Goal: Communication & Community: Answer question/provide support

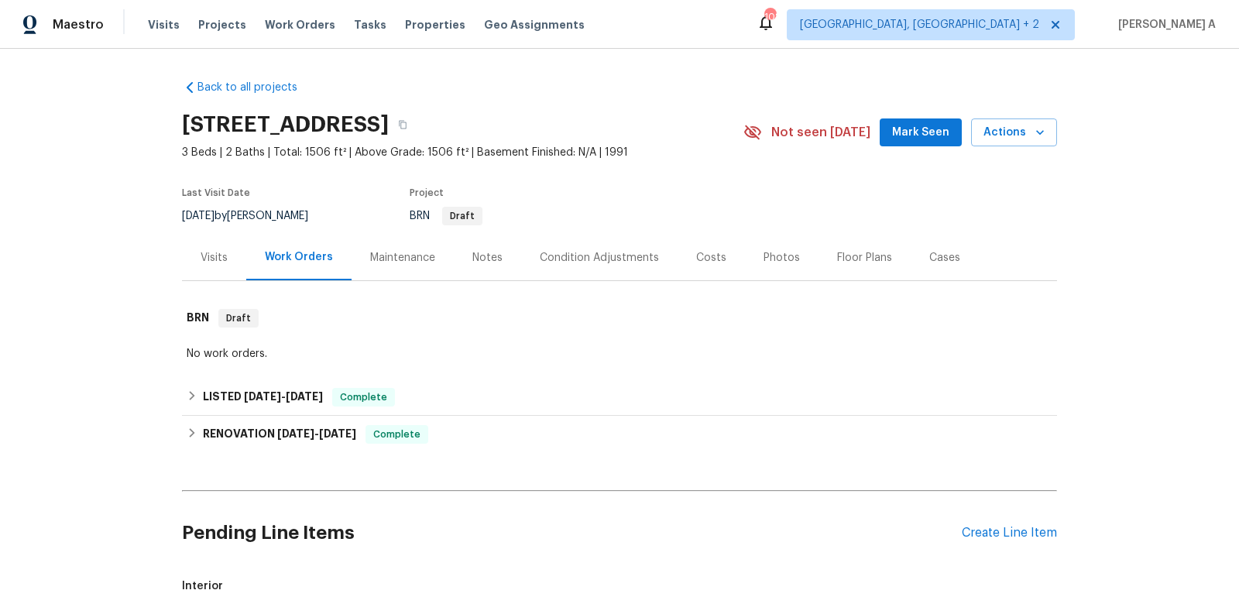
scroll to position [210, 0]
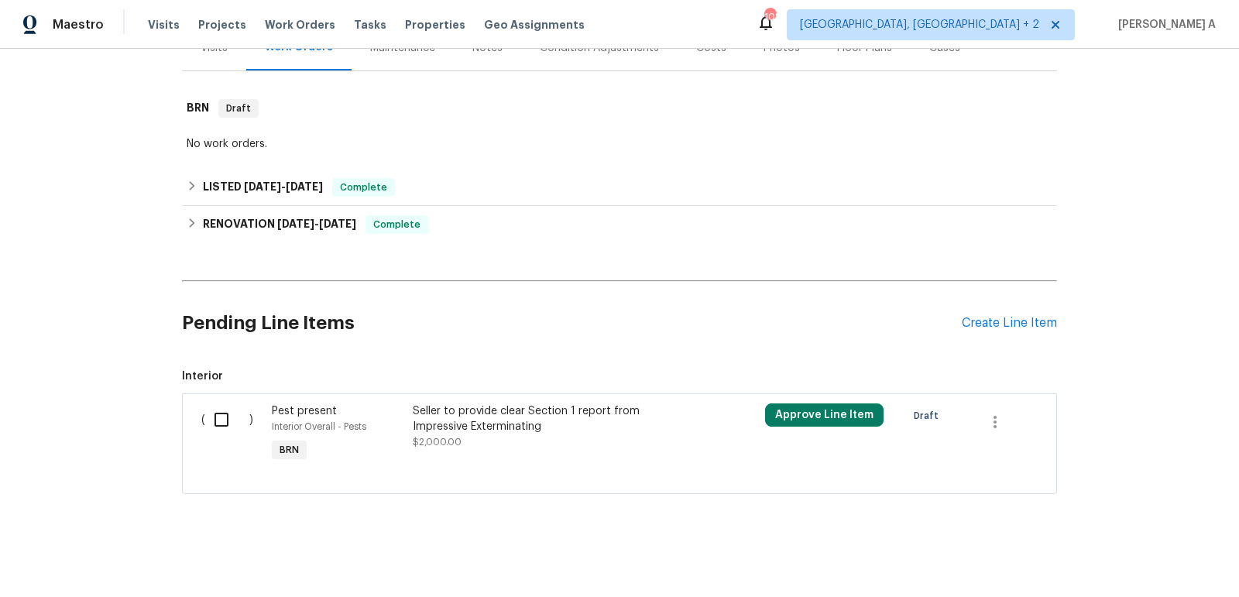
click at [551, 434] on div "Seller to provide clear Section 1 report from Impressive Exterminating $2,000.00" at bounding box center [549, 426] width 272 height 46
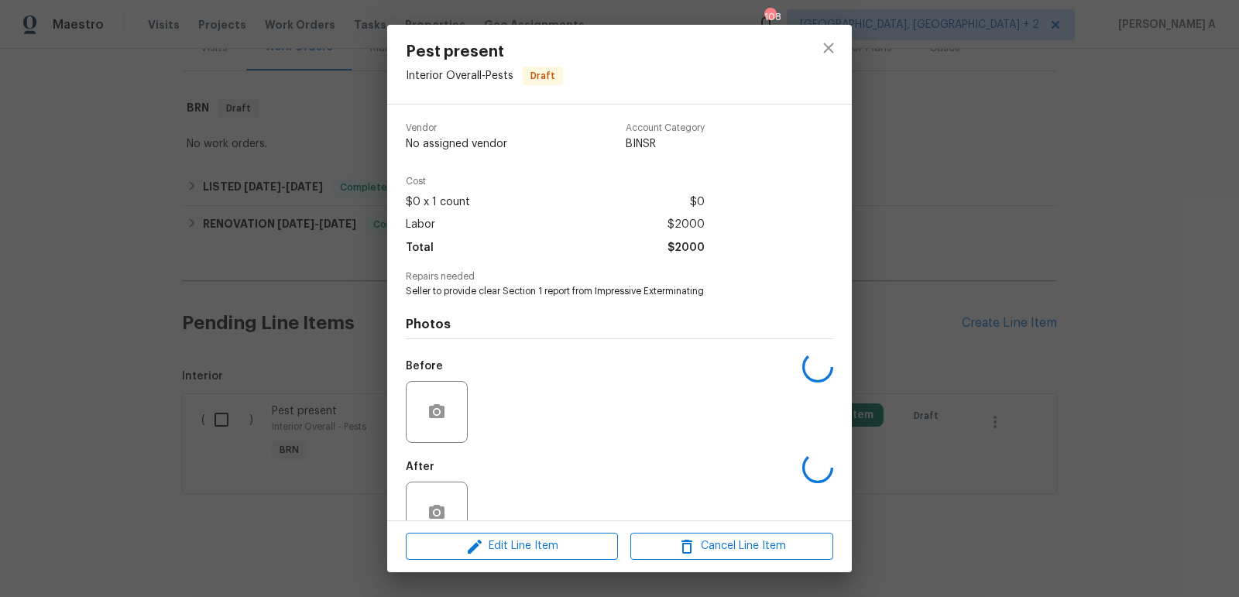
scroll to position [39, 0]
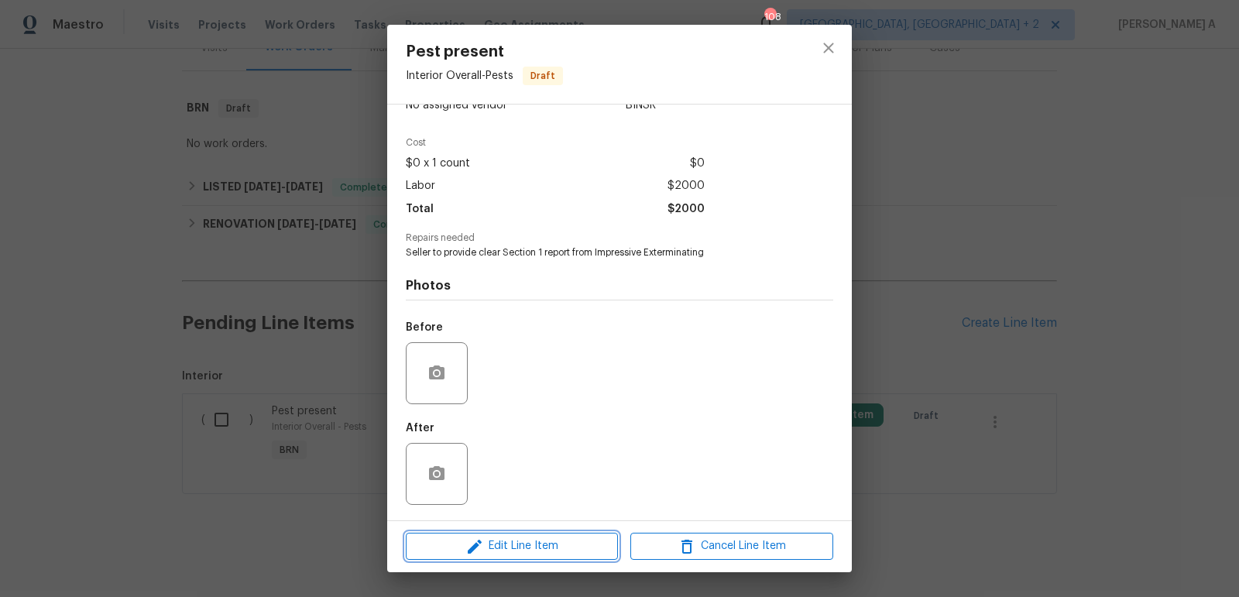
click at [524, 544] on span "Edit Line Item" at bounding box center [511, 545] width 203 height 19
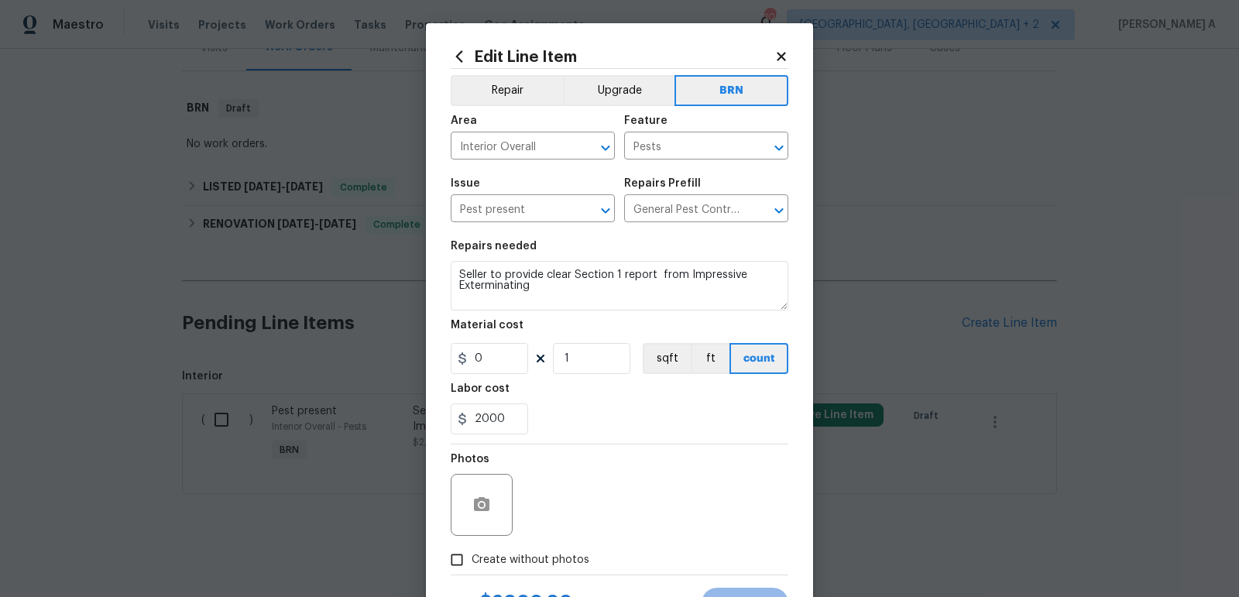
scroll to position [70, 0]
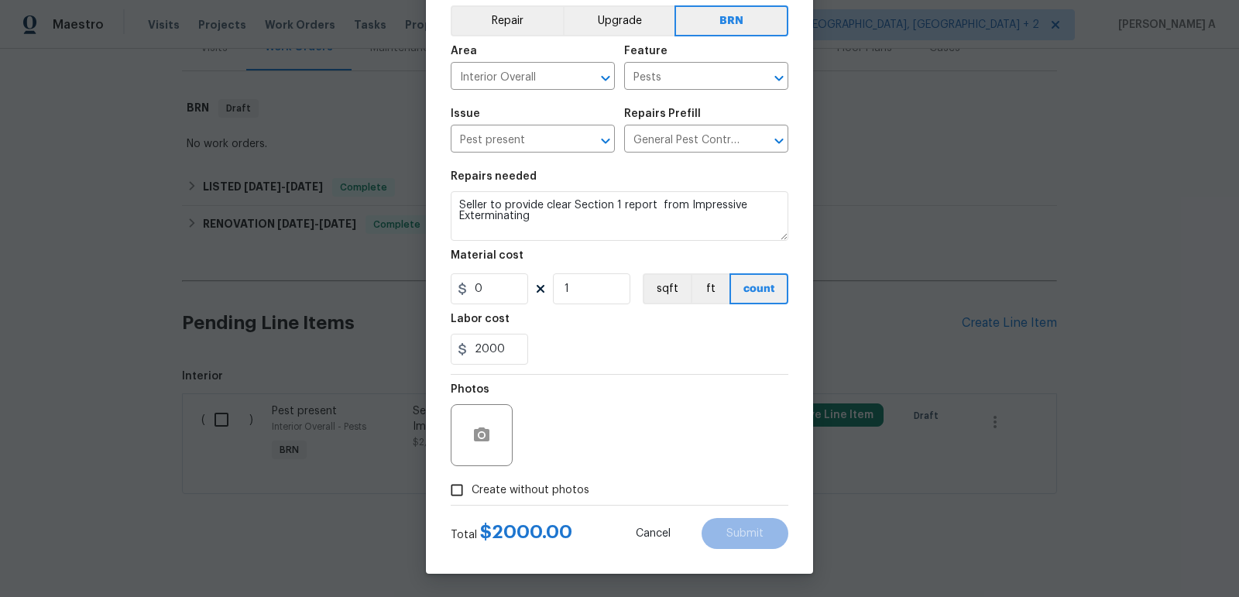
click at [460, 494] on input "Create without photos" at bounding box center [456, 489] width 29 height 29
checkbox input "true"
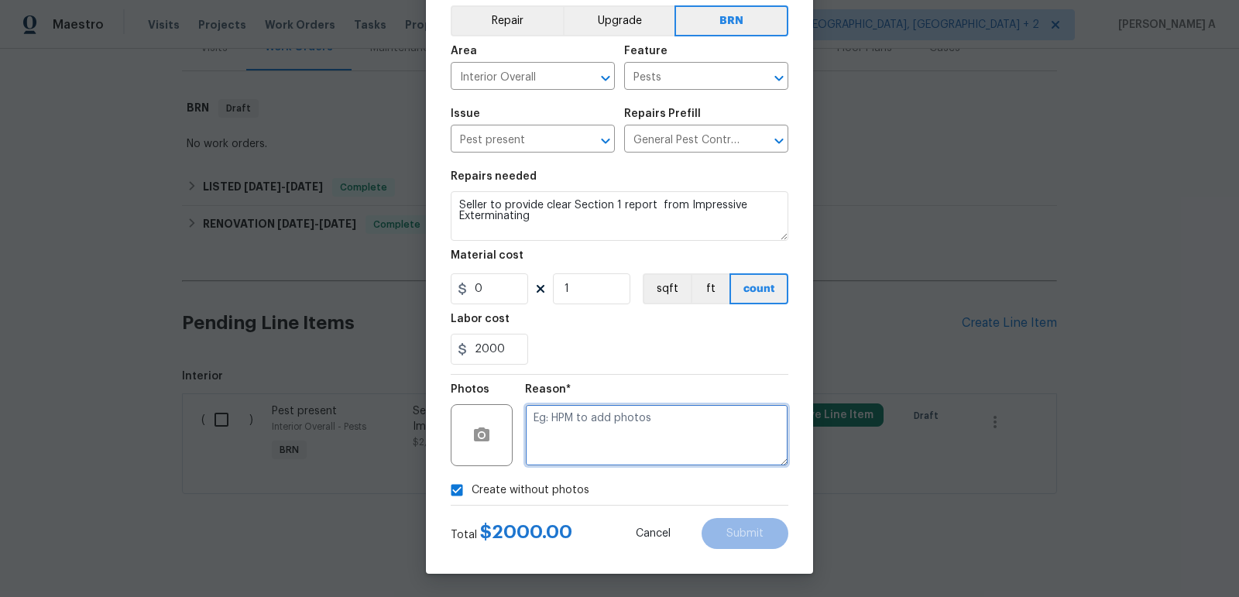
click at [637, 439] on textarea at bounding box center [656, 435] width 263 height 62
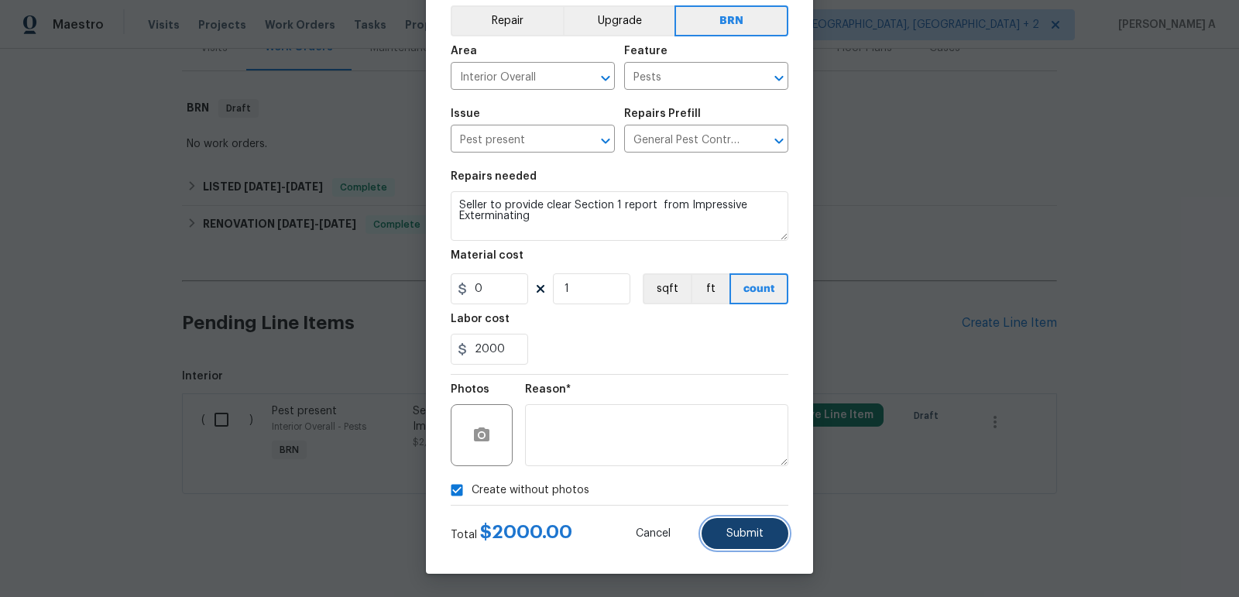
click at [714, 532] on button "Submit" at bounding box center [744, 533] width 87 height 31
click at [804, 546] on div "Edit Line Item Repair Upgrade BRN Area Interior Overall ​ Feature Pests ​ Issue…" at bounding box center [619, 264] width 387 height 620
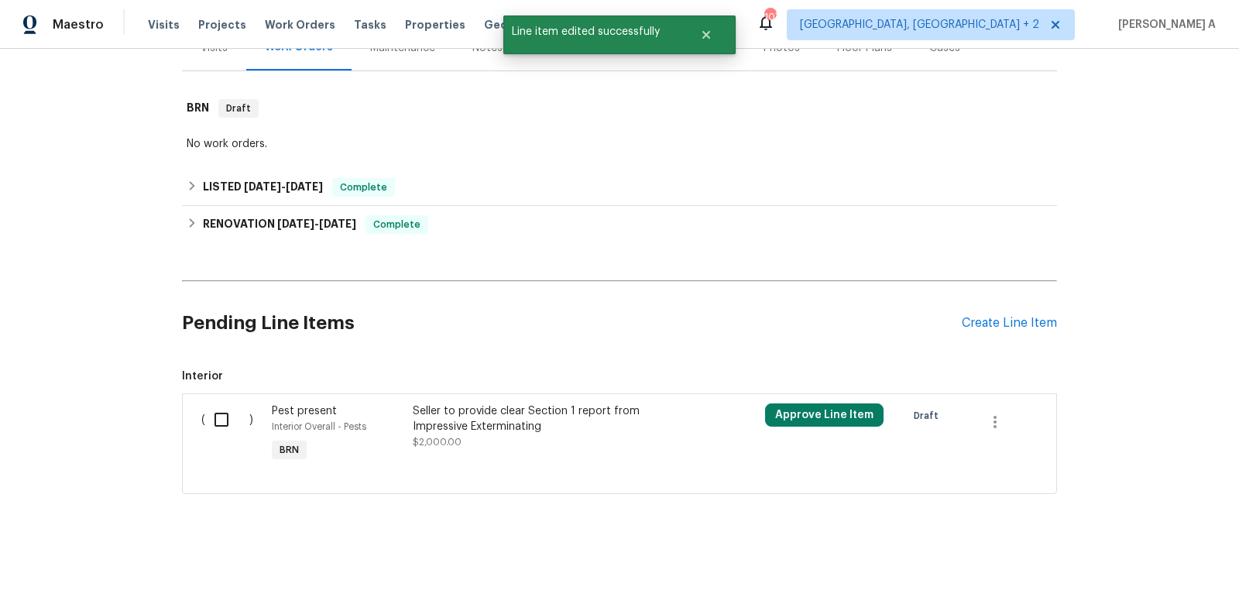
scroll to position [0, 0]
click at [216, 417] on input "checkbox" at bounding box center [227, 419] width 44 height 33
checkbox input "true"
click at [1140, 551] on span "Create Work Order" at bounding box center [1149, 558] width 103 height 19
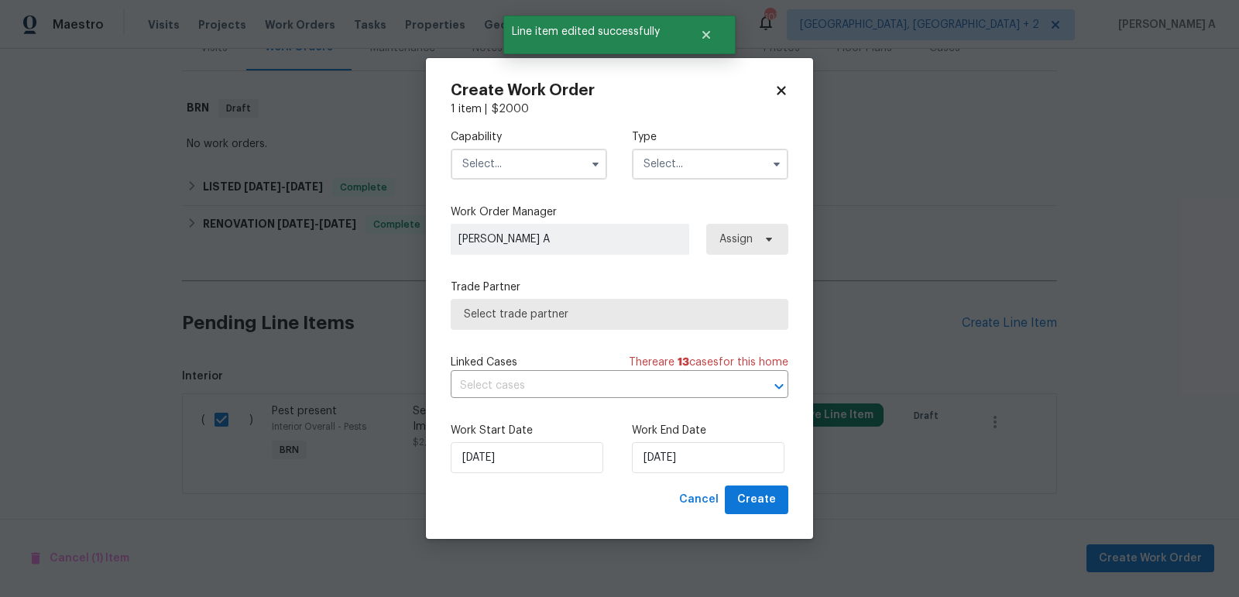
click at [536, 161] on input "text" at bounding box center [529, 164] width 156 height 31
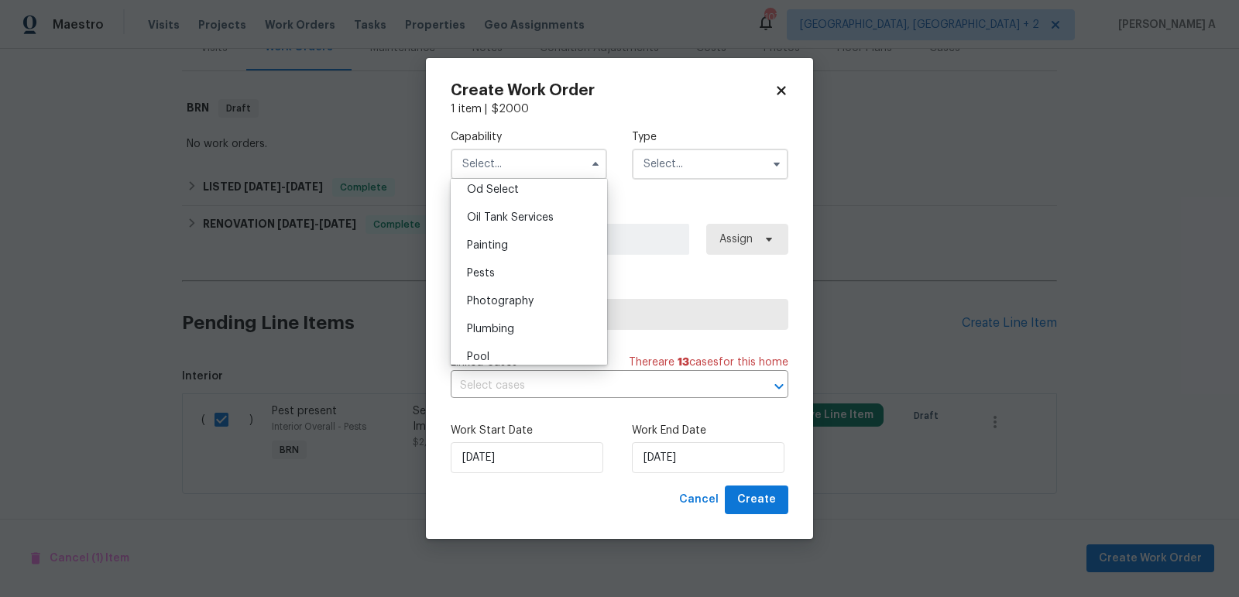
scroll to position [1267, 0]
click at [510, 255] on div "Pests" at bounding box center [528, 258] width 149 height 28
type input "Pests"
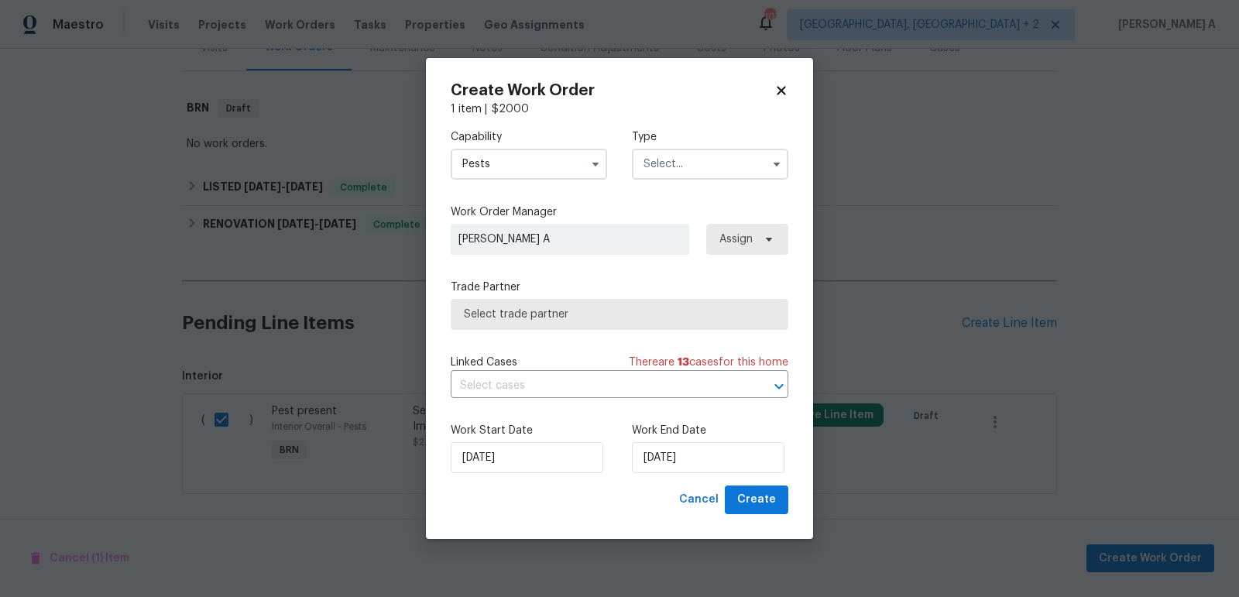
click at [663, 172] on input "text" at bounding box center [710, 164] width 156 height 31
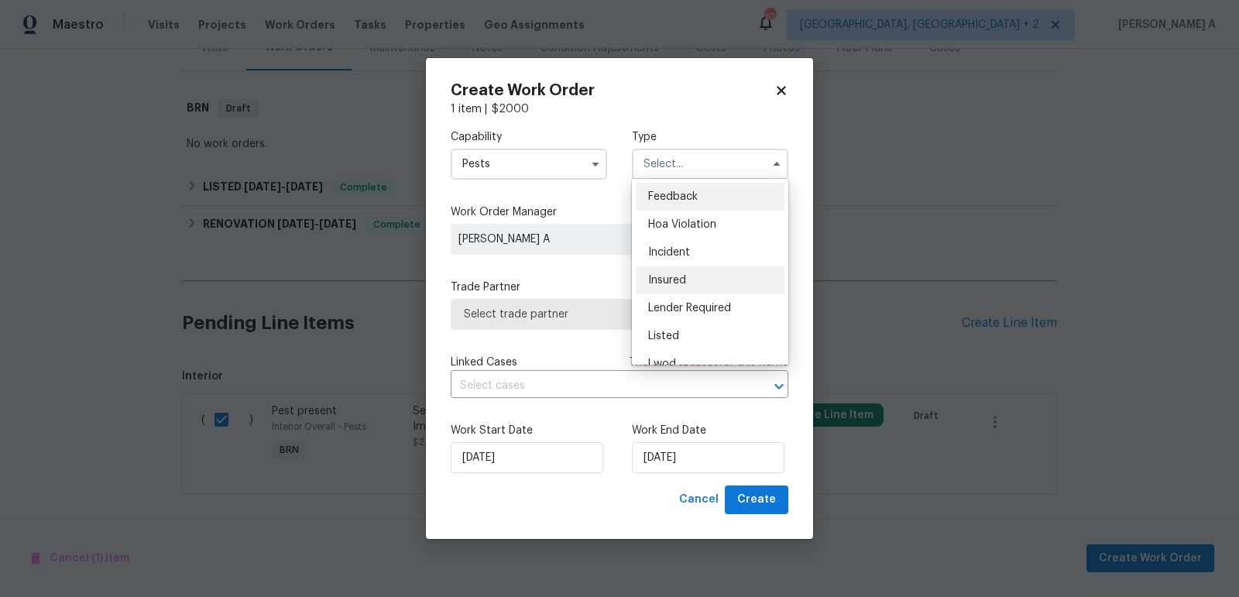
scroll to position [183, 0]
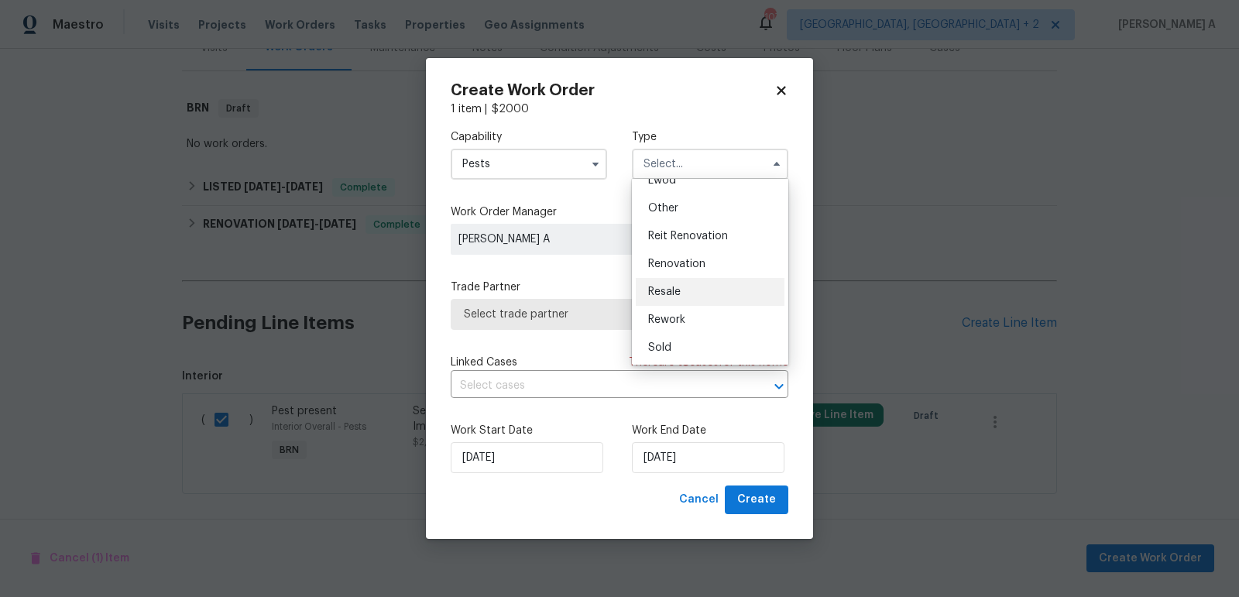
click at [682, 295] on div "Resale" at bounding box center [710, 292] width 149 height 28
type input "Resale"
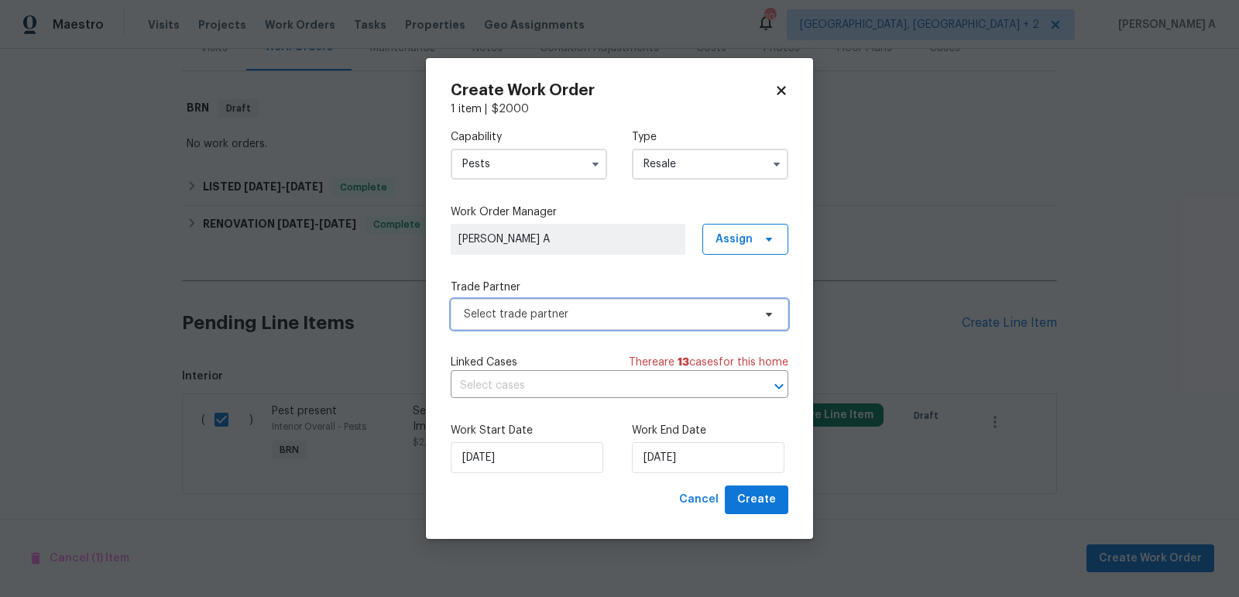
click at [618, 313] on span "Select trade partner" at bounding box center [608, 314] width 289 height 15
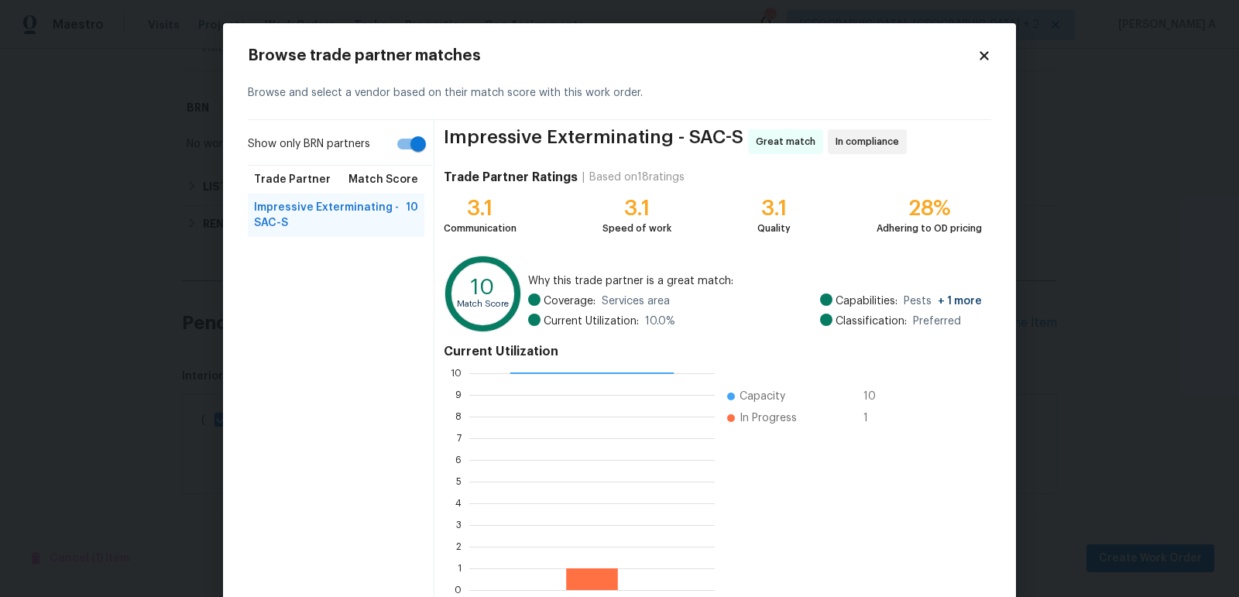
scroll to position [85, 0]
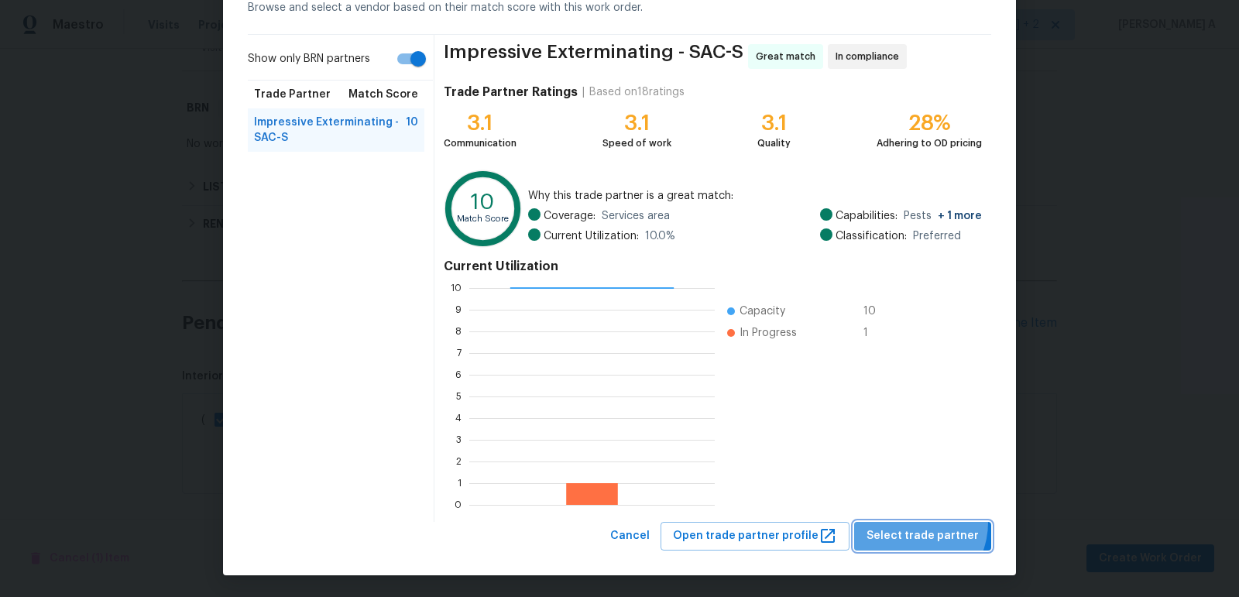
click at [913, 522] on button "Select trade partner" at bounding box center [922, 536] width 137 height 29
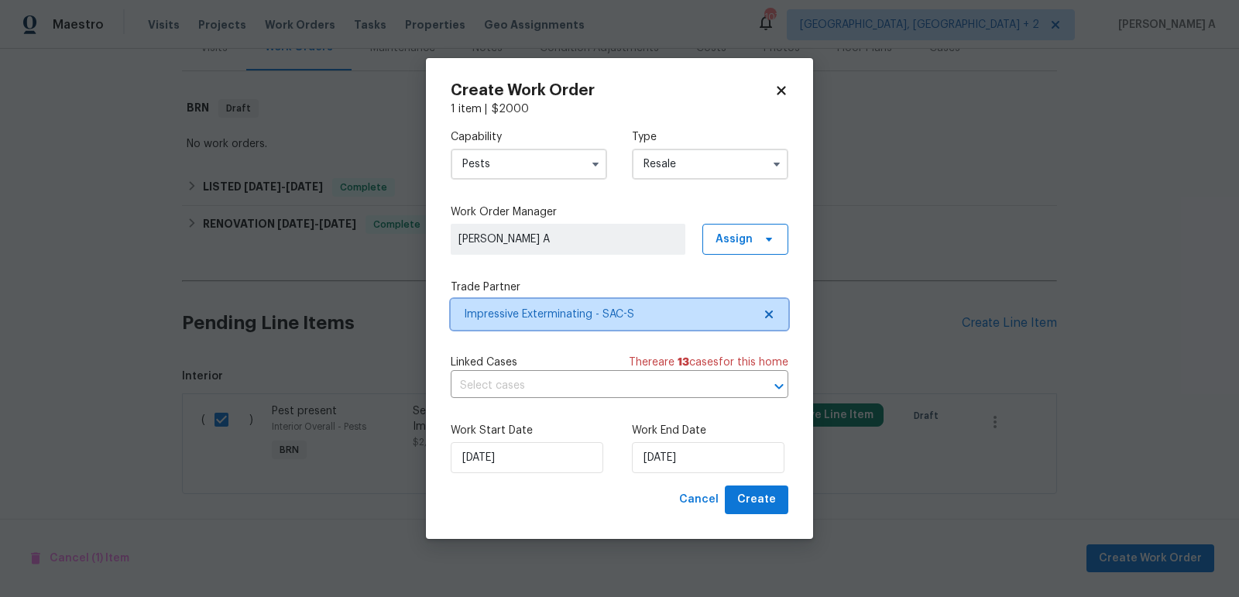
scroll to position [0, 0]
click at [570, 388] on input "text" at bounding box center [598, 386] width 294 height 24
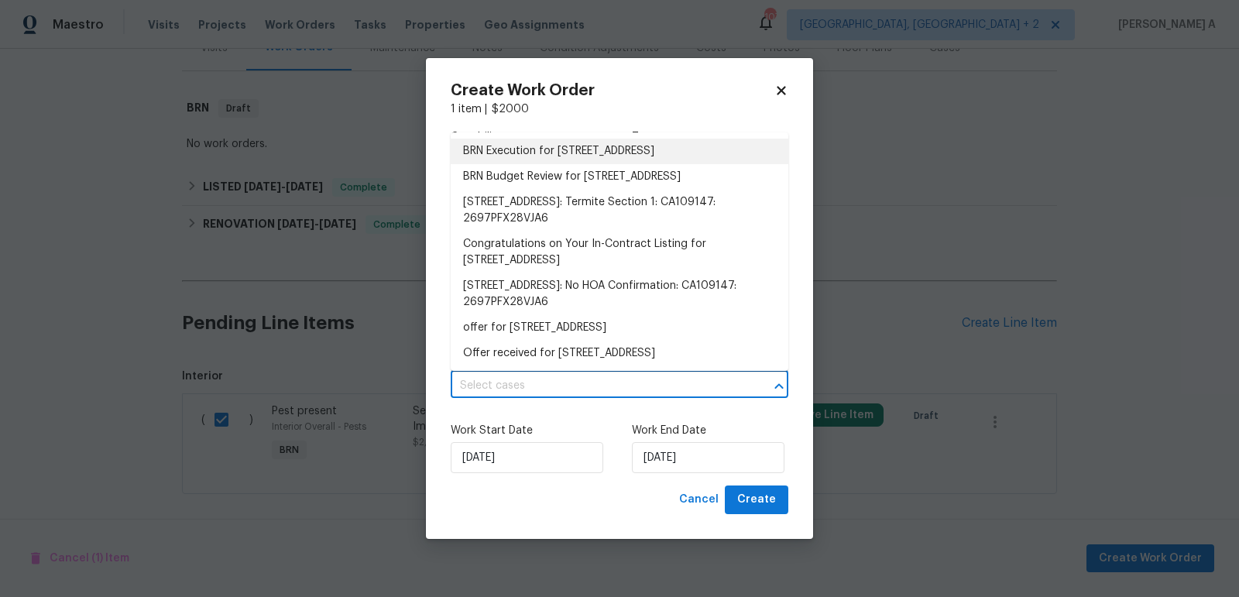
click at [543, 147] on li "BRN Execution for 4612 Silvies Way, Elk Grove, CA 95758" at bounding box center [619, 152] width 337 height 26
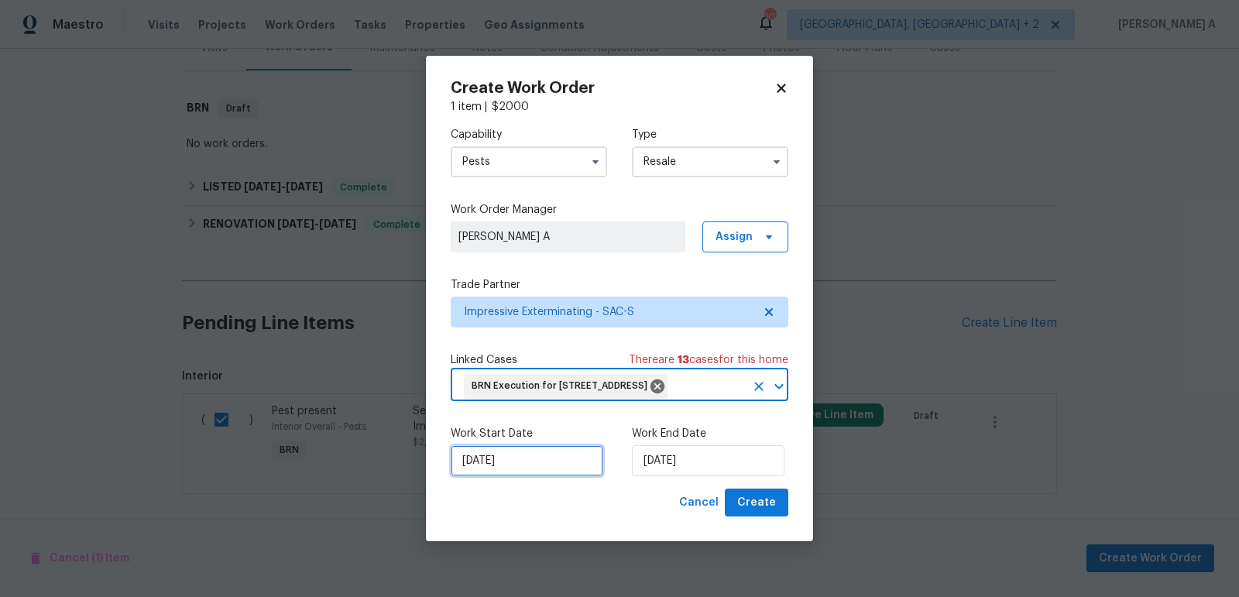
click at [493, 460] on input "10/13/2025" at bounding box center [527, 460] width 152 height 31
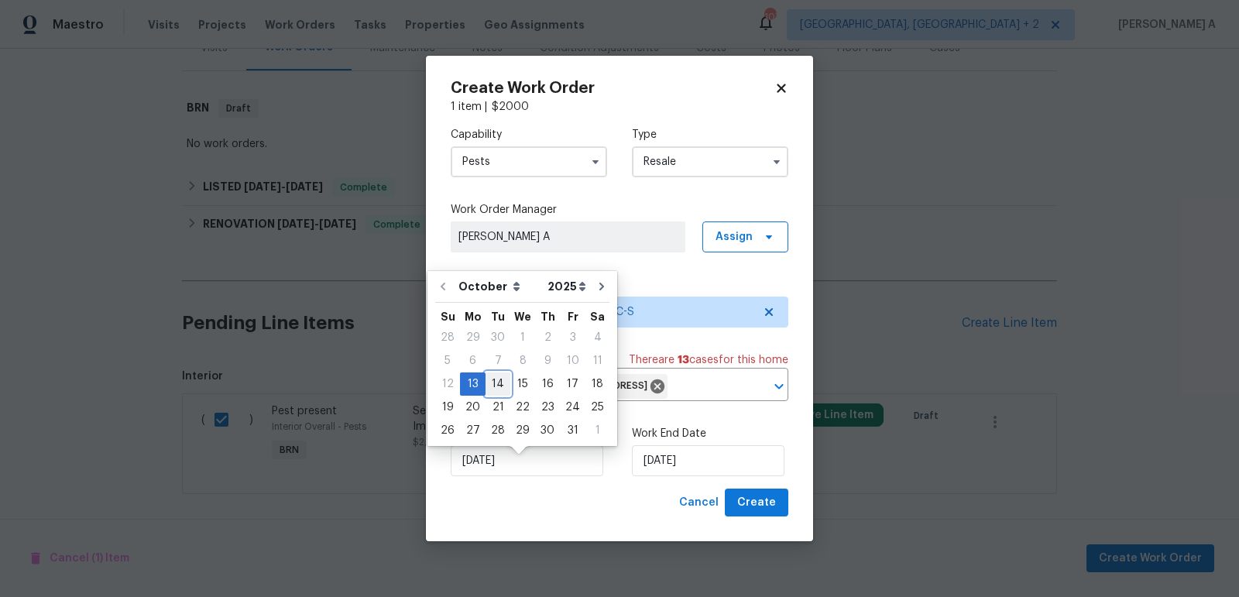
click at [499, 384] on div "14" at bounding box center [497, 384] width 25 height 22
type input "10/14/2025"
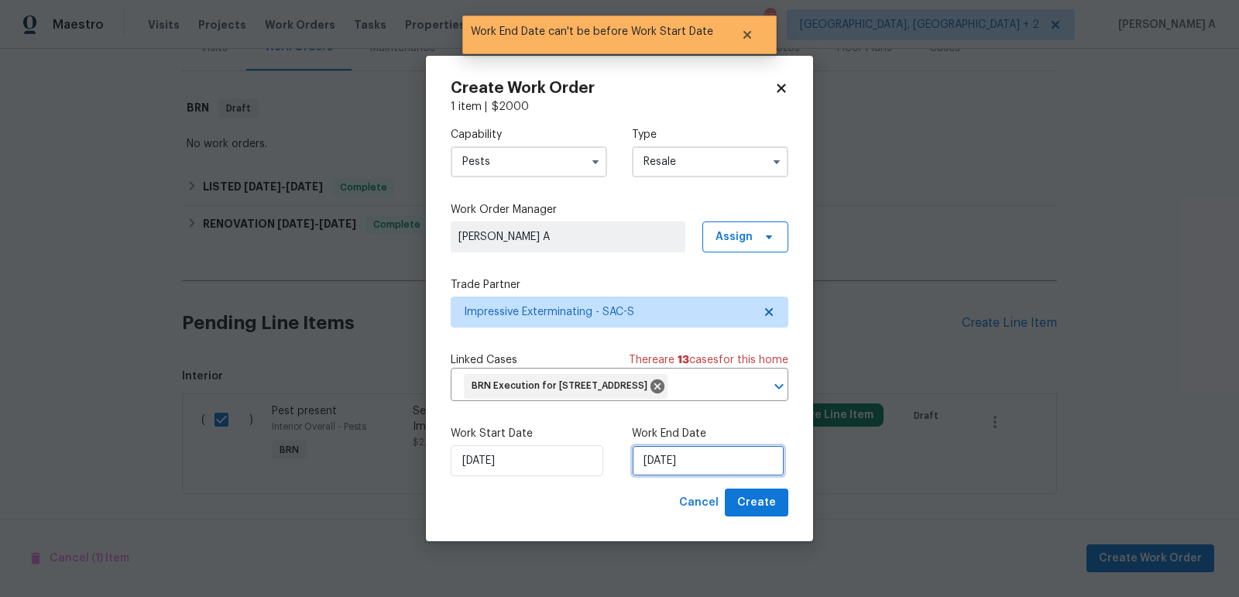
click at [725, 468] on input "10/14/2025" at bounding box center [708, 460] width 152 height 31
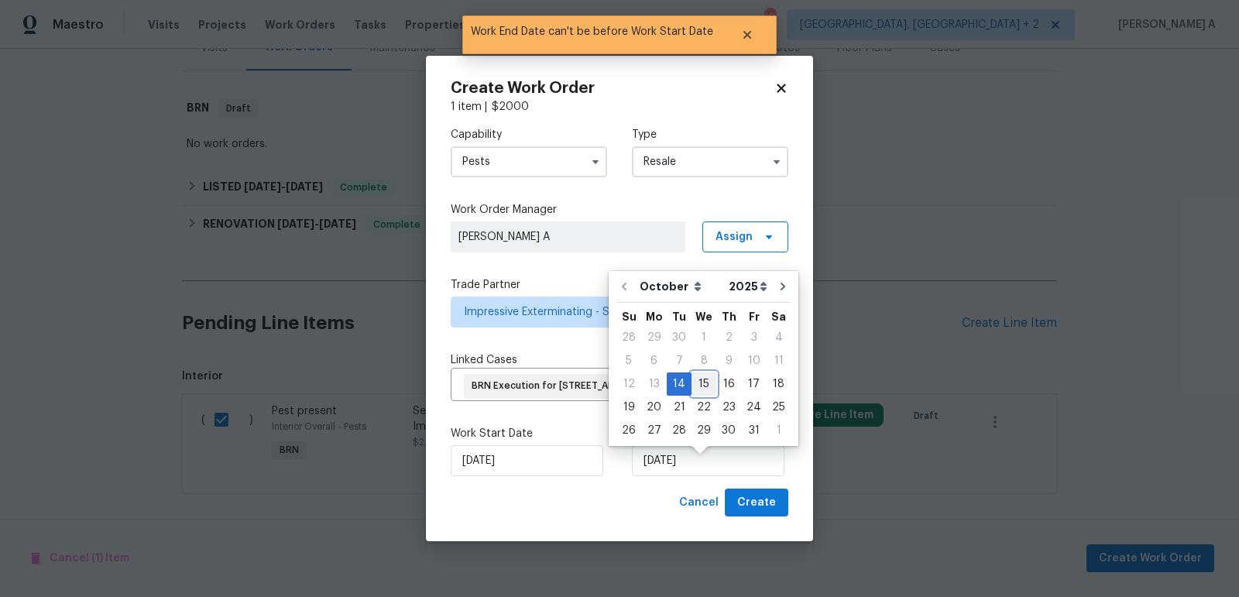
click at [702, 382] on div "15" at bounding box center [703, 384] width 25 height 22
type input "10/15/2025"
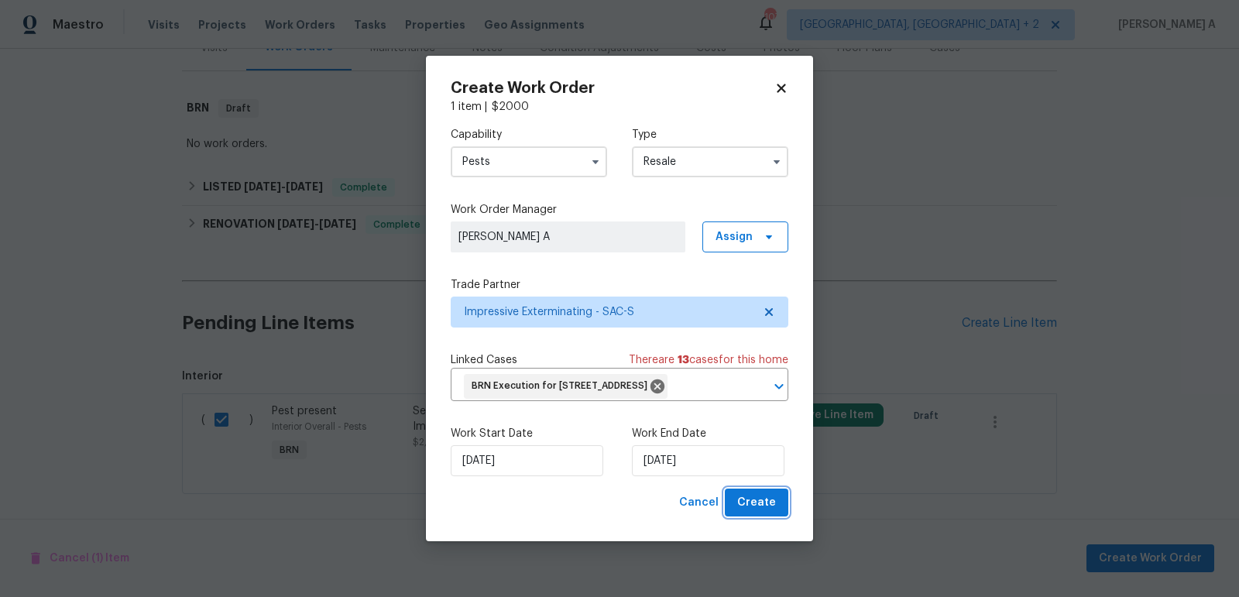
click at [769, 512] on span "Create" at bounding box center [756, 502] width 39 height 19
checkbox input "false"
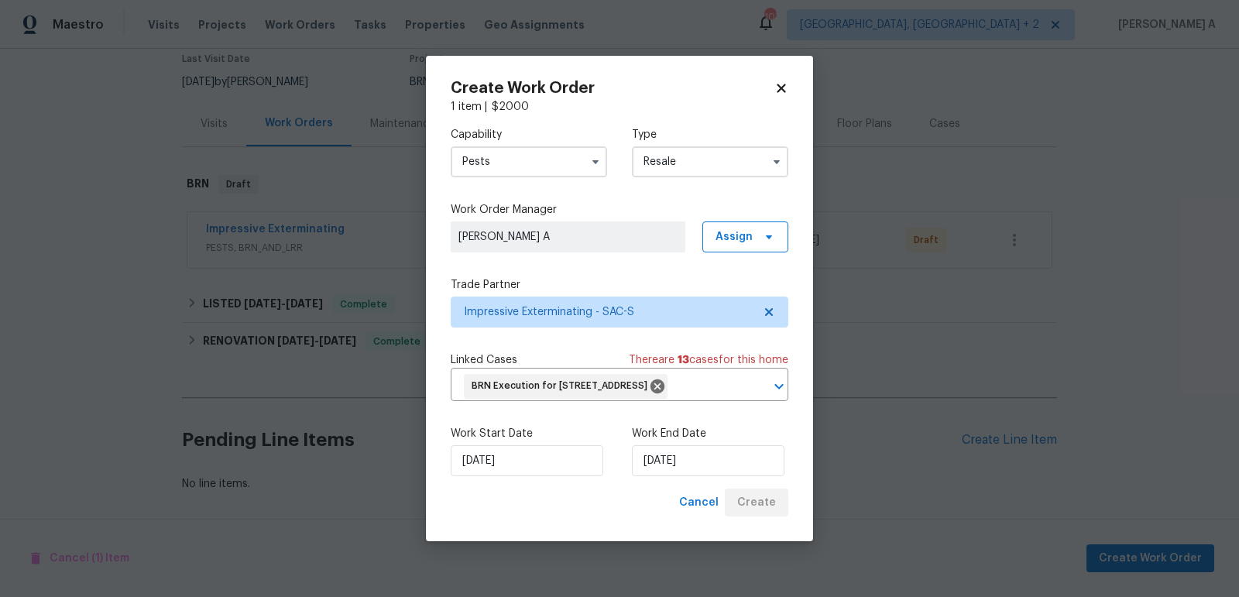
scroll to position [132, 0]
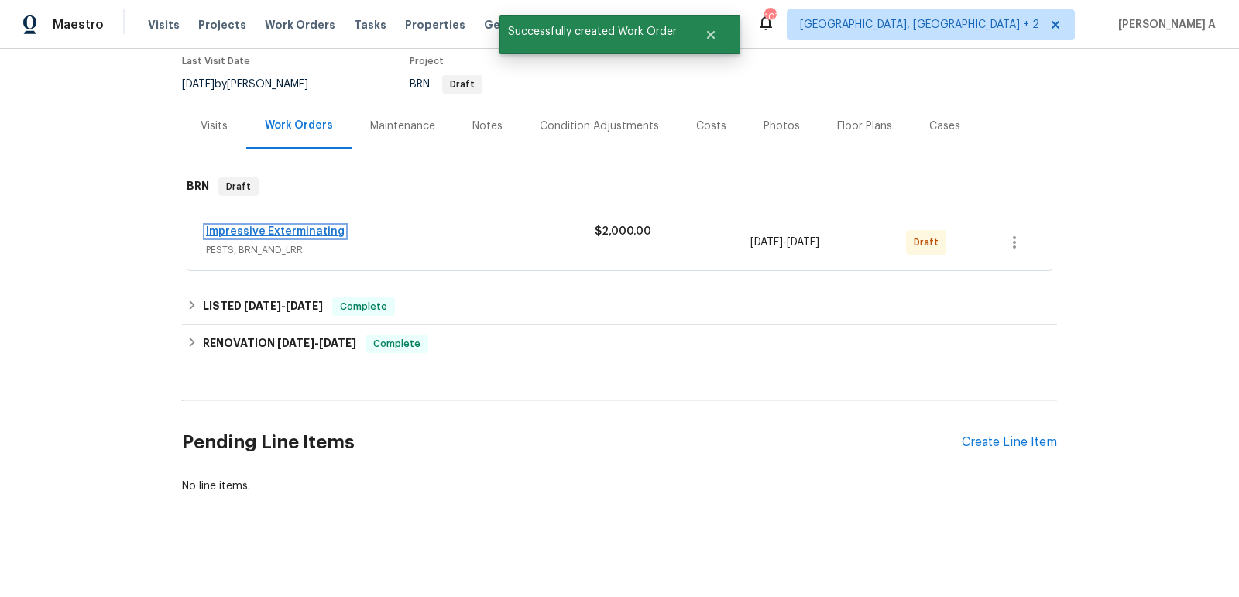
click at [283, 228] on link "Impressive Exterminating" at bounding box center [275, 231] width 139 height 11
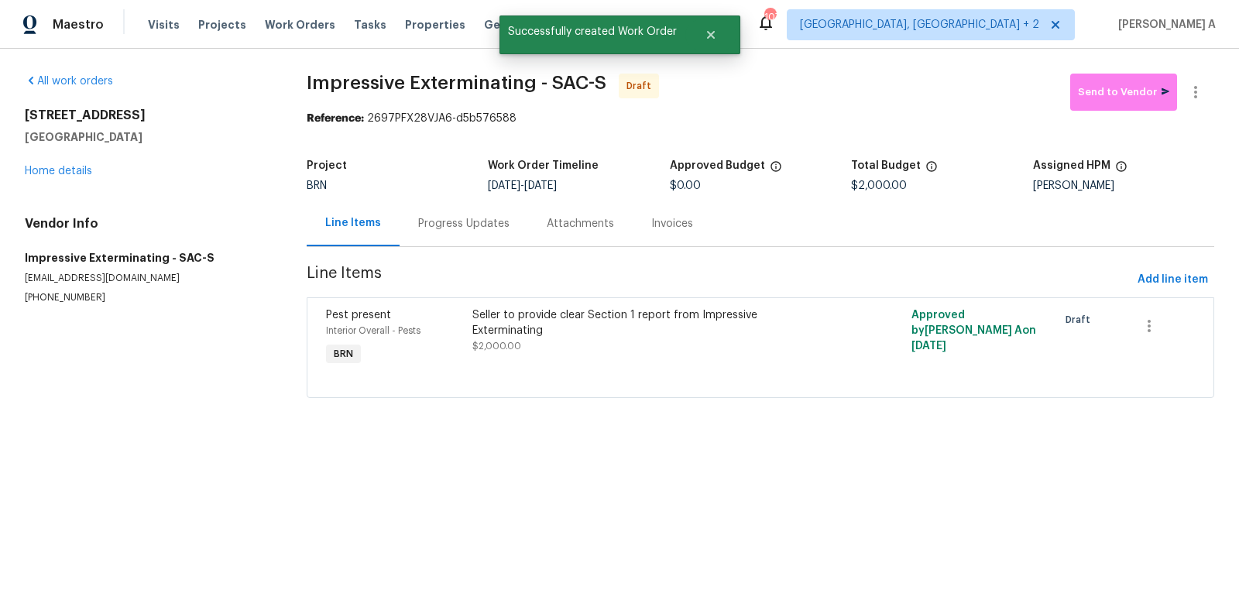
click at [423, 228] on div "Progress Updates" at bounding box center [463, 223] width 91 height 15
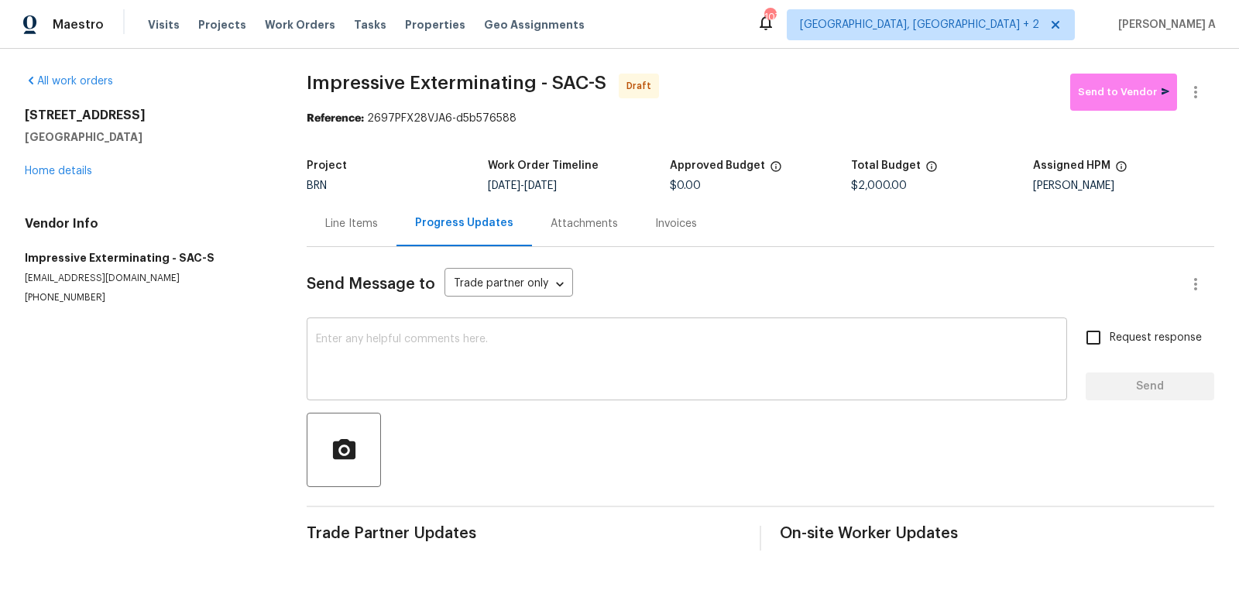
click at [353, 356] on textarea at bounding box center [687, 361] width 742 height 54
paste textarea "Hi, I'm Akshay from Opendoor. Just wanted to check if you received the workorde…"
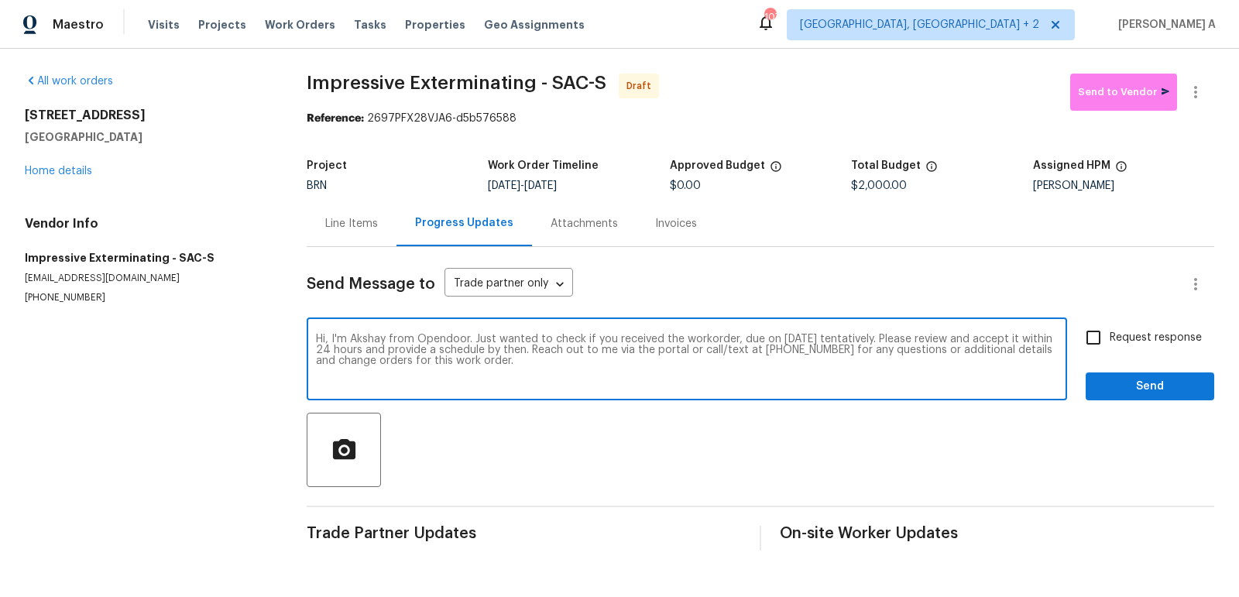
type textarea "Hi, I'm Akshay from Opendoor. Just wanted to check if you received the workorde…"
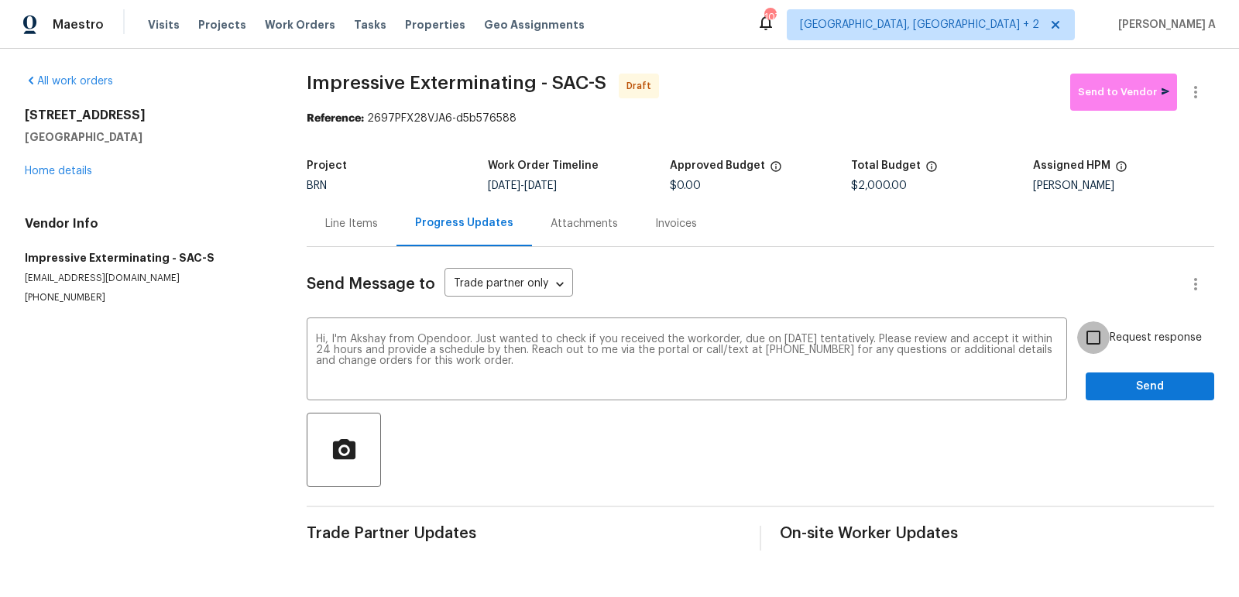
click at [1088, 335] on input "Request response" at bounding box center [1093, 337] width 33 height 33
checkbox input "true"
click at [1147, 384] on span "Send" at bounding box center [1150, 386] width 104 height 19
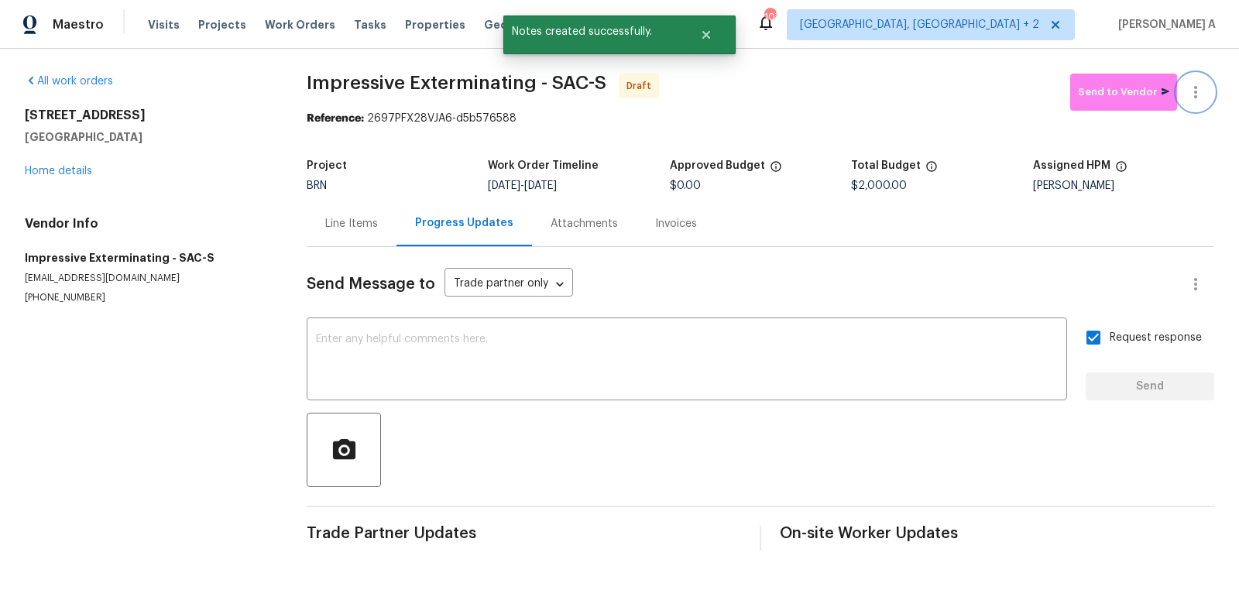
click at [1200, 84] on icon "button" at bounding box center [1195, 92] width 19 height 19
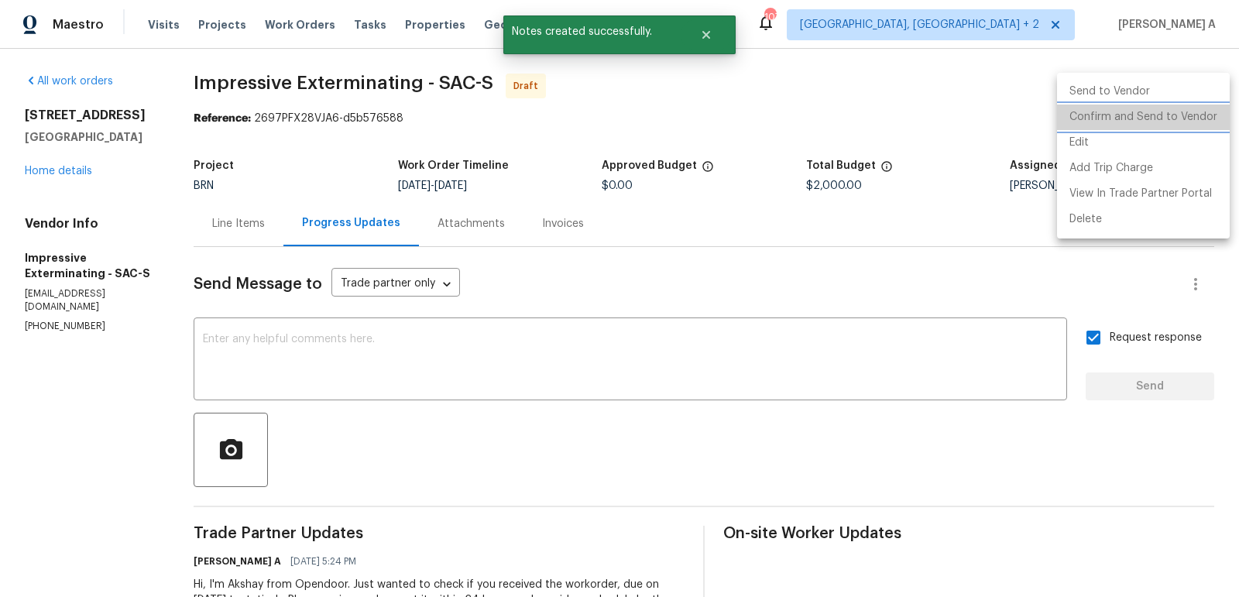
click at [1206, 115] on li "Confirm and Send to Vendor" at bounding box center [1143, 117] width 173 height 26
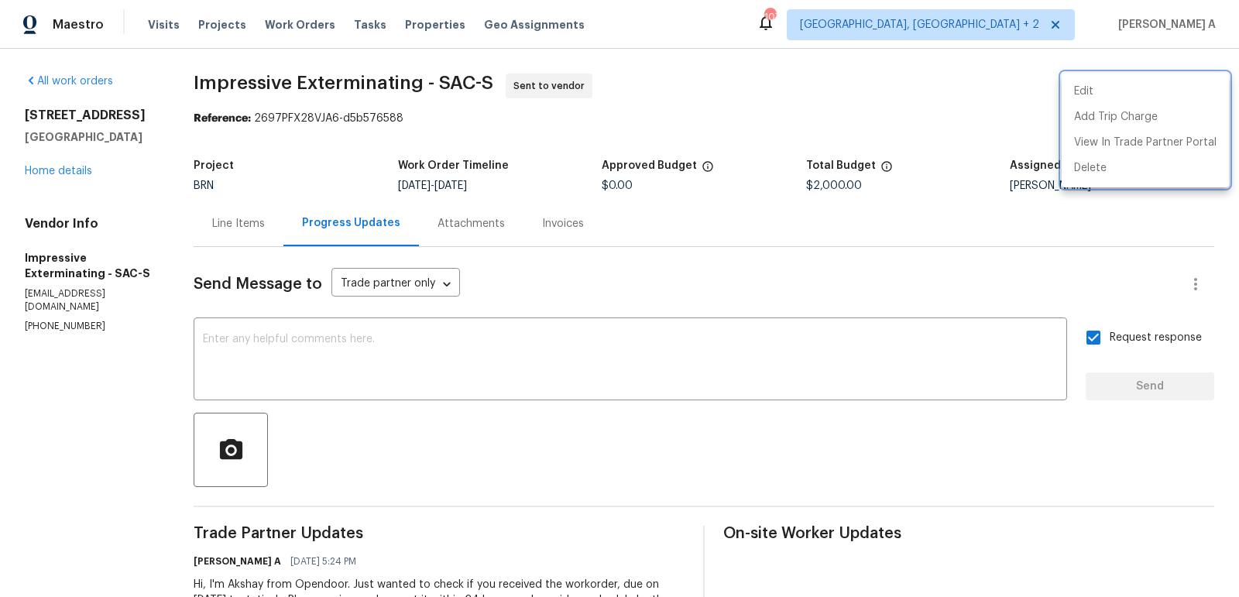
click at [273, 259] on div at bounding box center [619, 298] width 1239 height 597
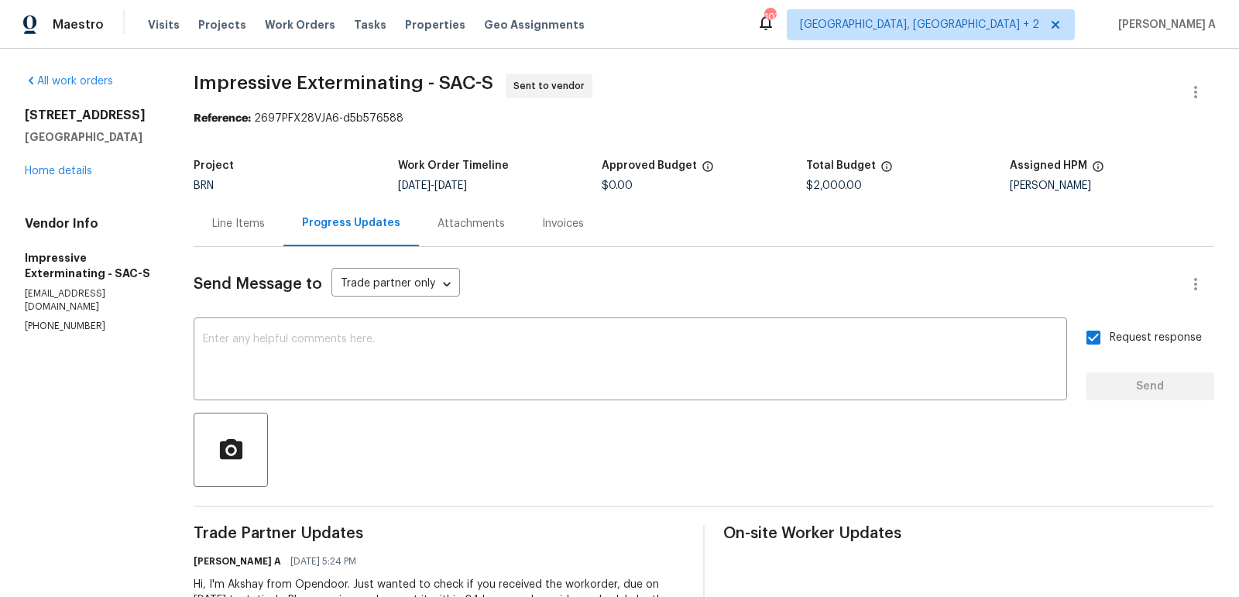
click at [239, 207] on div "Line Items" at bounding box center [239, 223] width 90 height 46
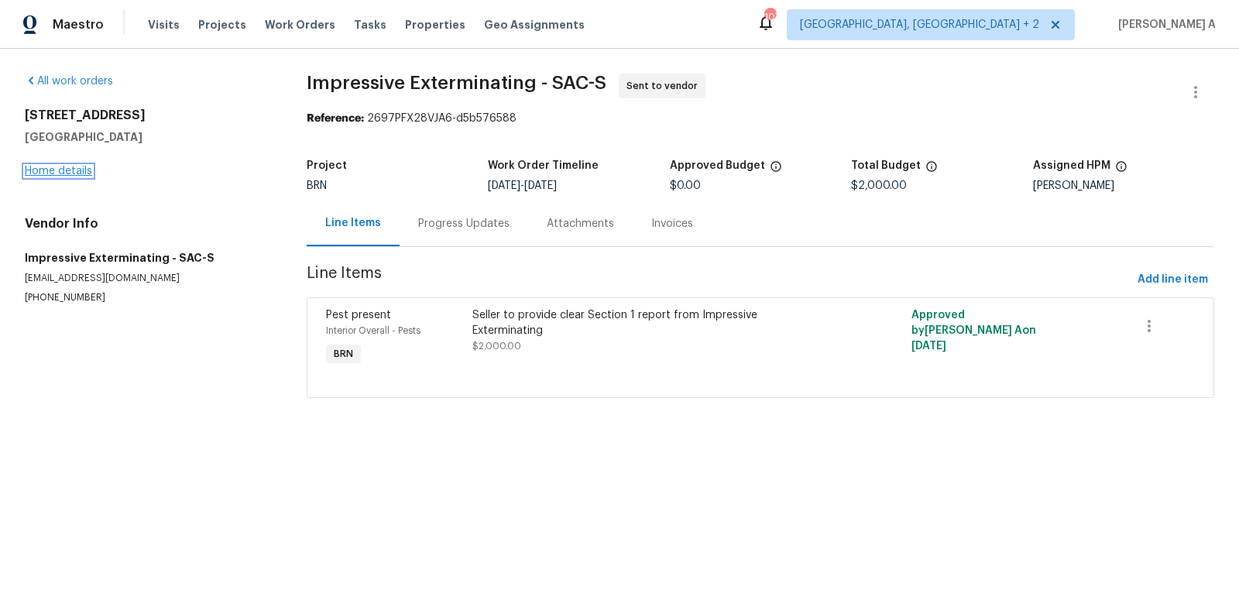
click at [64, 171] on link "Home details" at bounding box center [58, 171] width 67 height 11
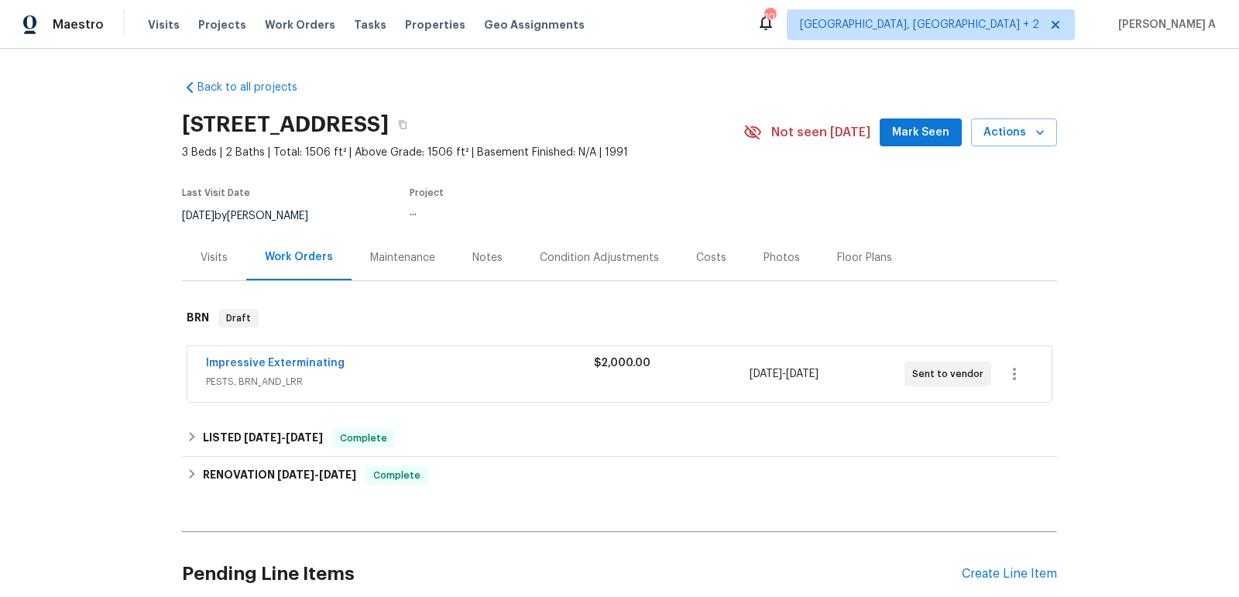
scroll to position [132, 0]
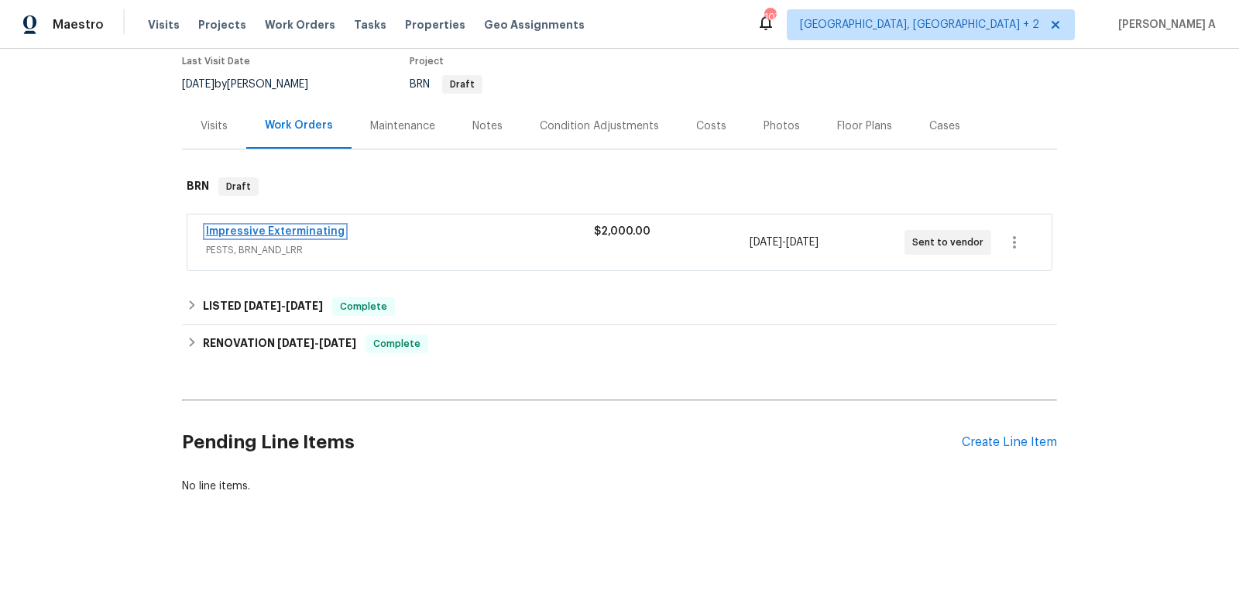
click at [309, 232] on link "Impressive Exterminating" at bounding box center [275, 231] width 139 height 11
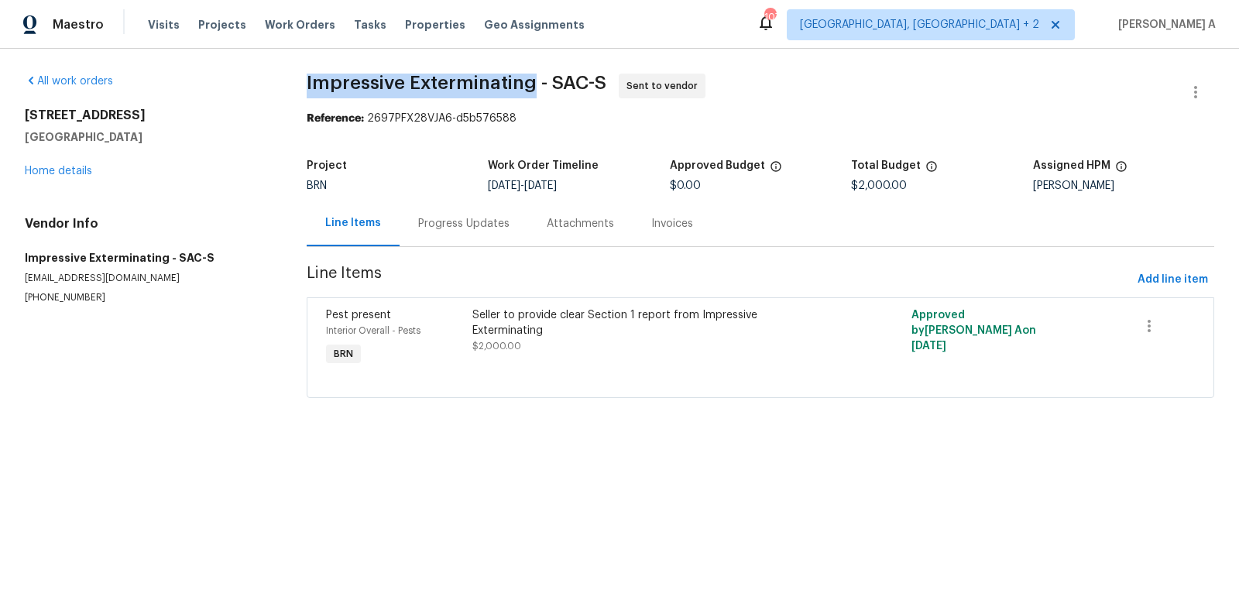
copy span "Impressive Exterminating"
drag, startPoint x: 297, startPoint y: 85, endPoint x: 532, endPoint y: 85, distance: 234.5
click at [532, 85] on div "All work orders 4612 Silvies Way Elk Grove, CA 95758 Home details Vendor Info I…" at bounding box center [619, 245] width 1239 height 392
click at [514, 82] on span "Impressive Exterminating - SAC-S" at bounding box center [457, 83] width 300 height 19
copy span "Impressive Exterminating"
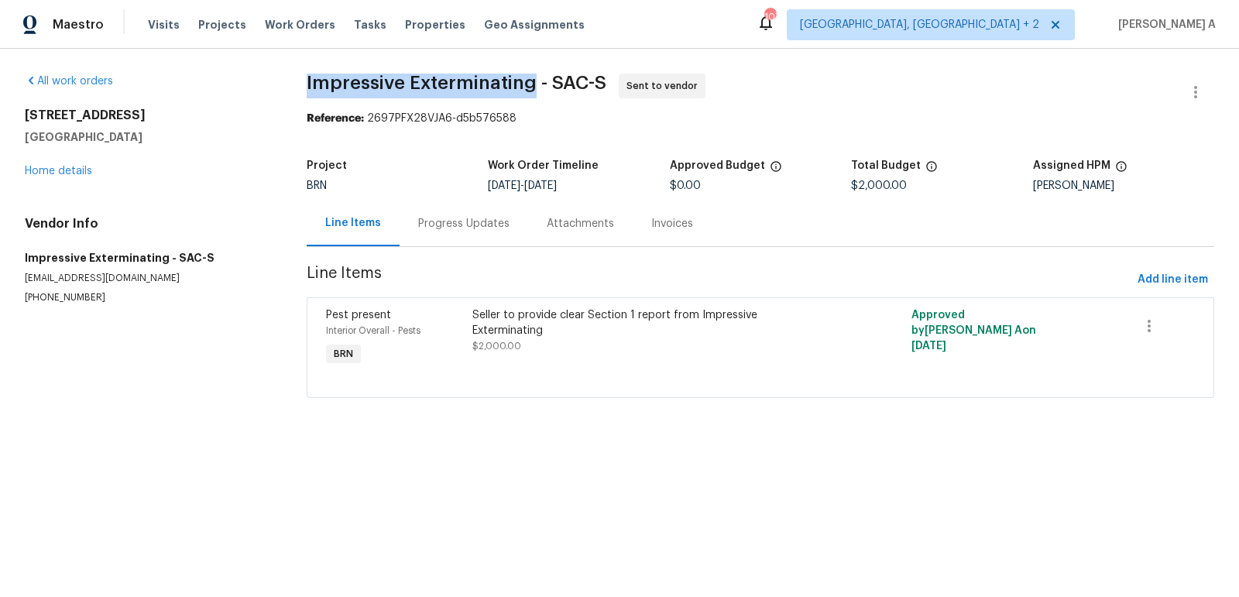
drag, startPoint x: 532, startPoint y: 85, endPoint x: 302, endPoint y: 83, distance: 229.9
click at [302, 83] on div "All work orders 4612 Silvies Way Elk Grove, CA 95758 Home details Vendor Info I…" at bounding box center [619, 245] width 1239 height 392
click at [427, 223] on div "Progress Updates" at bounding box center [463, 223] width 91 height 15
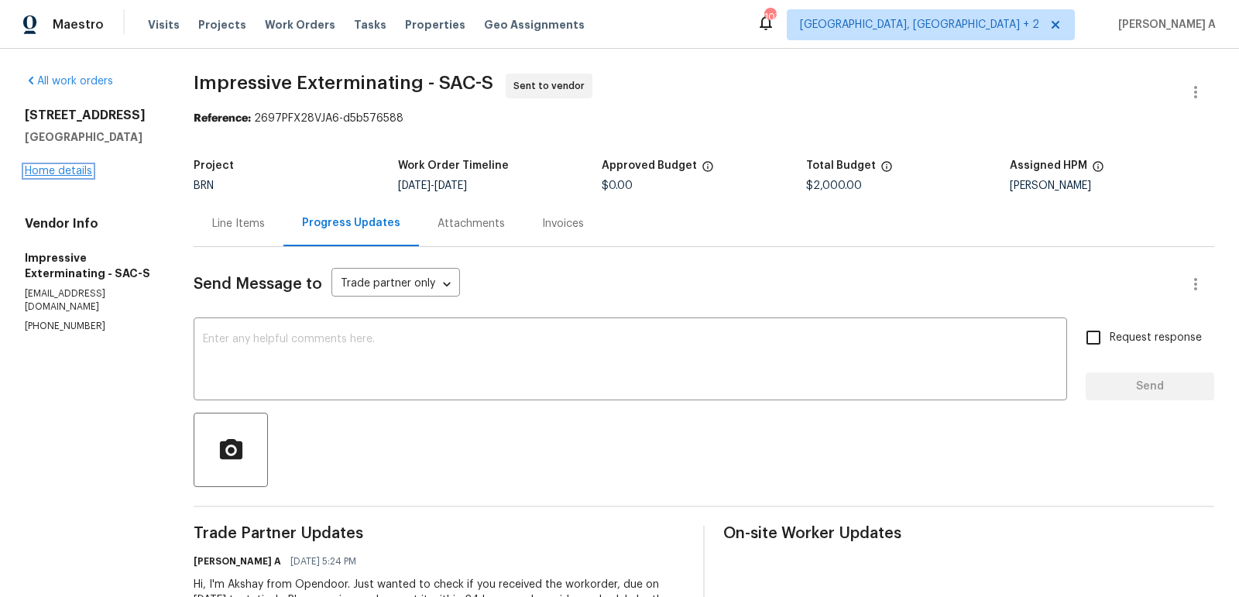
click at [40, 173] on link "Home details" at bounding box center [58, 171] width 67 height 11
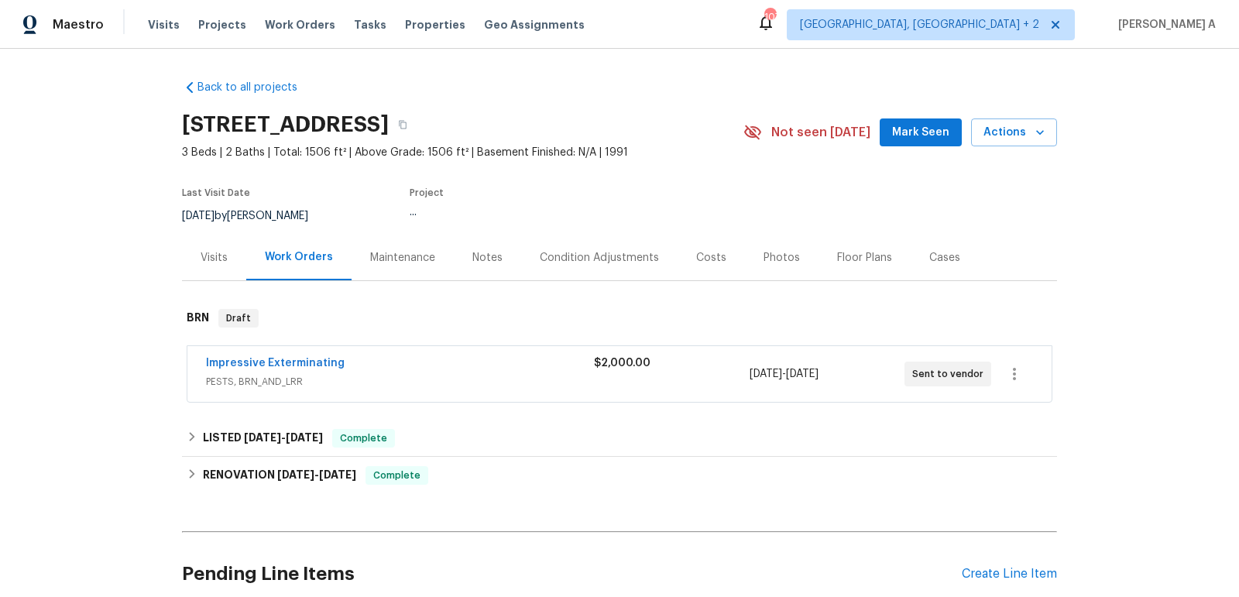
scroll to position [132, 0]
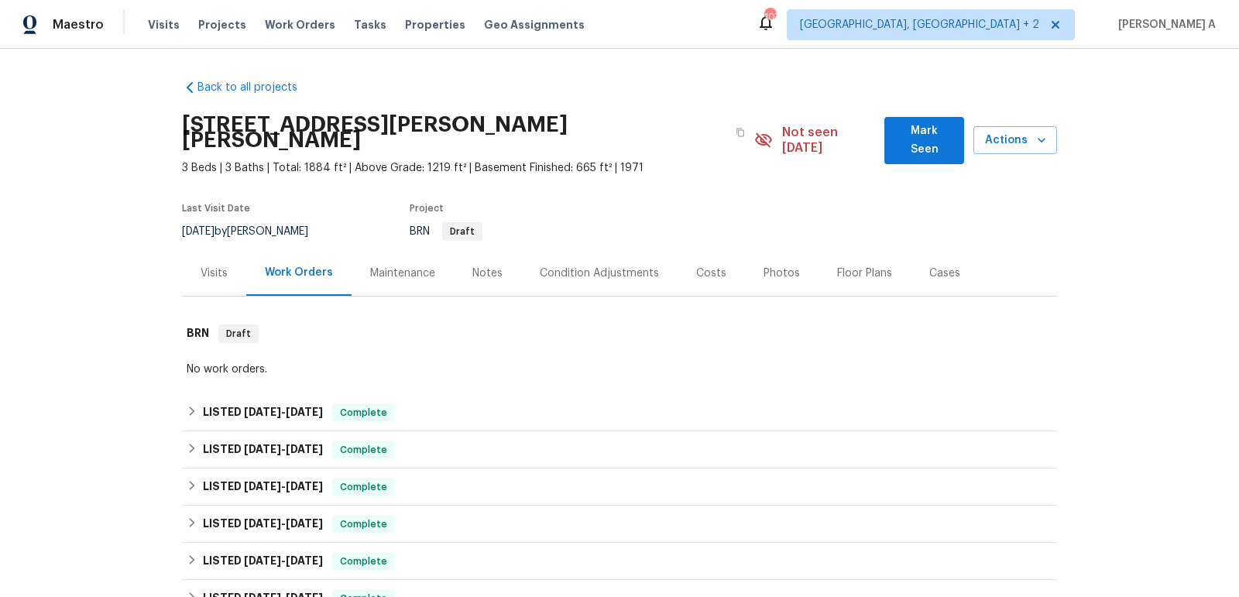
scroll to position [574, 0]
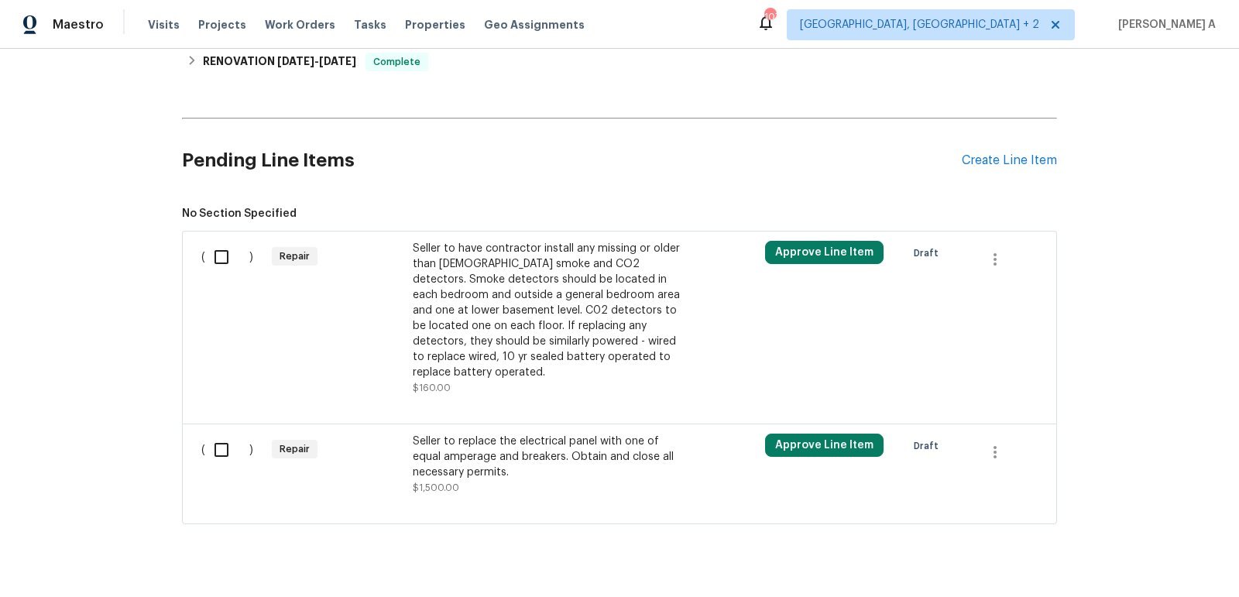
click at [551, 272] on div "Seller to have contractor install any missing or older than 10 yr old smoke and…" at bounding box center [549, 310] width 272 height 139
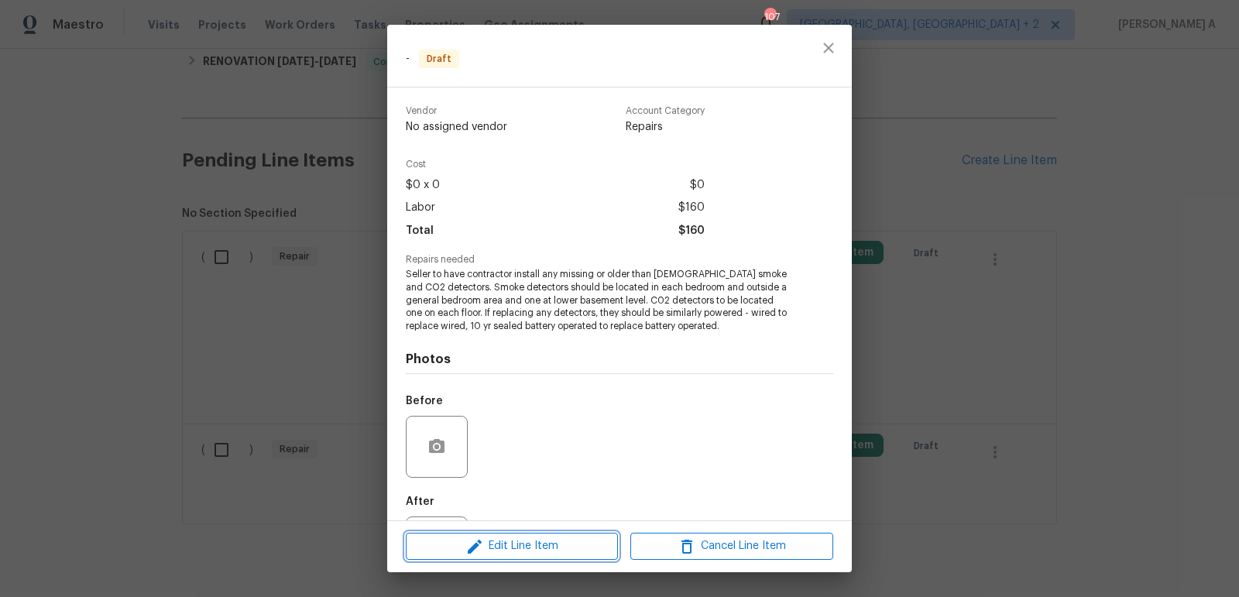
click at [533, 542] on span "Edit Line Item" at bounding box center [511, 545] width 203 height 19
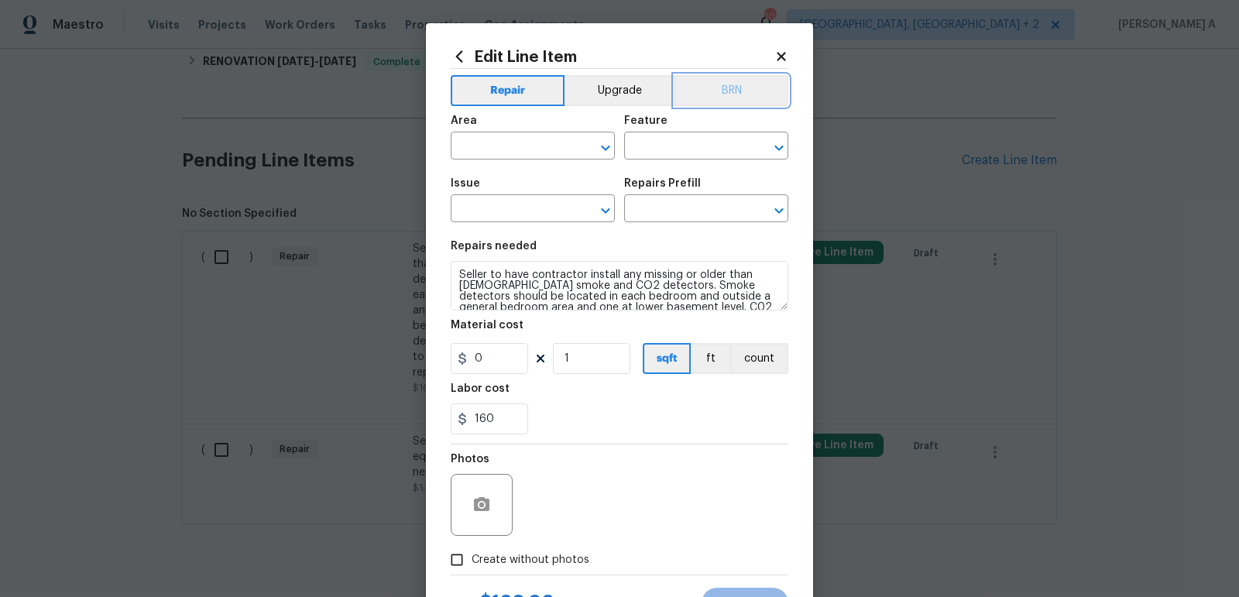
click at [725, 104] on button "BRN" at bounding box center [731, 90] width 114 height 31
click at [478, 150] on input "text" at bounding box center [511, 147] width 121 height 24
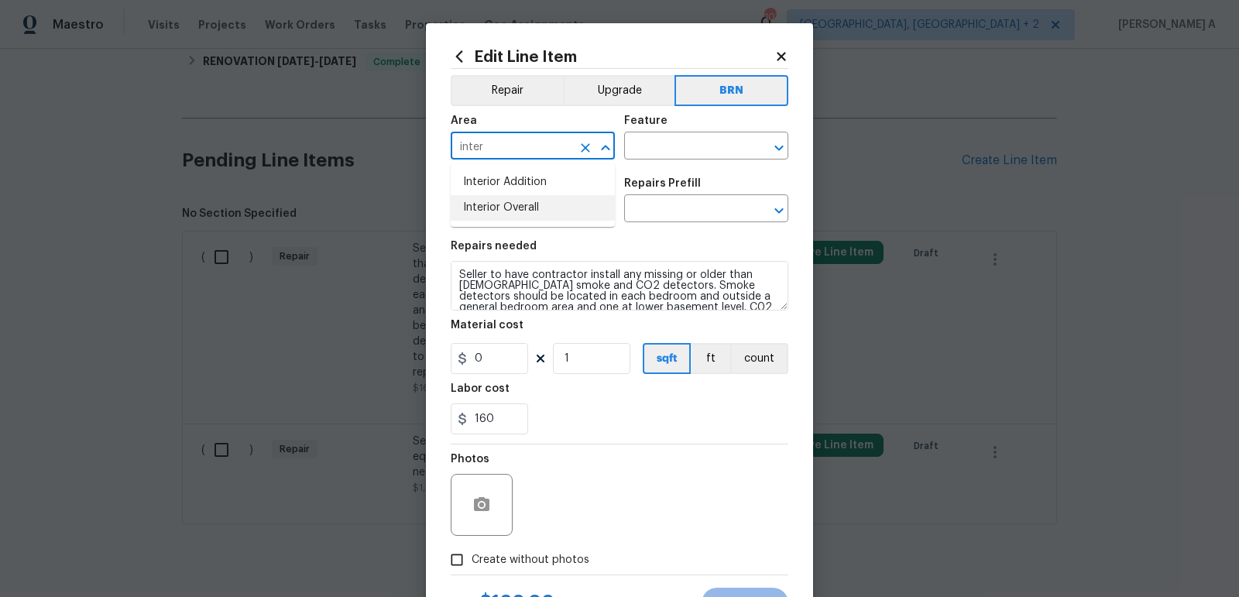
click at [493, 204] on li "Interior Overall" at bounding box center [533, 208] width 164 height 26
type input "Interior Overall"
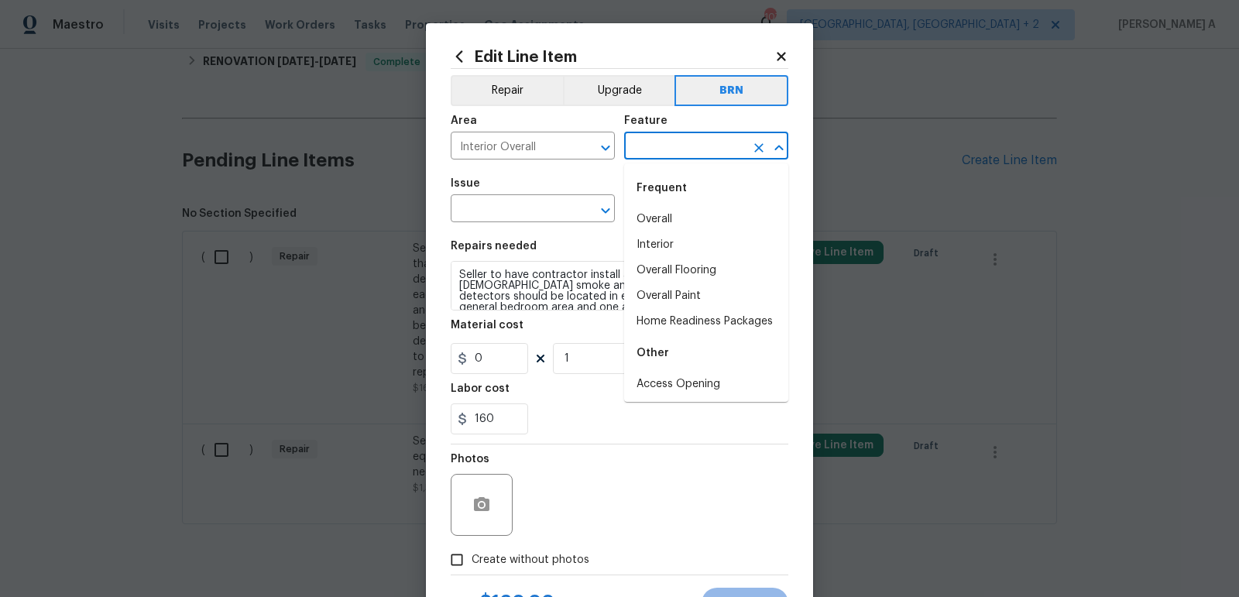
click at [678, 146] on input "text" at bounding box center [684, 147] width 121 height 24
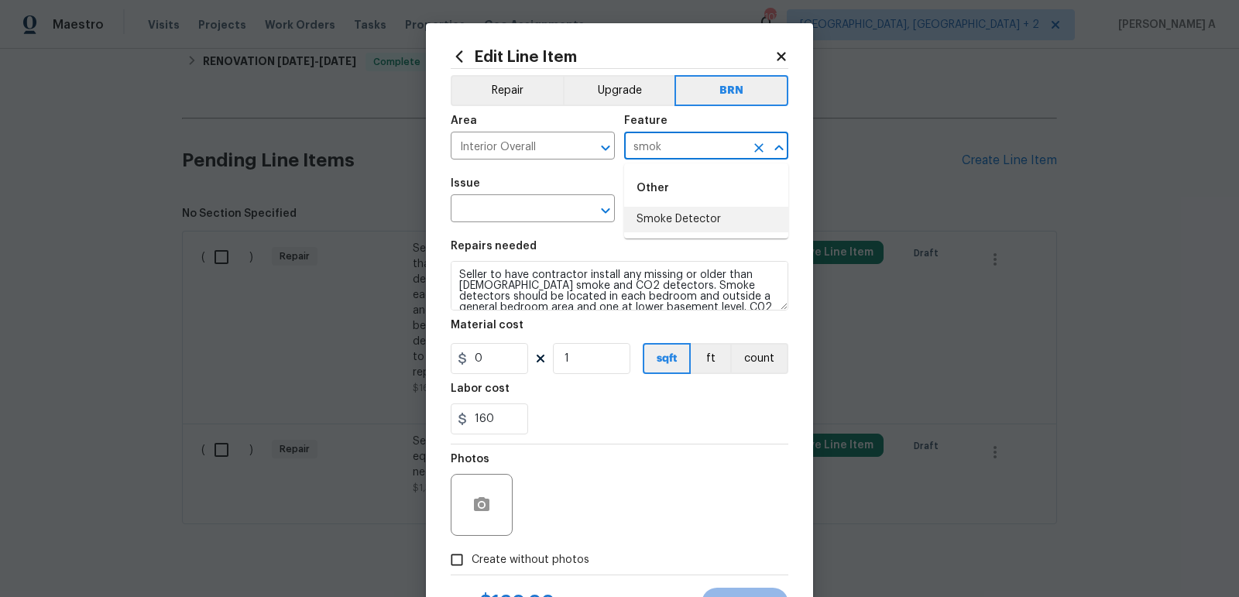
click at [689, 218] on li "Smoke Detector" at bounding box center [706, 220] width 164 height 26
type input "Smoke Detector"
click at [501, 208] on input "text" at bounding box center [511, 210] width 121 height 24
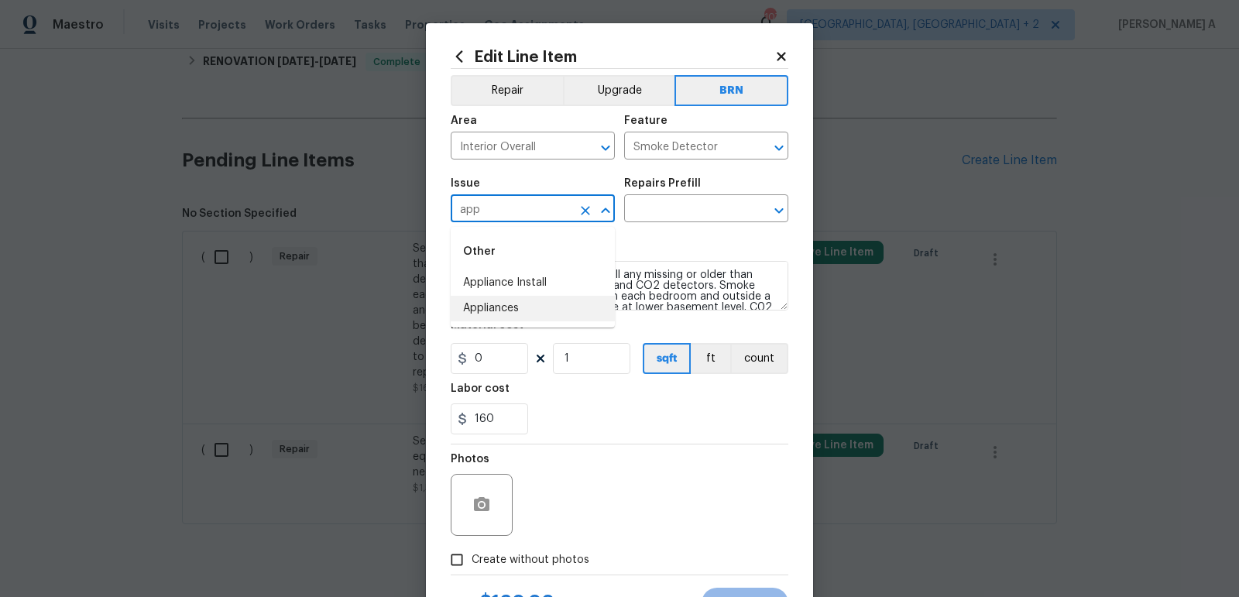
click at [519, 300] on li "Appliances" at bounding box center [533, 309] width 164 height 26
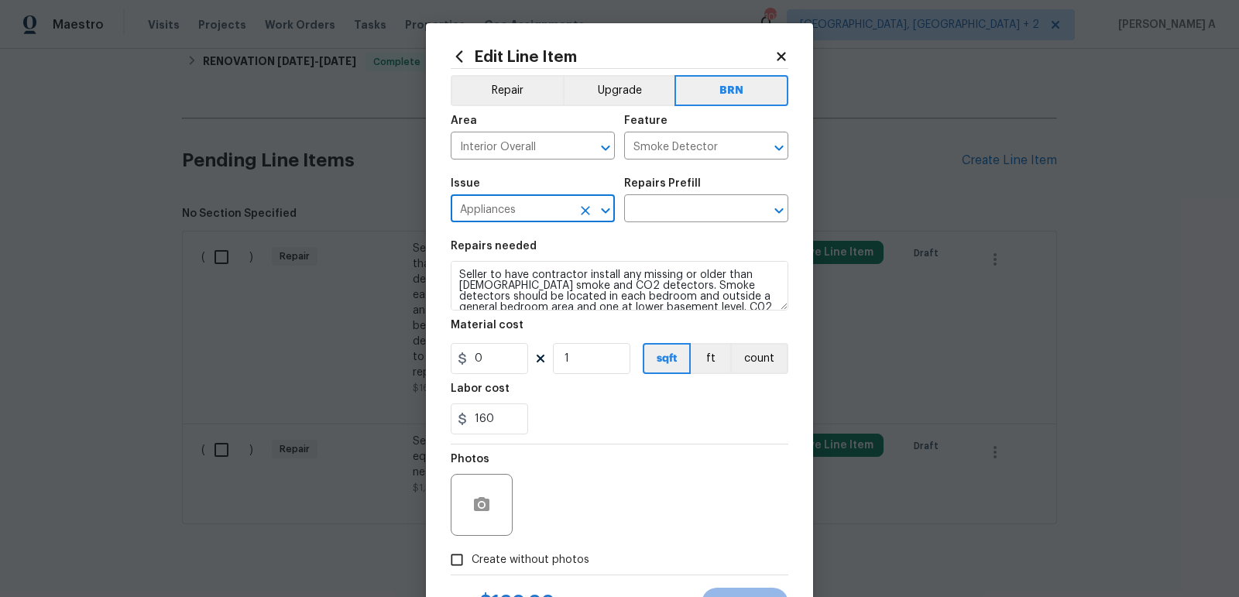
type input "Appliances"
click at [519, 300] on textarea "Seller to have contractor install any missing or older than 10 yr old smoke and…" at bounding box center [619, 286] width 337 height 50
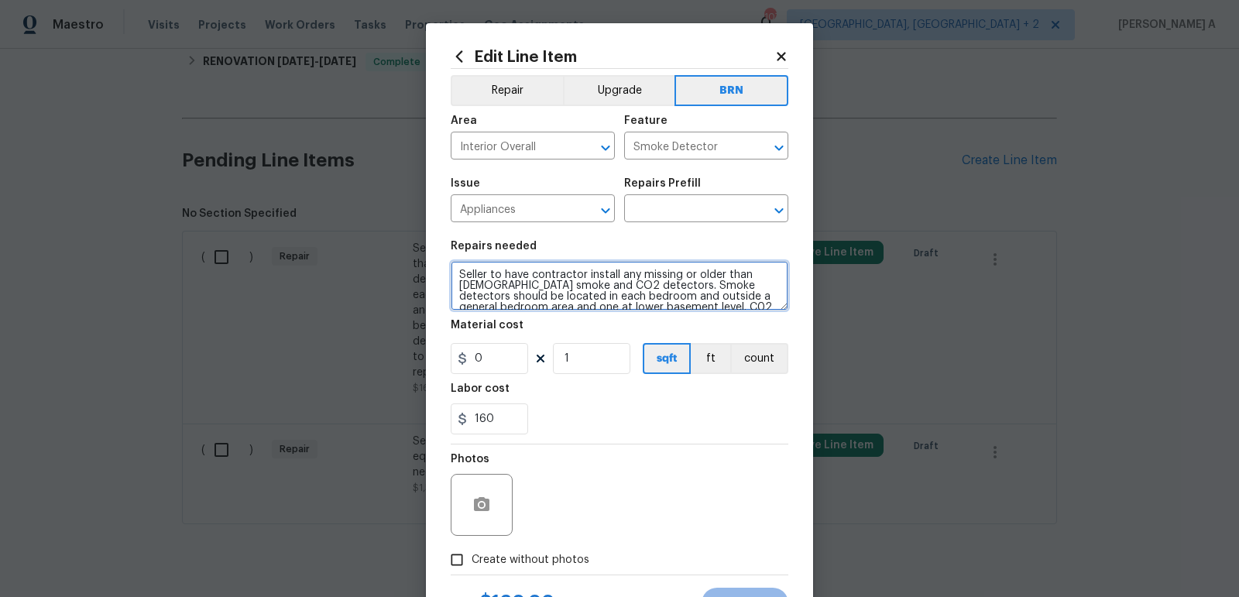
click at [519, 300] on textarea "Seller to have contractor install any missing or older than 10 yr old smoke and…" at bounding box center [619, 286] width 337 height 50
click at [669, 207] on input "text" at bounding box center [684, 210] width 121 height 24
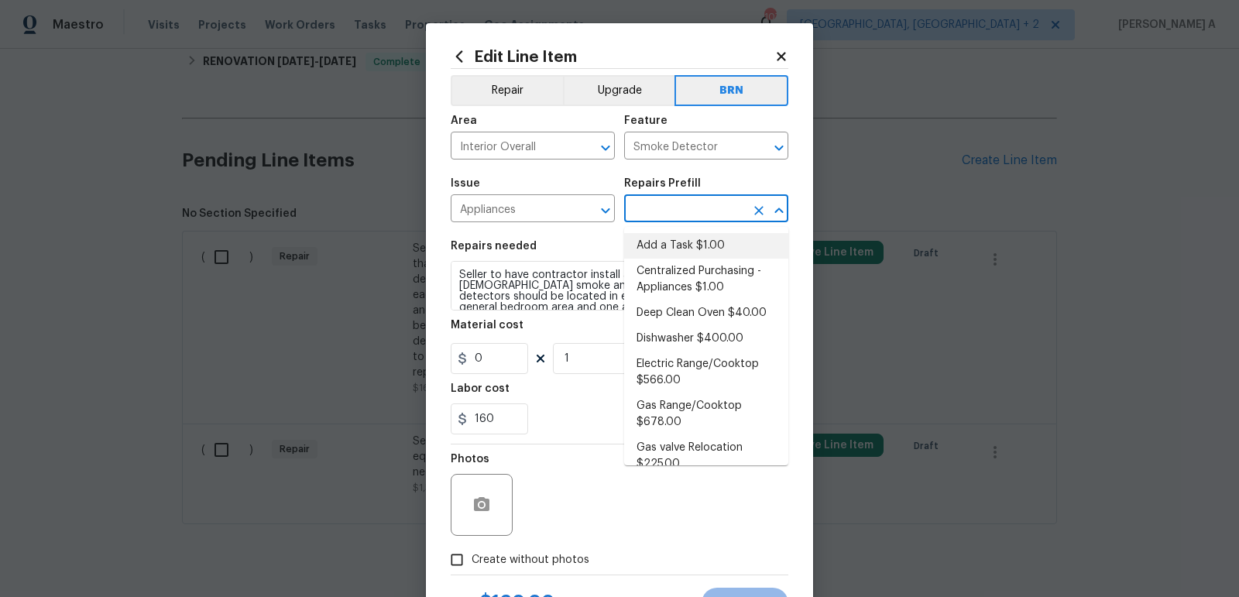
click at [669, 239] on li "Add a Task $1.00" at bounding box center [706, 246] width 164 height 26
type input "Appliances"
type input "Add a Task $1.00"
type textarea "HPM to detail"
type input "1"
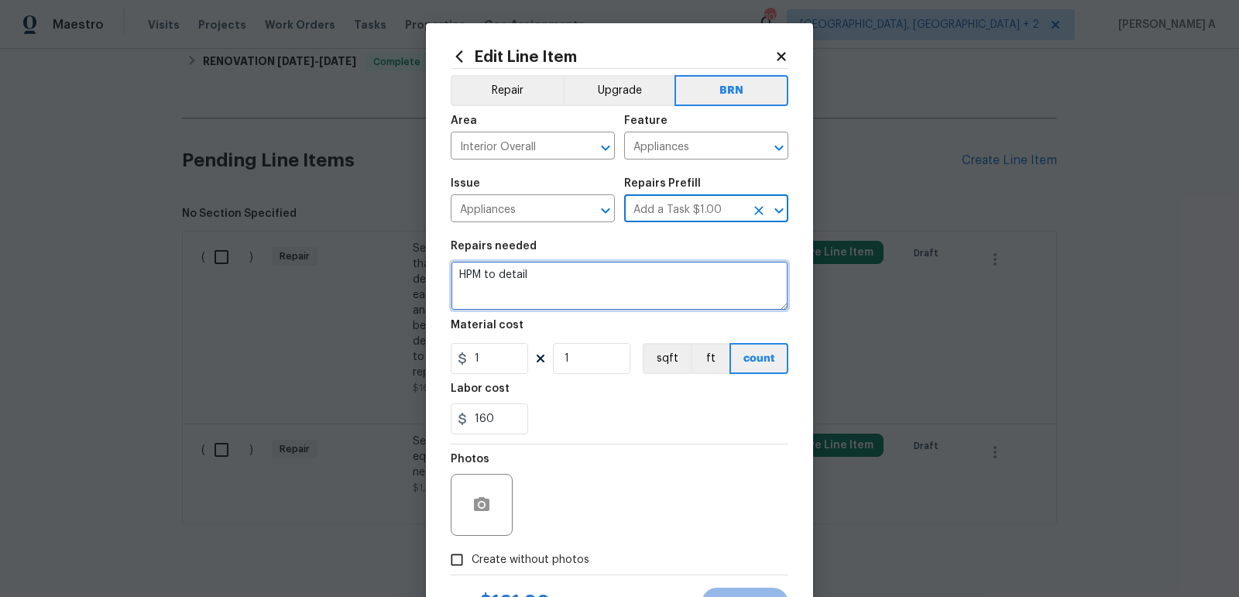
click at [642, 273] on textarea "HPM to detail" at bounding box center [619, 286] width 337 height 50
paste textarea "Seller to have contractor install any missing or older than 10 yr old smoke and…"
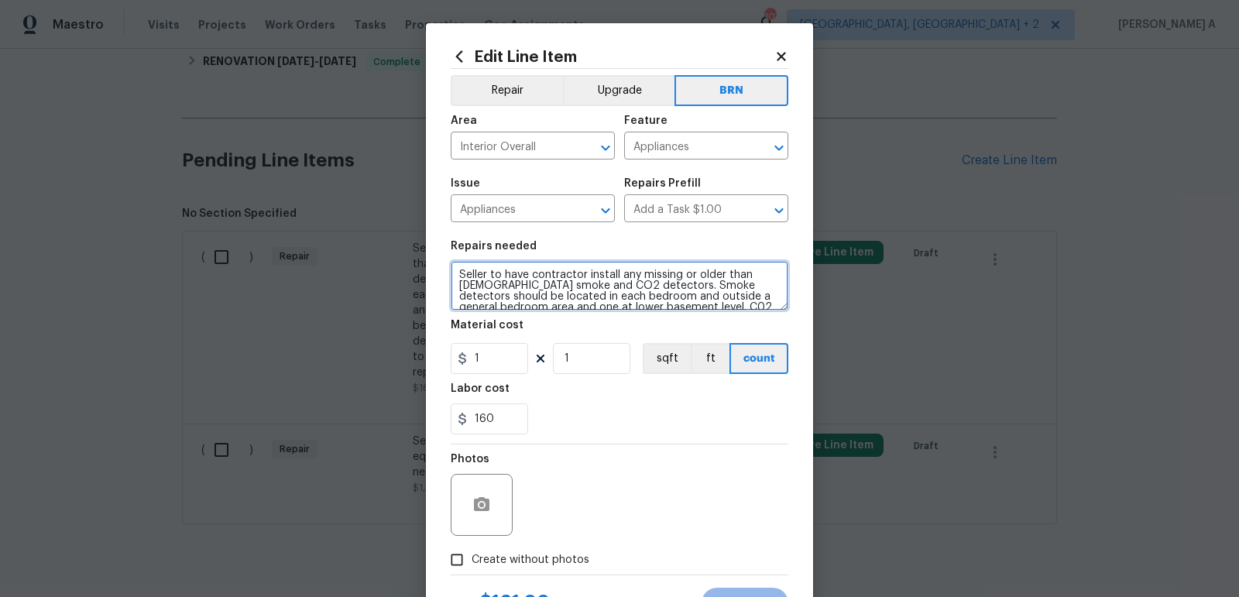
scroll to position [36, 0]
type textarea "Seller to have contractor install any missing or older than 10 yr old smoke and…"
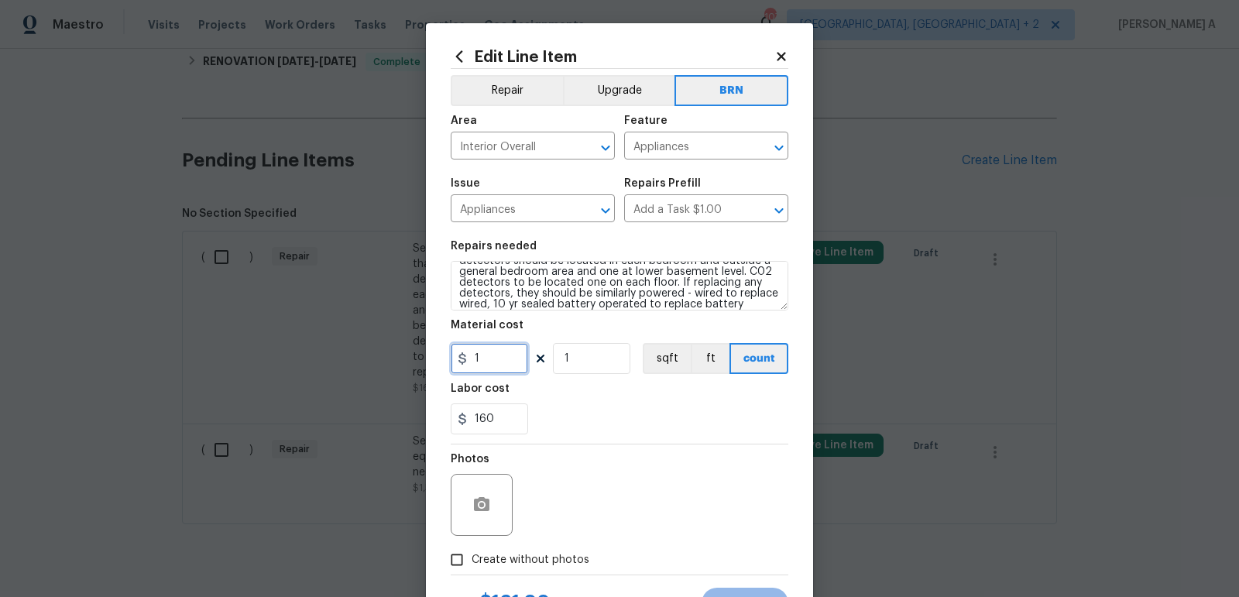
drag, startPoint x: 502, startPoint y: 359, endPoint x: 347, endPoint y: 358, distance: 155.6
click at [346, 359] on div "Edit Line Item Repair Upgrade BRN Area Interior Overall ​ Feature Appliances ​ …" at bounding box center [619, 298] width 1239 height 597
type input "0"
click at [540, 404] on div "160" at bounding box center [619, 418] width 337 height 31
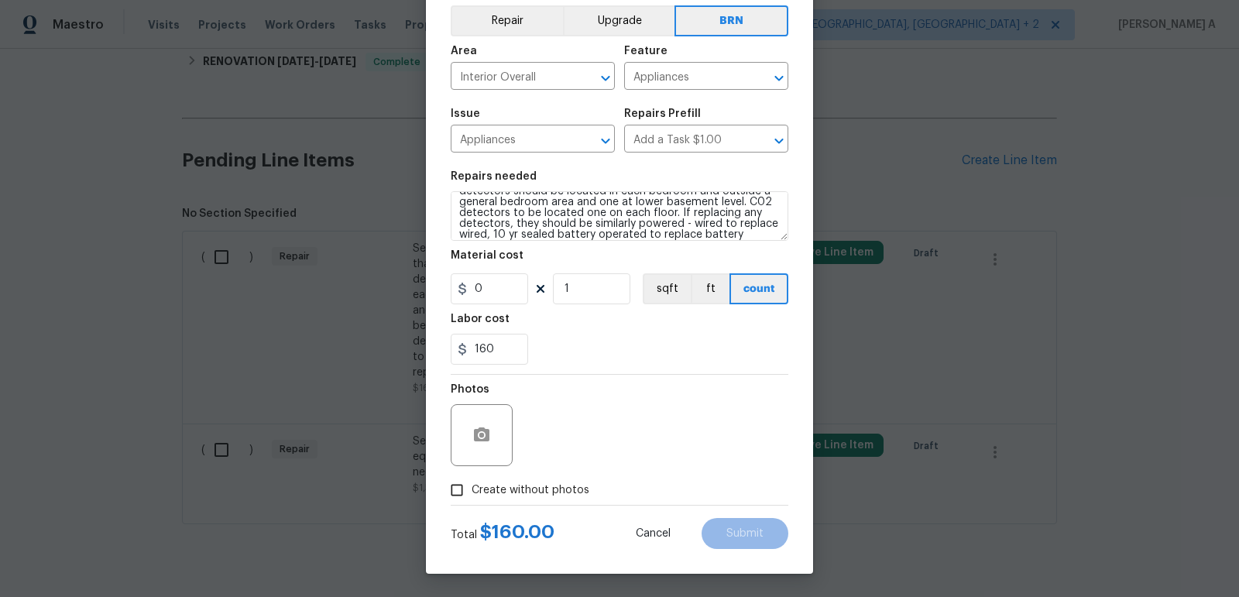
click at [491, 478] on label "Create without photos" at bounding box center [515, 489] width 147 height 29
click at [471, 478] on input "Create without photos" at bounding box center [456, 489] width 29 height 29
checkbox input "true"
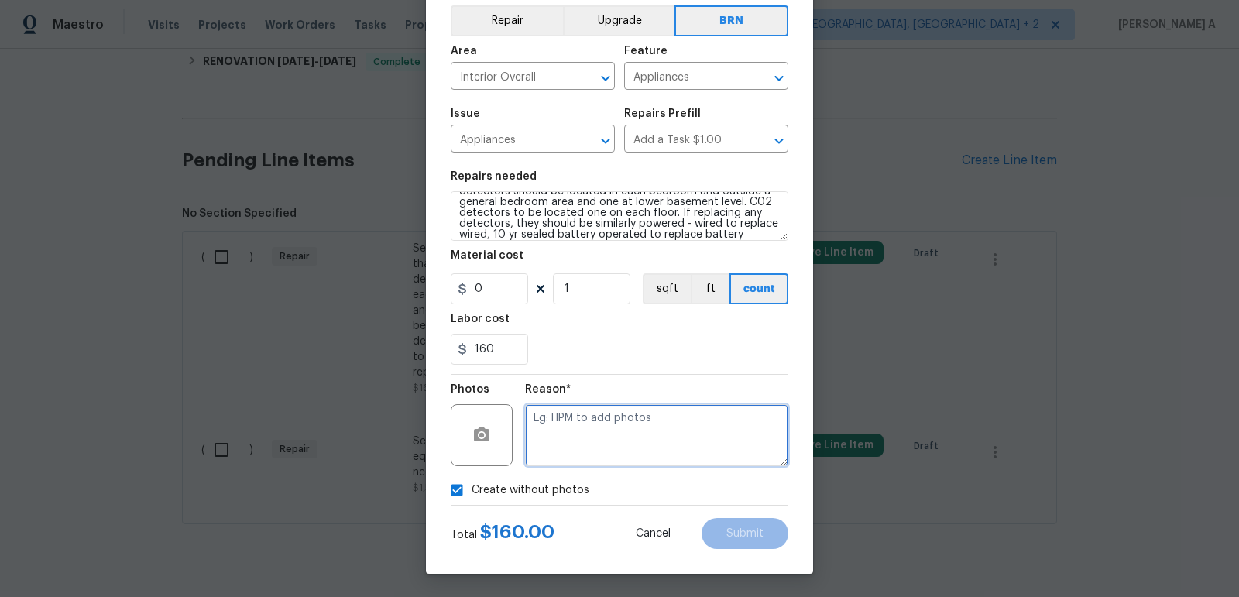
click at [597, 447] on textarea at bounding box center [656, 435] width 263 height 62
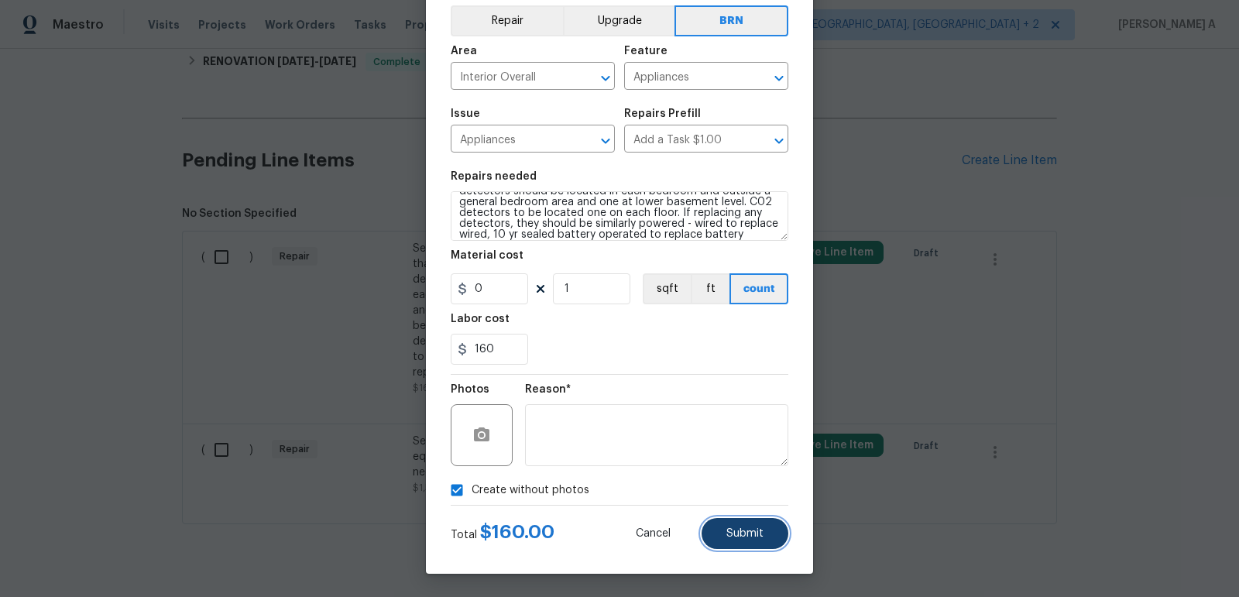
click at [749, 523] on button "Submit" at bounding box center [744, 533] width 87 height 31
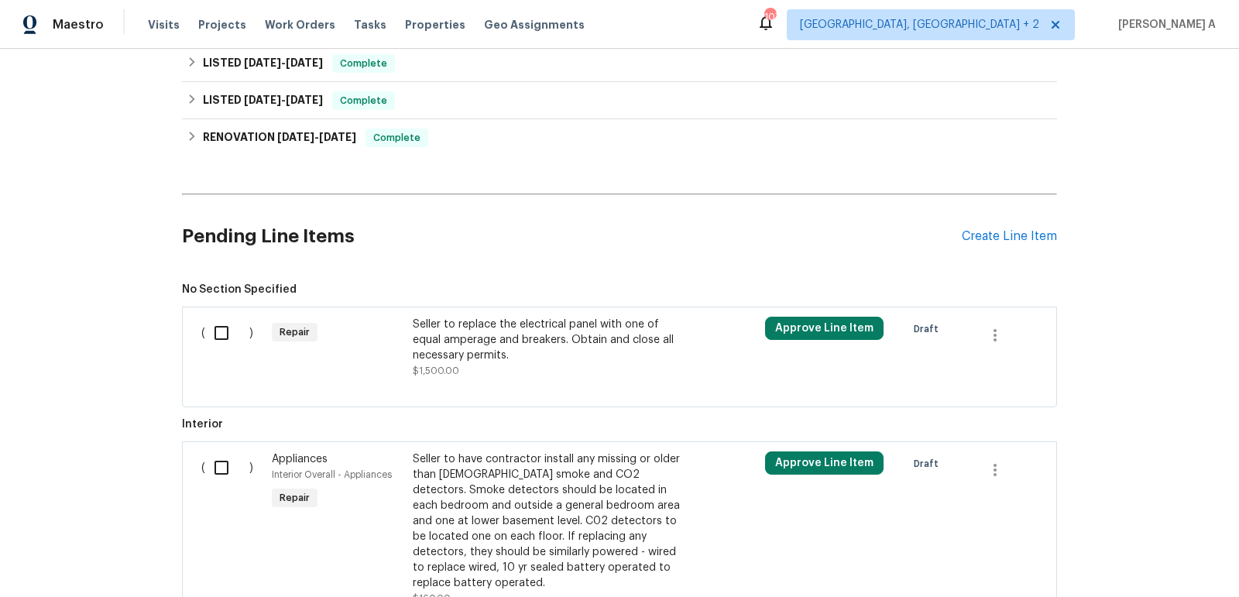
scroll to position [574, 0]
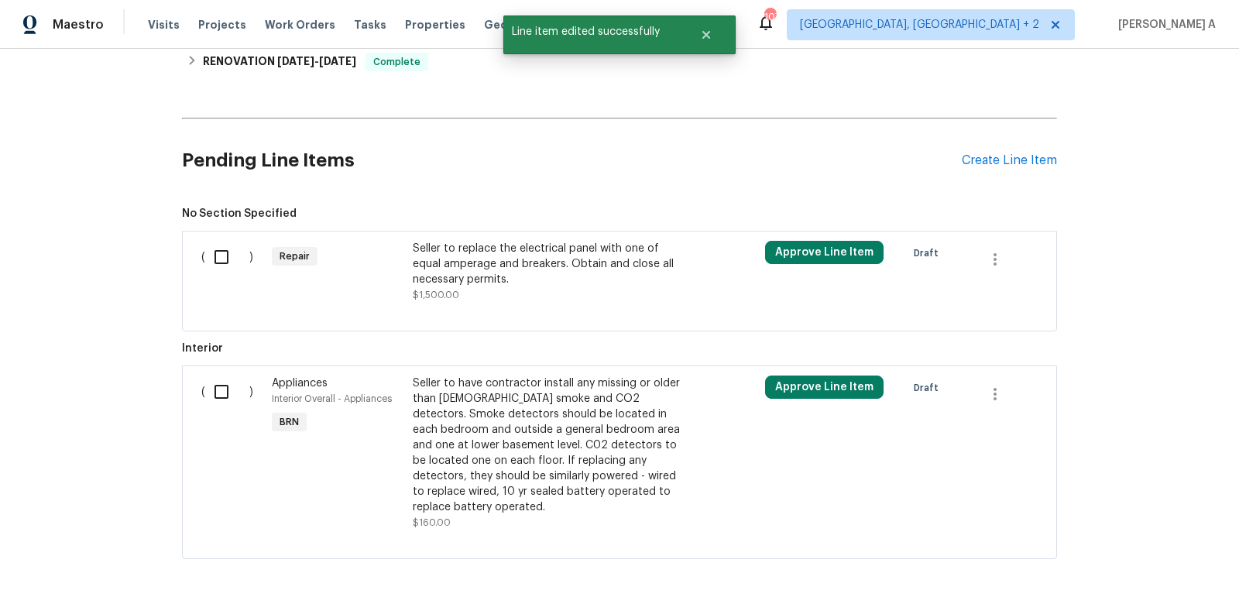
click at [515, 264] on div "Seller to replace the electrical panel with one of equal amperage and breakers.…" at bounding box center [549, 264] width 272 height 46
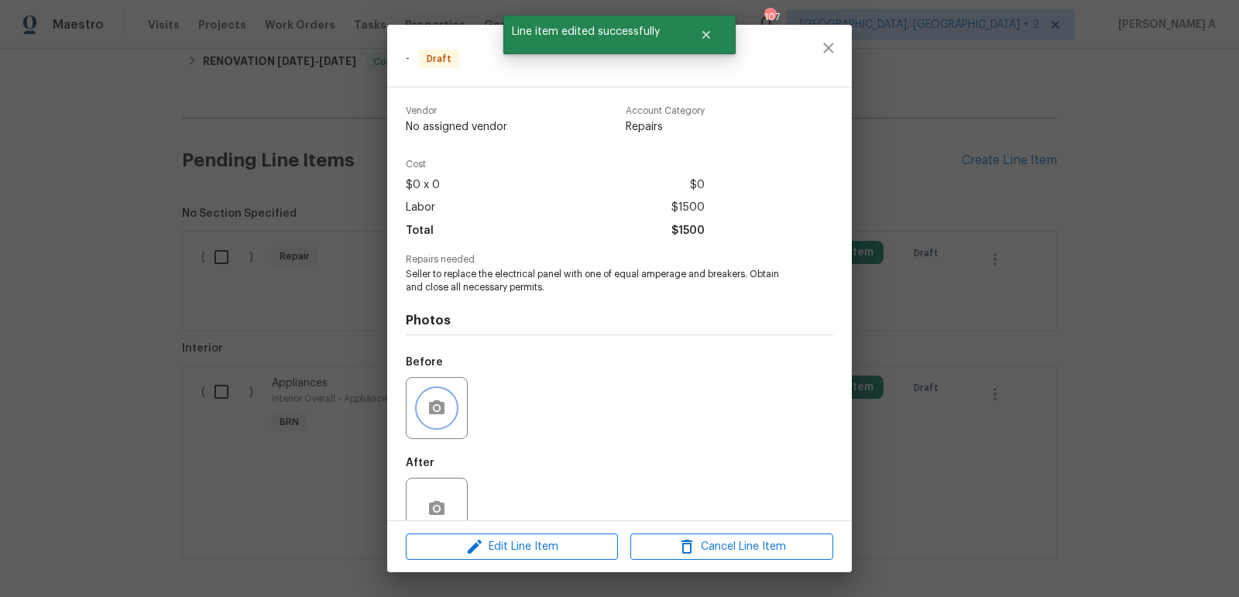
click at [443, 397] on button "button" at bounding box center [436, 407] width 37 height 37
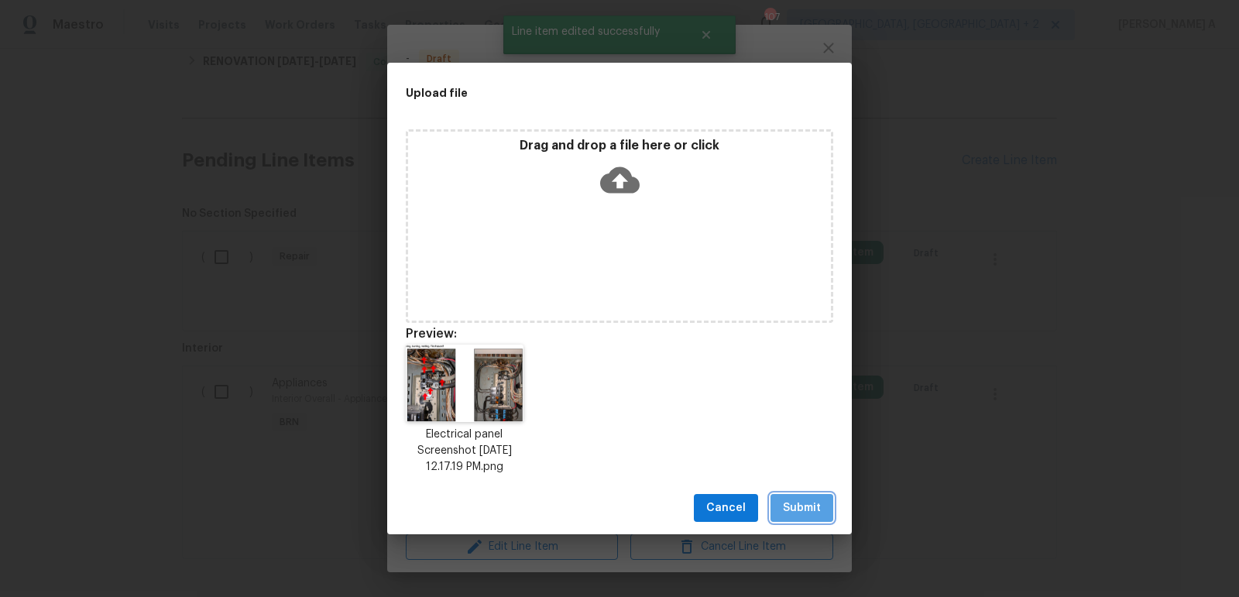
click at [816, 509] on span "Submit" at bounding box center [802, 508] width 38 height 19
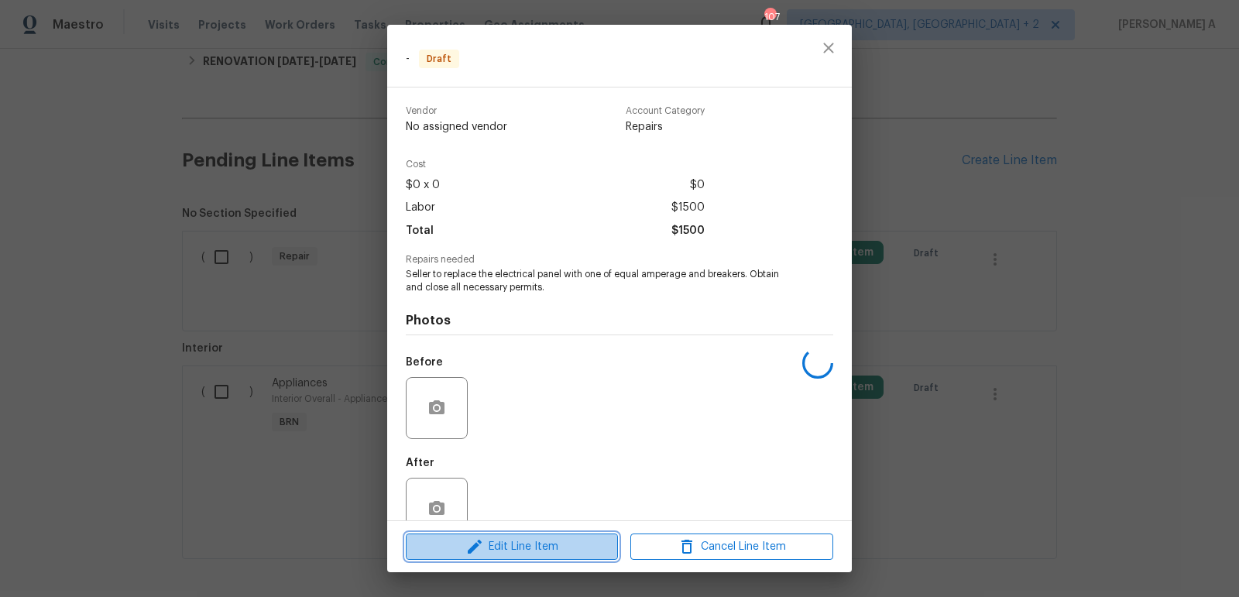
click at [563, 546] on span "Edit Line Item" at bounding box center [511, 546] width 203 height 19
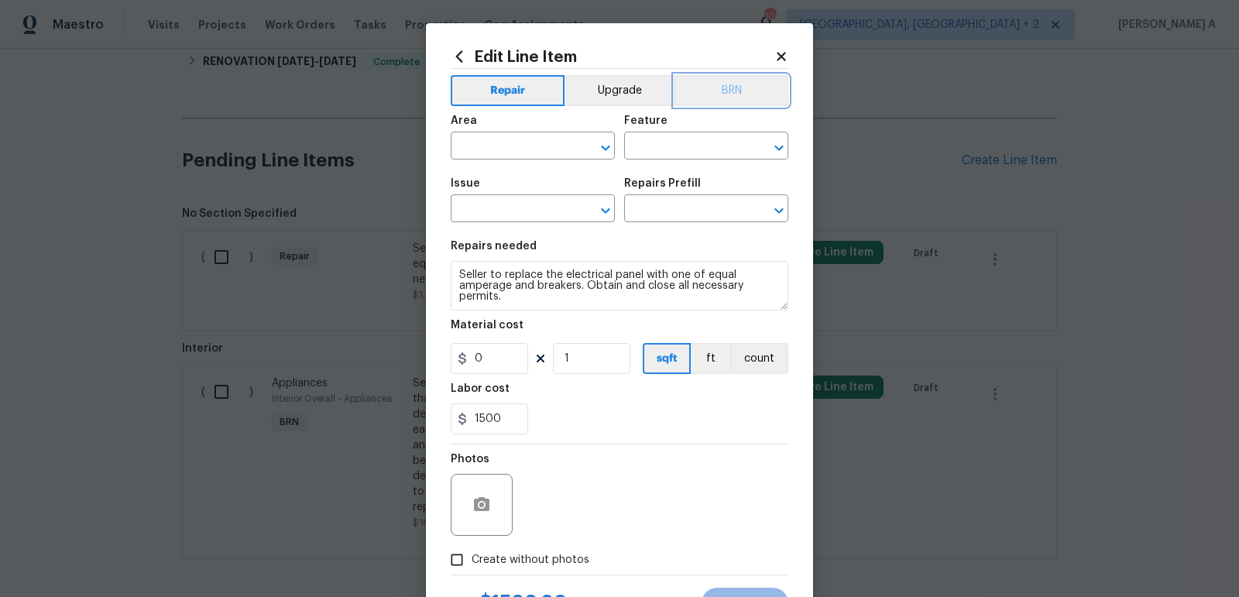
click at [760, 84] on button "BRN" at bounding box center [731, 90] width 114 height 31
click at [503, 149] on input "text" at bounding box center [511, 147] width 121 height 24
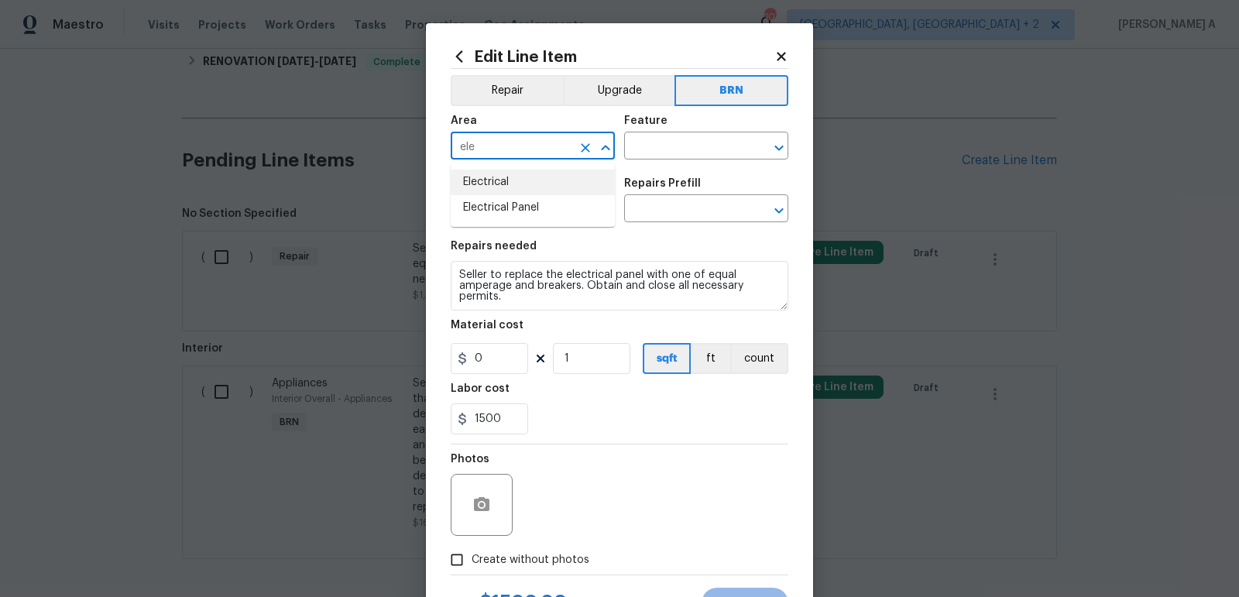
click at [507, 184] on li "Electrical" at bounding box center [533, 183] width 164 height 26
type input "Electrical"
click at [640, 147] on input "text" at bounding box center [684, 147] width 121 height 24
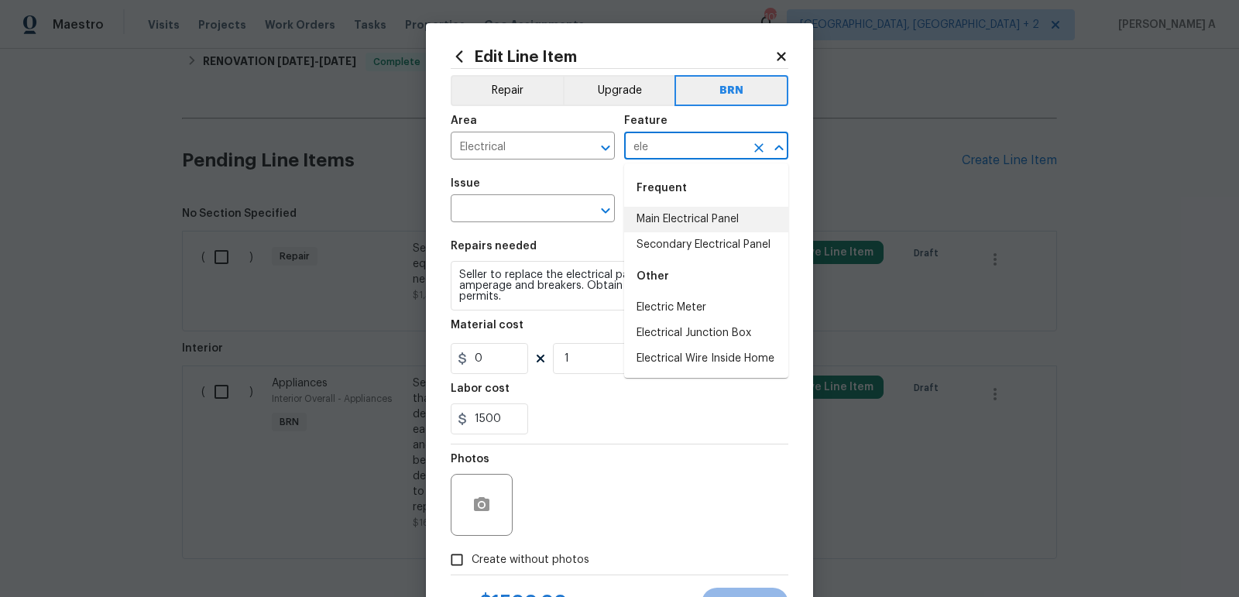
click at [689, 226] on li "Main Electrical Panel" at bounding box center [706, 220] width 164 height 26
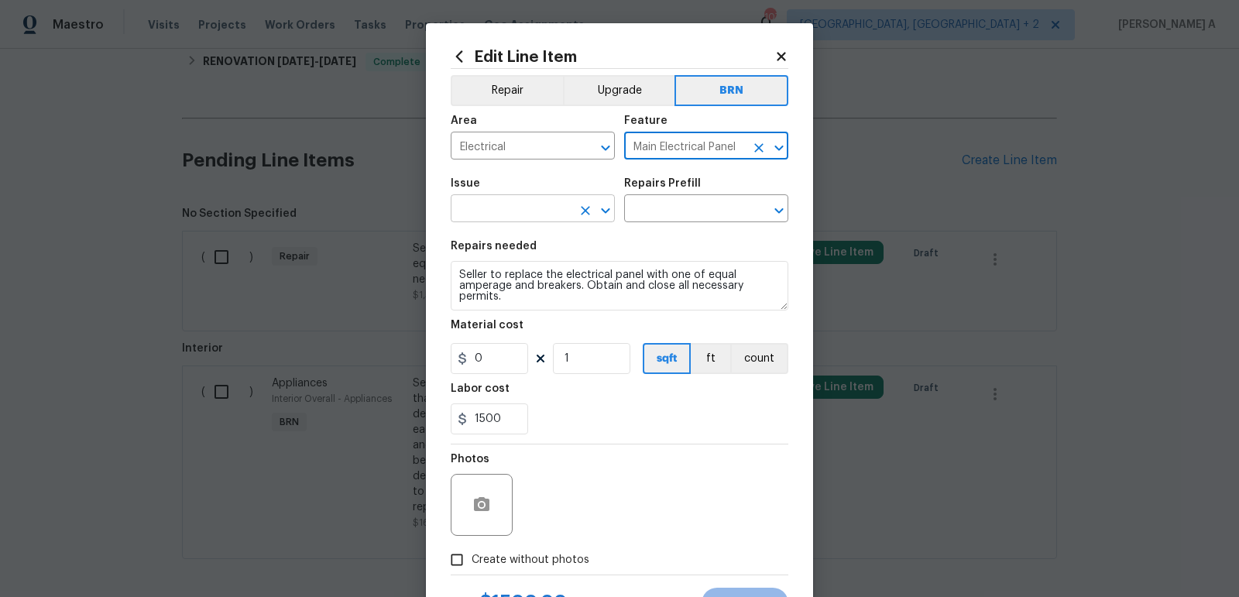
type input "Main Electrical Panel"
click at [518, 216] on input "text" at bounding box center [511, 210] width 121 height 24
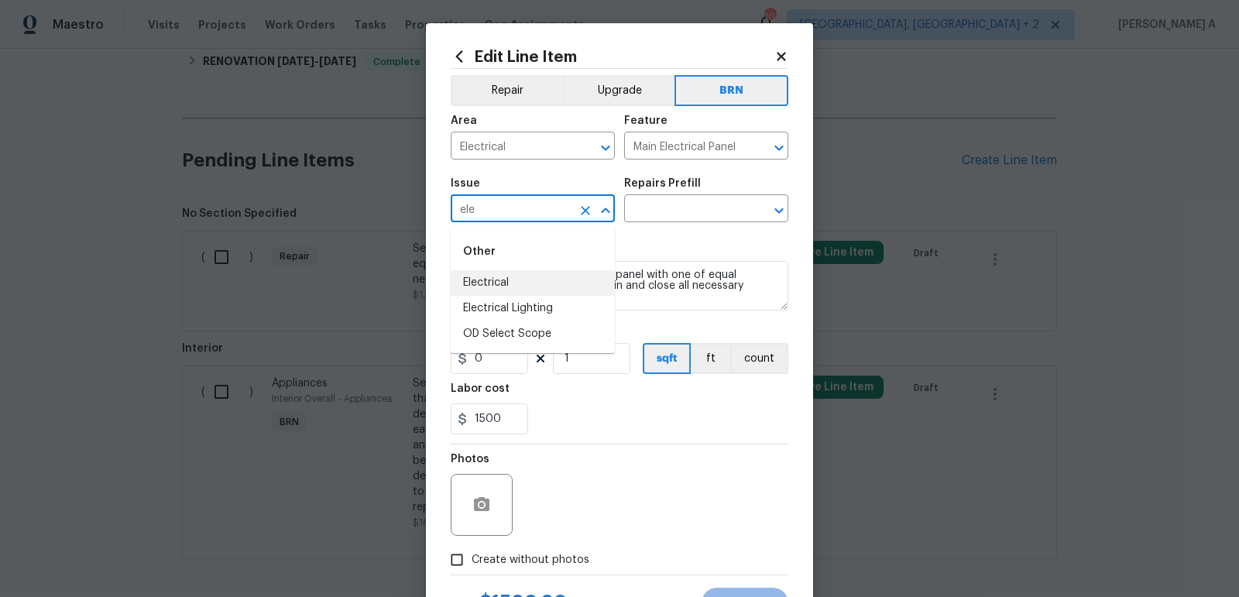
click at [525, 275] on li "Electrical" at bounding box center [533, 283] width 164 height 26
type input "Electrical"
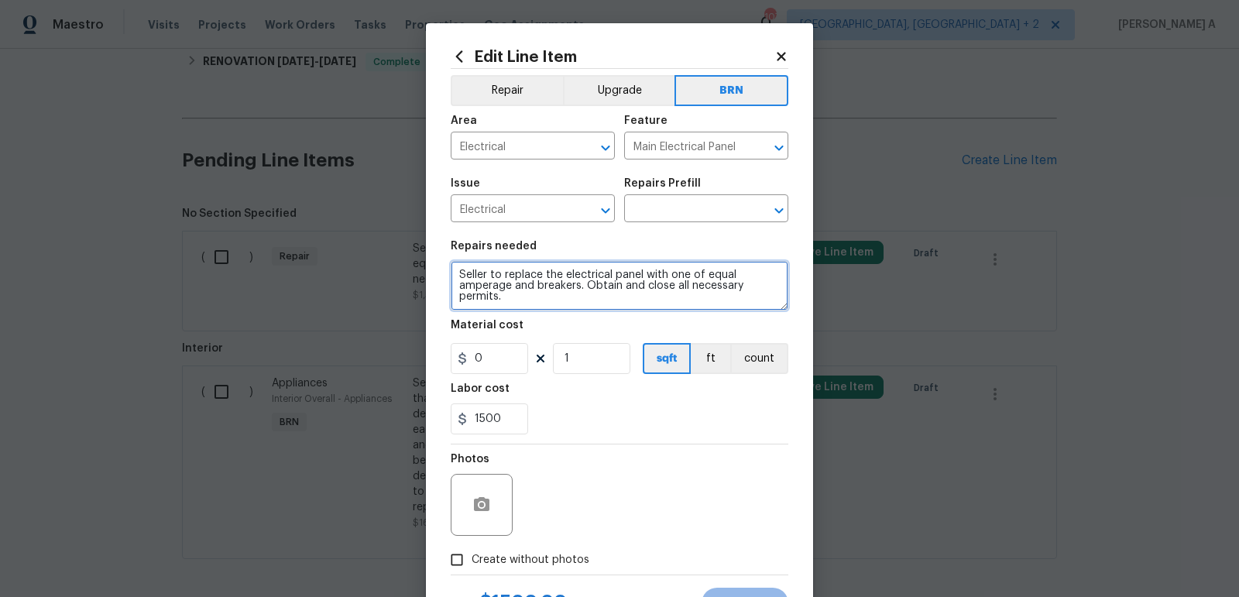
click at [525, 275] on textarea "Seller to replace the electrical panel with one of equal amperage and breakers.…" at bounding box center [619, 286] width 337 height 50
click at [680, 203] on input "text" at bounding box center [684, 210] width 121 height 24
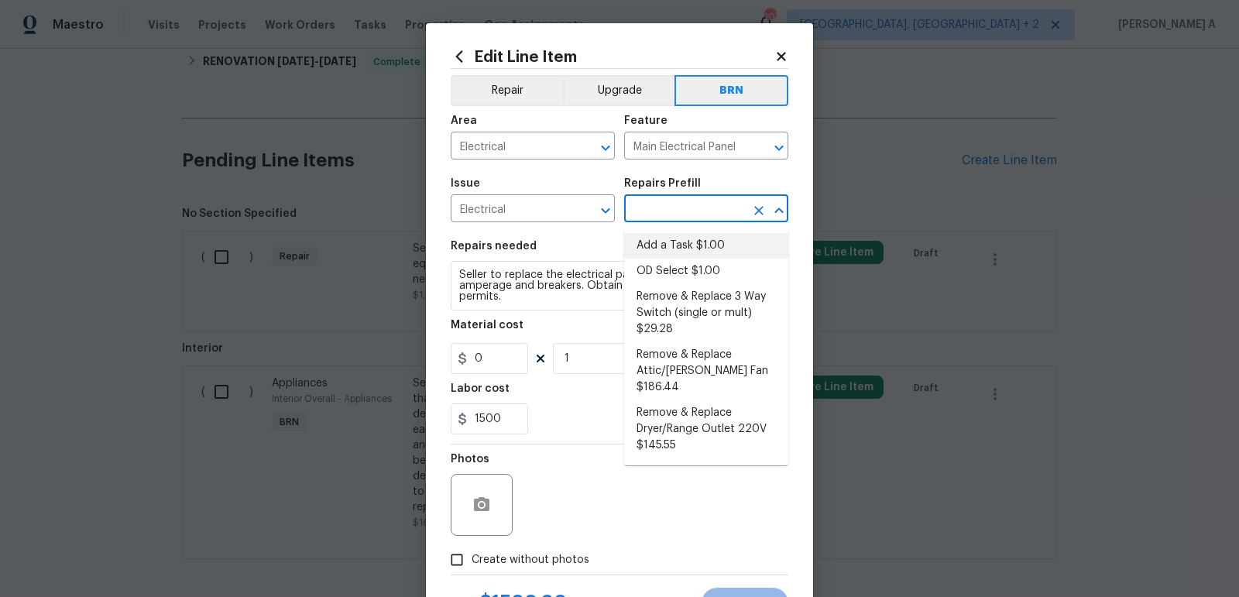
click at [680, 242] on li "Add a Task $1.00" at bounding box center [706, 246] width 164 height 26
type input "Add a Task $1.00"
type textarea "HPM to detail"
type input "1"
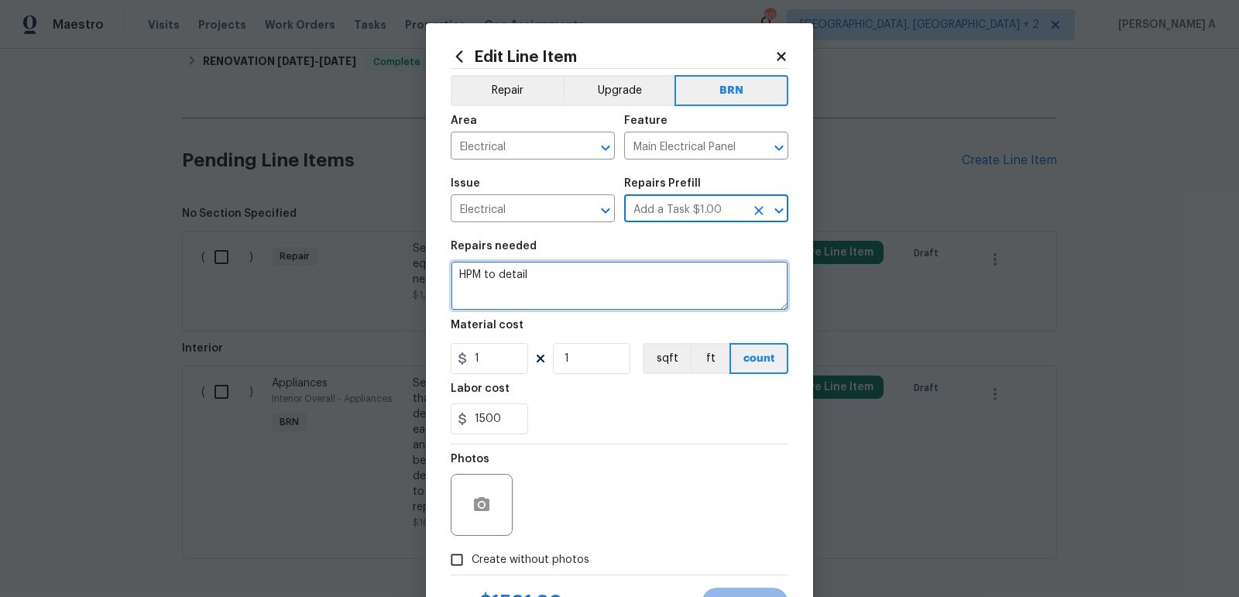
click at [645, 275] on textarea "HPM to detail" at bounding box center [619, 286] width 337 height 50
paste textarea "Seller to replace the electrical panel with one of equal amperage and breakers.…"
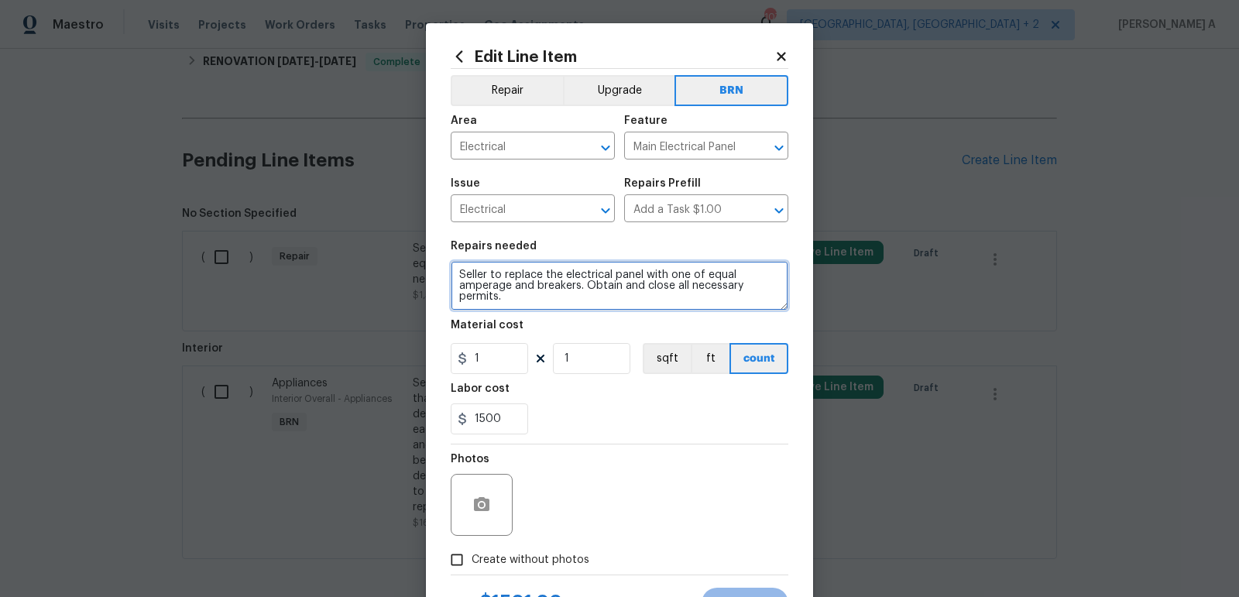
type textarea "Seller to replace the electrical panel with one of equal amperage and breakers.…"
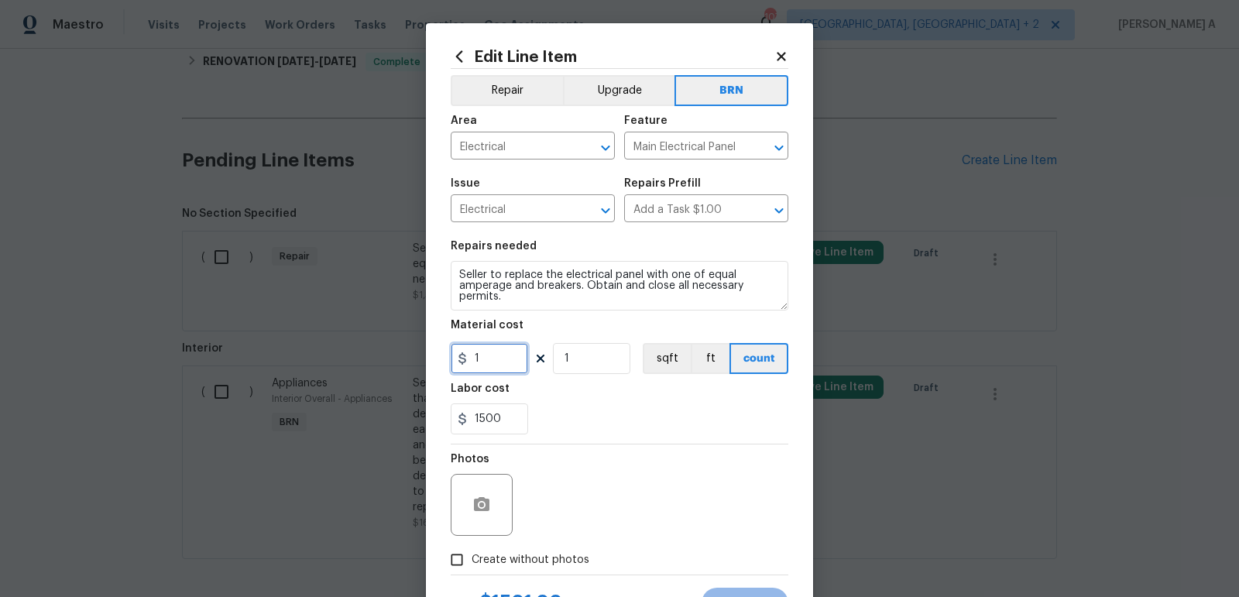
drag, startPoint x: 486, startPoint y: 358, endPoint x: 425, endPoint y: 357, distance: 61.2
click at [426, 357] on div "Edit Line Item Repair Upgrade BRN Area Electrical ​ Feature Main Electrical Pan…" at bounding box center [619, 333] width 387 height 620
type input "0"
click at [646, 415] on div "1500" at bounding box center [619, 418] width 337 height 31
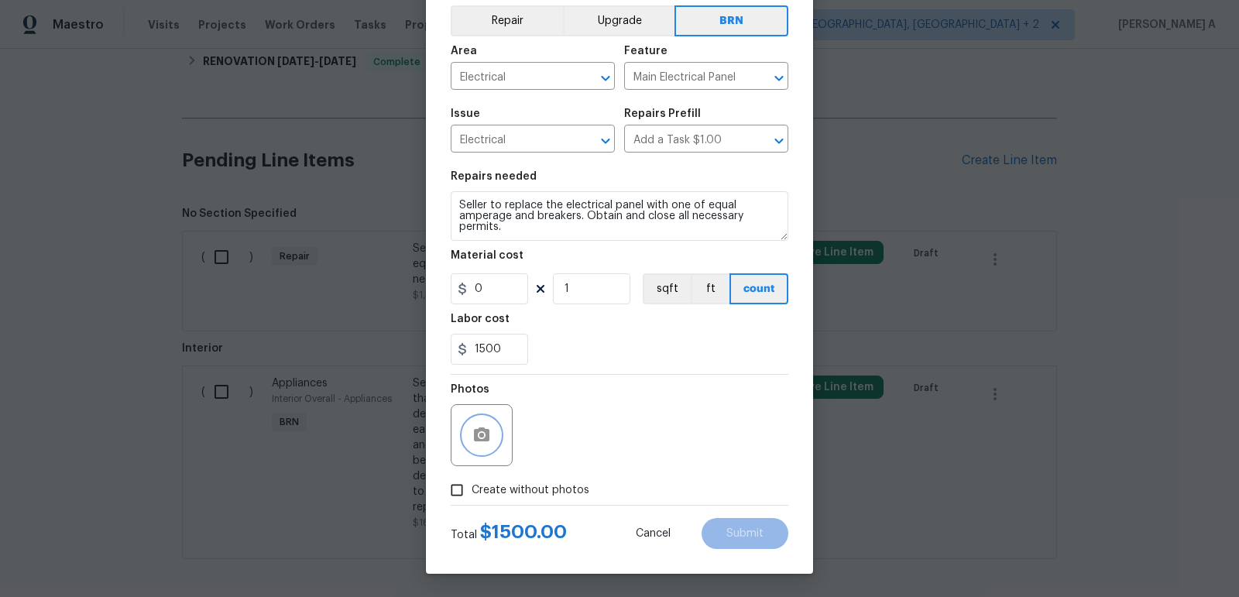
click at [478, 426] on icon "button" at bounding box center [481, 435] width 19 height 19
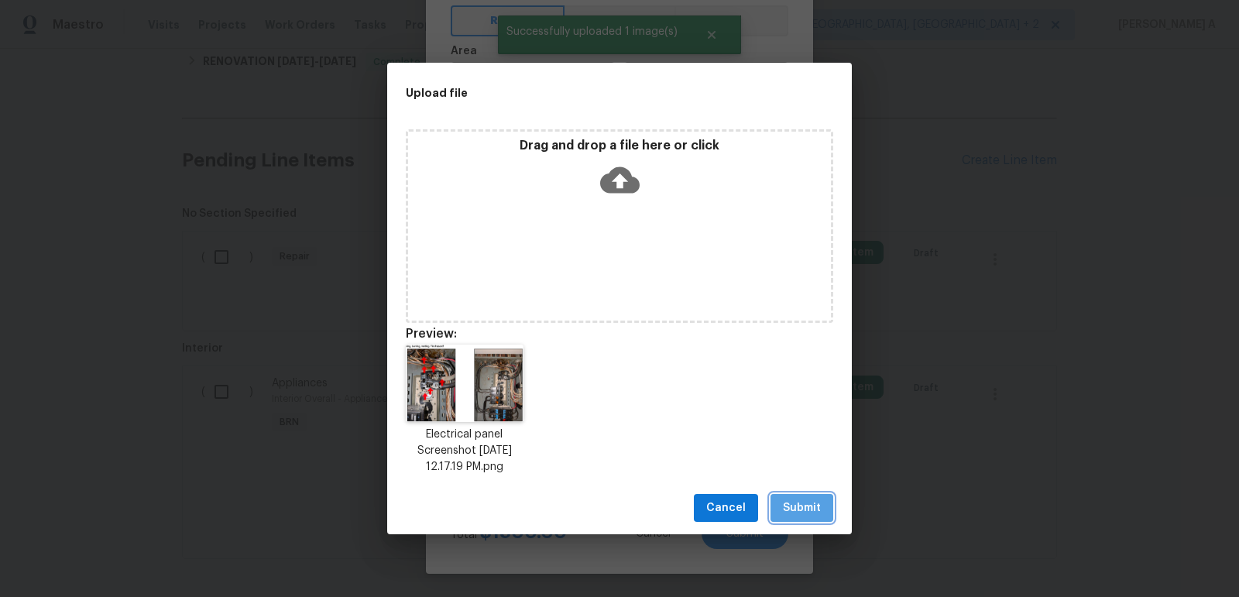
click at [806, 510] on span "Submit" at bounding box center [802, 508] width 38 height 19
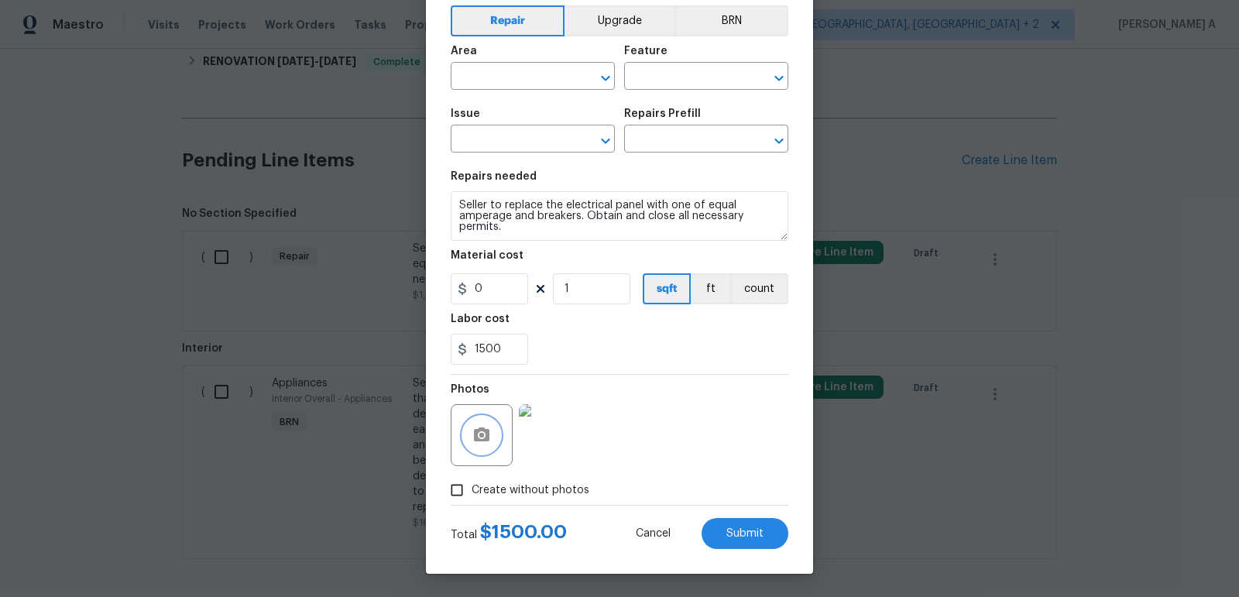
scroll to position [0, 0]
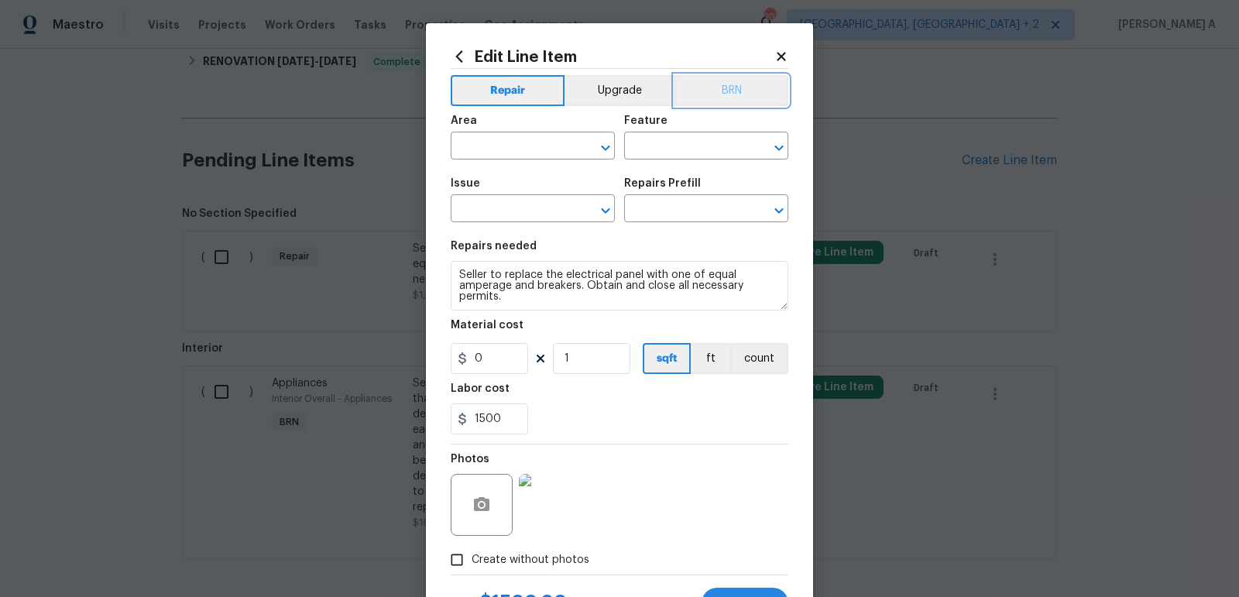
click at [748, 82] on button "BRN" at bounding box center [731, 90] width 114 height 31
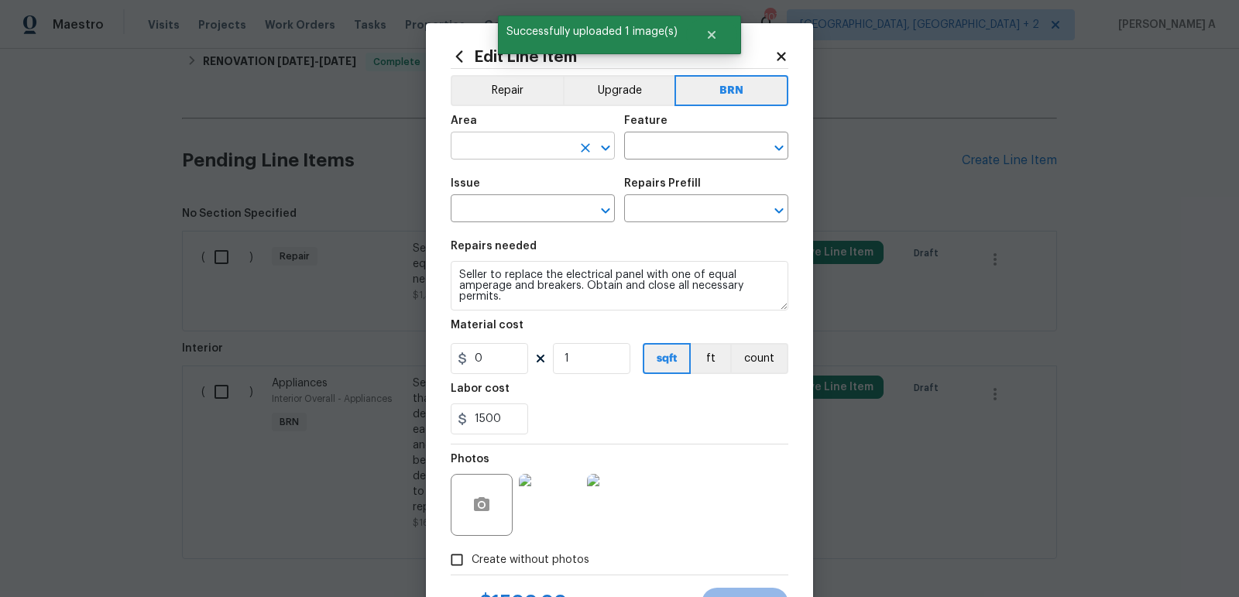
click at [511, 143] on input "text" at bounding box center [511, 147] width 121 height 24
click at [526, 167] on ul "Electrical Electrical Panel" at bounding box center [533, 194] width 164 height 63
click at [536, 197] on li "Electrical Panel" at bounding box center [533, 208] width 164 height 26
type input "Electrical Panel"
click at [677, 139] on input "text" at bounding box center [684, 147] width 121 height 24
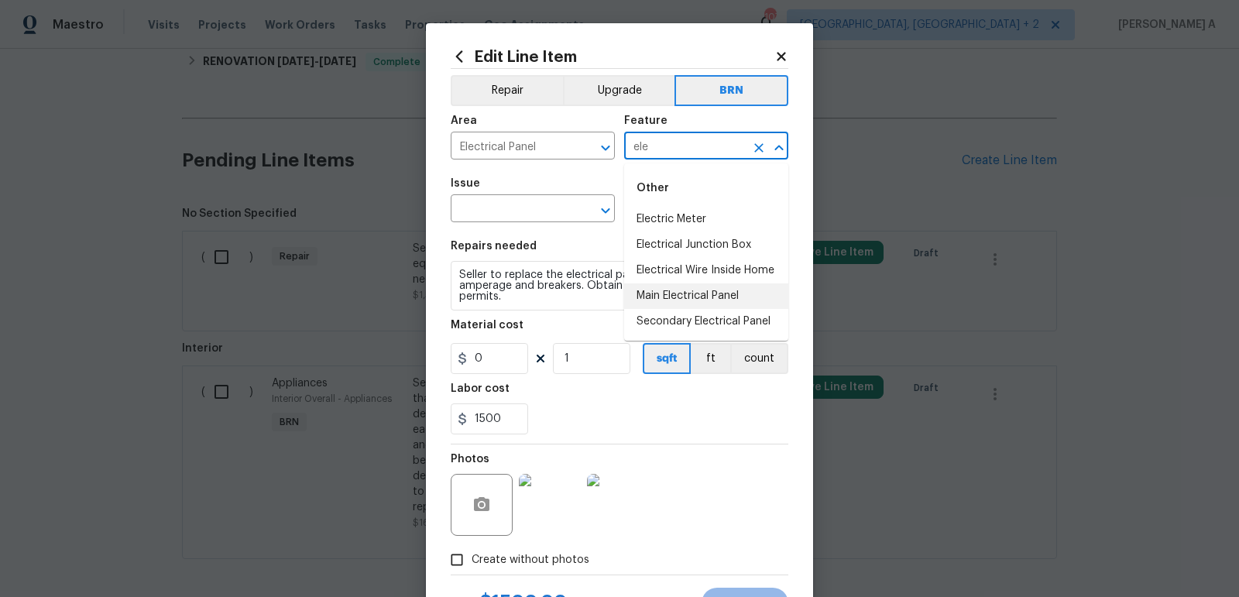
click at [715, 292] on li "Main Electrical Panel" at bounding box center [706, 296] width 164 height 26
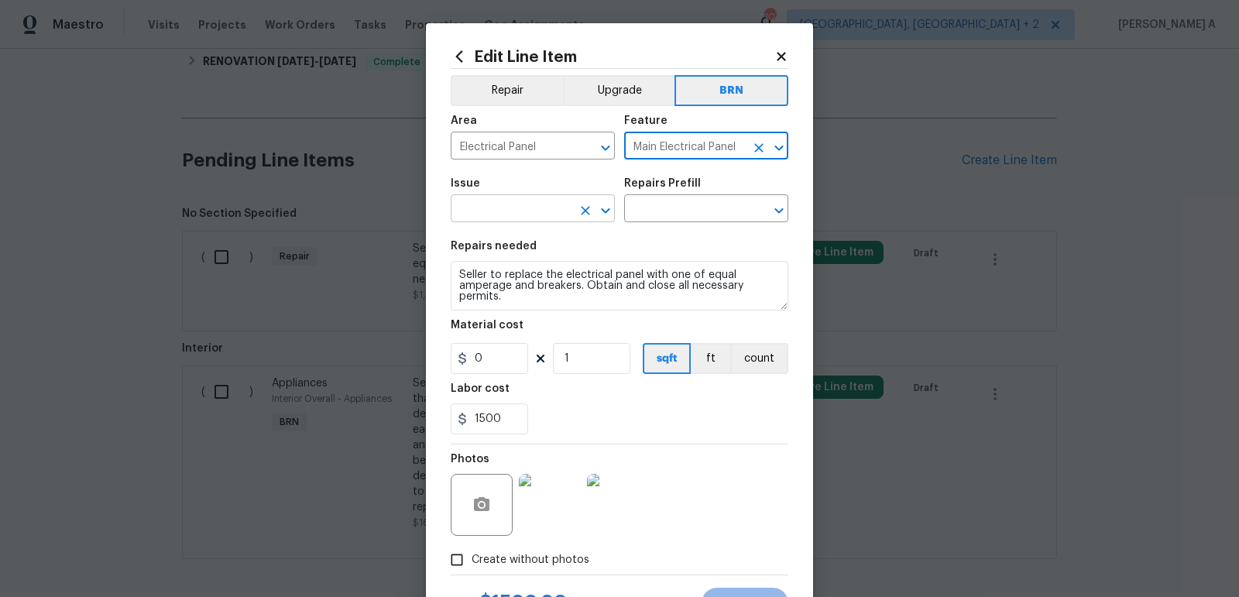
type input "Main Electrical Panel"
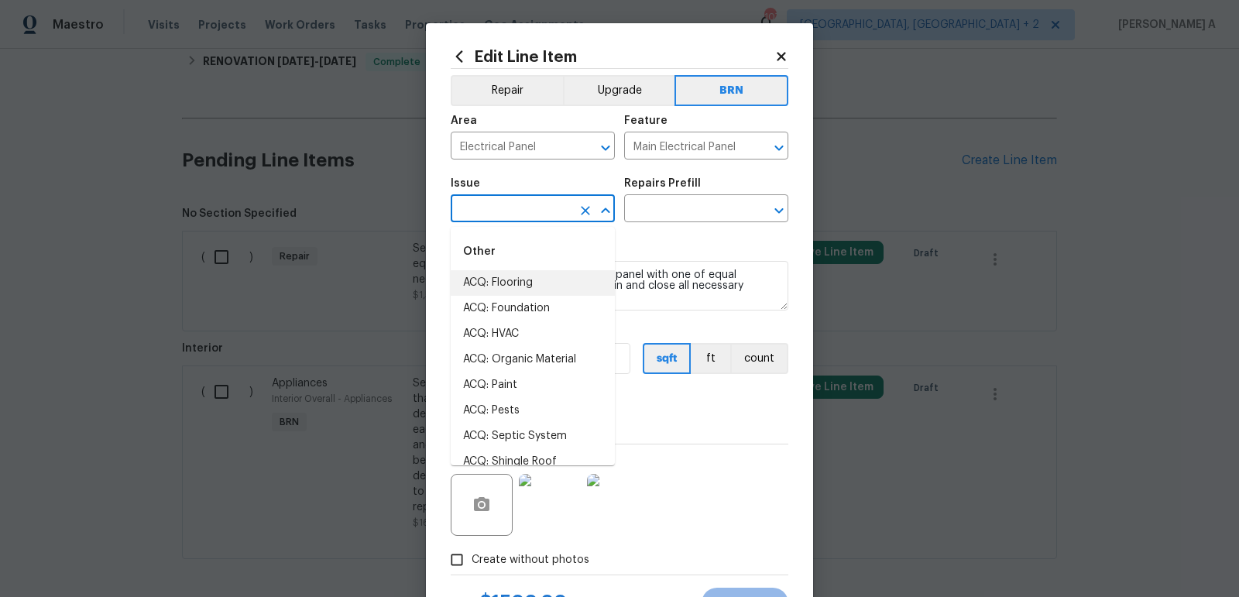
click at [502, 211] on input "text" at bounding box center [511, 210] width 121 height 24
click at [499, 274] on li "Electrical" at bounding box center [533, 283] width 164 height 26
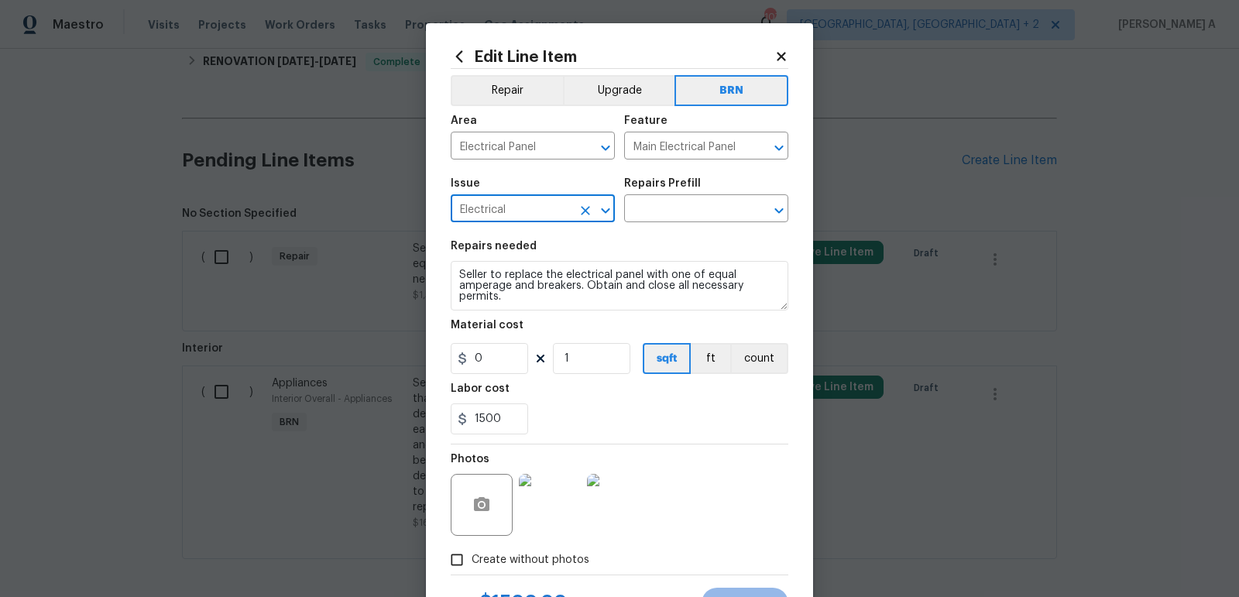
type input "Electrical"
click at [499, 274] on textarea "Seller to replace the electrical panel with one of equal amperage and breakers.…" at bounding box center [619, 286] width 337 height 50
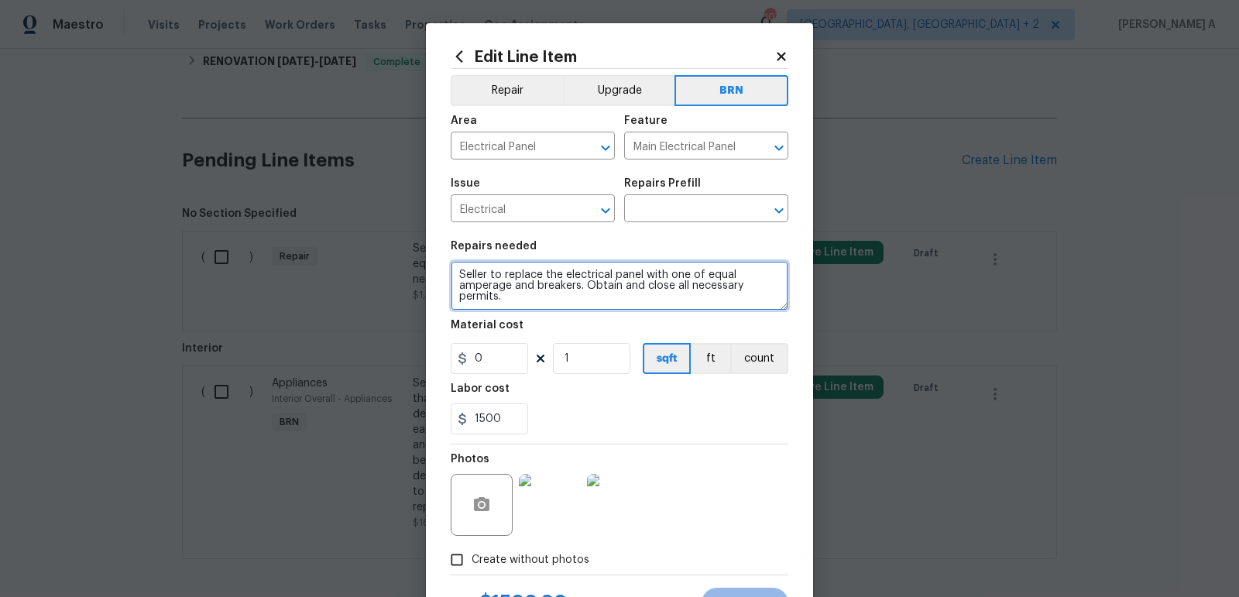
click at [499, 274] on textarea "Seller to replace the electrical panel with one of equal amperage and breakers.…" at bounding box center [619, 286] width 337 height 50
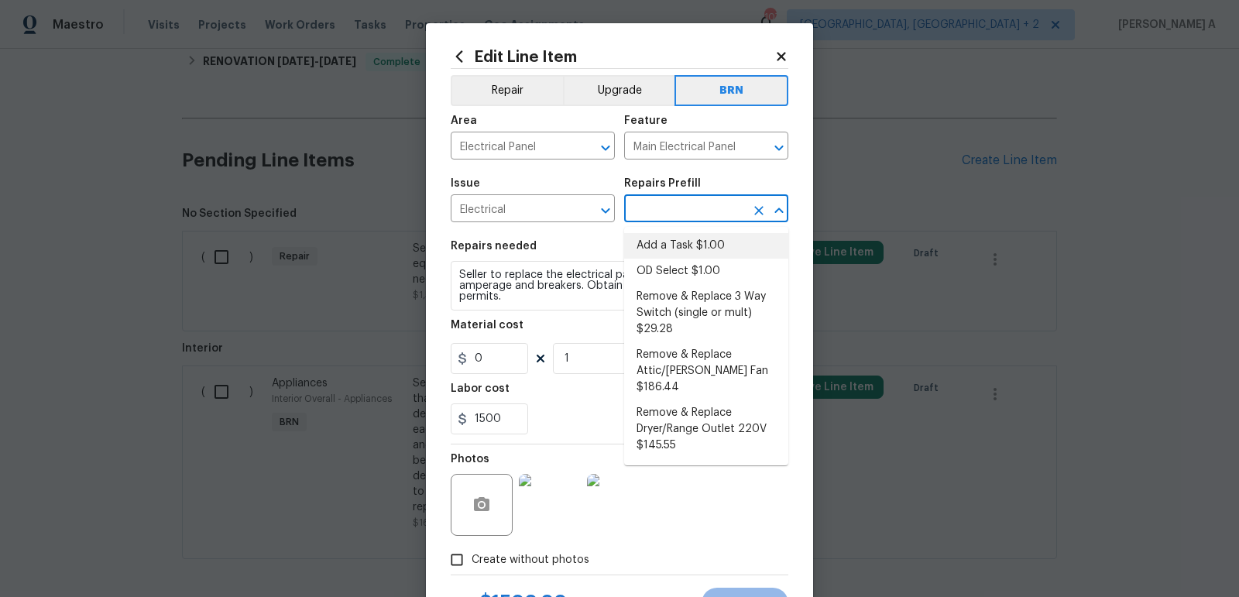
click at [653, 214] on input "text" at bounding box center [684, 210] width 121 height 24
click at [660, 230] on ul "Add a Task $1.00 OD Select $1.00 Remove & Replace 3 Way Switch (single or mult)…" at bounding box center [706, 346] width 164 height 238
click at [663, 245] on li "Add a Task $1.00" at bounding box center [706, 246] width 164 height 26
type input "Add a Task $1.00"
type textarea "HPM to detail"
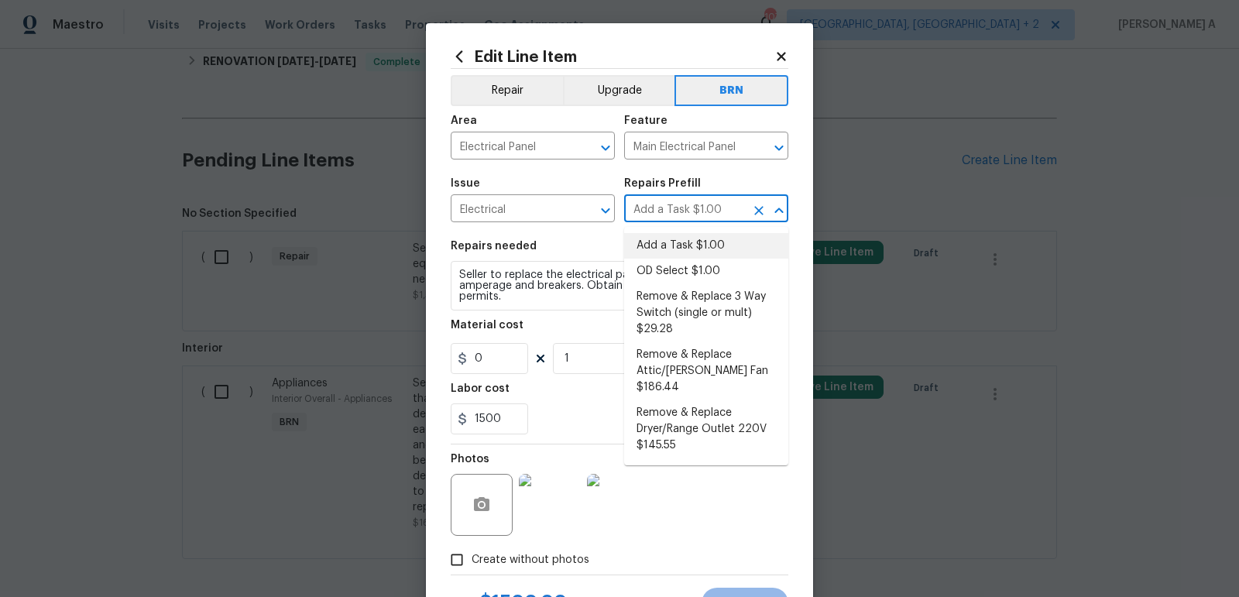
type input "1"
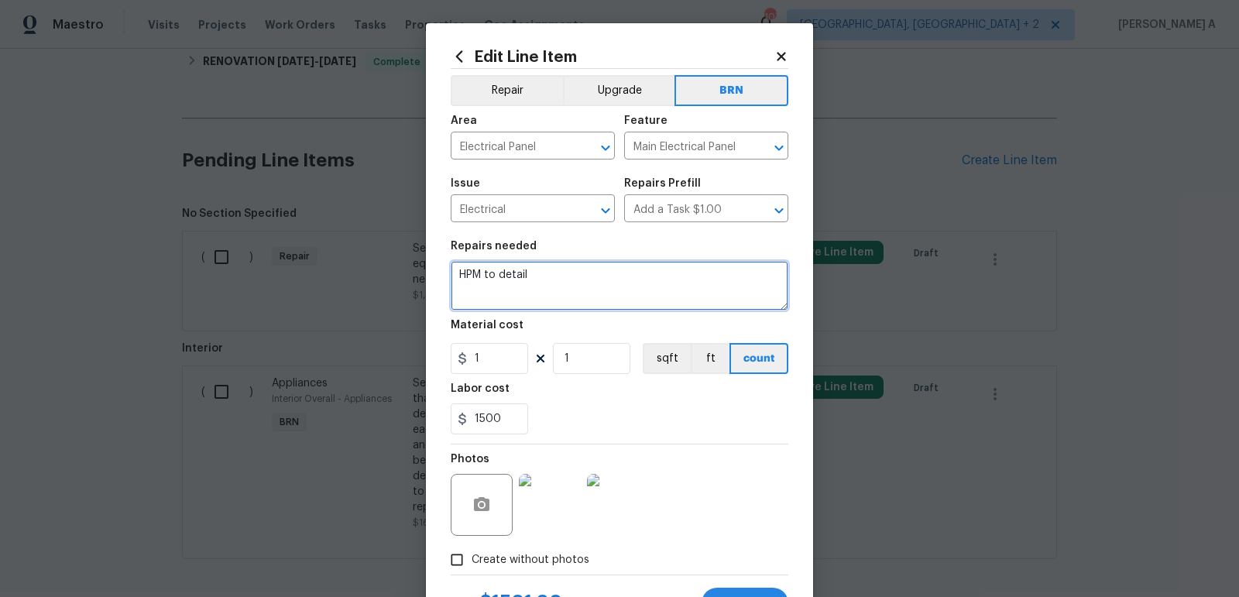
click at [642, 266] on textarea "HPM to detail" at bounding box center [619, 286] width 337 height 50
paste textarea "Seller to replace the electrical panel with one of equal amperage and breakers.…"
type textarea "Seller to replace the electrical panel with one of equal amperage and breakers.…"
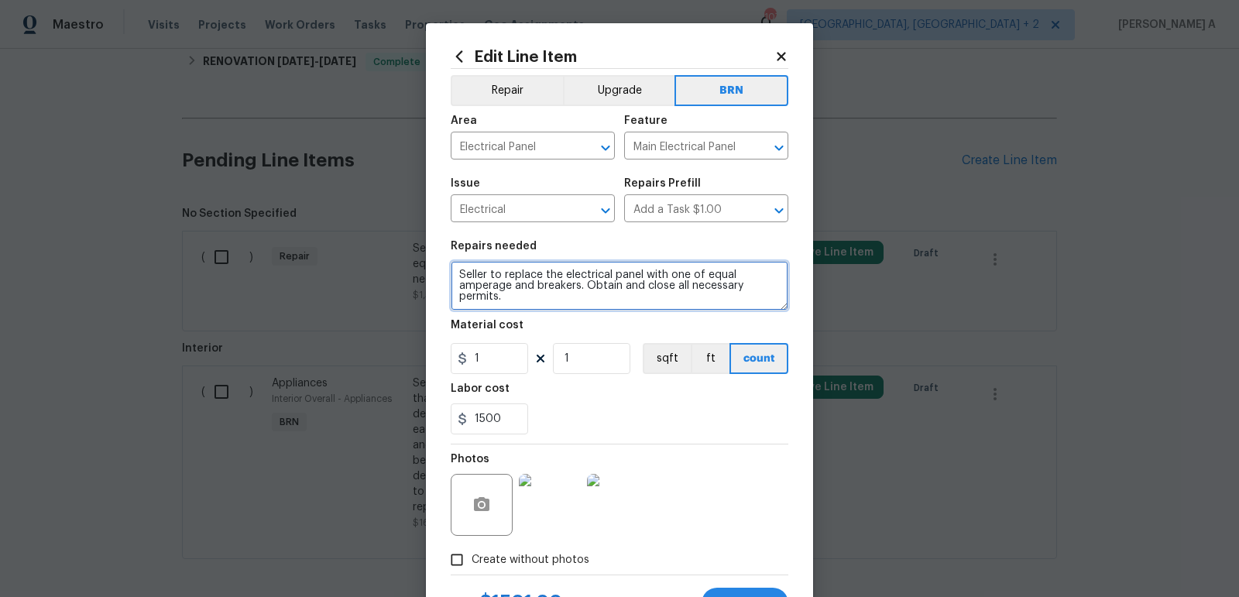
scroll to position [70, 0]
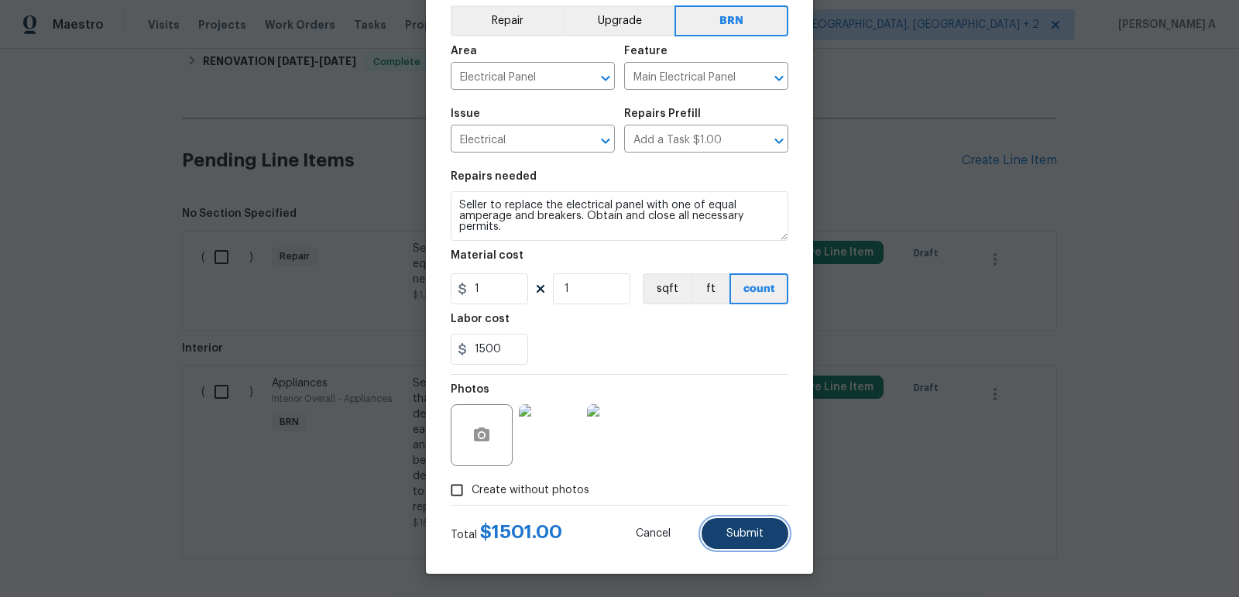
click at [770, 532] on button "Submit" at bounding box center [744, 533] width 87 height 31
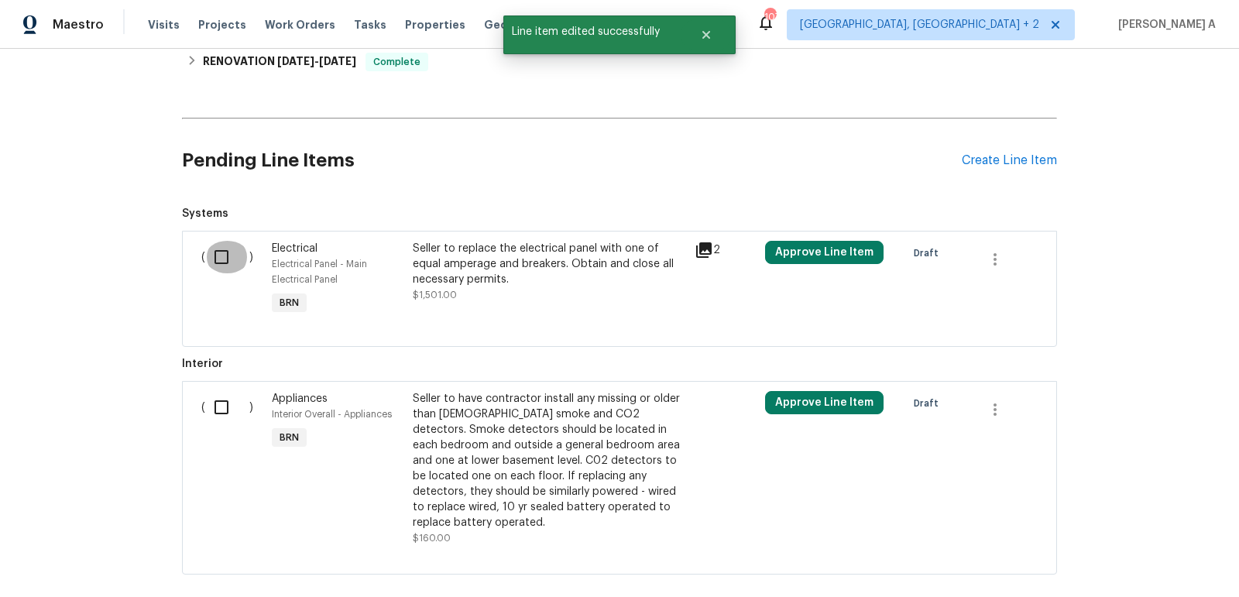
click at [226, 241] on input "checkbox" at bounding box center [227, 257] width 44 height 33
checkbox input "true"
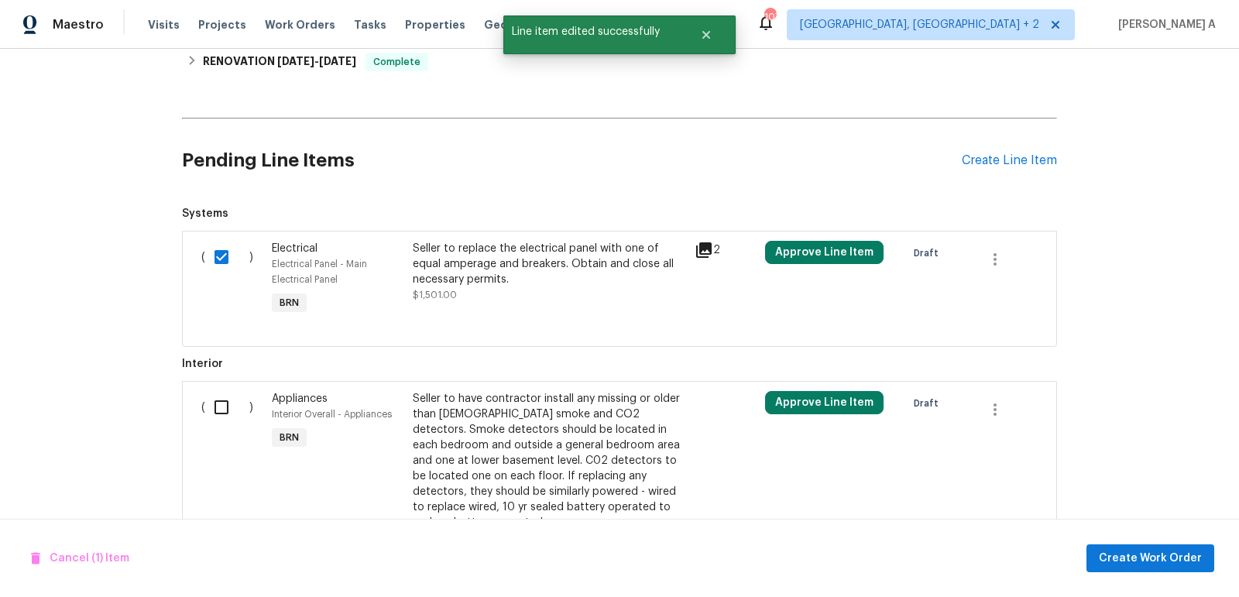
click at [222, 391] on input "checkbox" at bounding box center [227, 407] width 44 height 33
checkbox input "true"
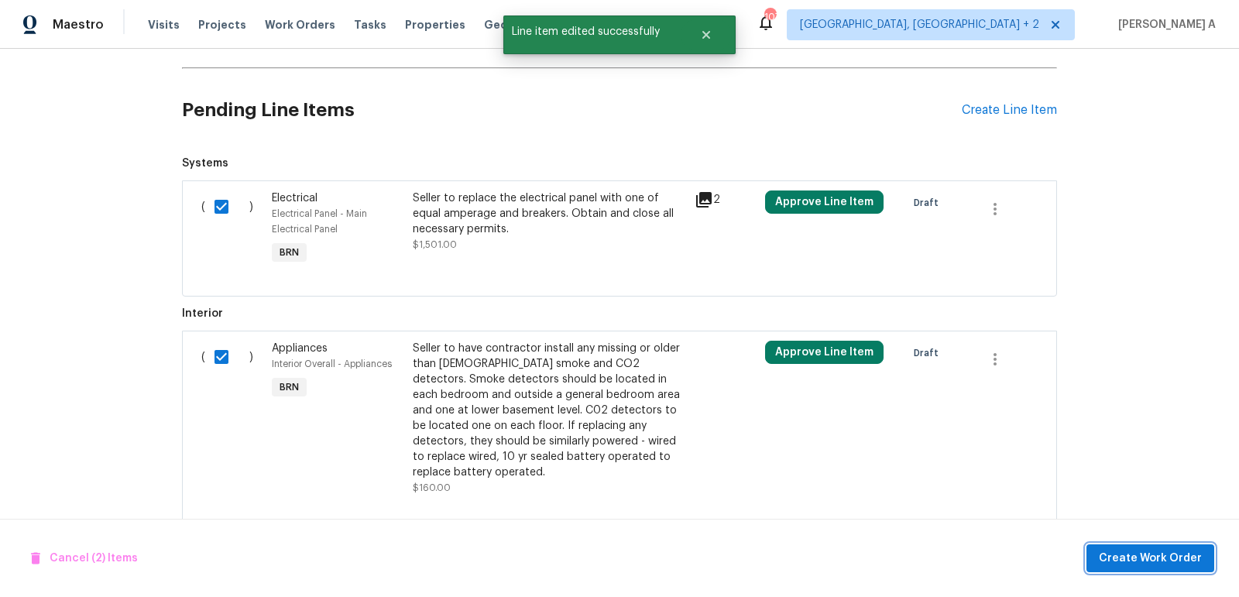
click at [1201, 560] on span "Create Work Order" at bounding box center [1149, 558] width 103 height 19
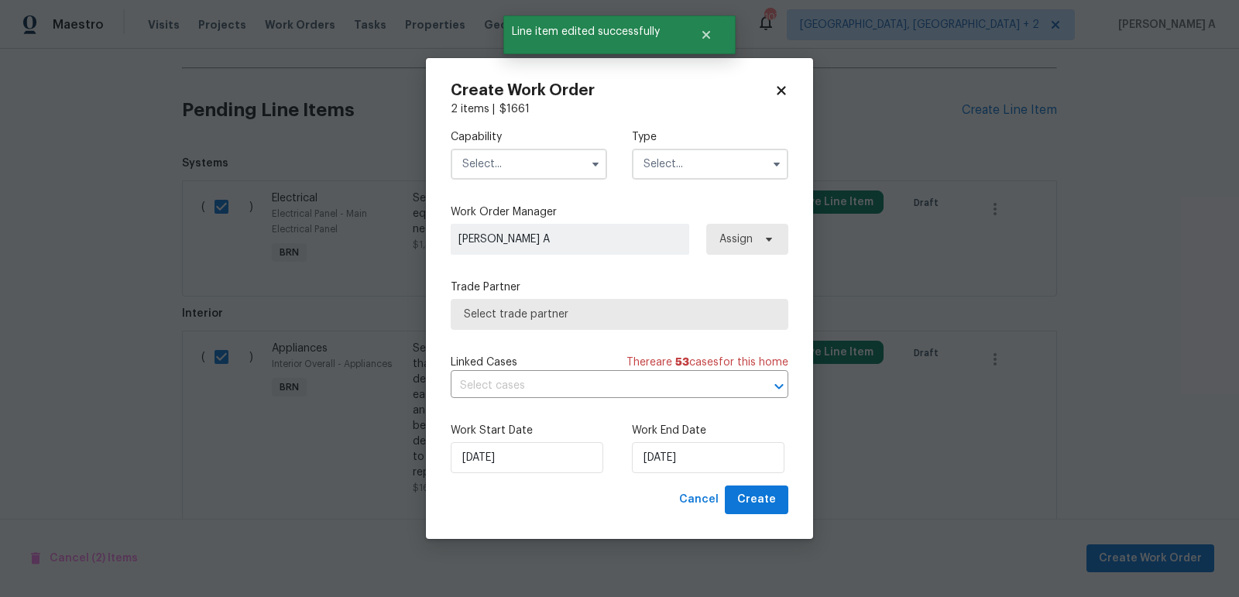
click at [584, 156] on span at bounding box center [595, 163] width 23 height 23
click at [564, 175] on input "text" at bounding box center [529, 164] width 156 height 31
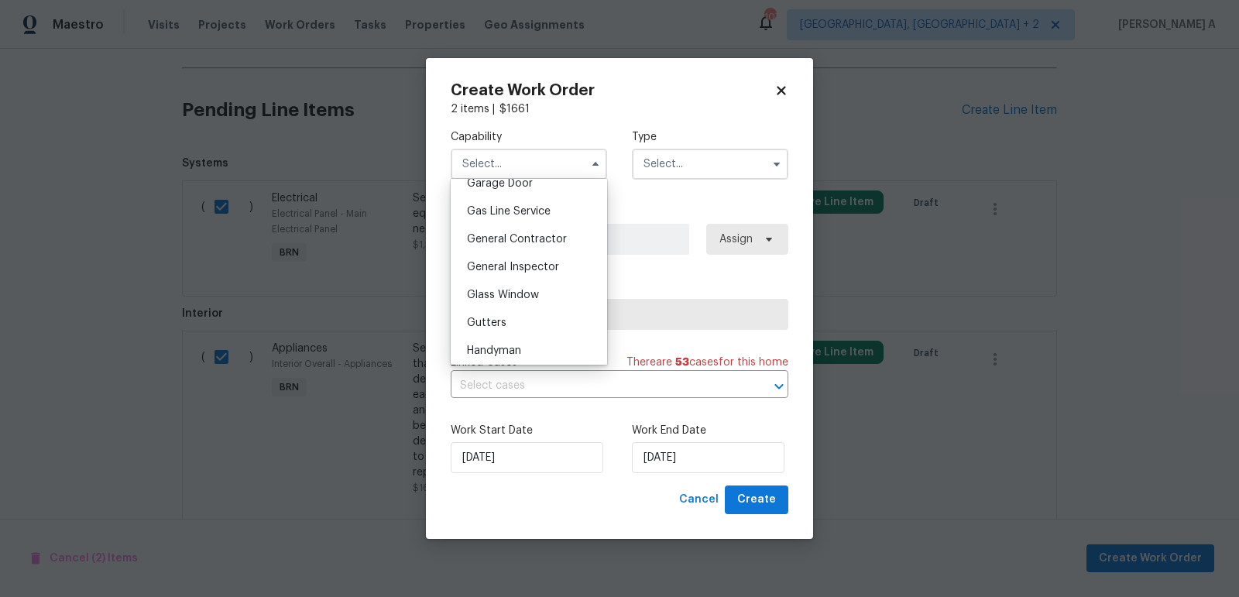
scroll to position [717, 0]
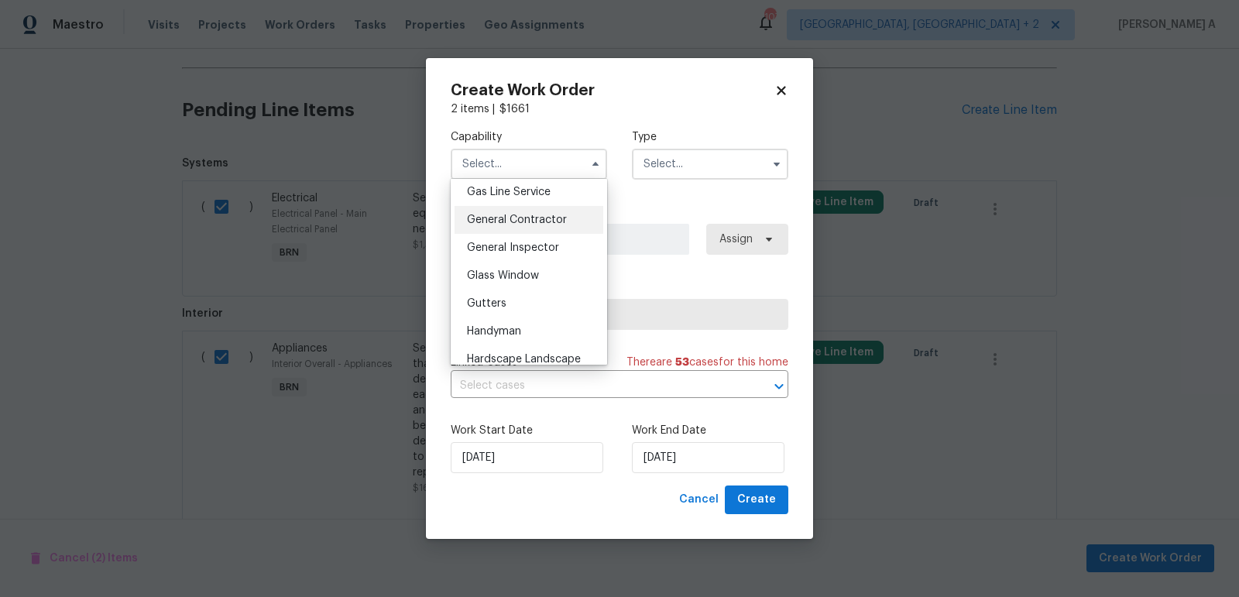
click at [557, 227] on div "General Contractor" at bounding box center [528, 220] width 149 height 28
type input "General Contractor"
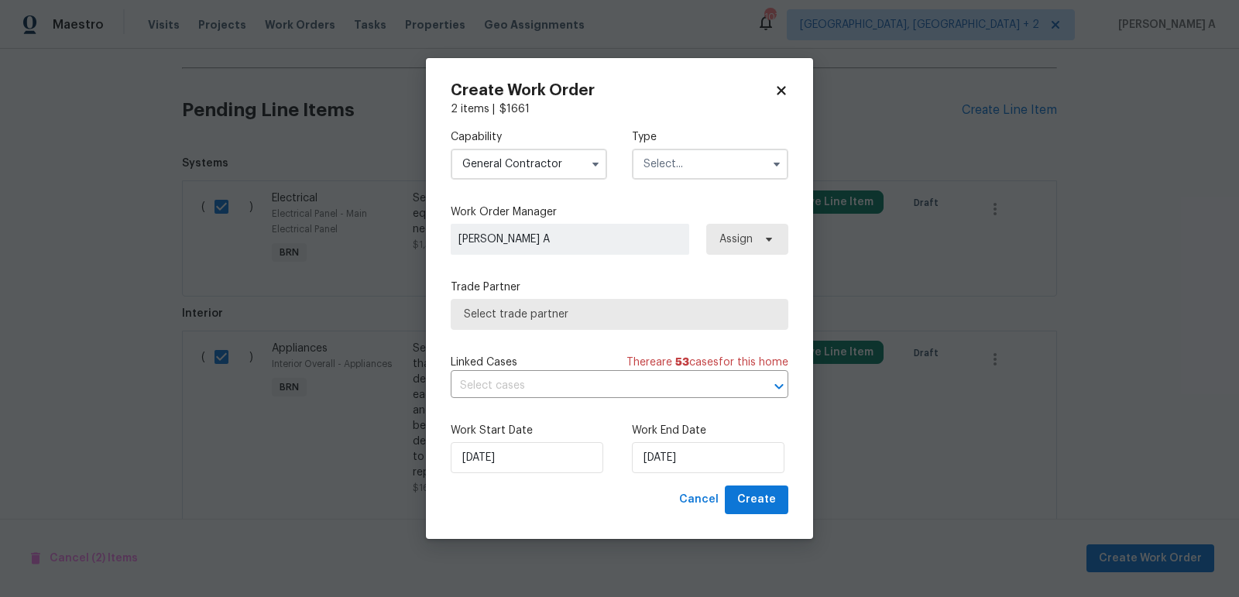
click at [670, 159] on input "text" at bounding box center [710, 164] width 156 height 31
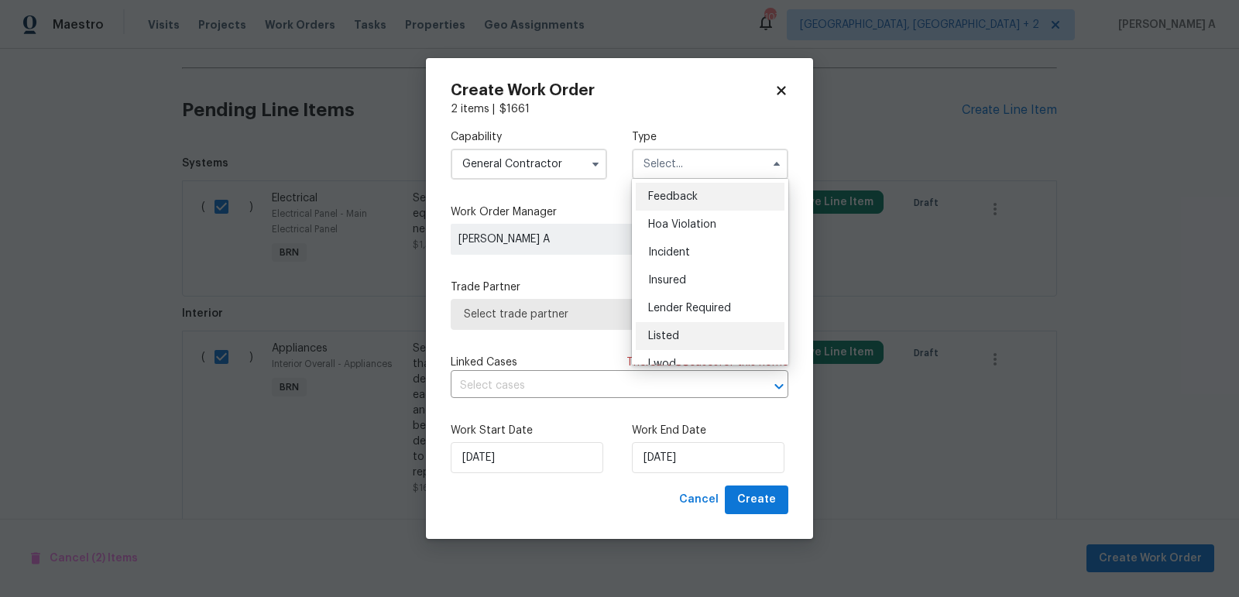
scroll to position [183, 0]
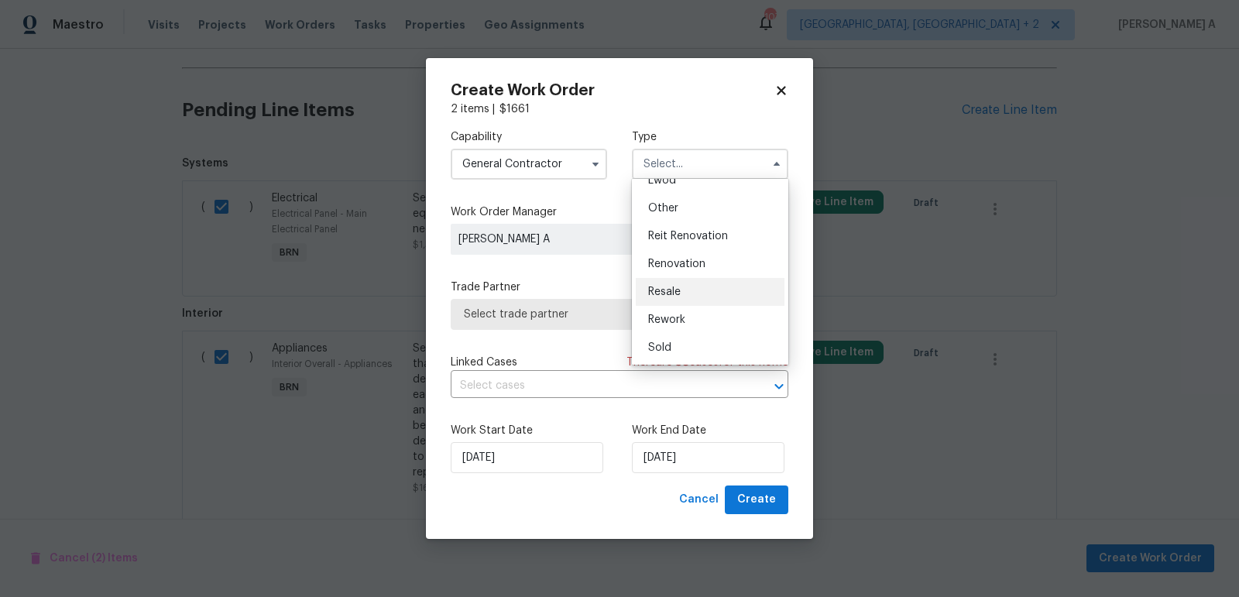
click at [680, 301] on div "Resale" at bounding box center [710, 292] width 149 height 28
type input "Resale"
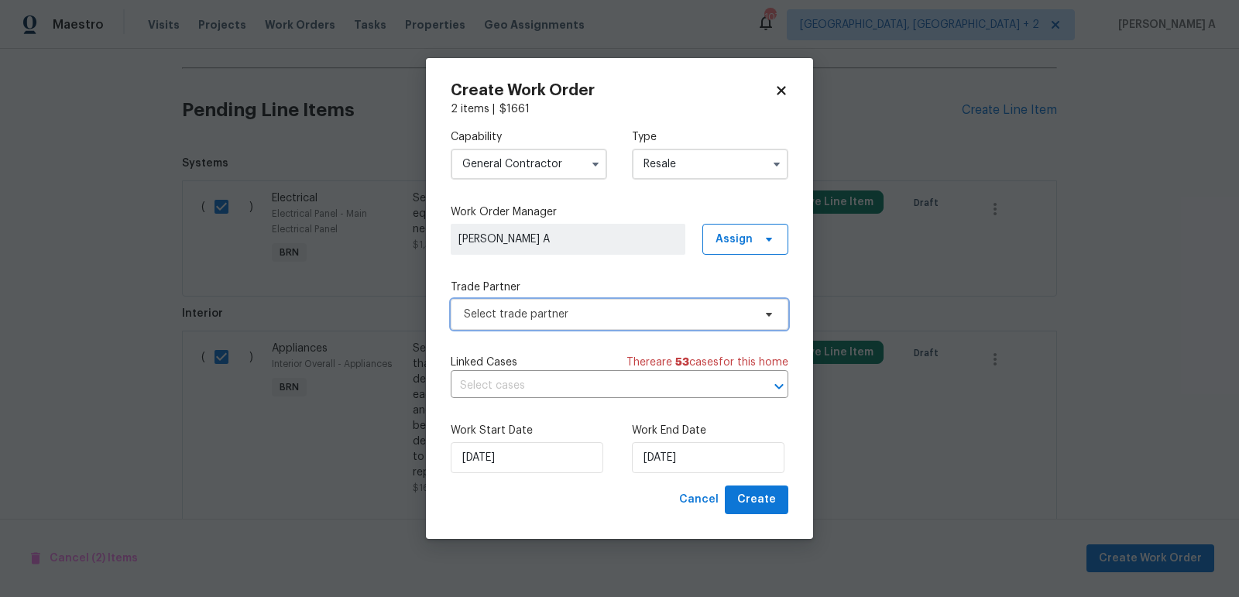
click at [594, 327] on span "Select trade partner" at bounding box center [619, 314] width 337 height 31
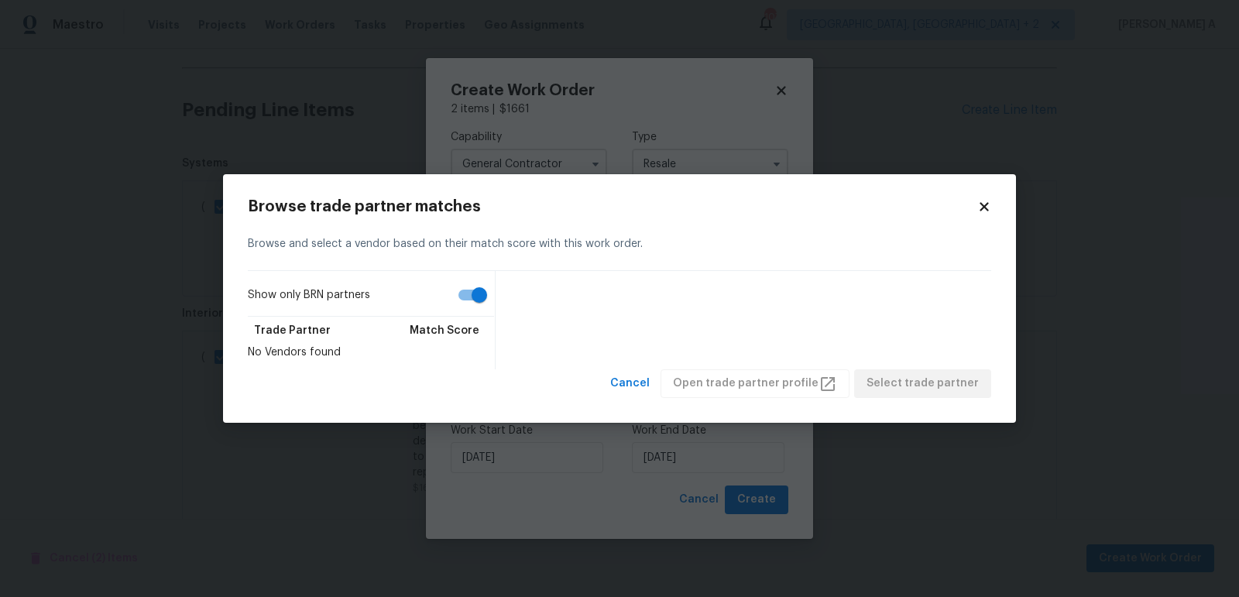
click at [468, 301] on input "Show only BRN partners" at bounding box center [479, 294] width 88 height 29
checkbox input "false"
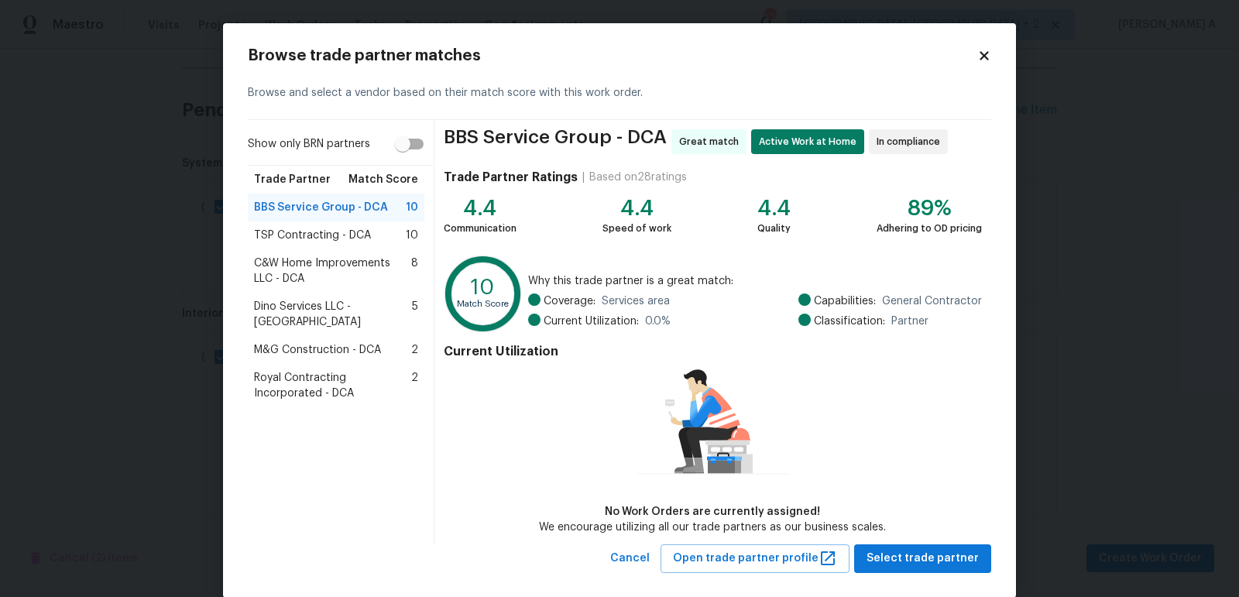
click at [365, 370] on span "Royal Contracting Incorporated - DCA" at bounding box center [332, 385] width 157 height 31
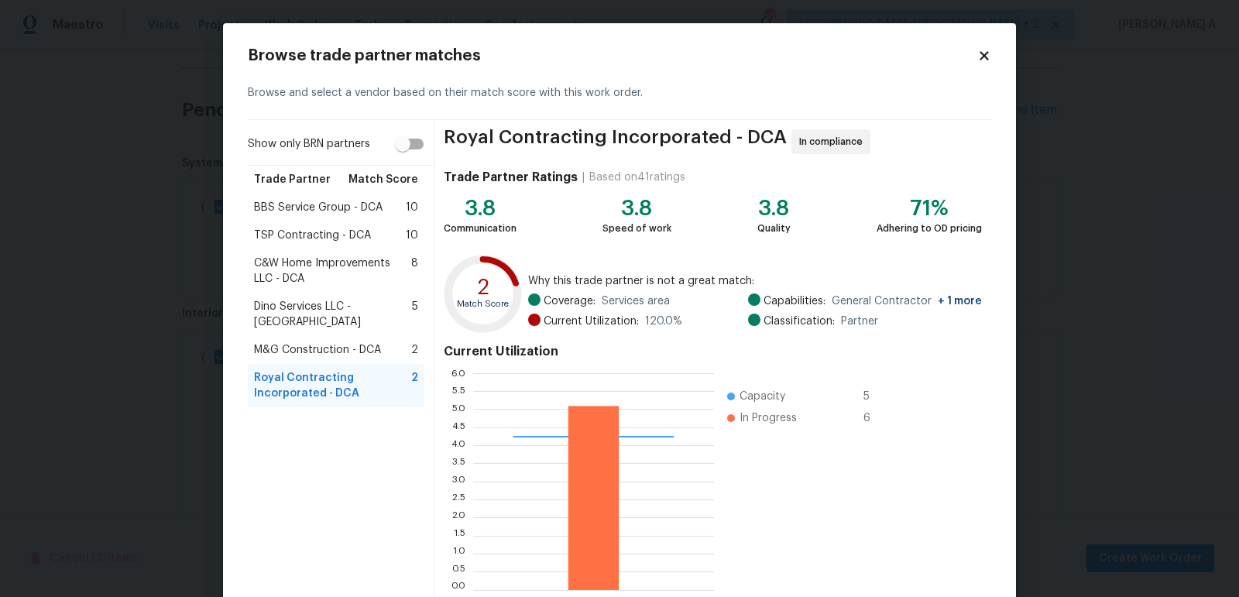
scroll to position [85, 0]
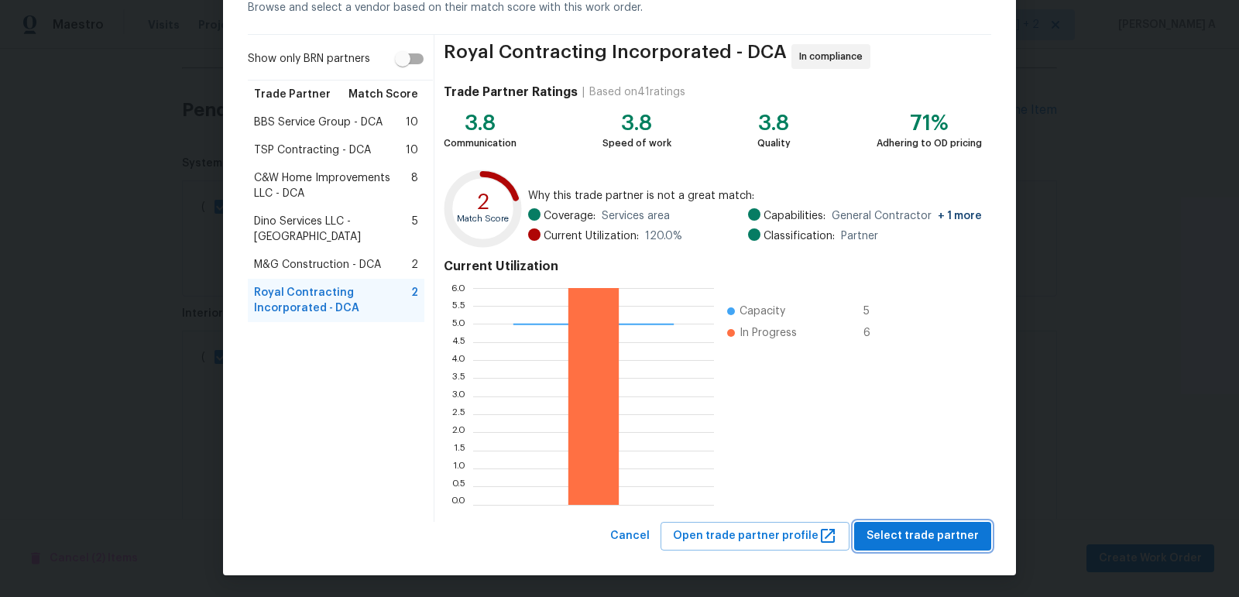
click at [951, 527] on span "Select trade partner" at bounding box center [922, 535] width 112 height 19
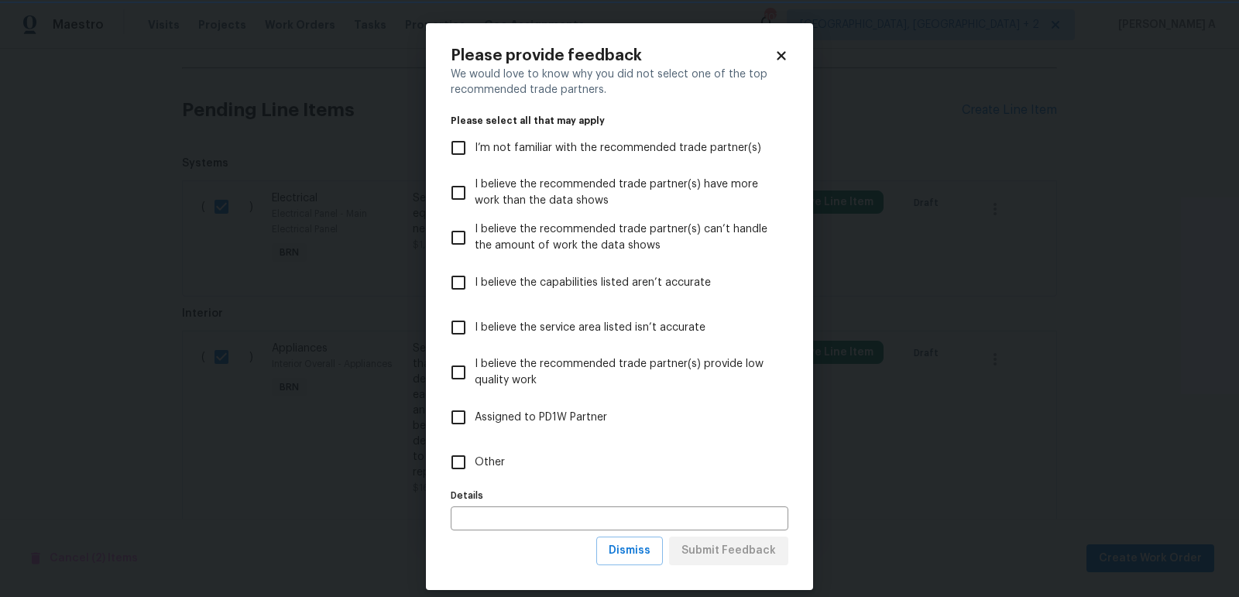
scroll to position [0, 0]
click at [640, 555] on span "Dismiss" at bounding box center [629, 550] width 42 height 19
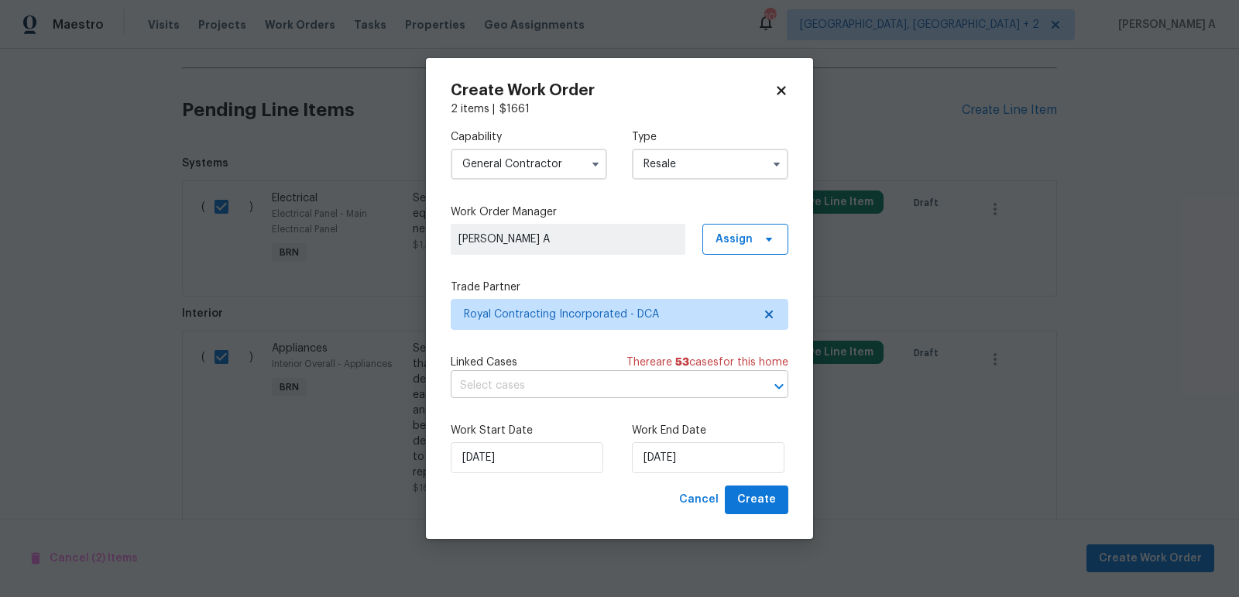
click at [576, 396] on input "text" at bounding box center [598, 386] width 294 height 24
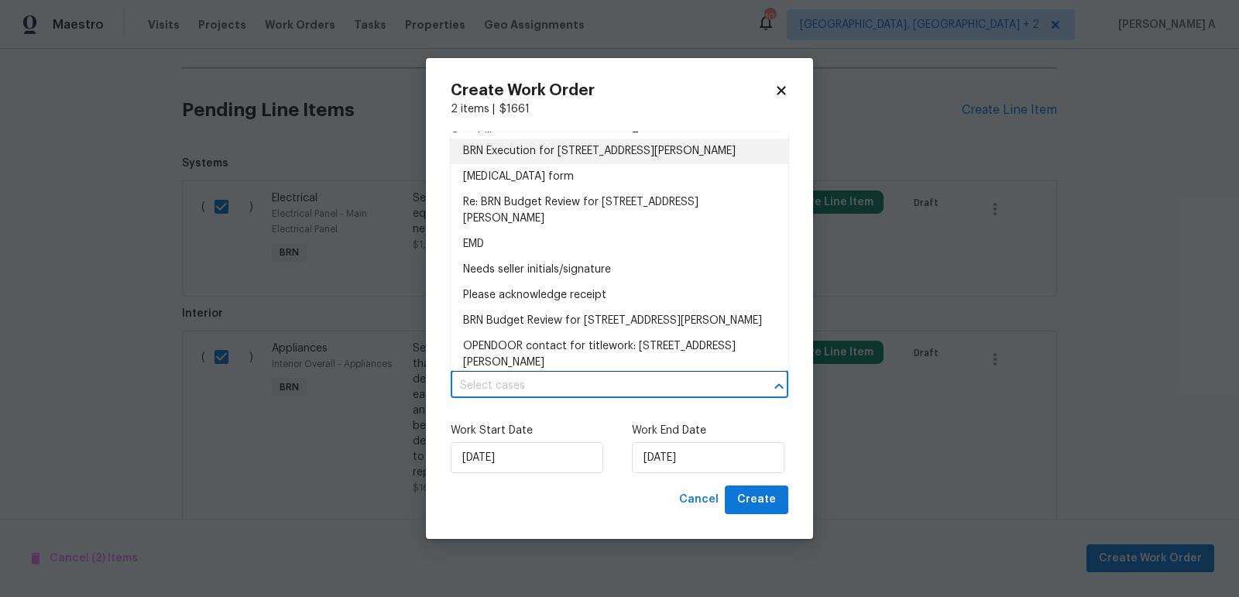
click at [563, 155] on li "BRN Execution for 12511 Calvert Hills Dr, Beltsville, MD 20705" at bounding box center [619, 152] width 337 height 26
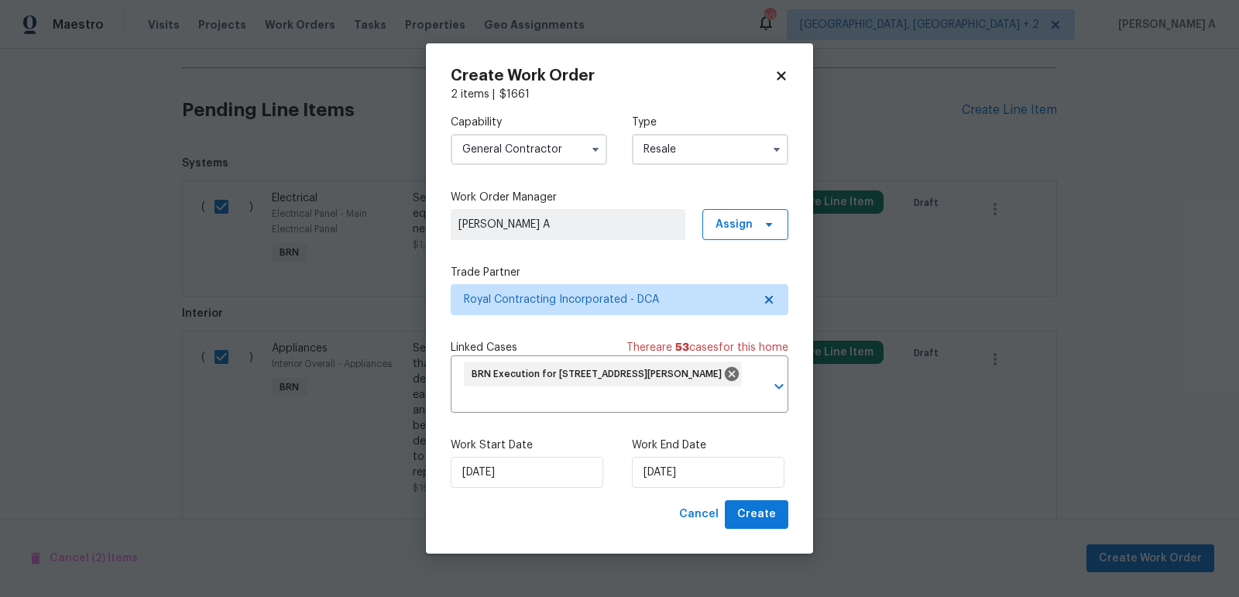
click at [511, 503] on div "Cancel Create" at bounding box center [619, 514] width 337 height 29
click at [511, 480] on input "10/13/2025" at bounding box center [527, 472] width 152 height 31
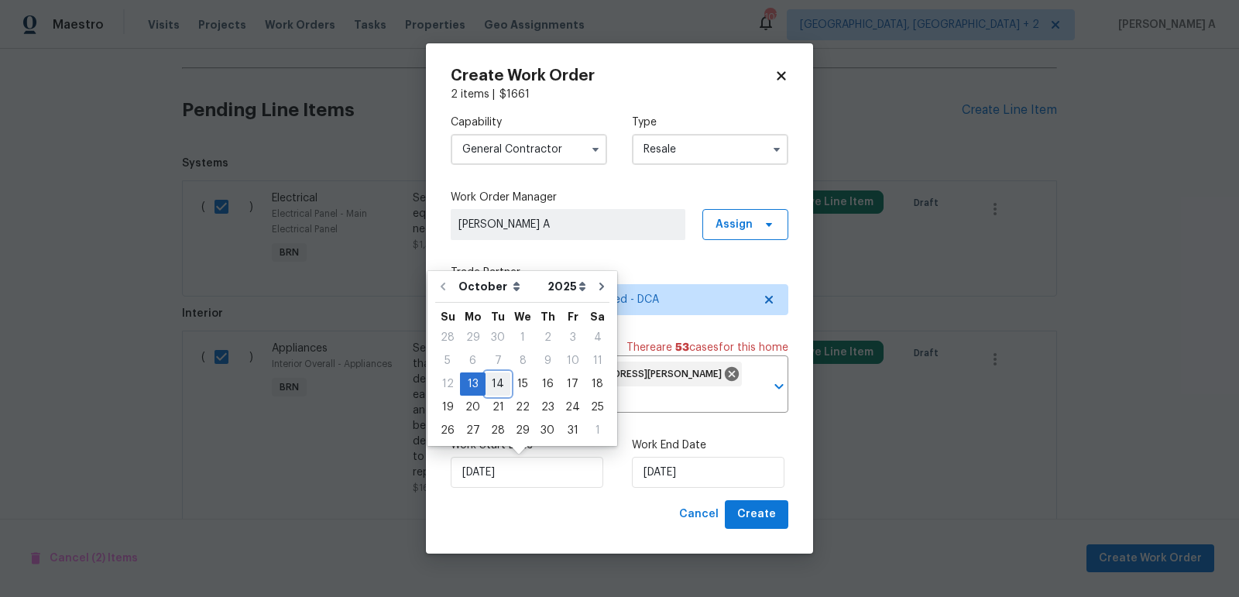
click at [496, 385] on div "14" at bounding box center [497, 384] width 25 height 22
type input "10/14/2025"
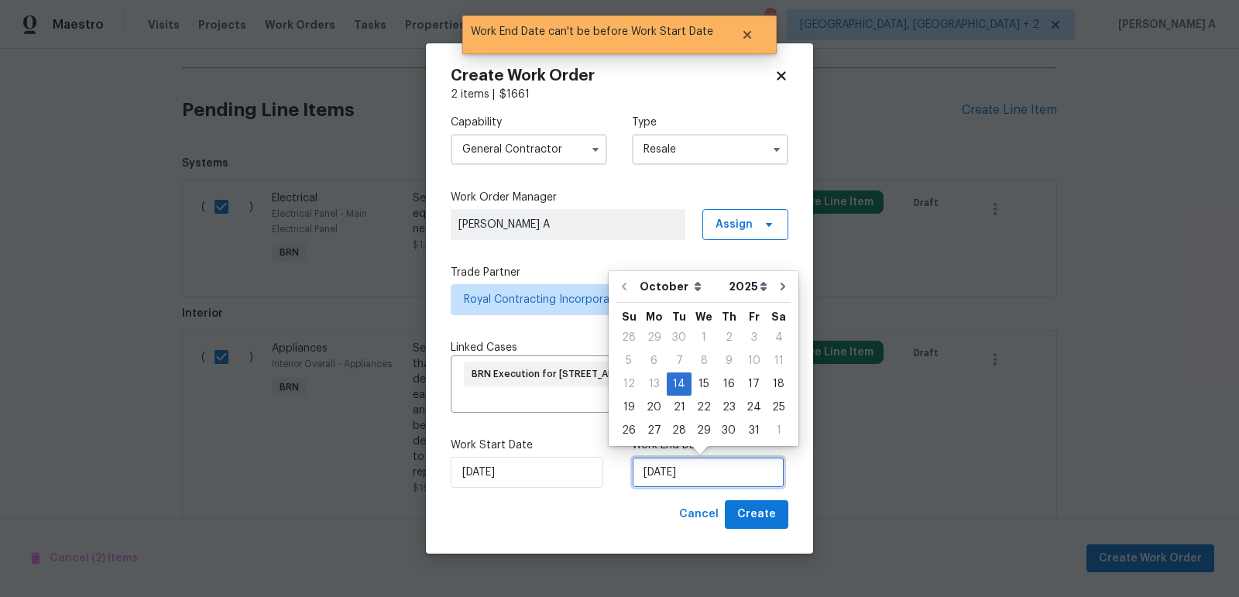
click at [703, 473] on input "10/14/2025" at bounding box center [708, 472] width 152 height 31
click at [698, 382] on div "15" at bounding box center [703, 384] width 25 height 22
type input "10/15/2025"
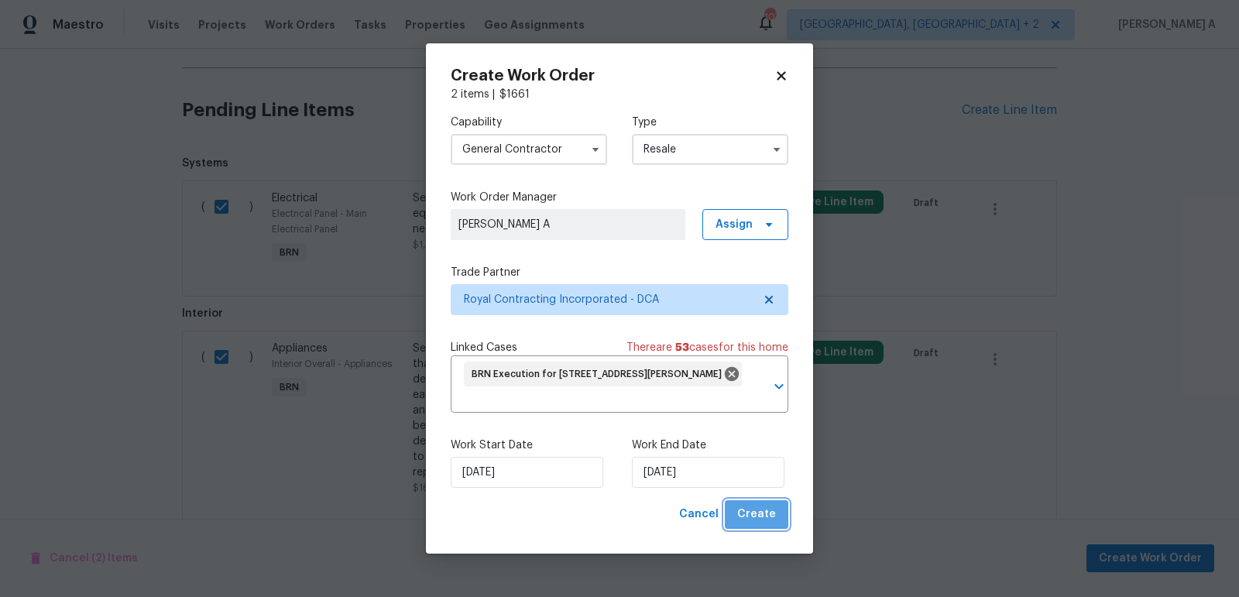
click at [771, 509] on span "Create" at bounding box center [756, 514] width 39 height 19
checkbox input "false"
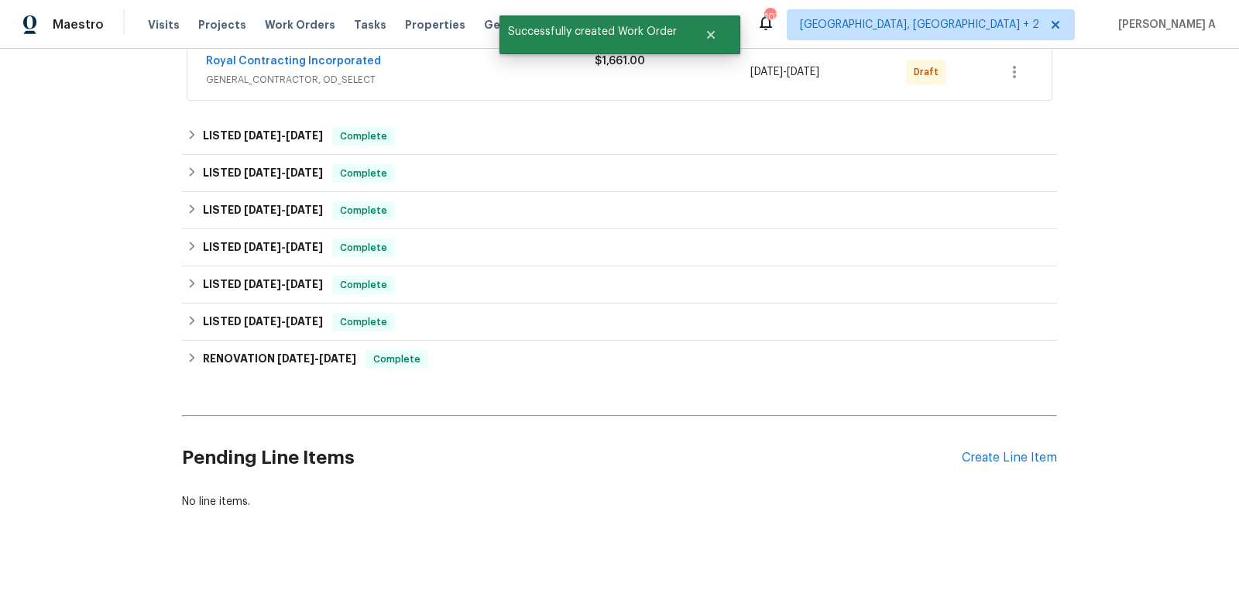
scroll to position [163, 0]
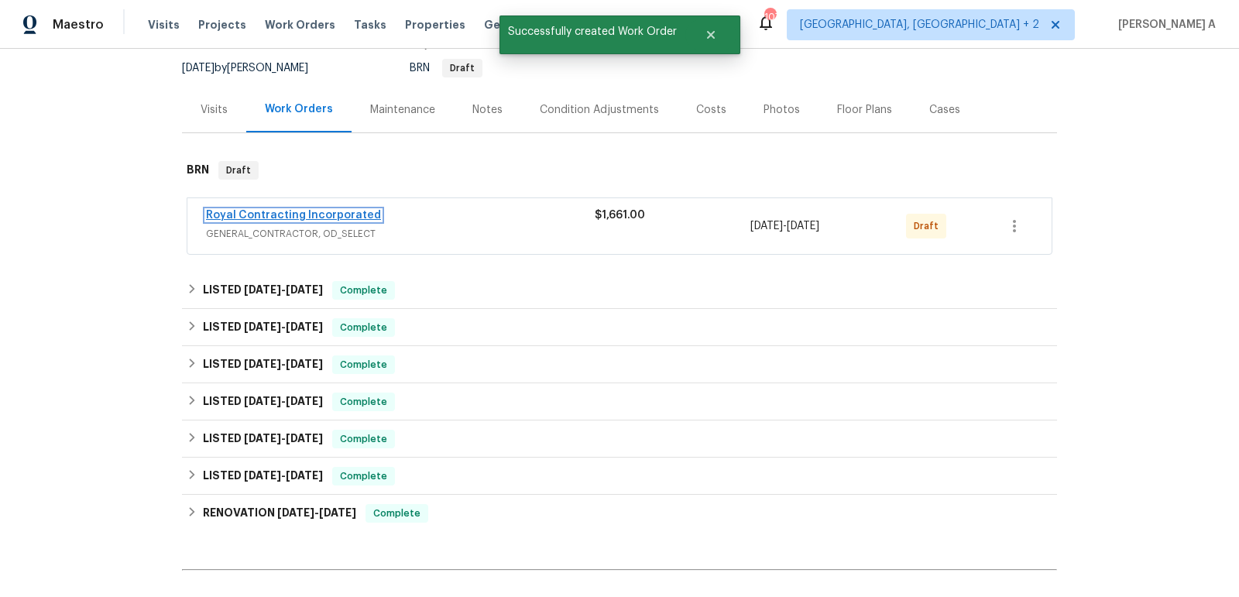
click at [337, 210] on link "Royal Contracting Incorporated" at bounding box center [293, 215] width 175 height 11
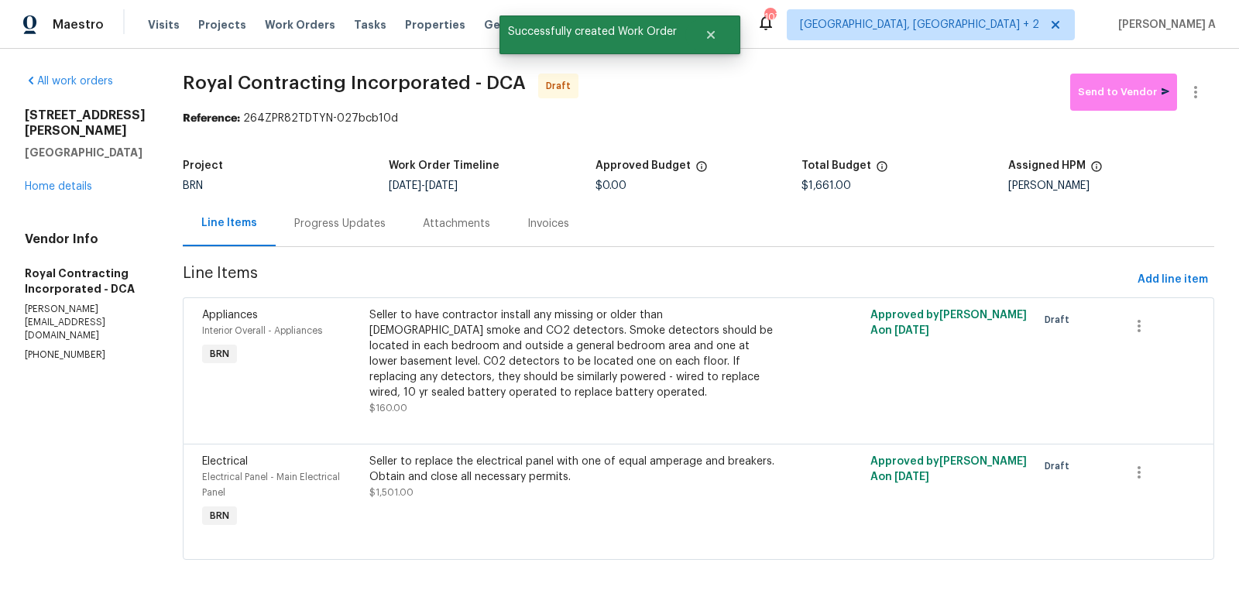
click at [361, 218] on div "Progress Updates" at bounding box center [339, 223] width 91 height 15
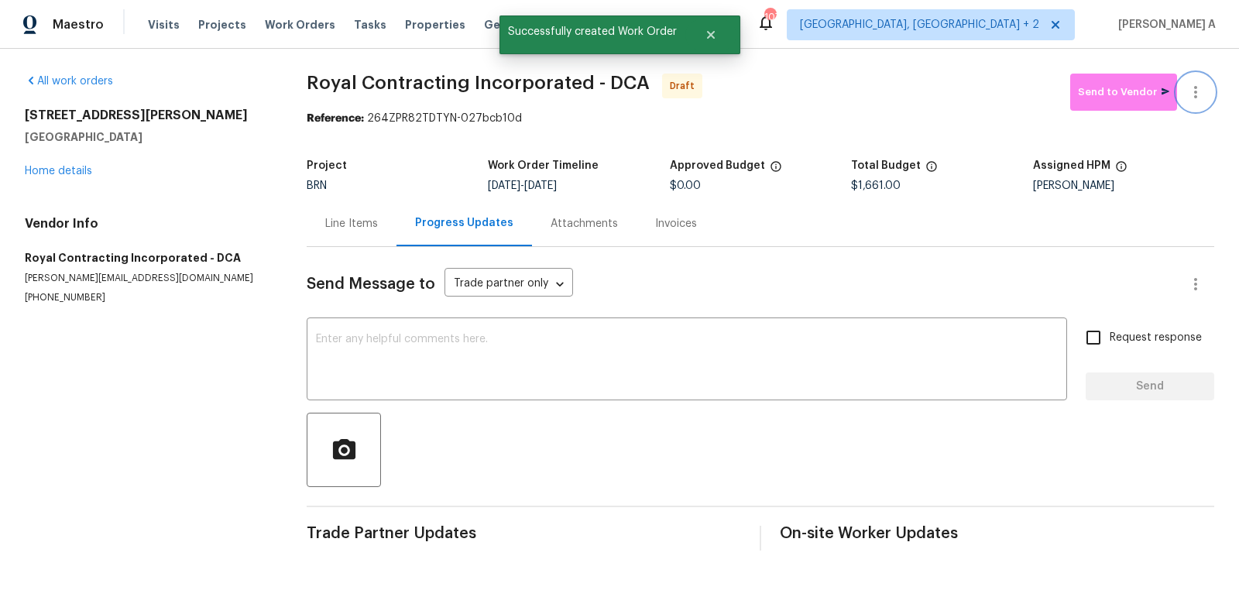
click at [1200, 77] on button "button" at bounding box center [1195, 92] width 37 height 37
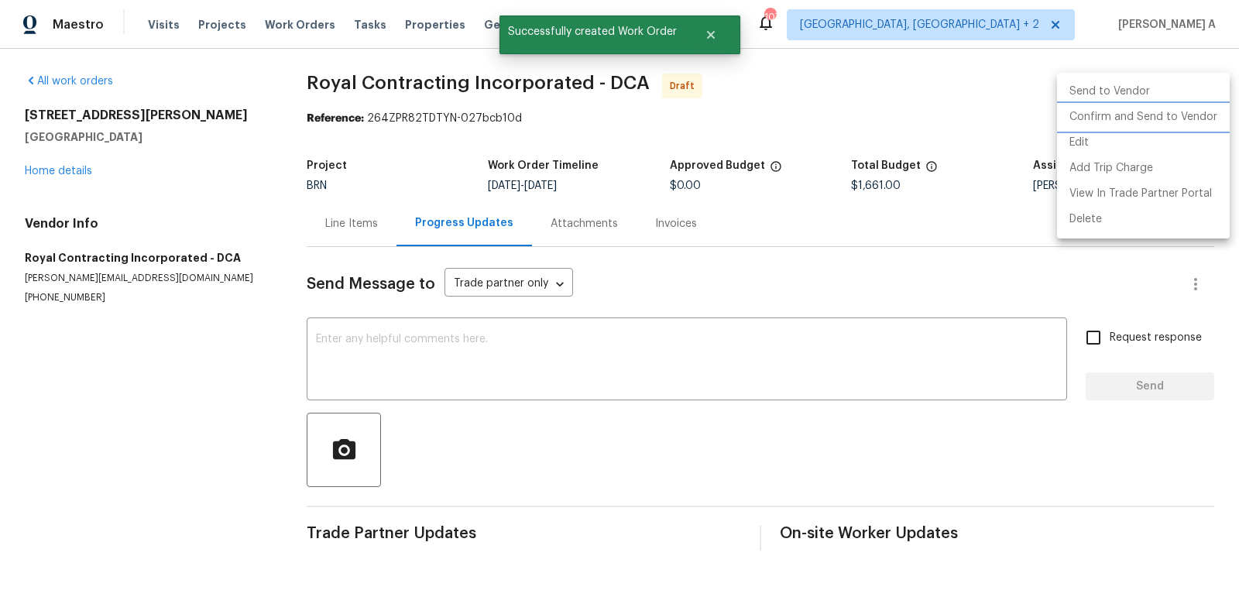
click at [1197, 115] on li "Confirm and Send to Vendor" at bounding box center [1143, 117] width 173 height 26
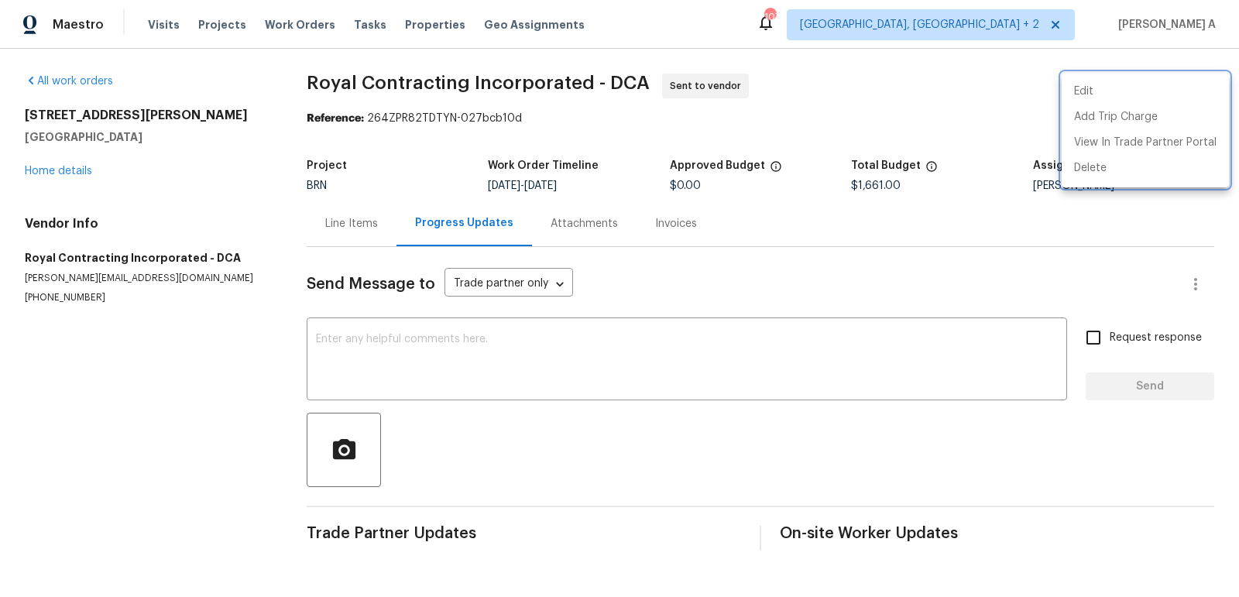
click at [684, 365] on div at bounding box center [619, 298] width 1239 height 597
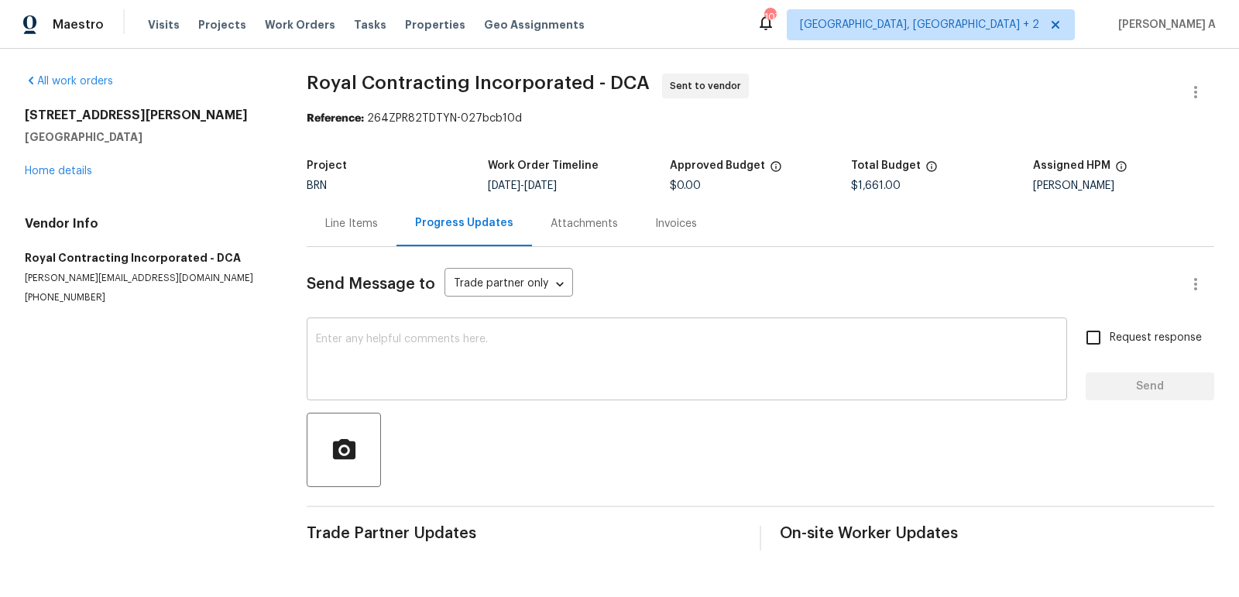
click at [348, 361] on textarea at bounding box center [687, 361] width 742 height 54
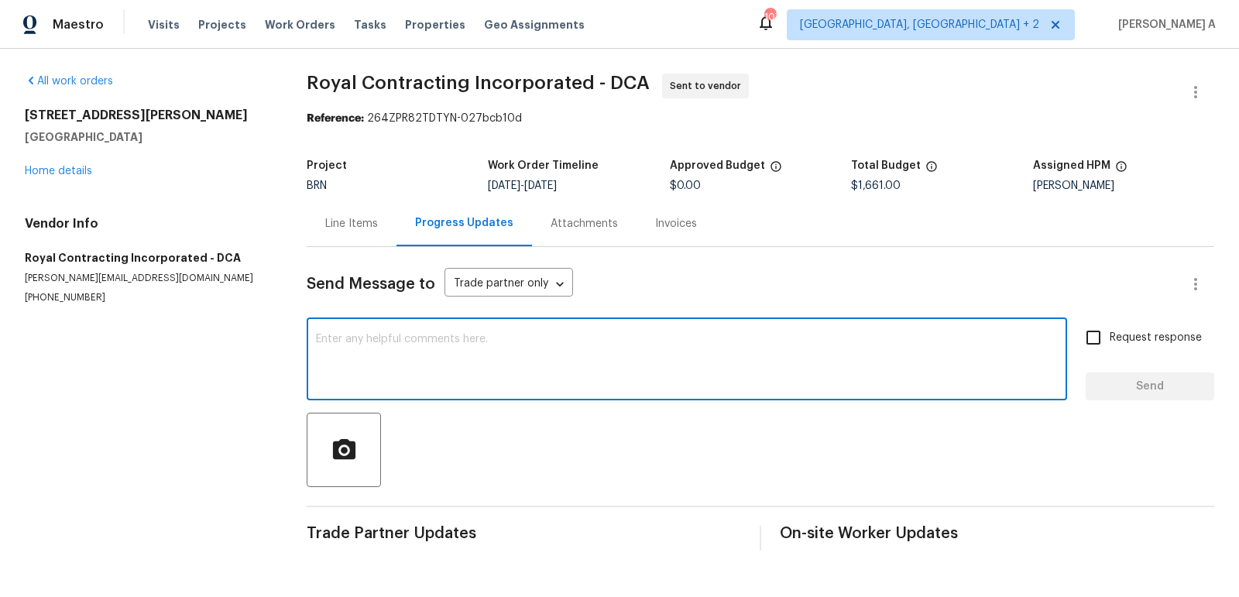
paste textarea "Hi, I'm Akshay from Opendoor. Just wanted to check if you received the workorde…"
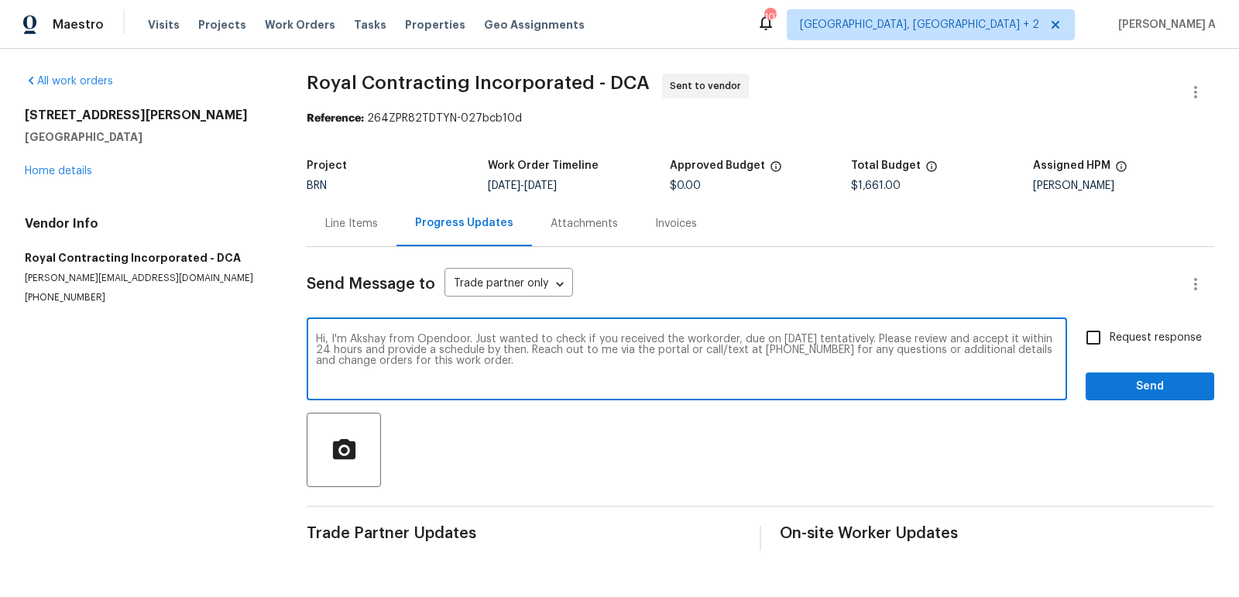
type textarea "Hi, I'm Akshay from Opendoor. Just wanted to check if you received the workorde…"
click at [1097, 332] on input "Request response" at bounding box center [1093, 337] width 33 height 33
checkbox input "true"
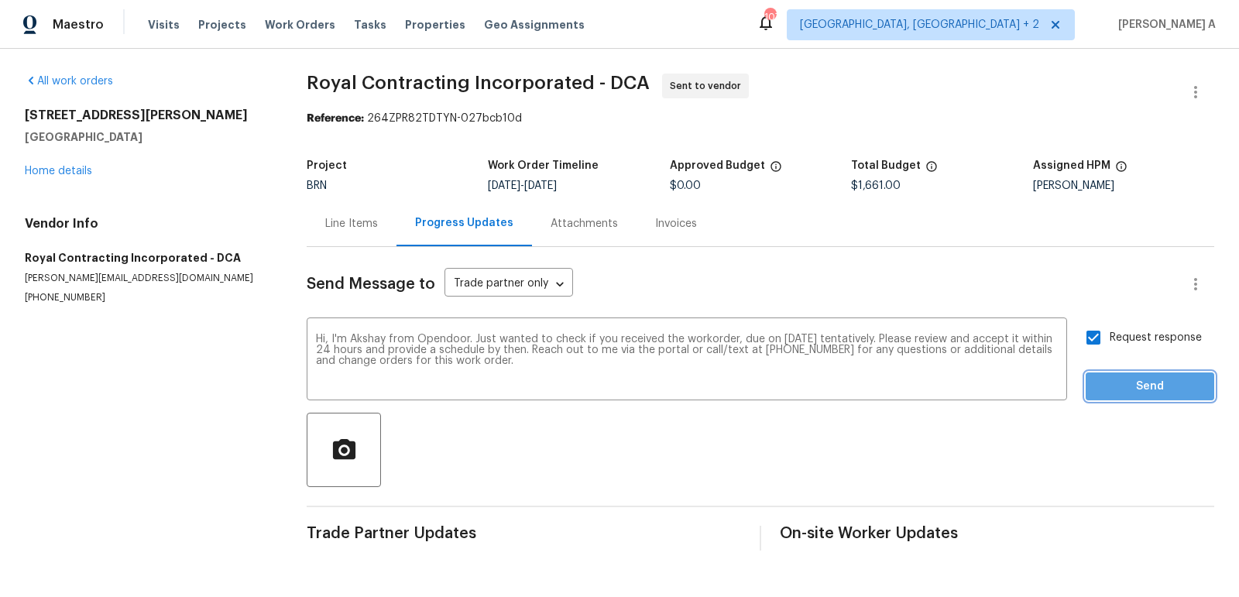
click at [1151, 389] on span "Send" at bounding box center [1150, 386] width 104 height 19
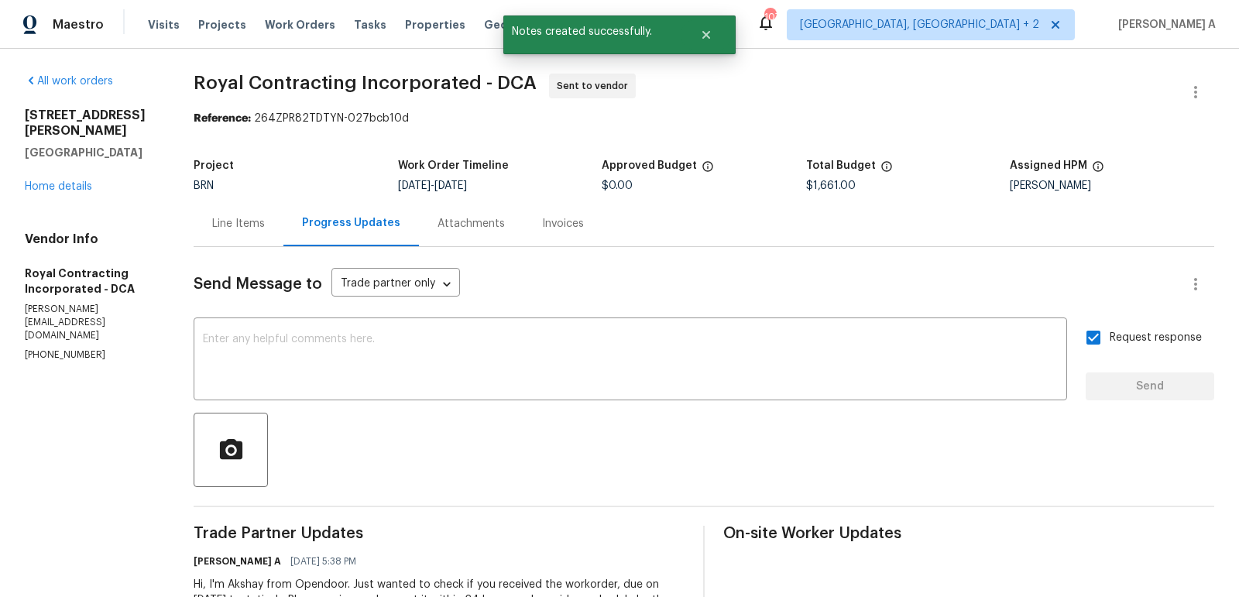
click at [260, 232] on div "Line Items" at bounding box center [239, 223] width 90 height 46
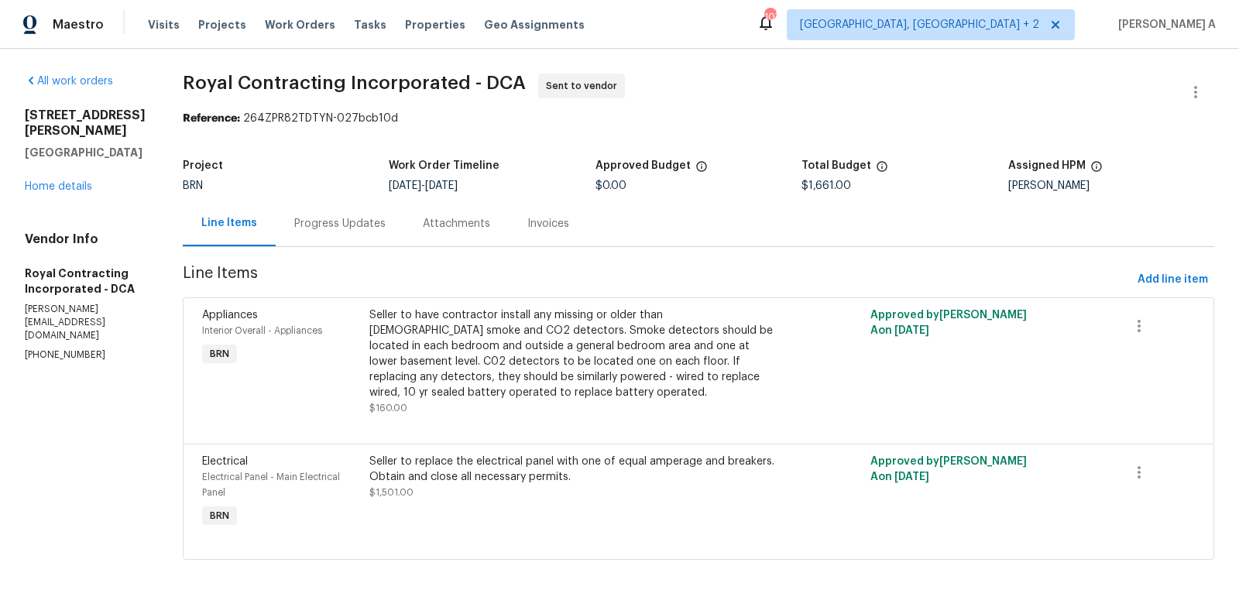
scroll to position [5, 0]
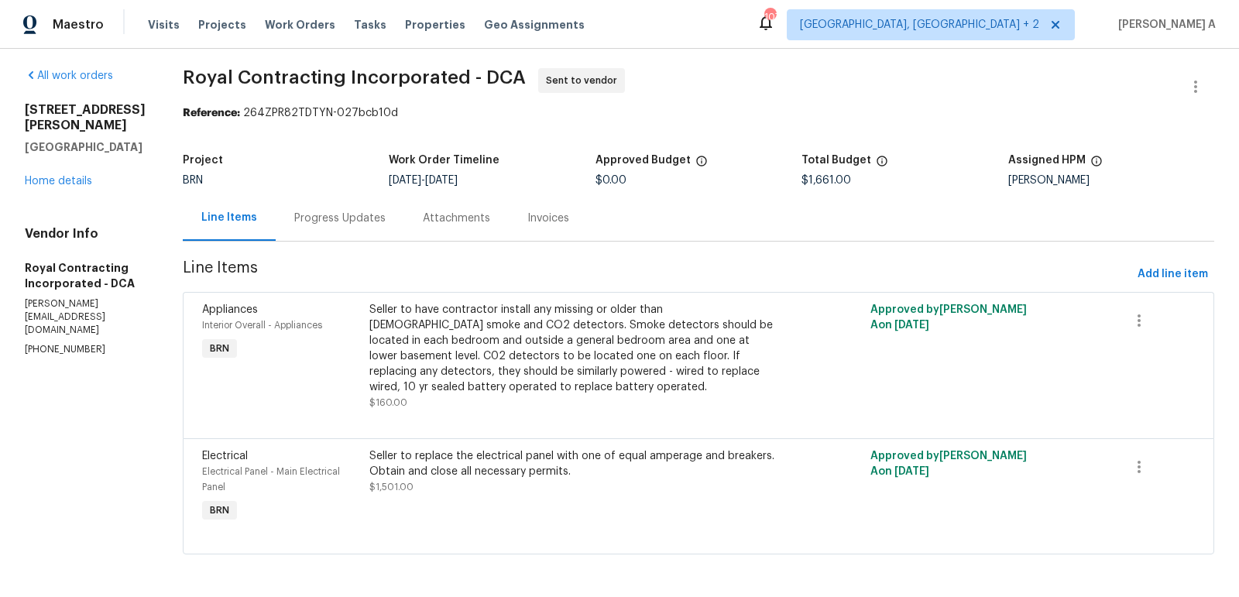
click at [345, 155] on div "Project" at bounding box center [286, 165] width 206 height 20
click at [345, 190] on div "Project BRN Work Order Timeline 10/14/2025 - 10/15/2025 Approved Budget $0.00 T…" at bounding box center [698, 171] width 1031 height 50
click at [354, 211] on div "Progress Updates" at bounding box center [339, 218] width 91 height 15
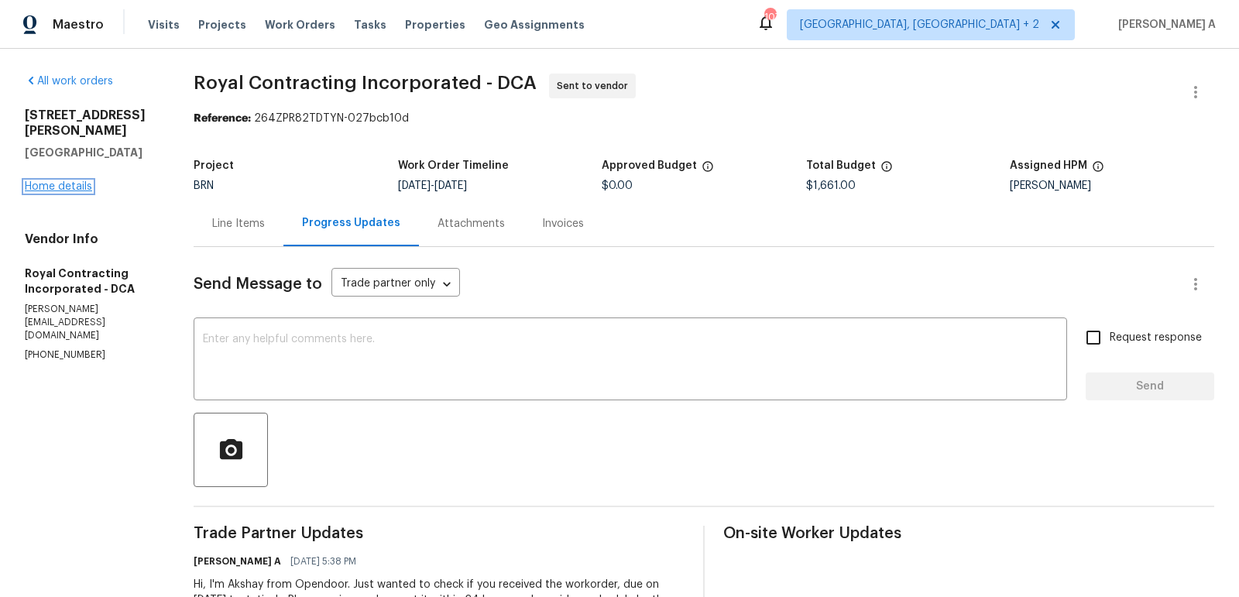
click at [59, 181] on link "Home details" at bounding box center [58, 186] width 67 height 11
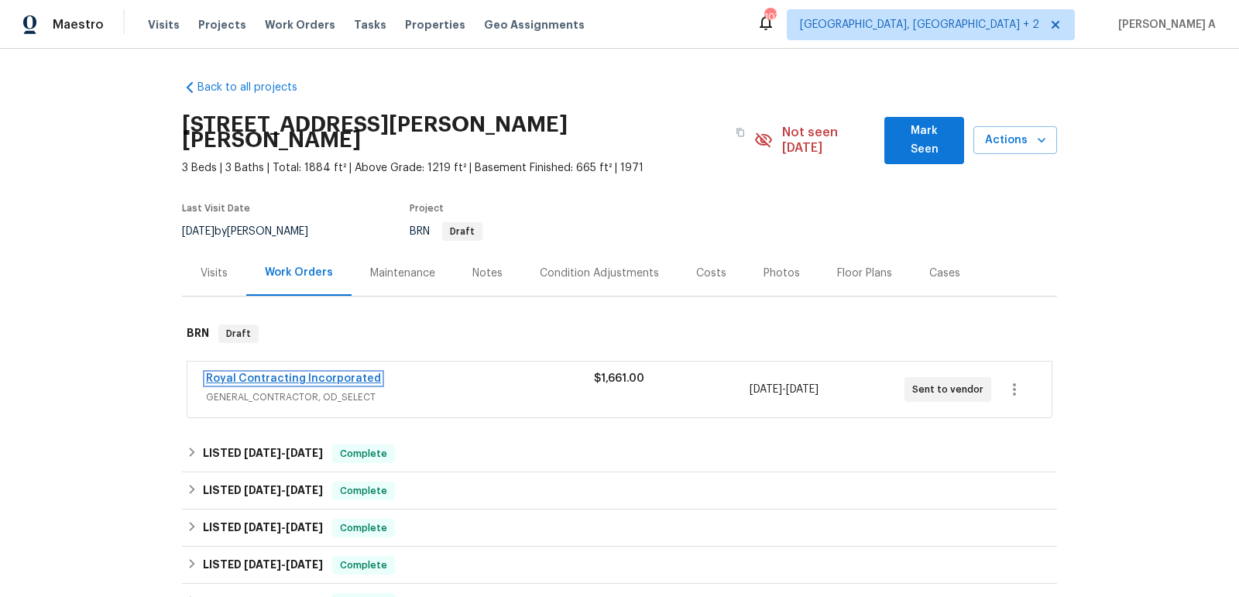
click at [247, 373] on link "Royal Contracting Incorporated" at bounding box center [293, 378] width 175 height 11
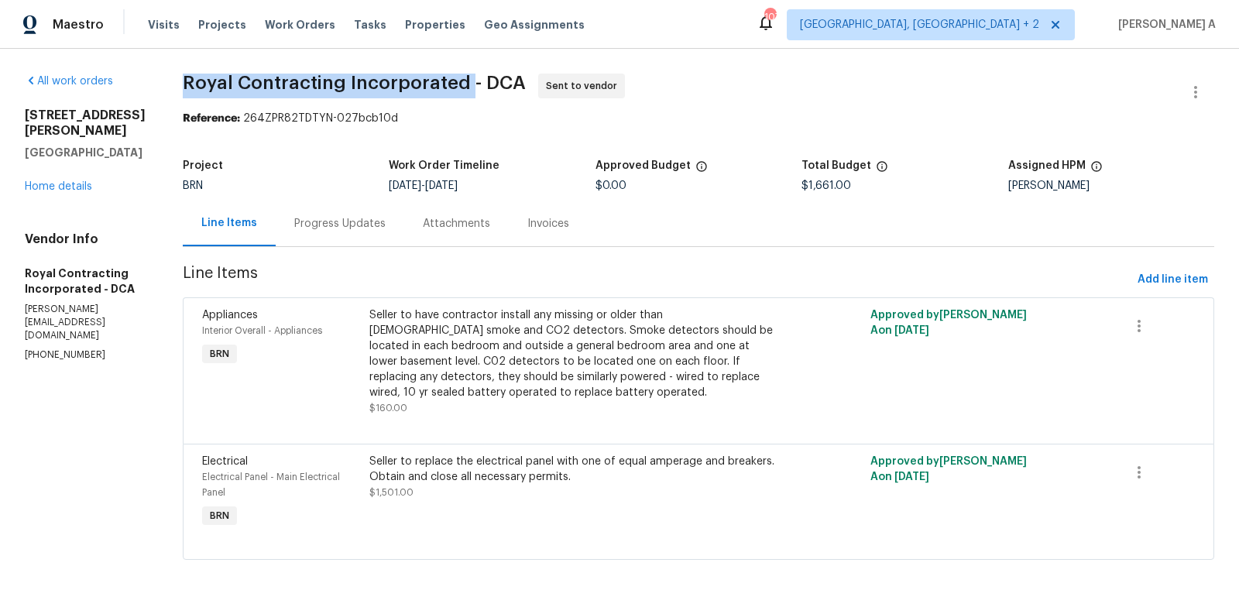
copy span "Royal Contracting Incorporated"
drag, startPoint x: 190, startPoint y: 82, endPoint x: 483, endPoint y: 82, distance: 292.6
click at [483, 82] on div "All work orders 12511 Calvert Hills Dr Beltsville, MD 20705 Home details Vendor…" at bounding box center [619, 326] width 1239 height 554
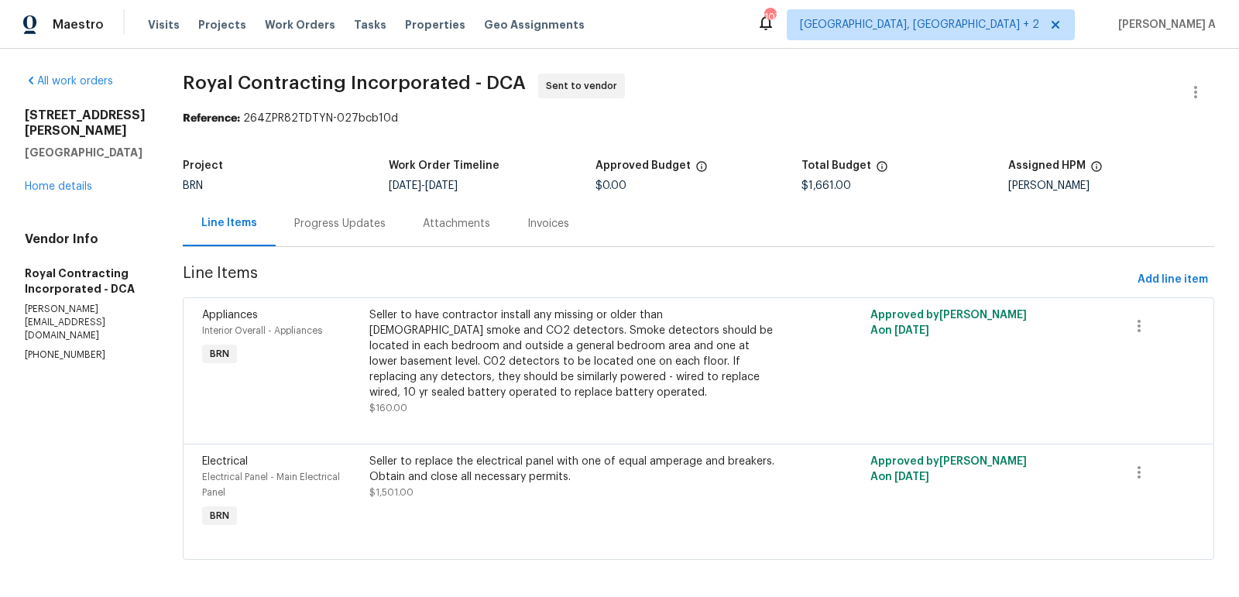
click at [355, 224] on div "Progress Updates" at bounding box center [339, 223] width 91 height 15
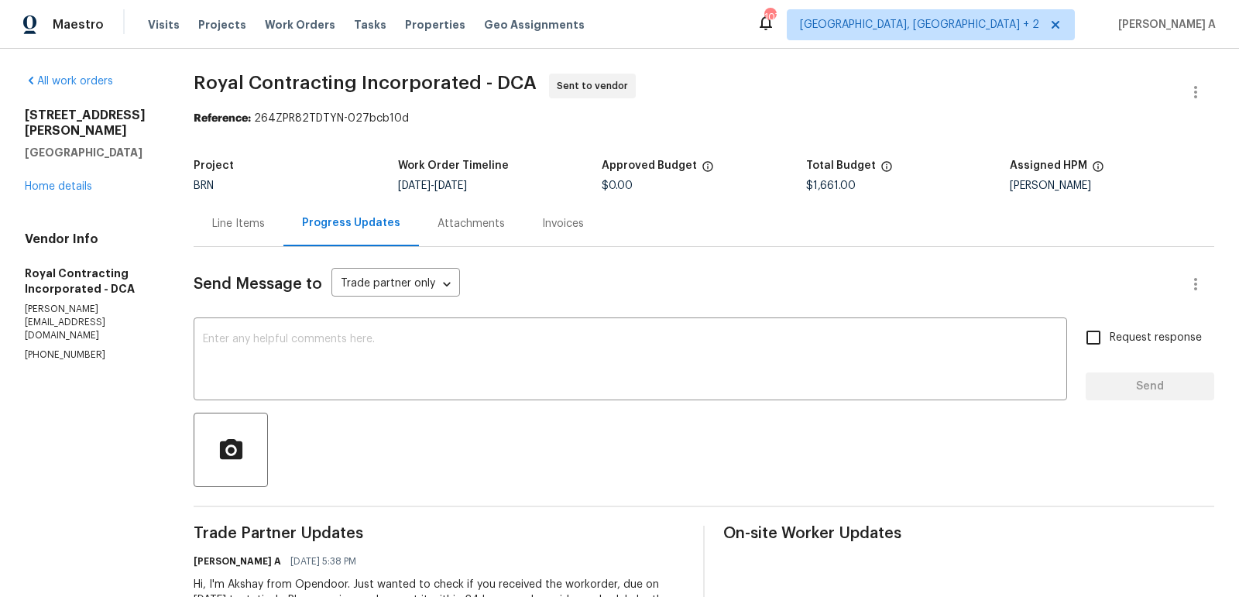
click at [242, 216] on div "Line Items" at bounding box center [238, 223] width 53 height 15
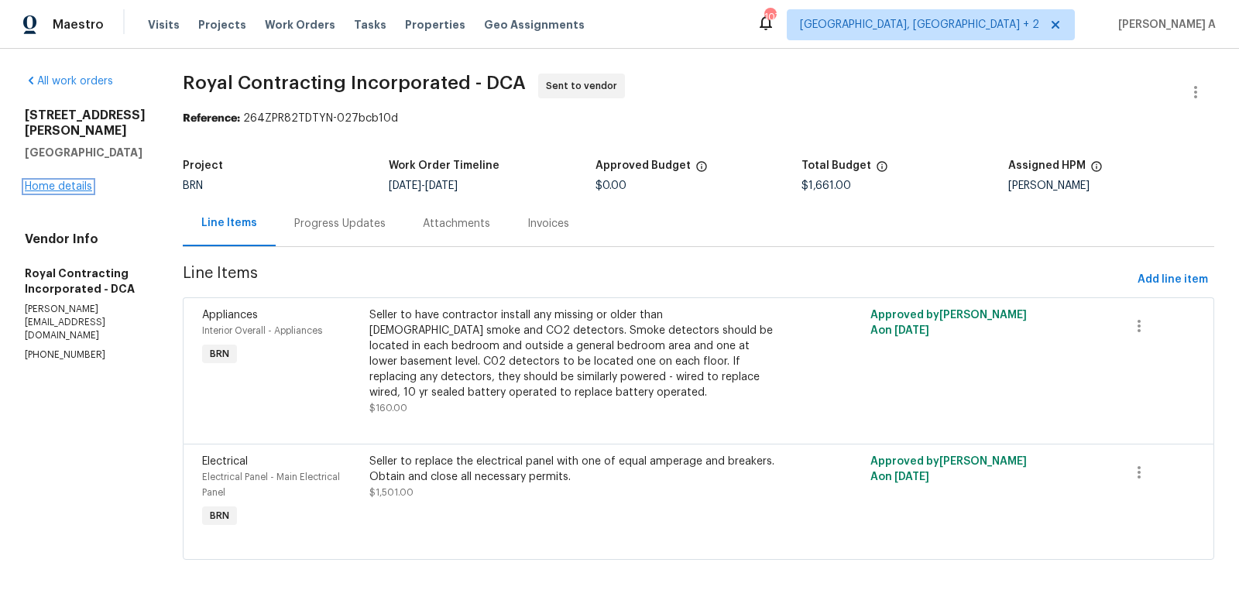
click at [47, 181] on link "Home details" at bounding box center [58, 186] width 67 height 11
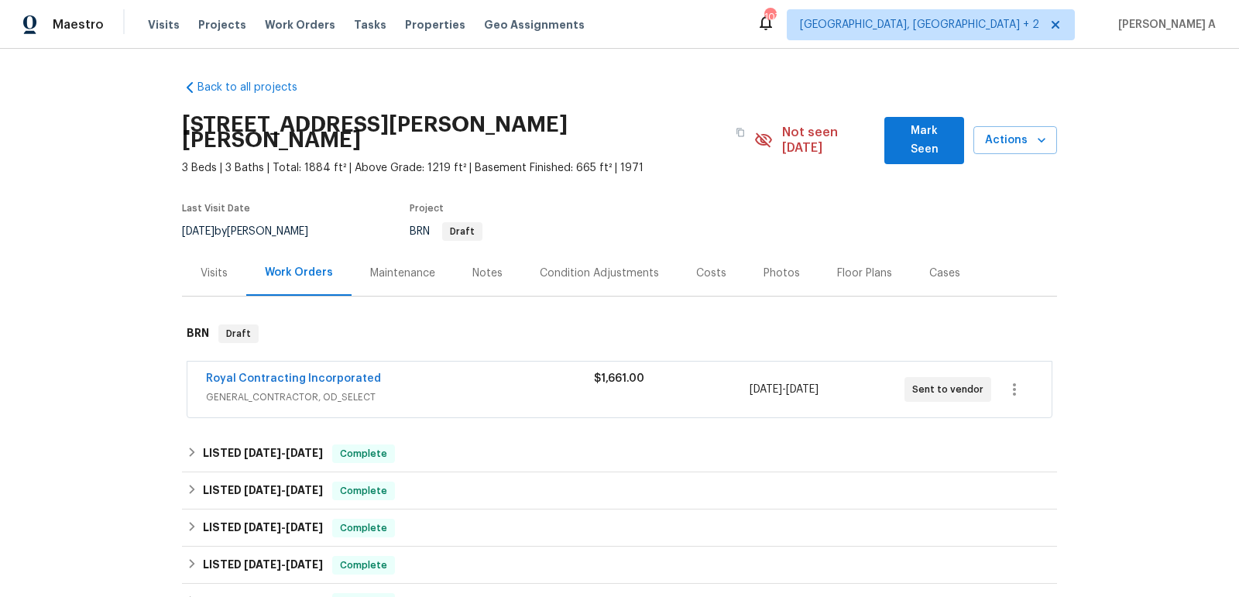
click at [272, 371] on div "Royal Contracting Incorporated" at bounding box center [400, 380] width 388 height 19
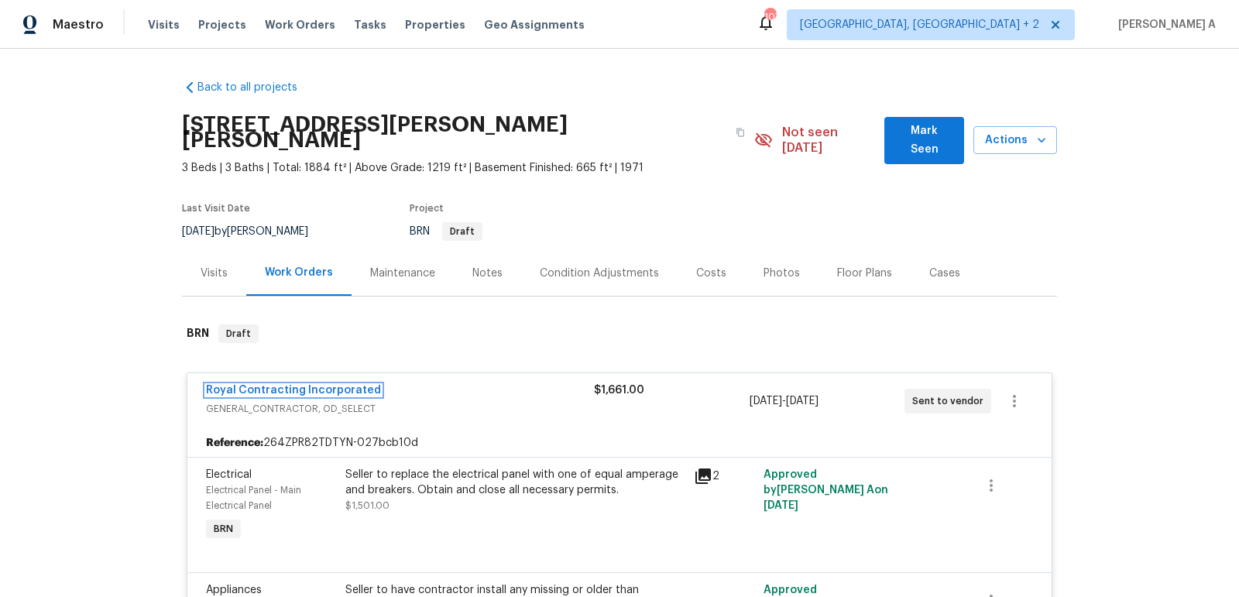
click at [275, 385] on link "Royal Contracting Incorporated" at bounding box center [293, 390] width 175 height 11
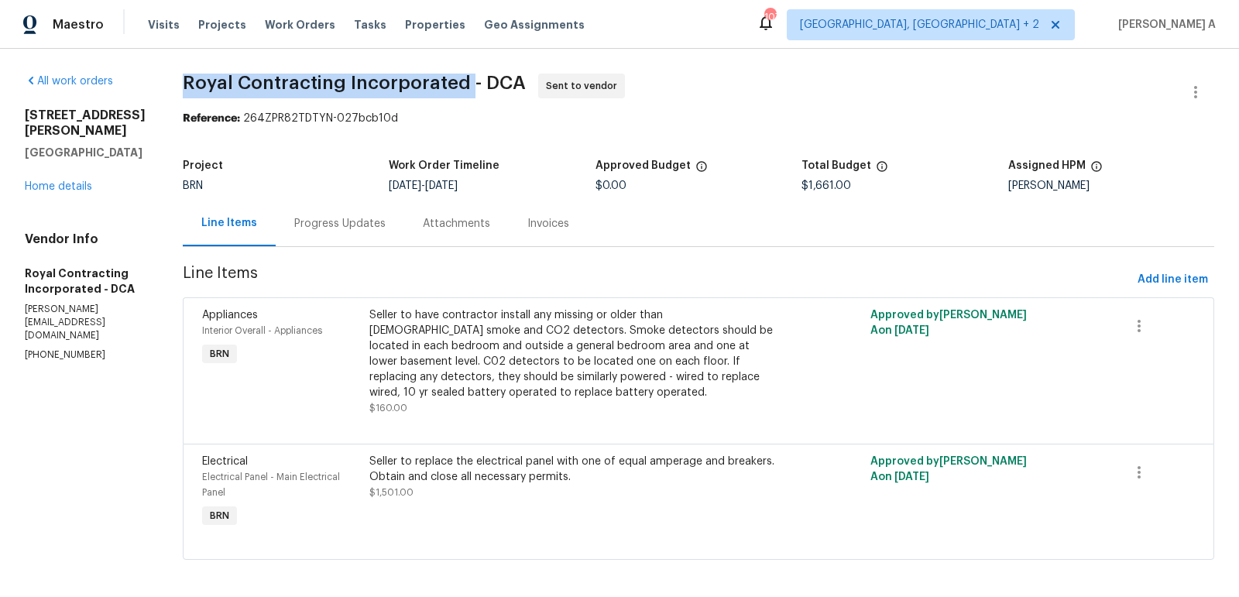
copy span "Royal Contracting Incorporated"
drag, startPoint x: 193, startPoint y: 83, endPoint x: 484, endPoint y: 82, distance: 291.1
click at [484, 82] on div "All work orders 12511 Calvert Hills Dr Beltsville, MD 20705 Home details Vendor…" at bounding box center [619, 326] width 1239 height 554
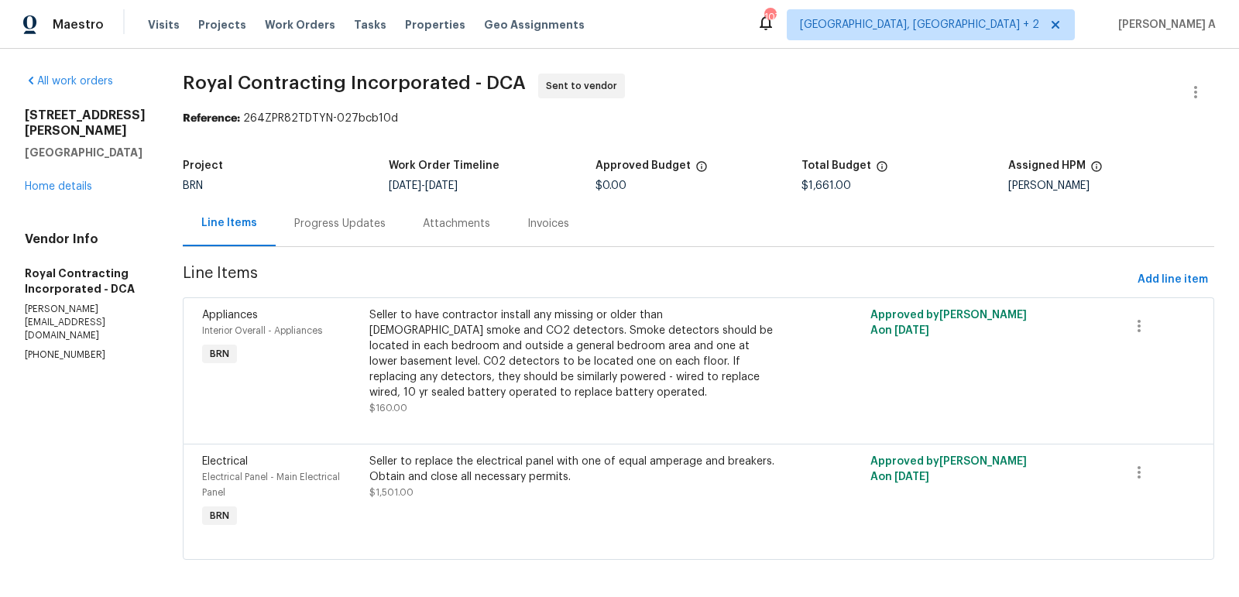
click at [333, 229] on div "Progress Updates" at bounding box center [339, 223] width 91 height 15
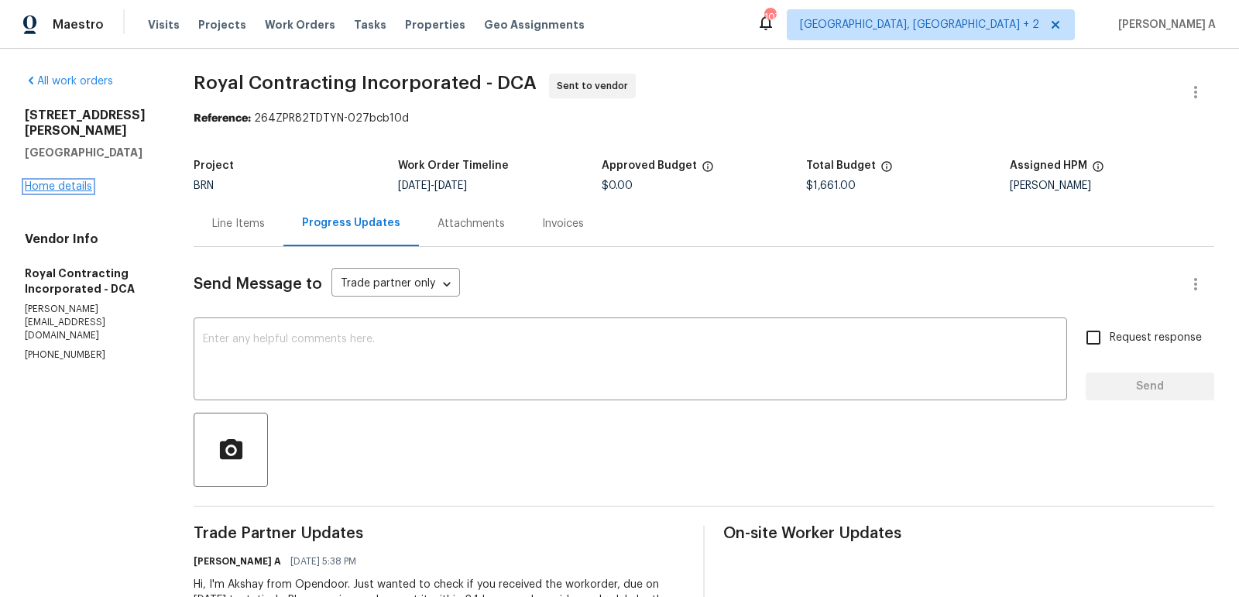
click at [60, 181] on link "Home details" at bounding box center [58, 186] width 67 height 11
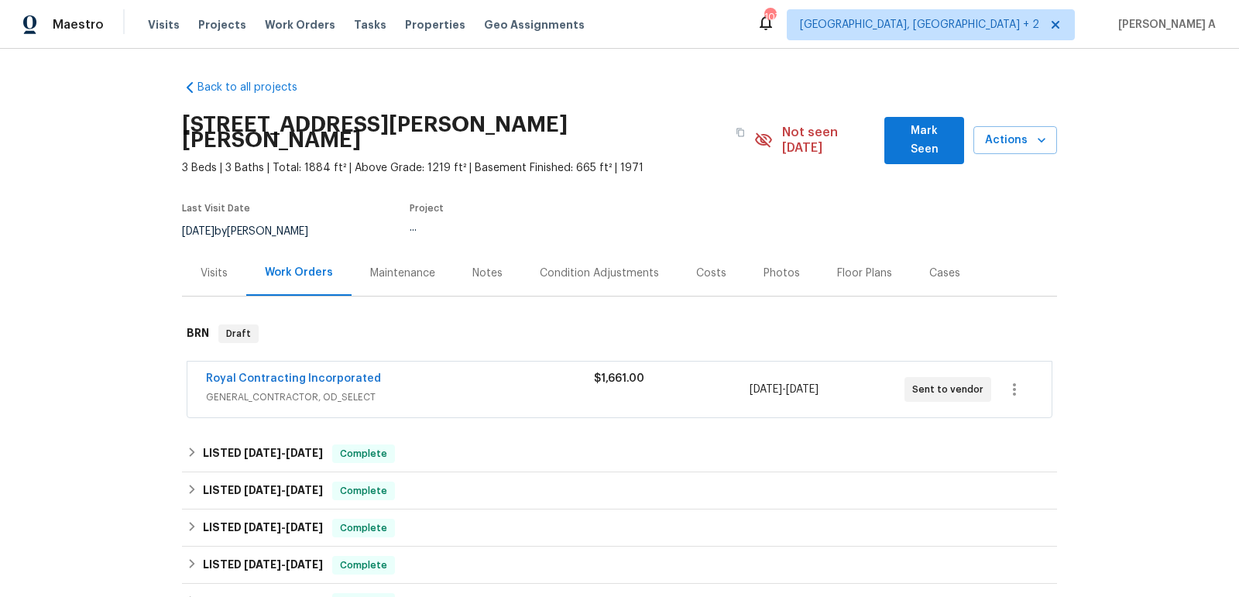
scroll to position [317, 0]
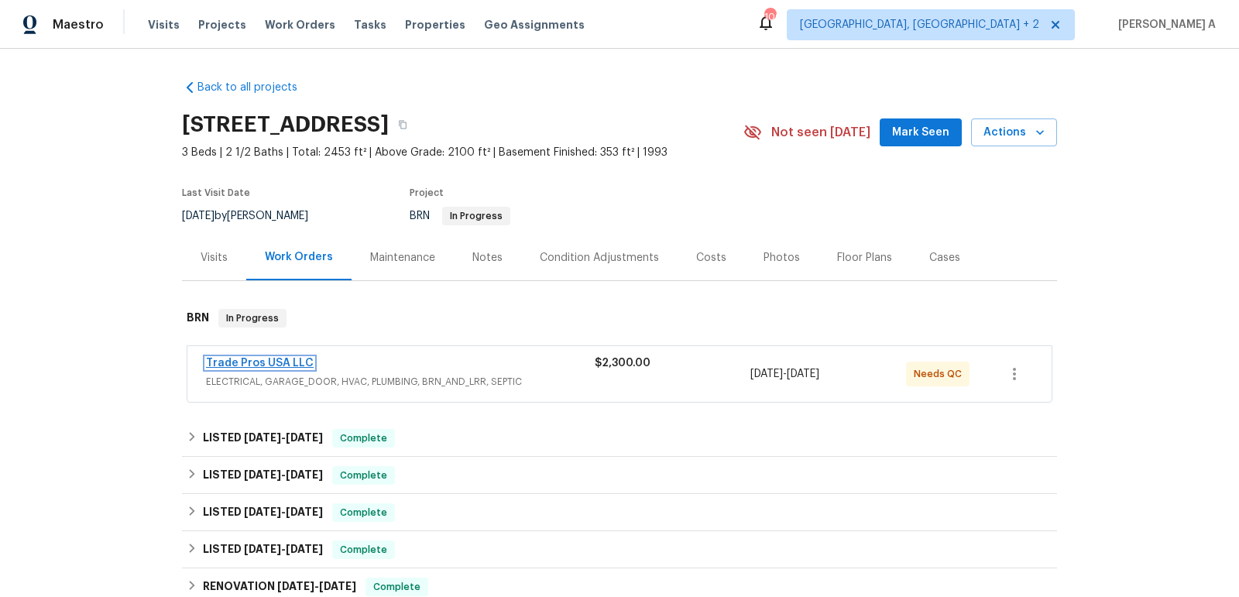
click at [277, 358] on link "Trade Pros USA LLC" at bounding box center [260, 363] width 108 height 11
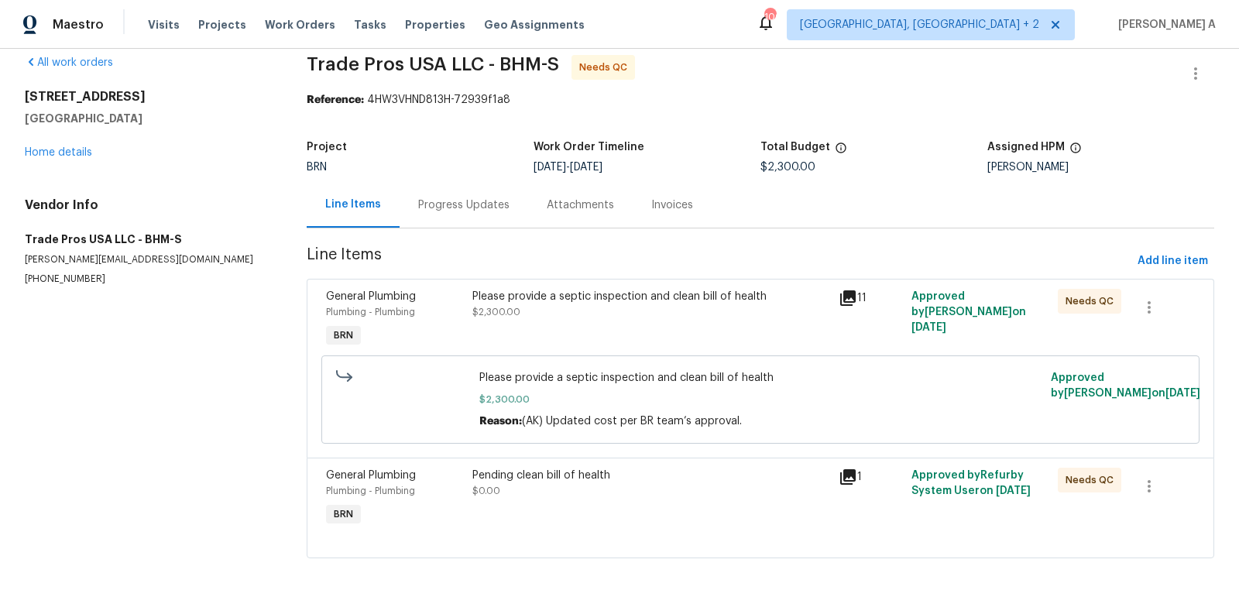
scroll to position [22, 0]
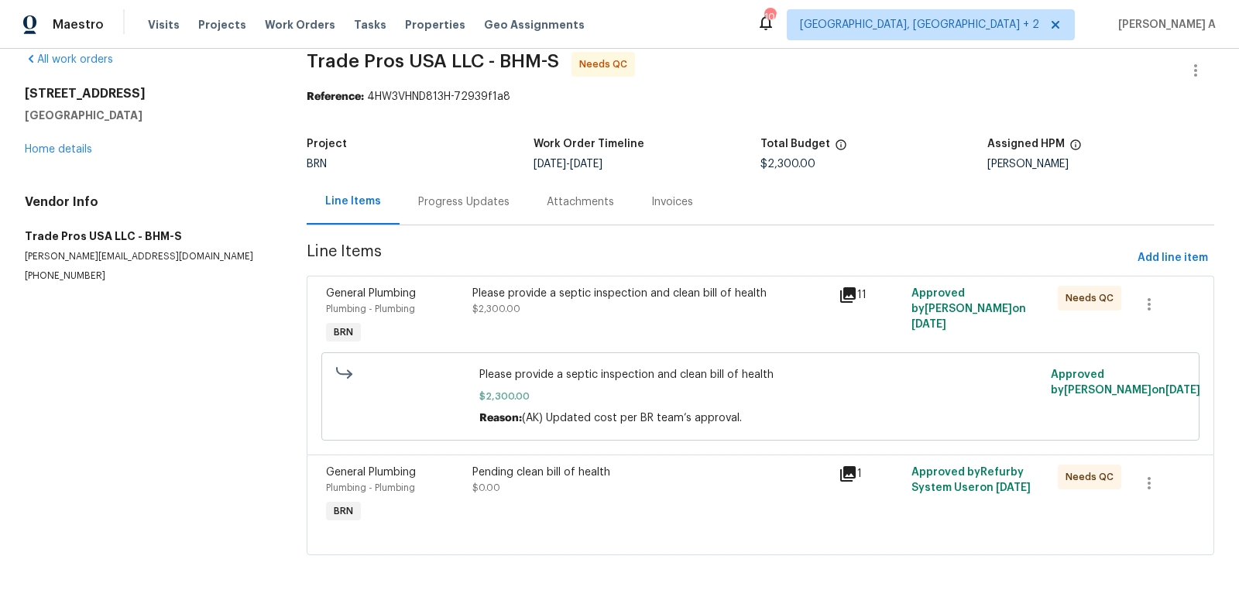
click at [468, 207] on div "Progress Updates" at bounding box center [463, 201] width 91 height 15
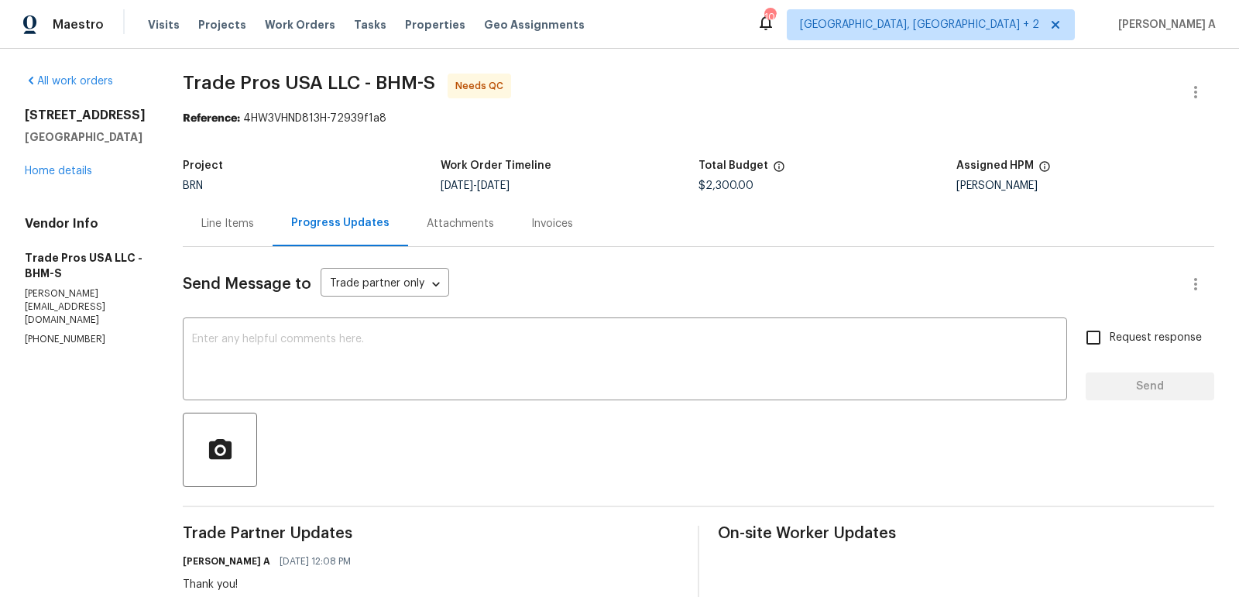
click at [218, 216] on div "Line Items" at bounding box center [227, 223] width 53 height 15
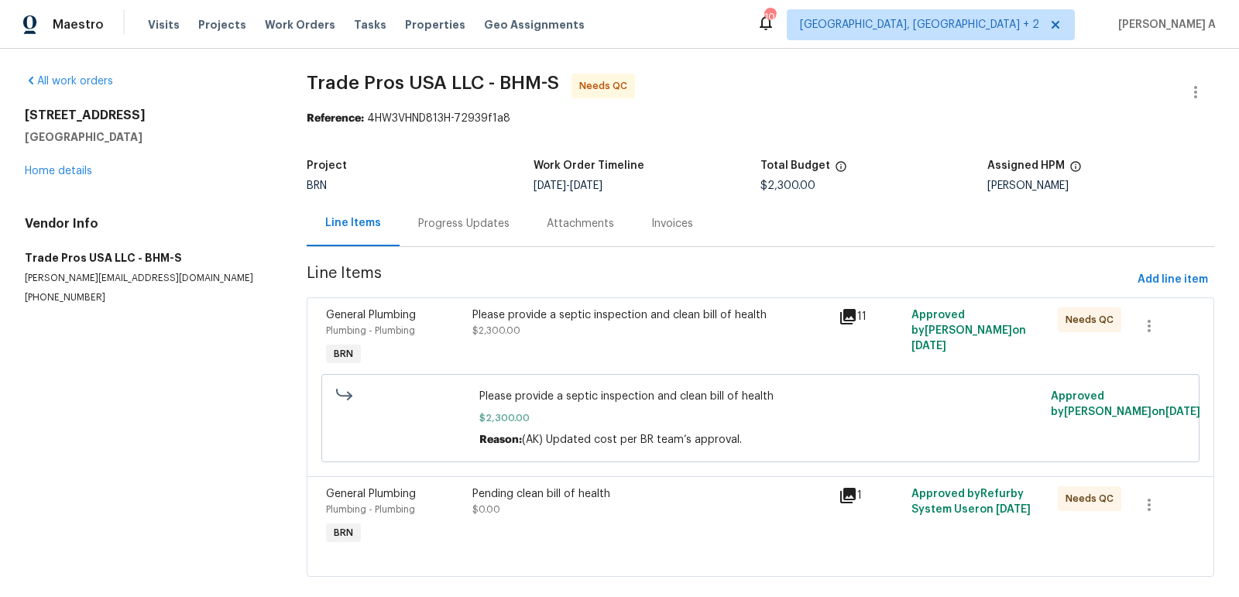
click at [540, 301] on div "General Plumbing Plumbing - Plumbing BRN Please provide a septic inspection and…" at bounding box center [760, 386] width 907 height 179
click at [577, 326] on div "Please provide a septic inspection and clean bill of health $2,300.00" at bounding box center [650, 322] width 357 height 31
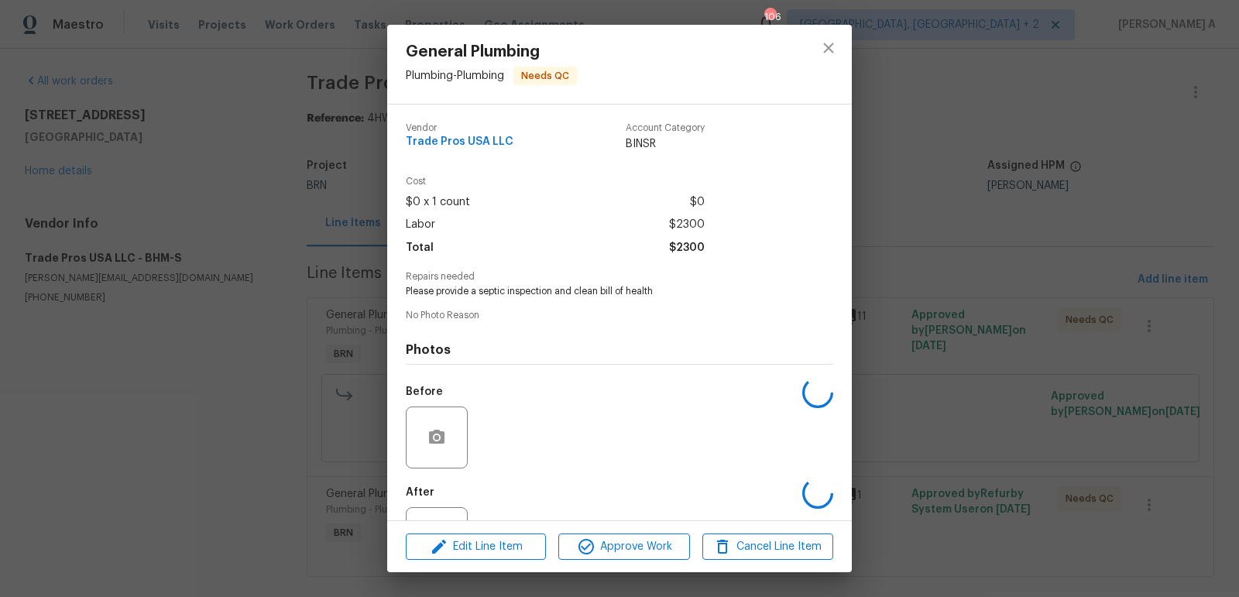
scroll to position [64, 0]
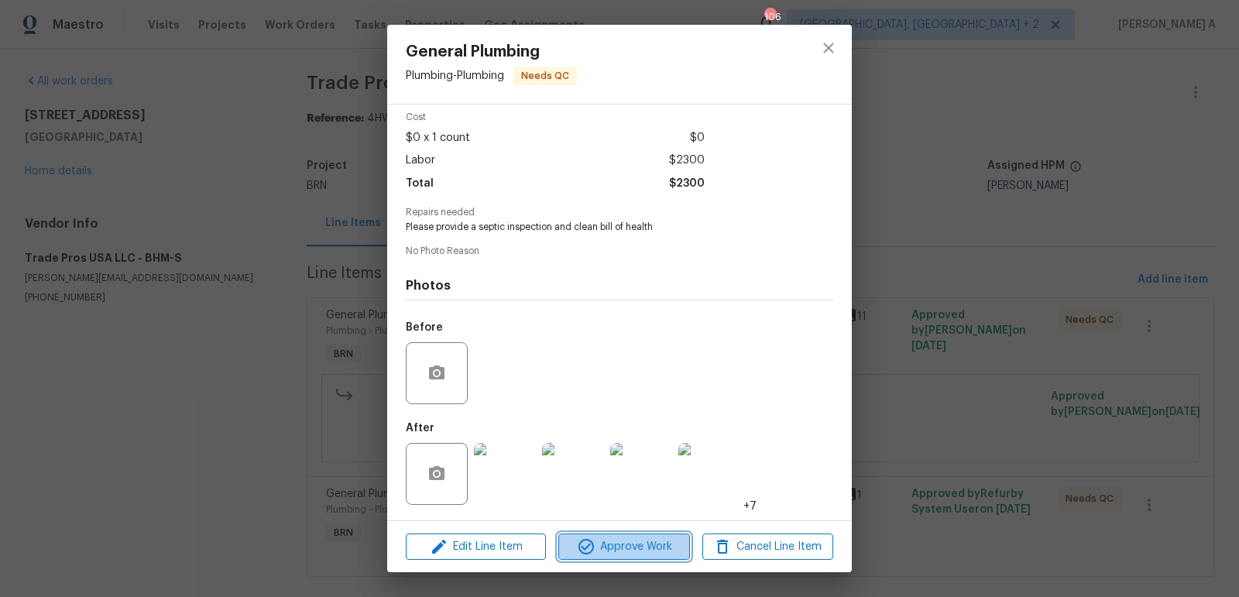
click at [652, 547] on span "Approve Work" at bounding box center [624, 546] width 122 height 19
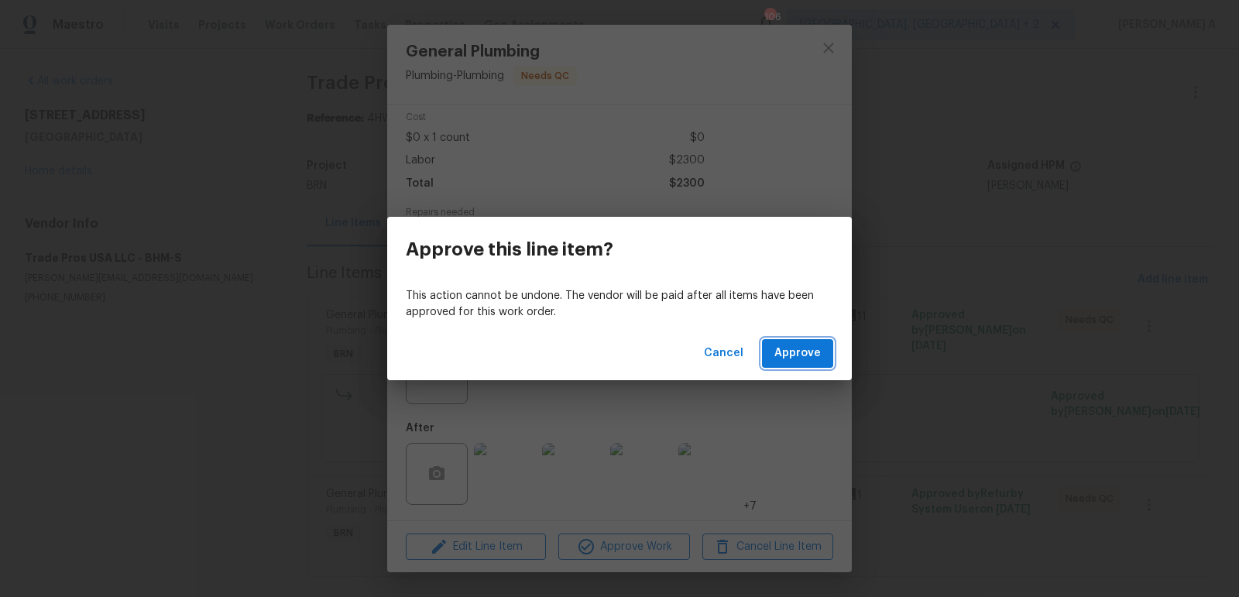
click at [787, 348] on span "Approve" at bounding box center [797, 353] width 46 height 19
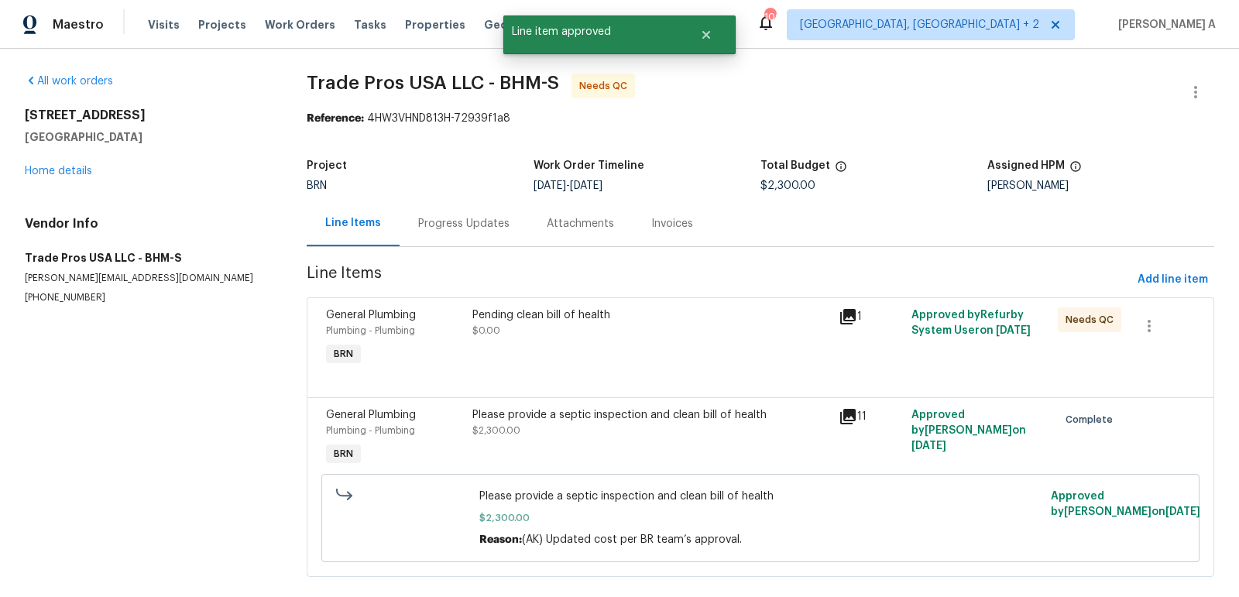
click at [670, 327] on div "Pending clean bill of health $0.00" at bounding box center [650, 322] width 357 height 31
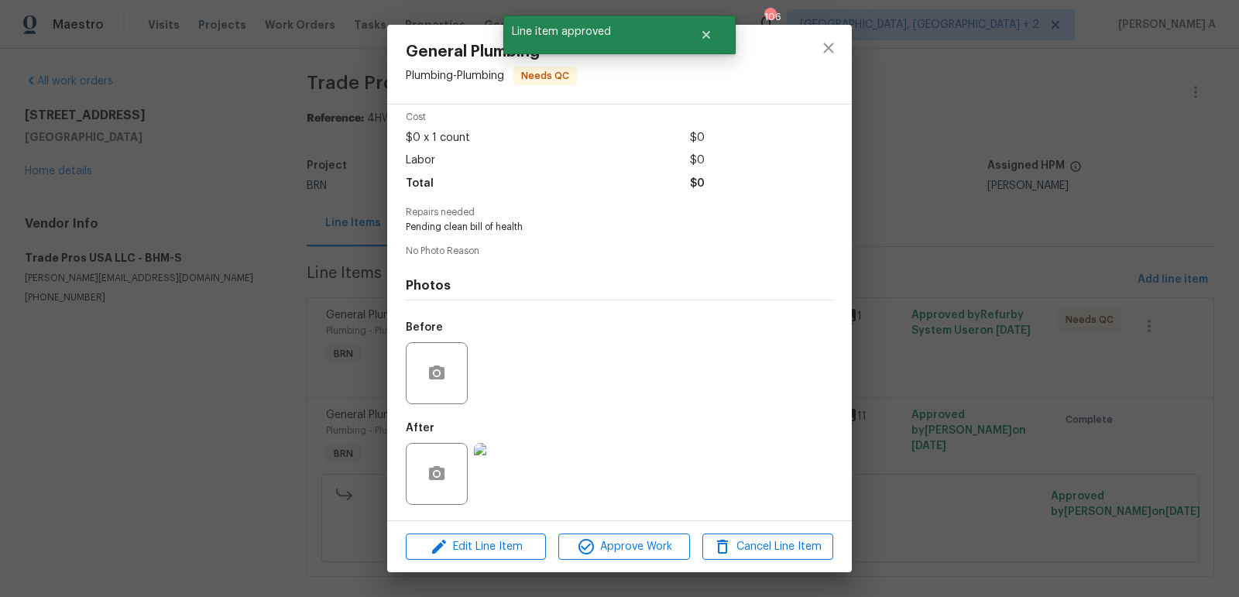
click at [519, 465] on img at bounding box center [505, 474] width 62 height 62
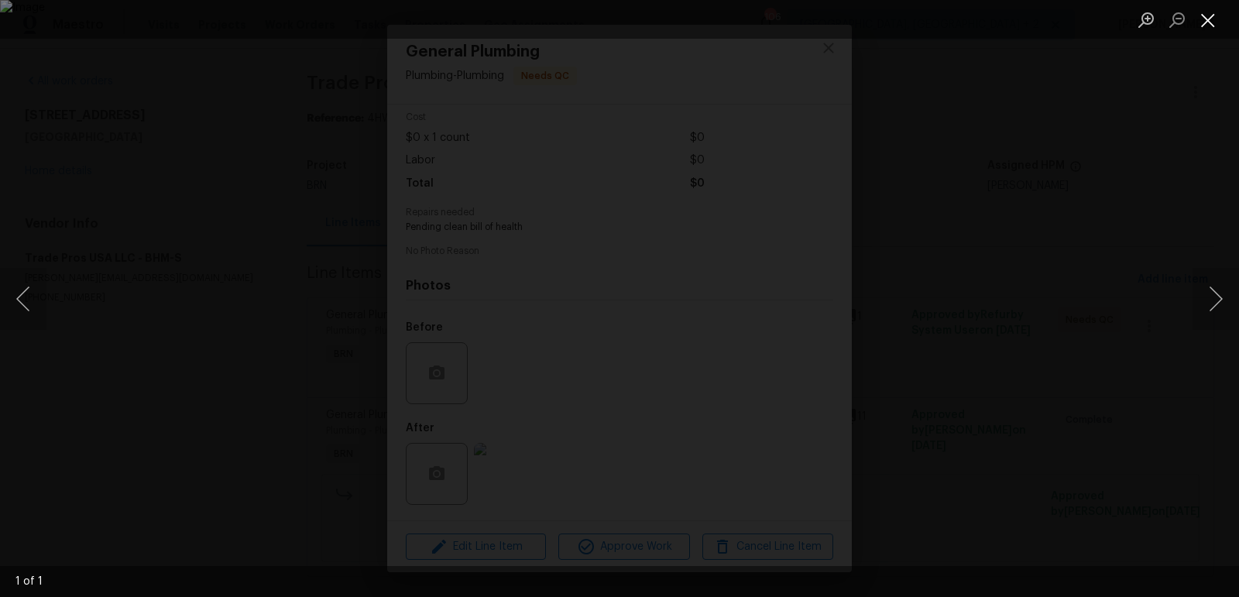
click at [1202, 13] on button "Close lightbox" at bounding box center [1207, 19] width 31 height 27
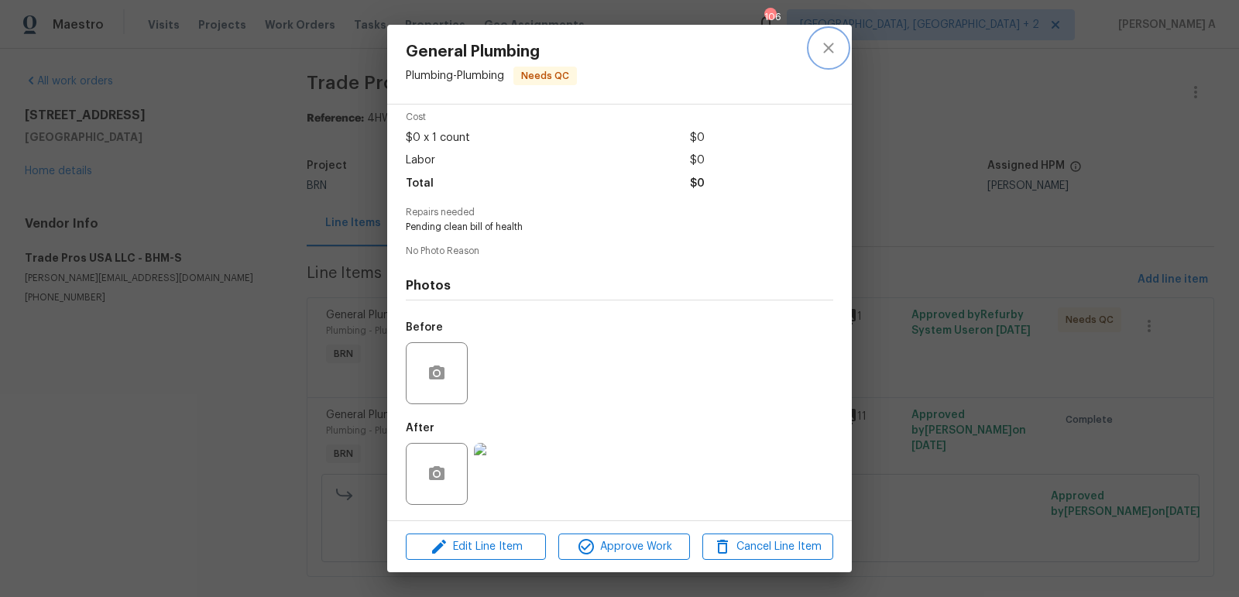
click at [824, 39] on icon "close" at bounding box center [828, 48] width 19 height 19
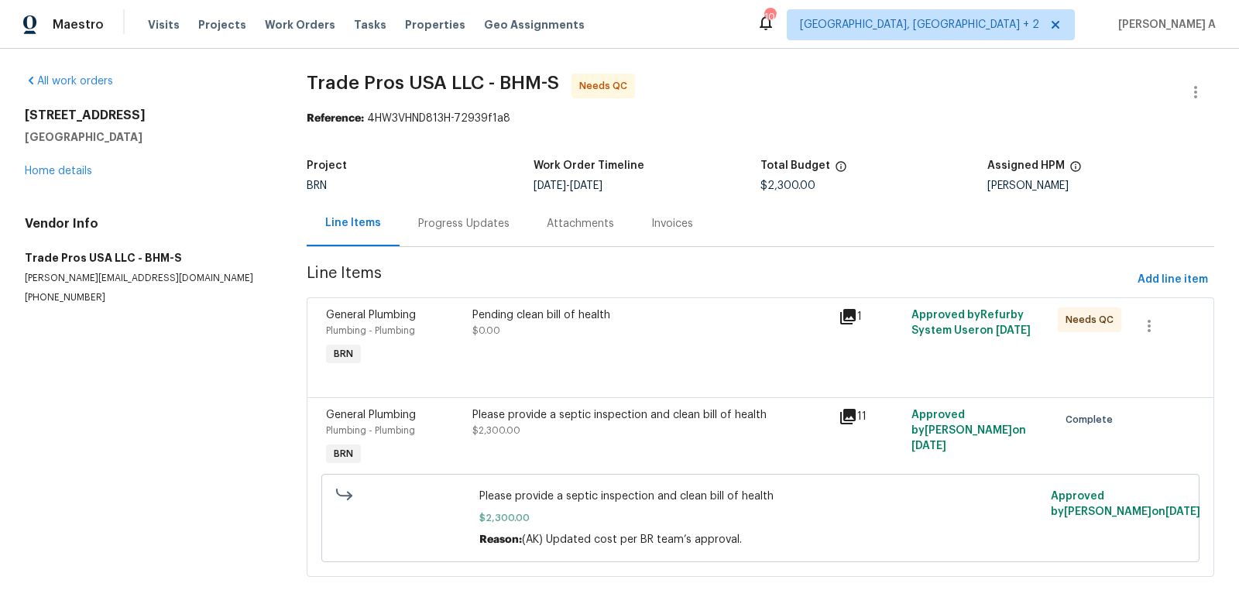
click at [582, 341] on div "Pending clean bill of health $0.00" at bounding box center [651, 338] width 366 height 71
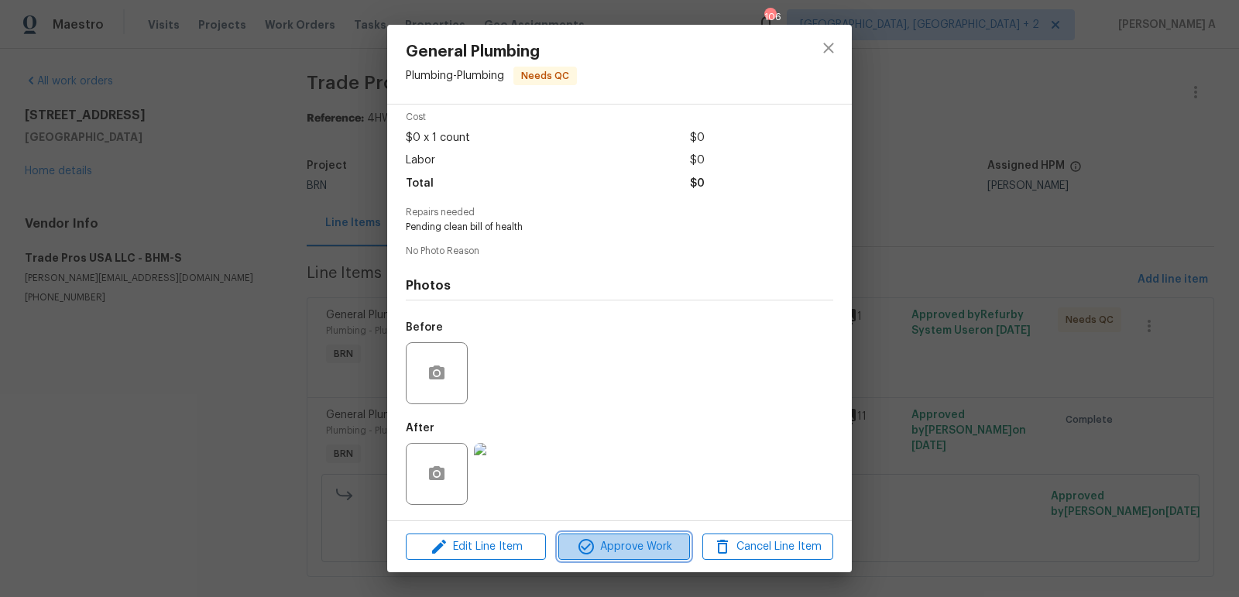
click at [639, 542] on span "Approve Work" at bounding box center [624, 546] width 122 height 19
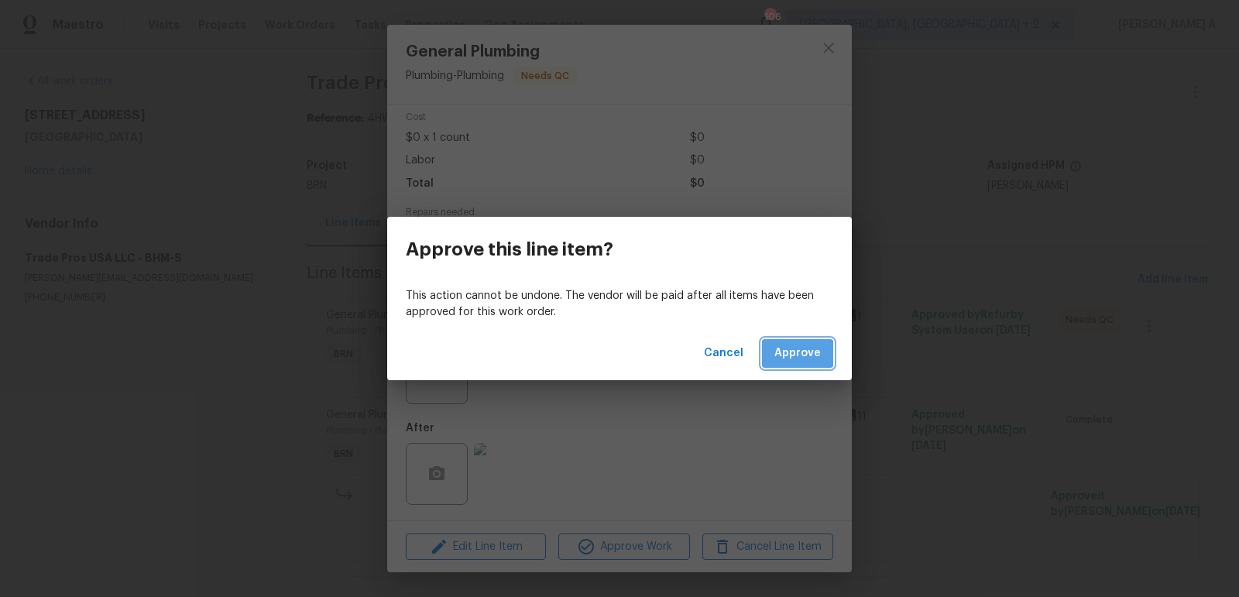
click at [791, 350] on span "Approve" at bounding box center [797, 353] width 46 height 19
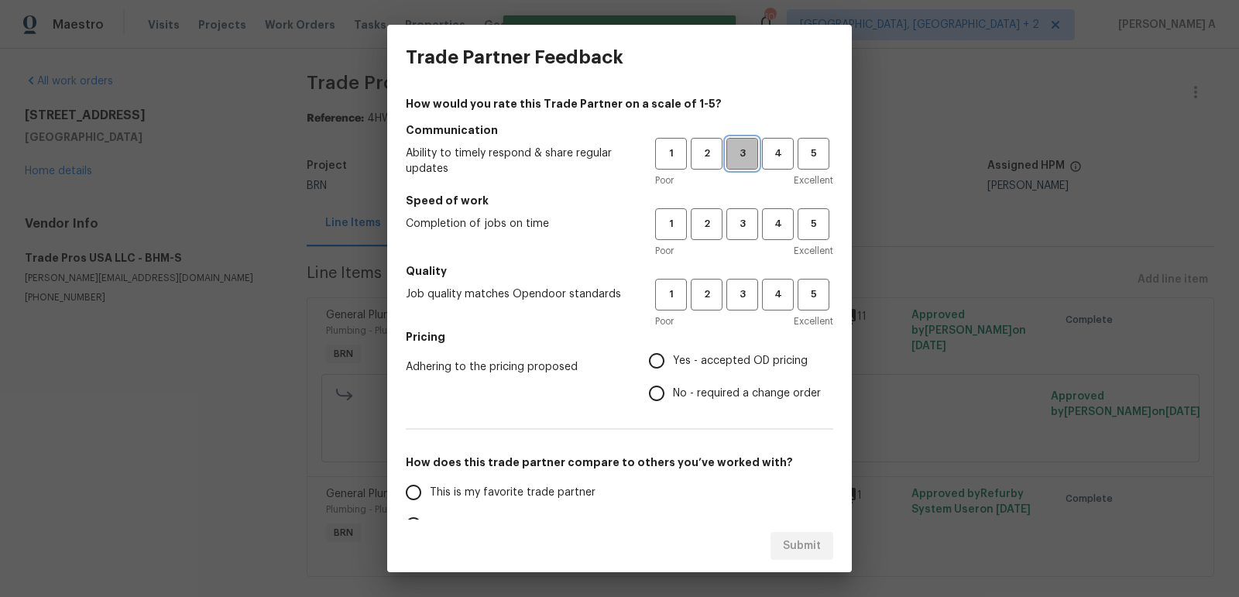
click at [734, 146] on span "3" at bounding box center [742, 154] width 29 height 18
click at [742, 207] on h5 "Speed of work" at bounding box center [619, 200] width 427 height 15
click at [742, 218] on span "3" at bounding box center [742, 224] width 29 height 18
click at [741, 296] on span "3" at bounding box center [742, 295] width 29 height 18
click at [692, 393] on span "No - required a change order" at bounding box center [747, 393] width 148 height 16
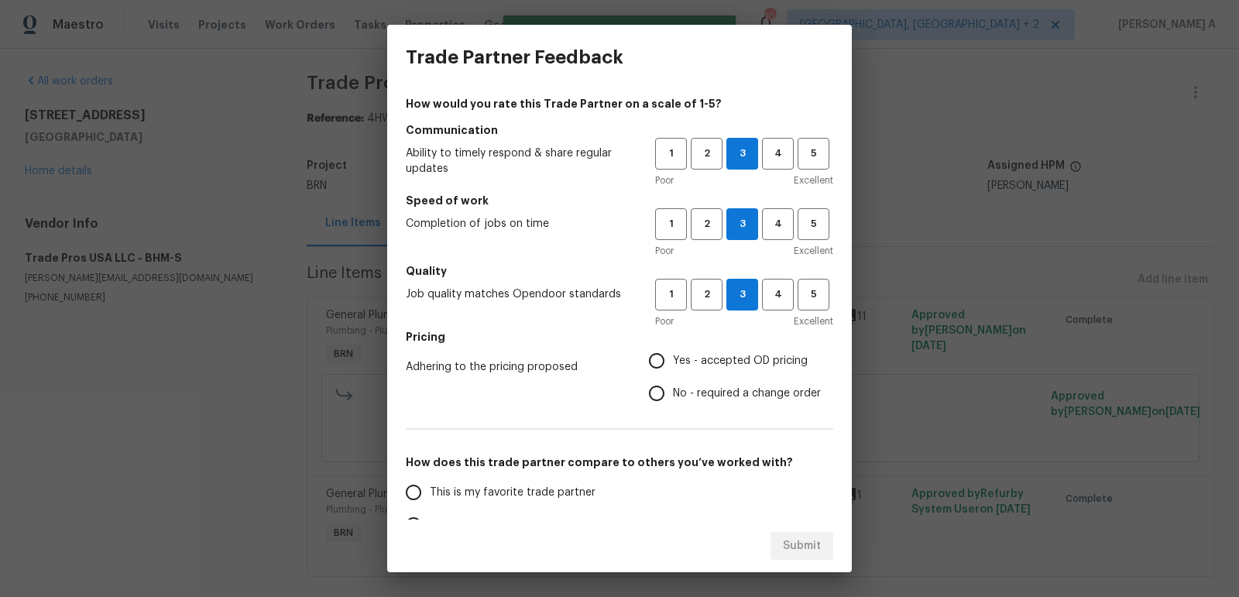
click at [673, 393] on input "No - required a change order" at bounding box center [656, 393] width 33 height 33
radio input "true"
click at [670, 152] on span "1" at bounding box center [670, 154] width 29 height 18
click at [677, 218] on span "1" at bounding box center [670, 224] width 29 height 18
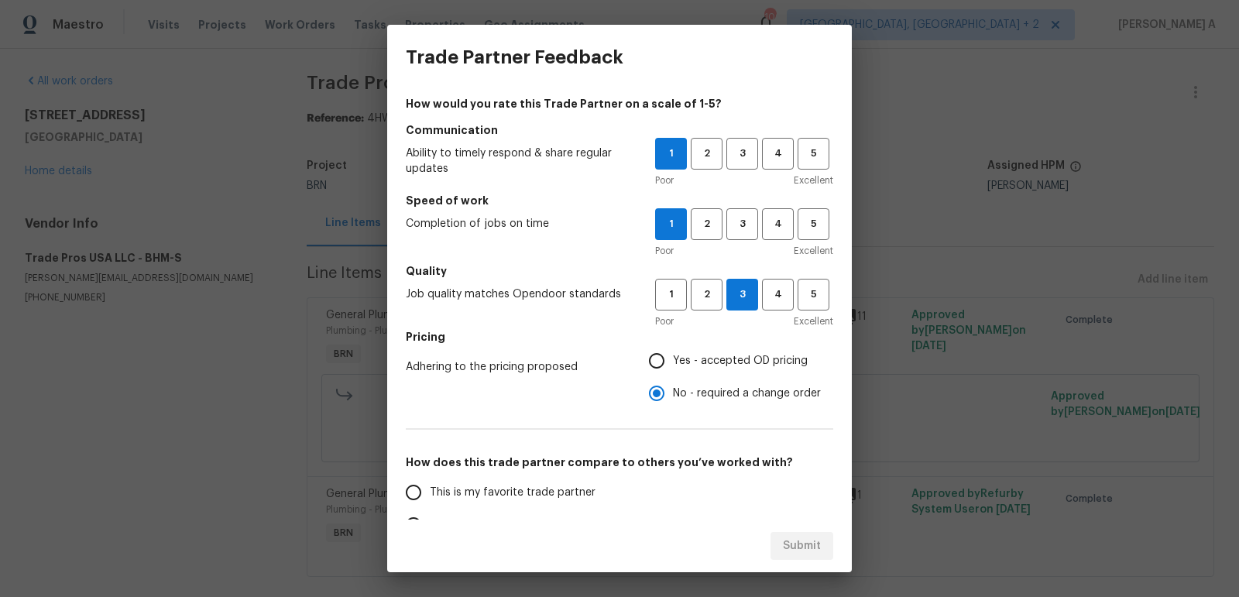
click at [675, 314] on div "Poor Excellent" at bounding box center [744, 320] width 178 height 15
click at [662, 295] on span "1" at bounding box center [670, 295] width 29 height 18
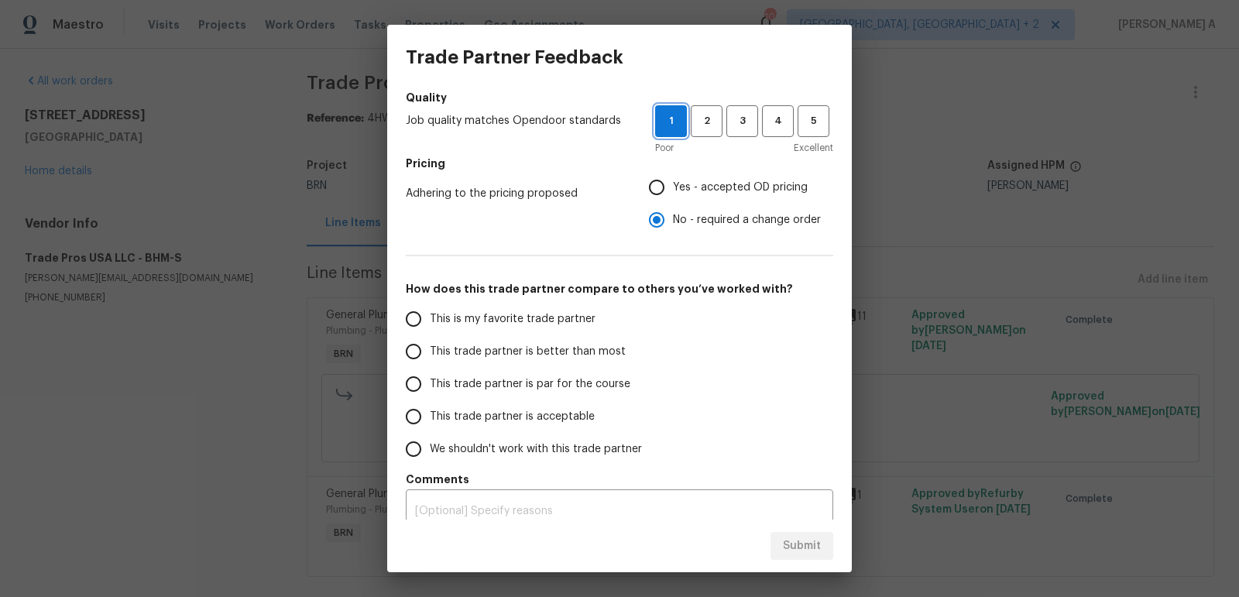
scroll to position [181, 0]
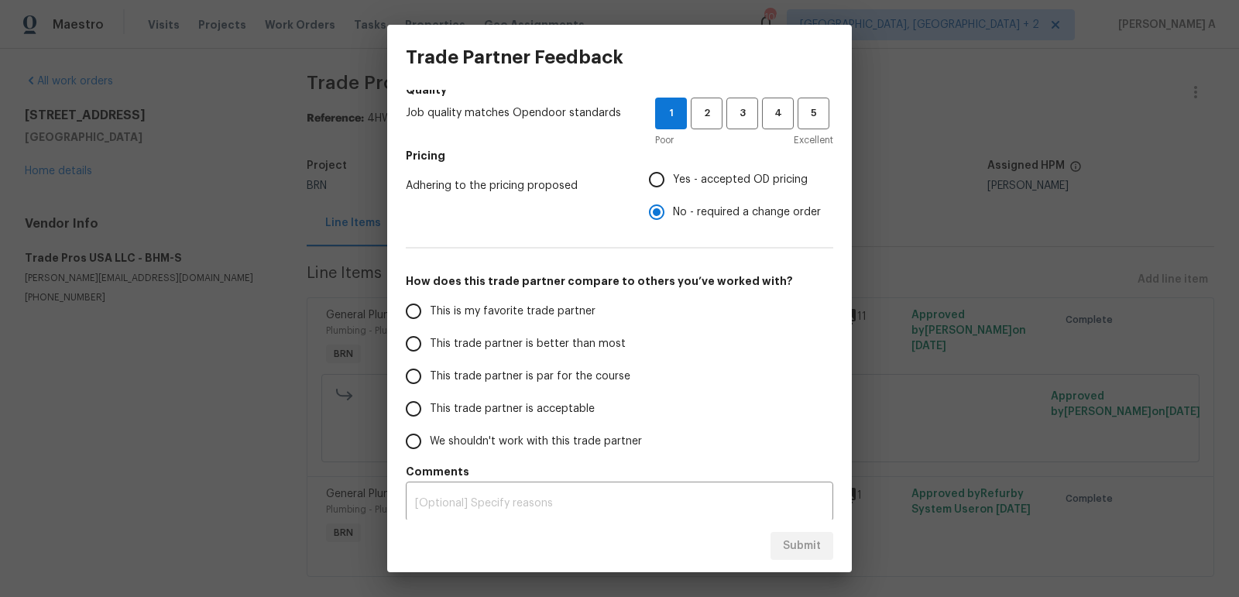
click at [586, 438] on span "We shouldn't work with this trade partner" at bounding box center [536, 441] width 212 height 16
click at [430, 438] on input "We shouldn't work with this trade partner" at bounding box center [413, 441] width 33 height 33
radio input "false"
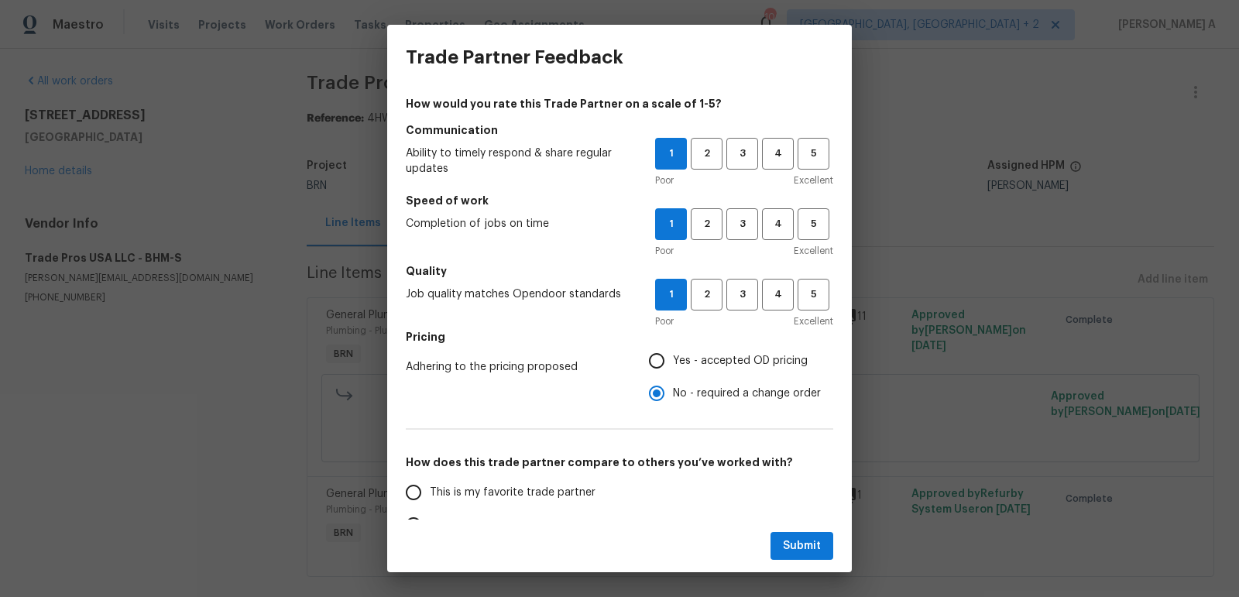
scroll to position [189, 0]
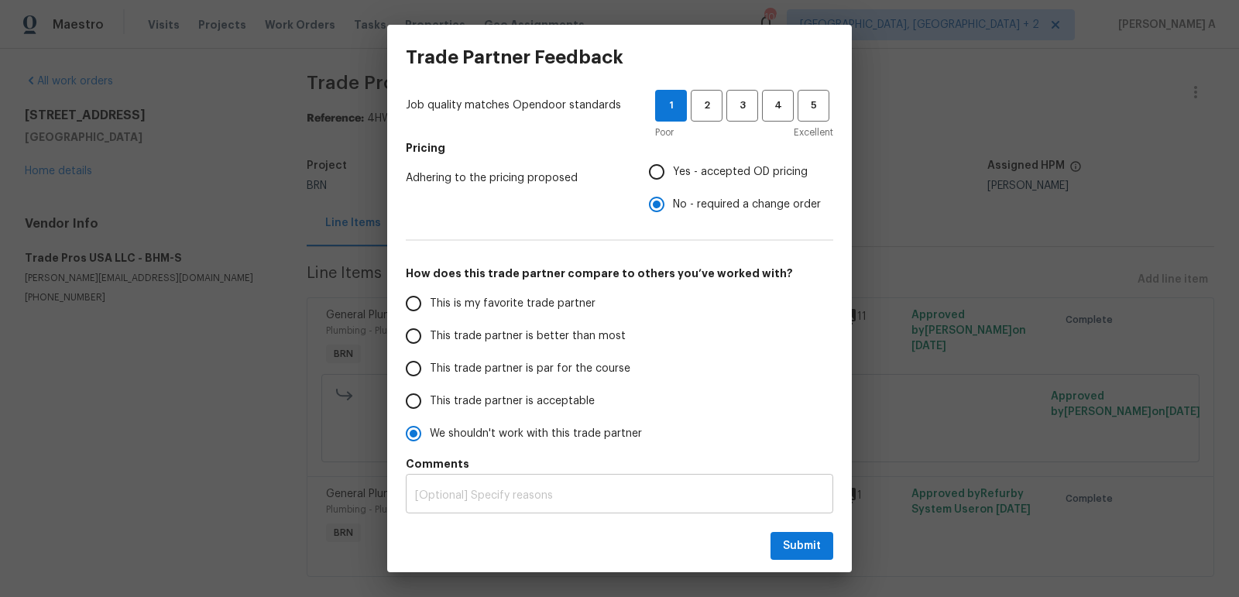
click at [495, 486] on div "x ​" at bounding box center [619, 496] width 427 height 36
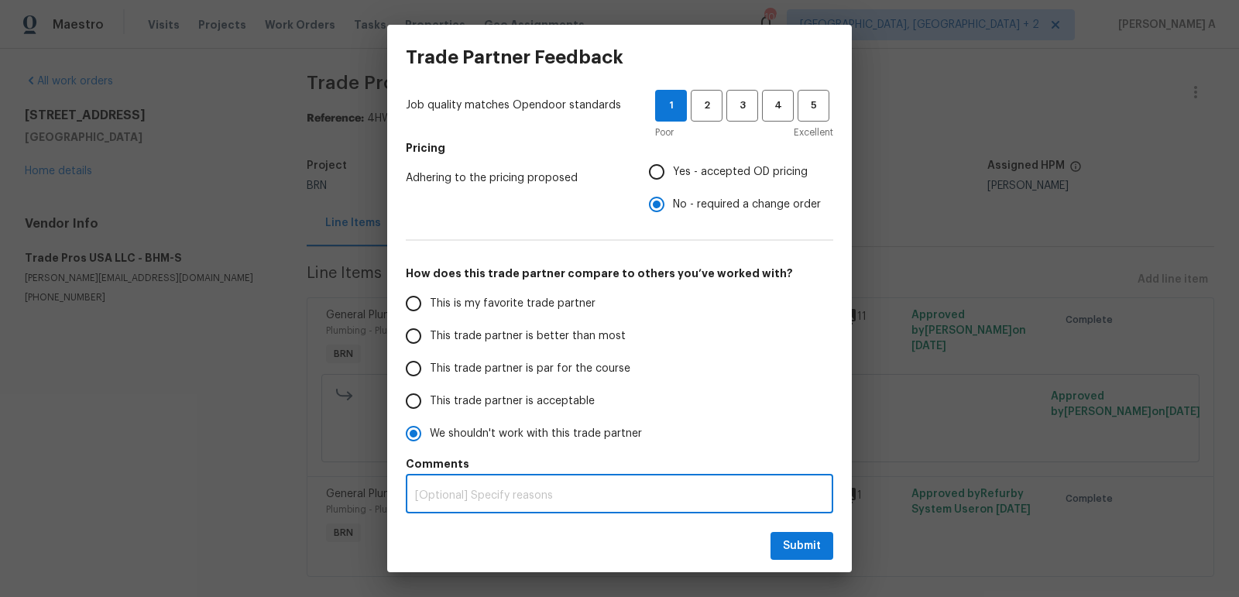
type textarea "D"
radio input "true"
radio input "false"
type textarea "De"
radio input "false"
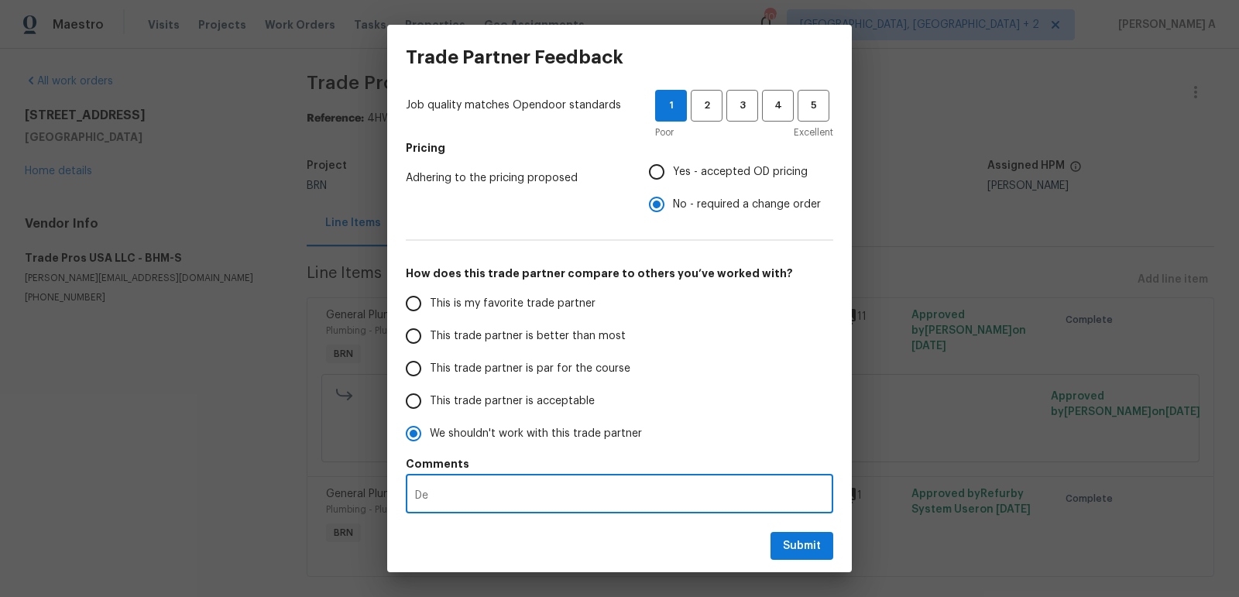
type textarea "Del"
radio input "false"
type textarea "Dela"
radio input "false"
type textarea "Delay"
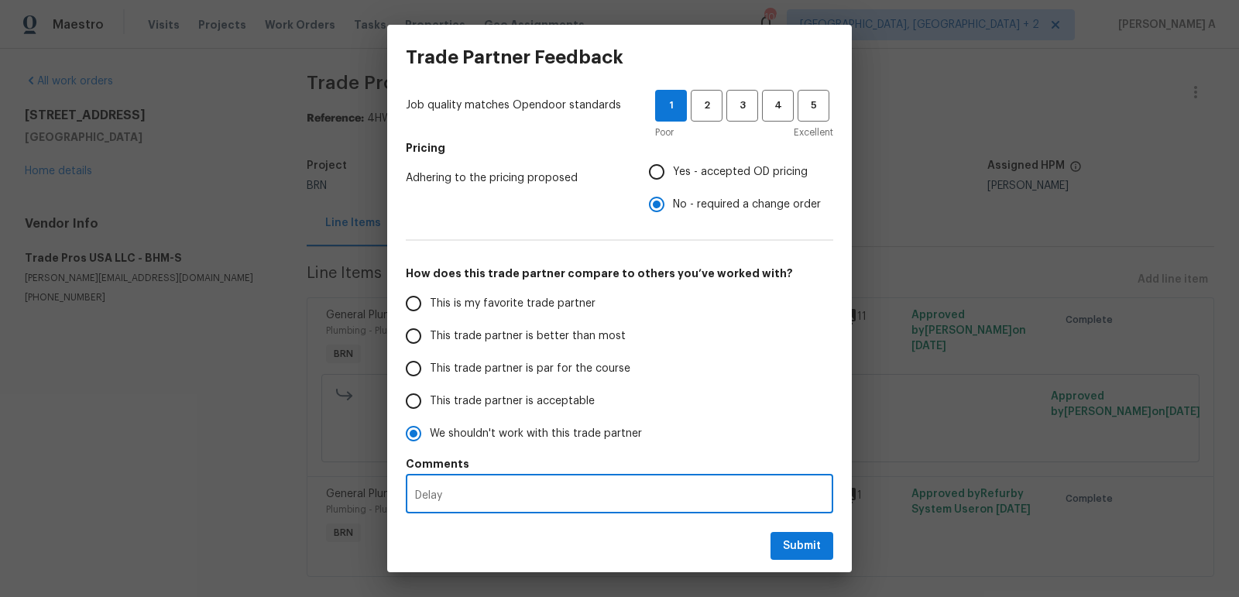
radio input "false"
type textarea "Delayi"
radio input "false"
type textarea "Delayin"
radio input "false"
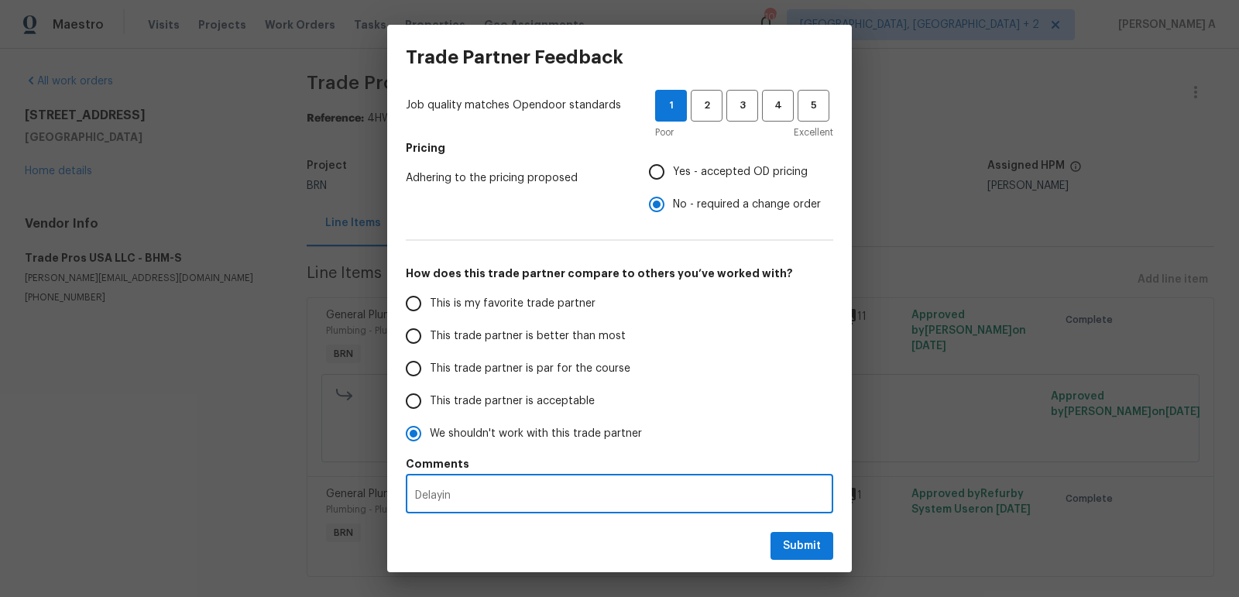
type textarea "Delaying"
radio input "false"
type textarea "Delaying"
paste textarea "We have been experiencing repeated delays from this vendor recently."
radio input "false"
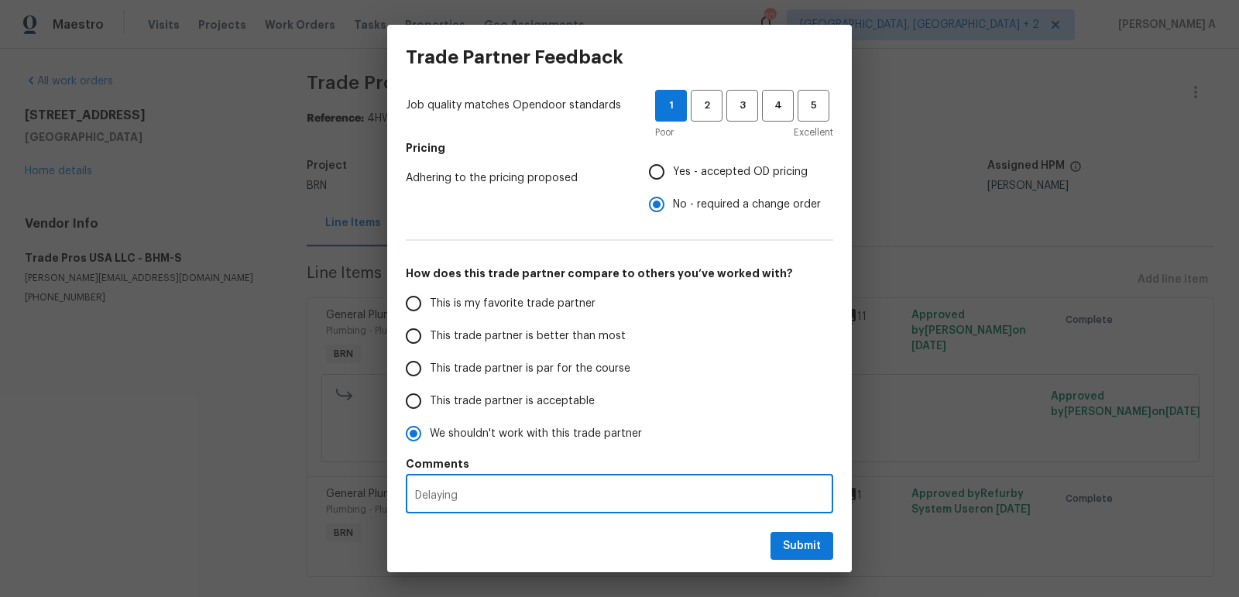
type textarea "Delaying We have been experiencing repeated delays from this vendor recently."
drag, startPoint x: 459, startPoint y: 495, endPoint x: 339, endPoint y: 489, distance: 120.1
click at [338, 490] on div "Trade Partner Feedback How would you rate this Trade Partner on a scale of 1-5?…" at bounding box center [619, 298] width 1239 height 597
radio input "false"
type textarea "We have been experiencing repeated delays from this vendor recently."
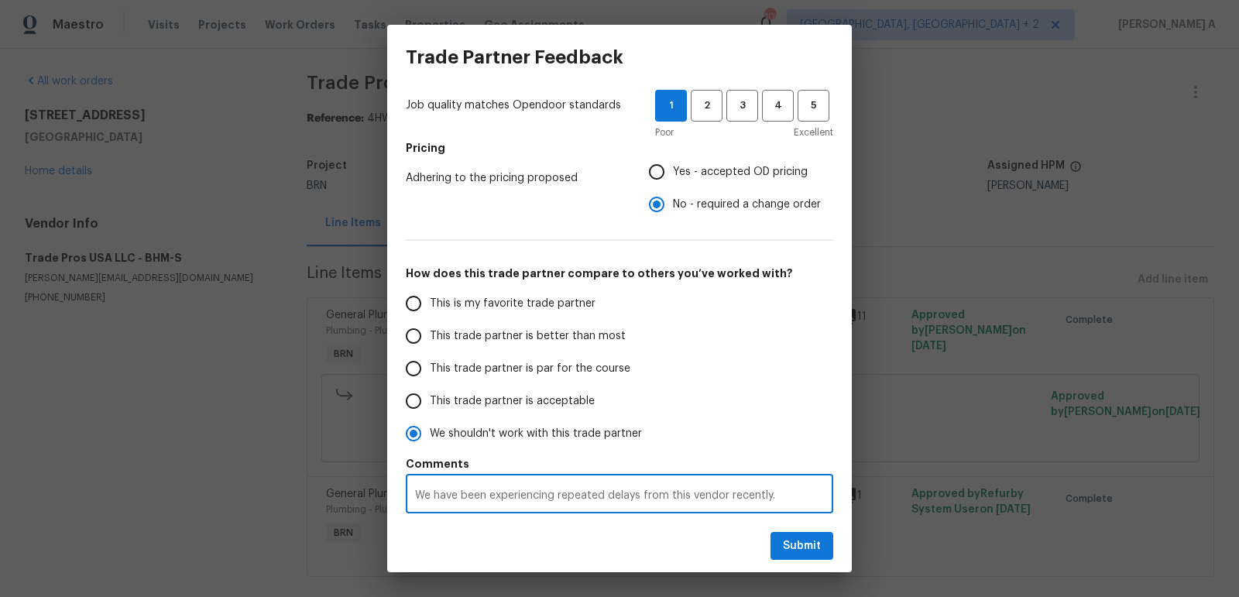
click at [798, 495] on textarea "We have been experiencing repeated delays from this vendor recently." at bounding box center [619, 495] width 409 height 11
paste textarea "They have been providing inconsistent updates, which is causing concern about t…"
radio input "false"
type textarea "We have been experiencing repeated delays from this vendor recently. They have …"
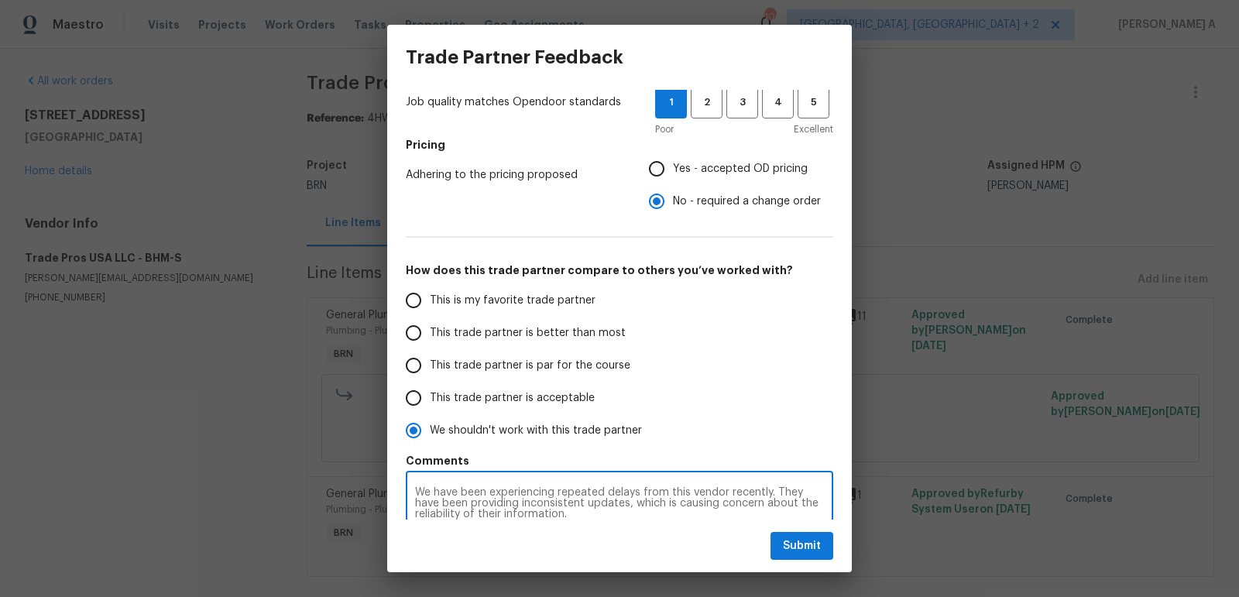
scroll to position [211, 0]
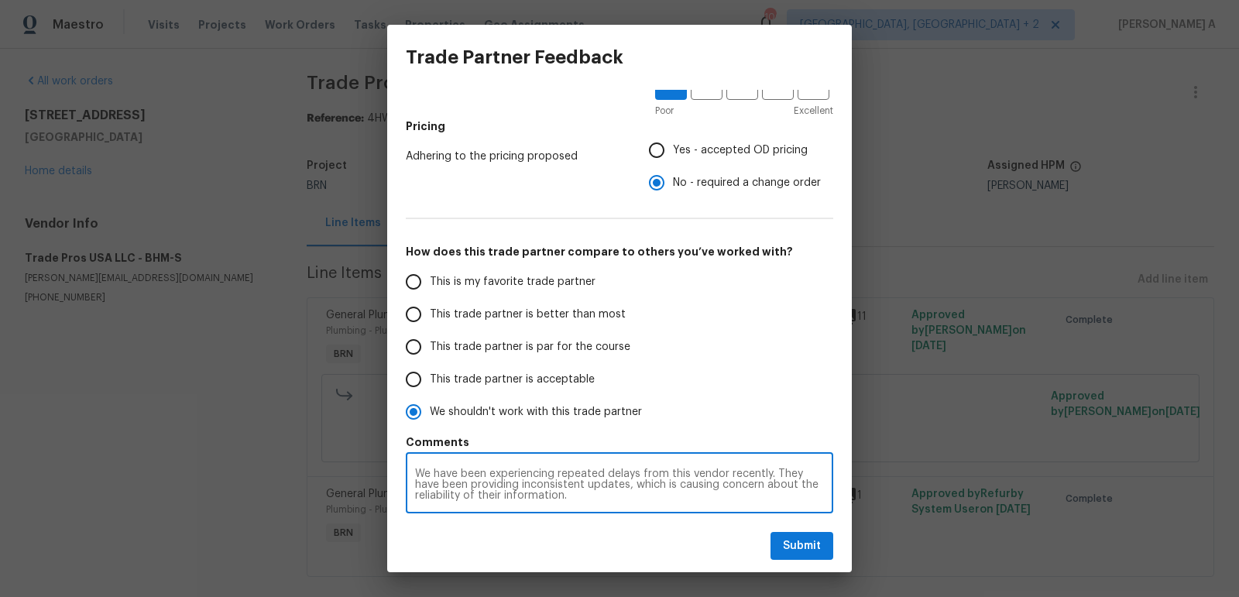
click at [417, 473] on textarea "We have been experiencing repeated delays from this vendor recently. They have …" at bounding box center [619, 484] width 409 height 33
radio input "false"
type textarea "We have been experiencing repeated delays from this vendor recently. They have …"
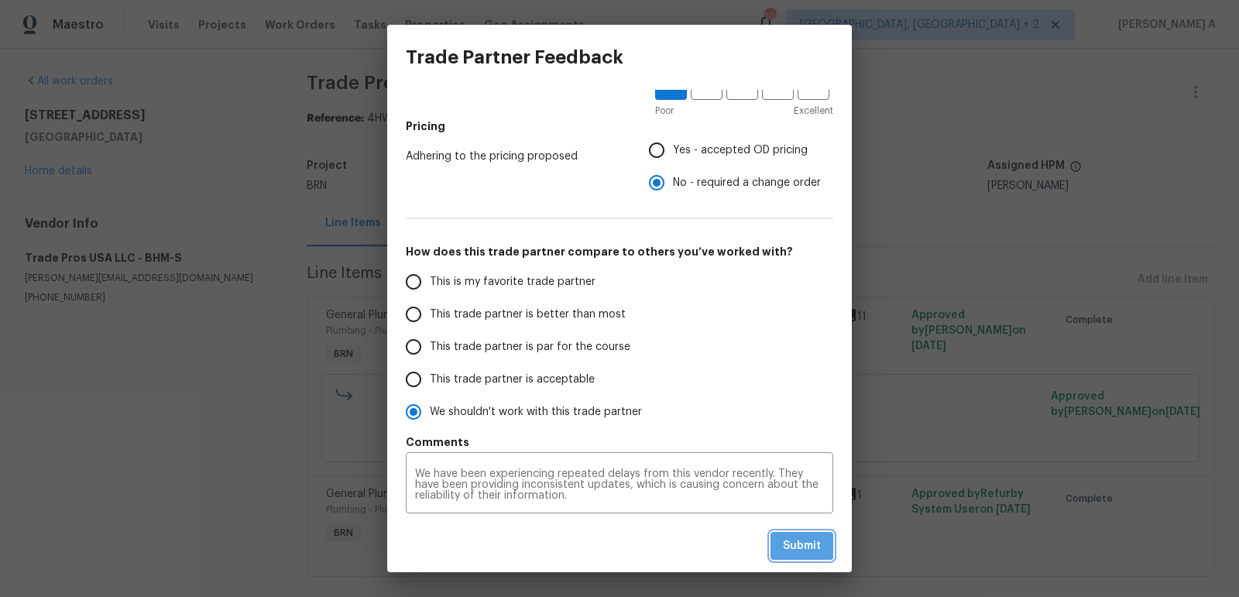
click at [818, 552] on span "Submit" at bounding box center [802, 545] width 38 height 19
radio input "false"
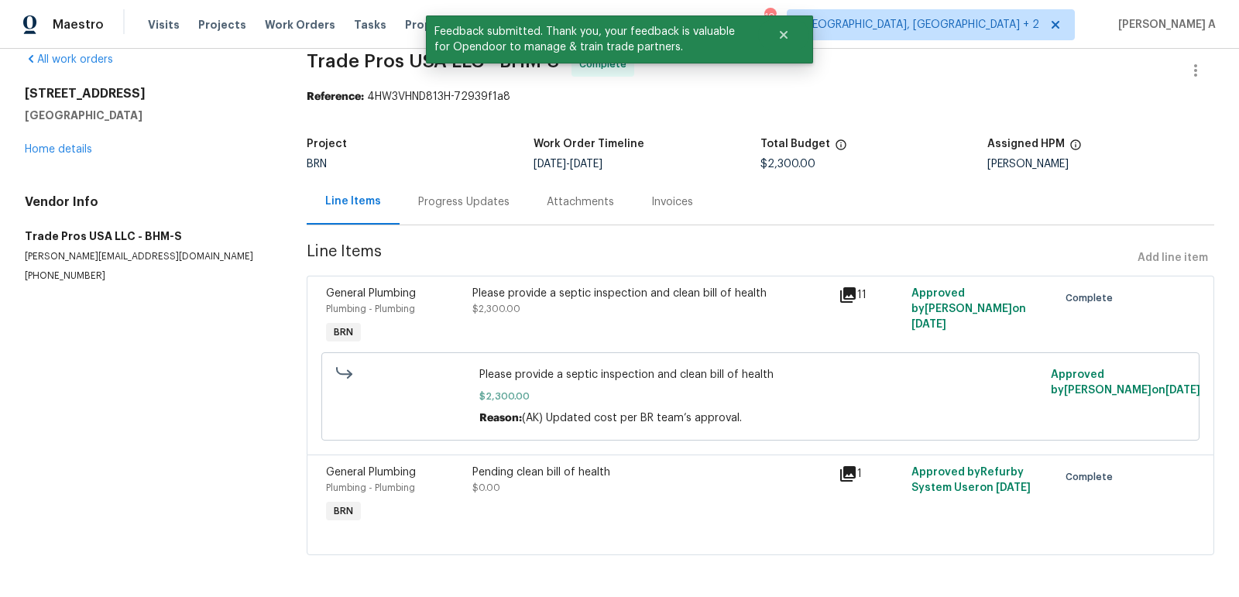
scroll to position [0, 0]
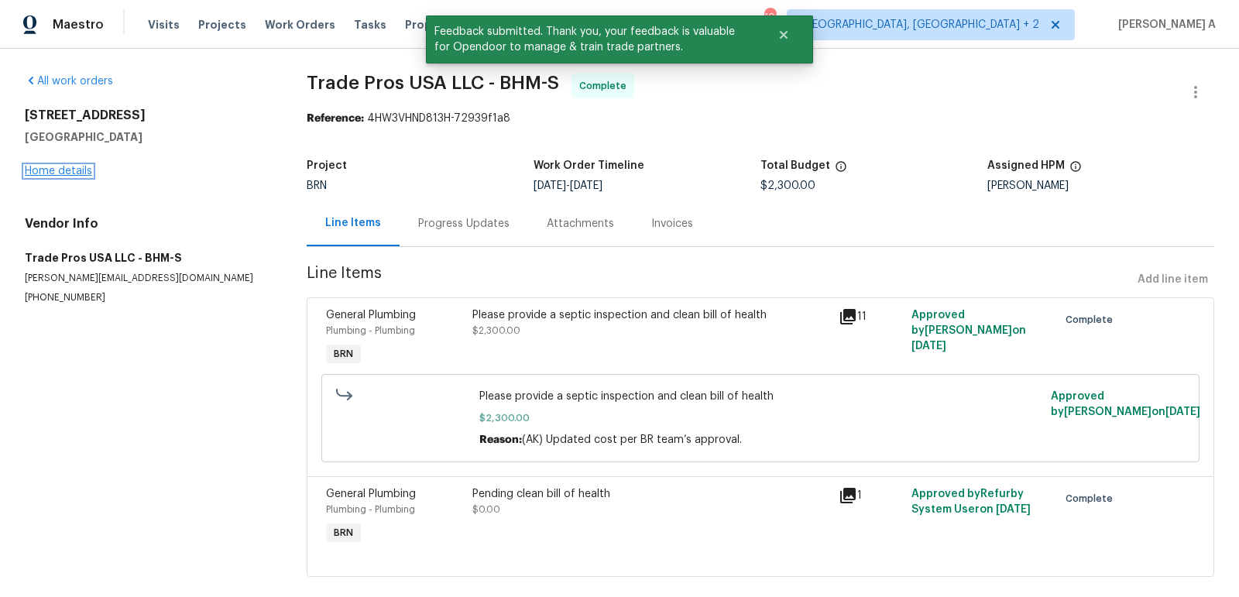
click at [61, 176] on link "Home details" at bounding box center [58, 171] width 67 height 11
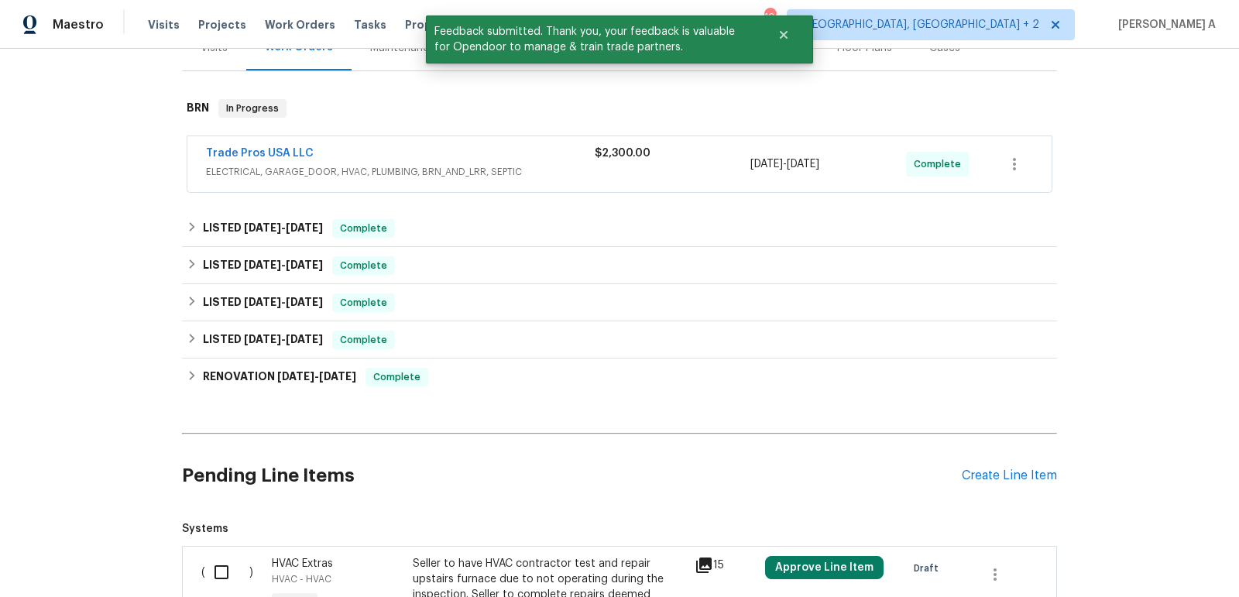
scroll to position [392, 0]
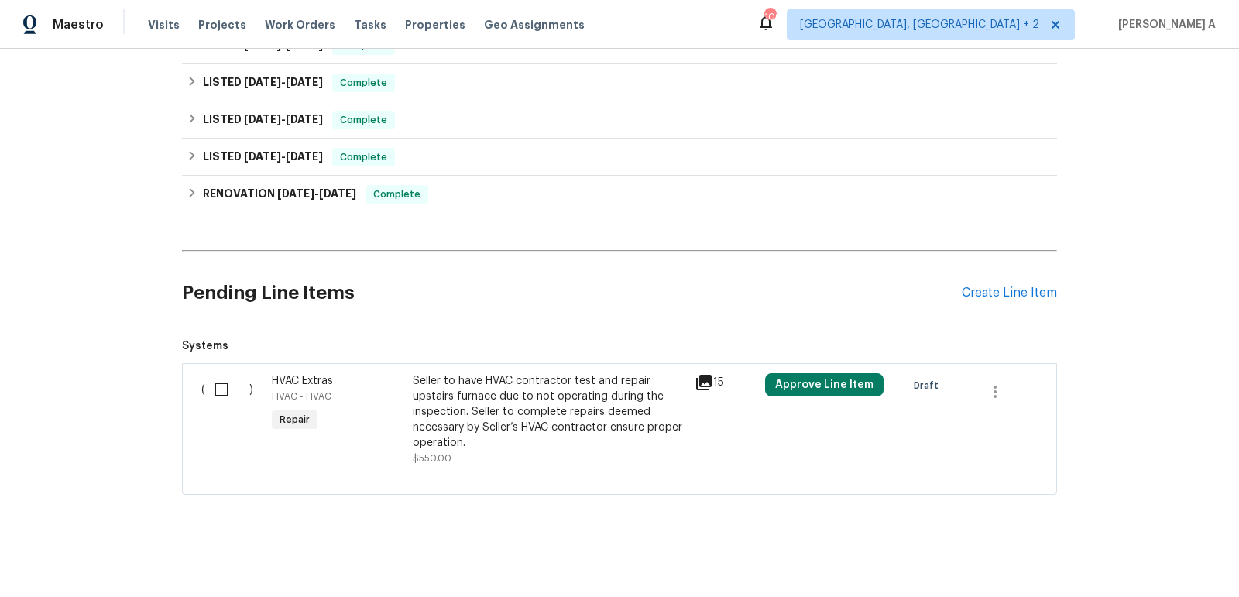
click at [483, 387] on div "Seller to have HVAC contractor test and repair upstairs furnace due to not oper…" at bounding box center [549, 411] width 272 height 77
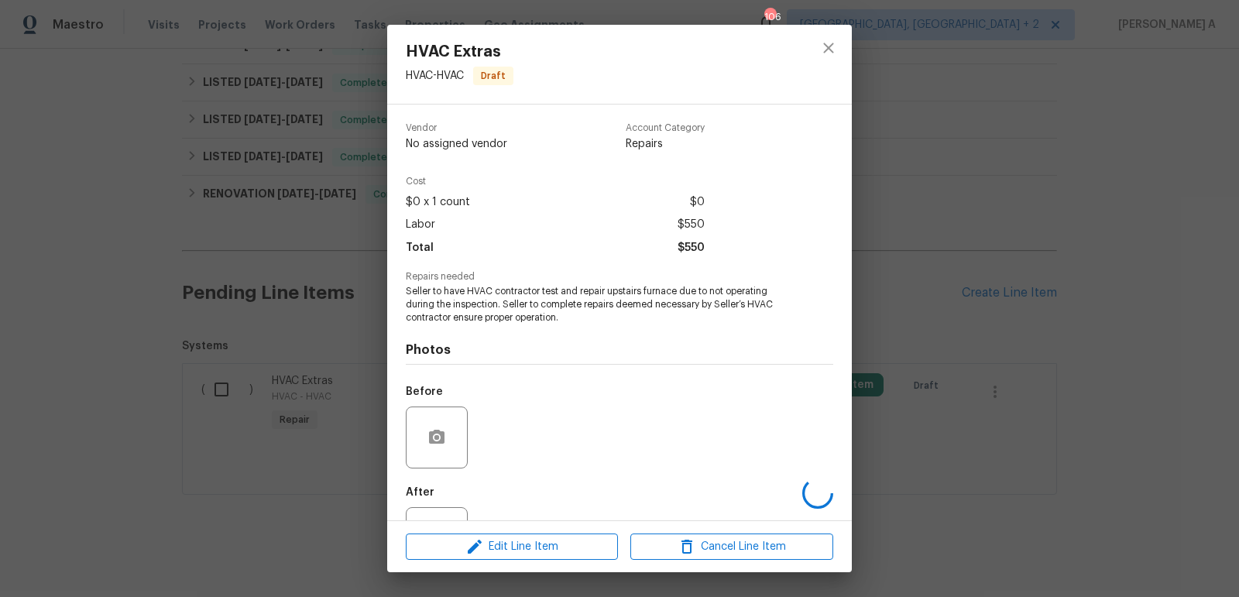
scroll to position [64, 0]
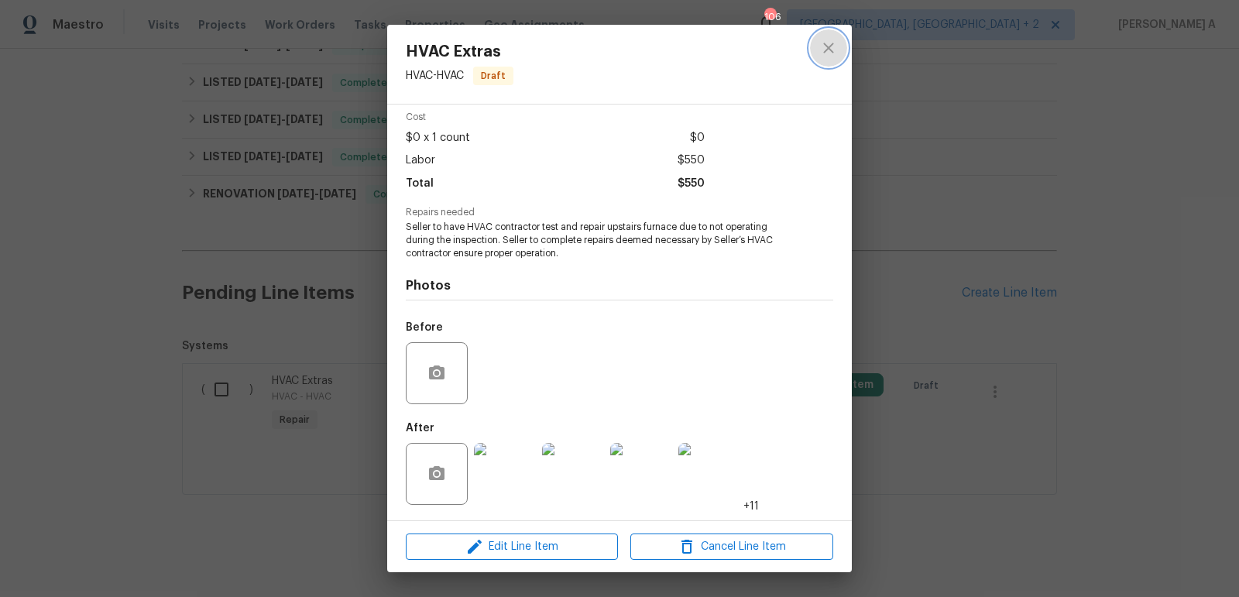
click at [832, 43] on icon "close" at bounding box center [828, 48] width 10 height 10
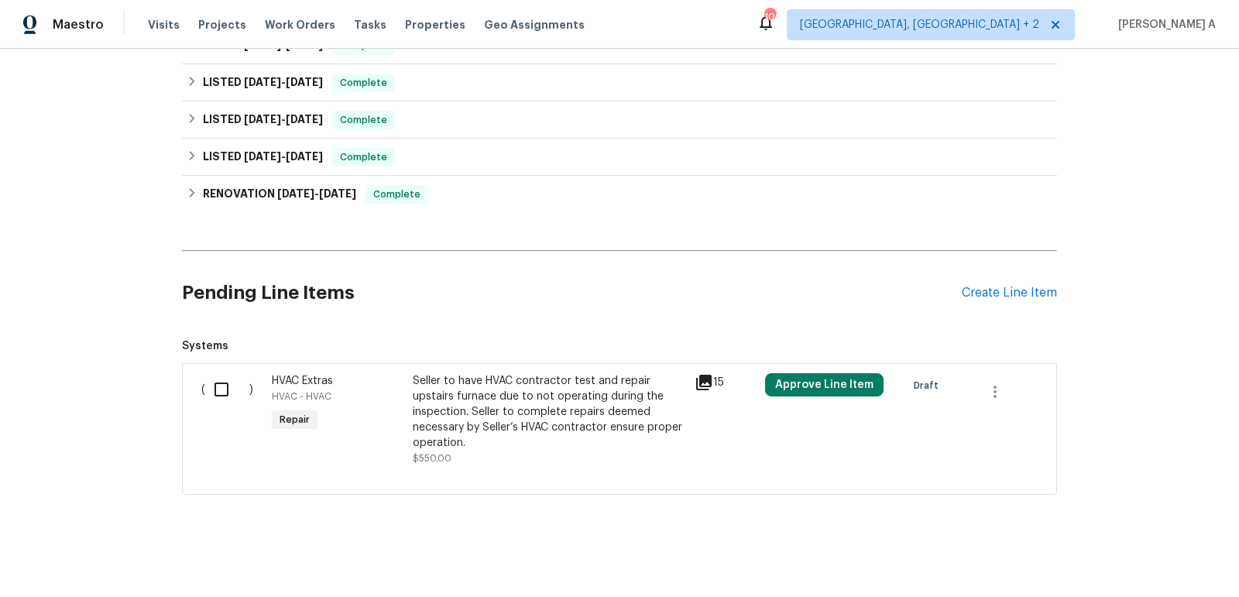
scroll to position [0, 0]
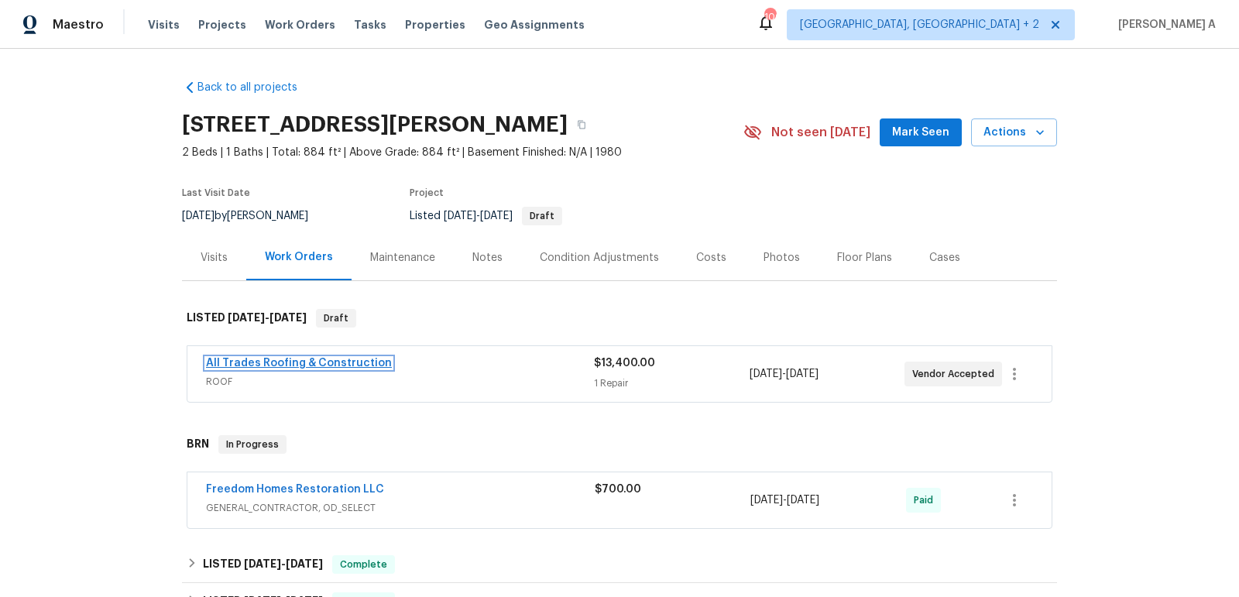
click at [307, 361] on link "All Trades Roofing & Construction" at bounding box center [299, 363] width 186 height 11
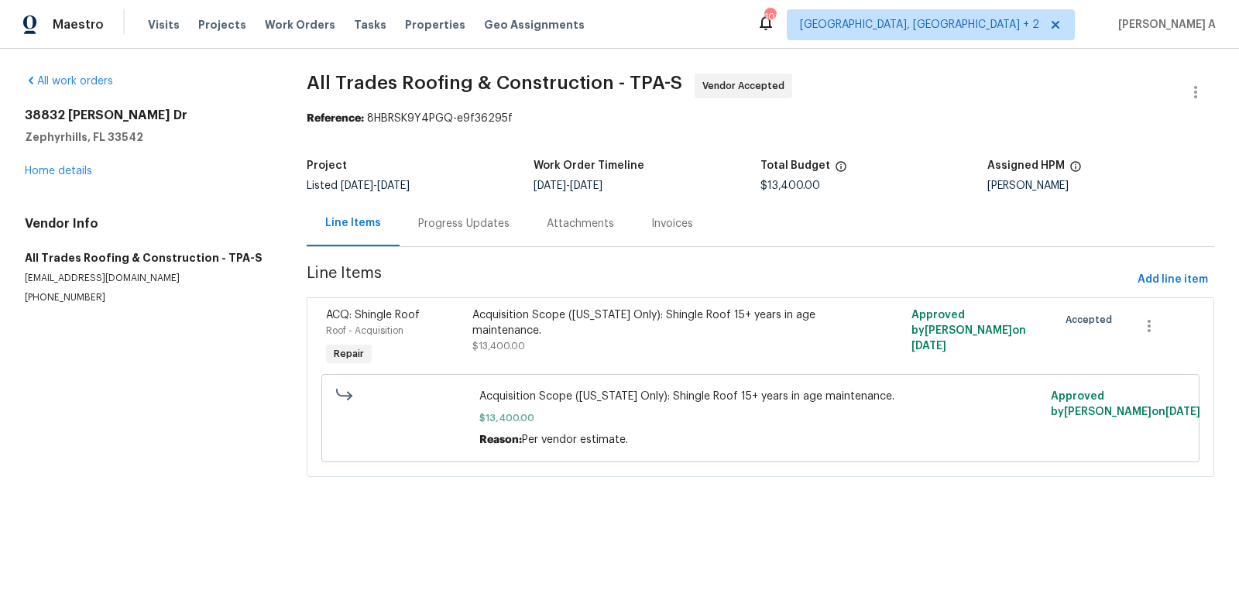
click at [406, 219] on div "Progress Updates" at bounding box center [463, 223] width 128 height 46
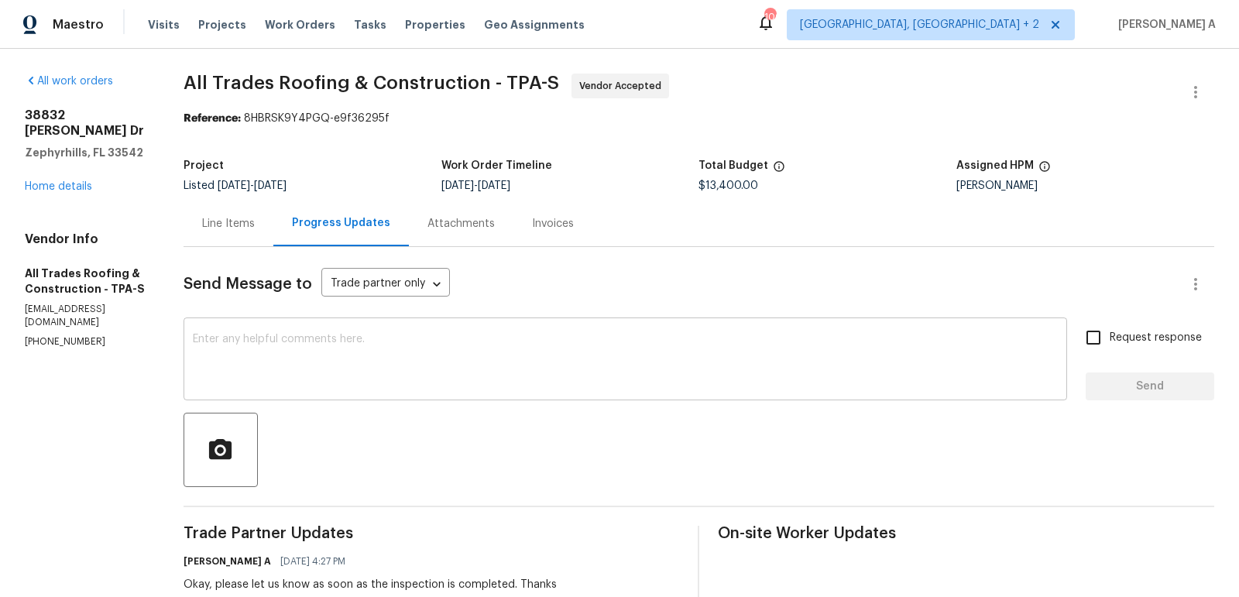
scroll to position [76, 0]
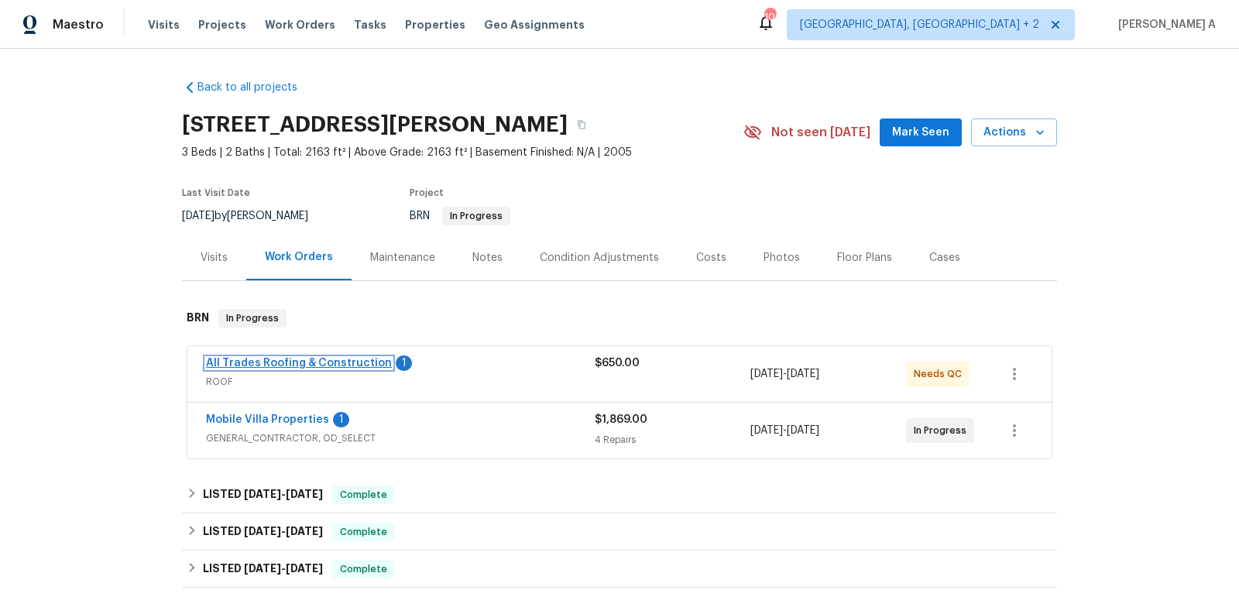
click at [341, 358] on link "All Trades Roofing & Construction" at bounding box center [299, 363] width 186 height 11
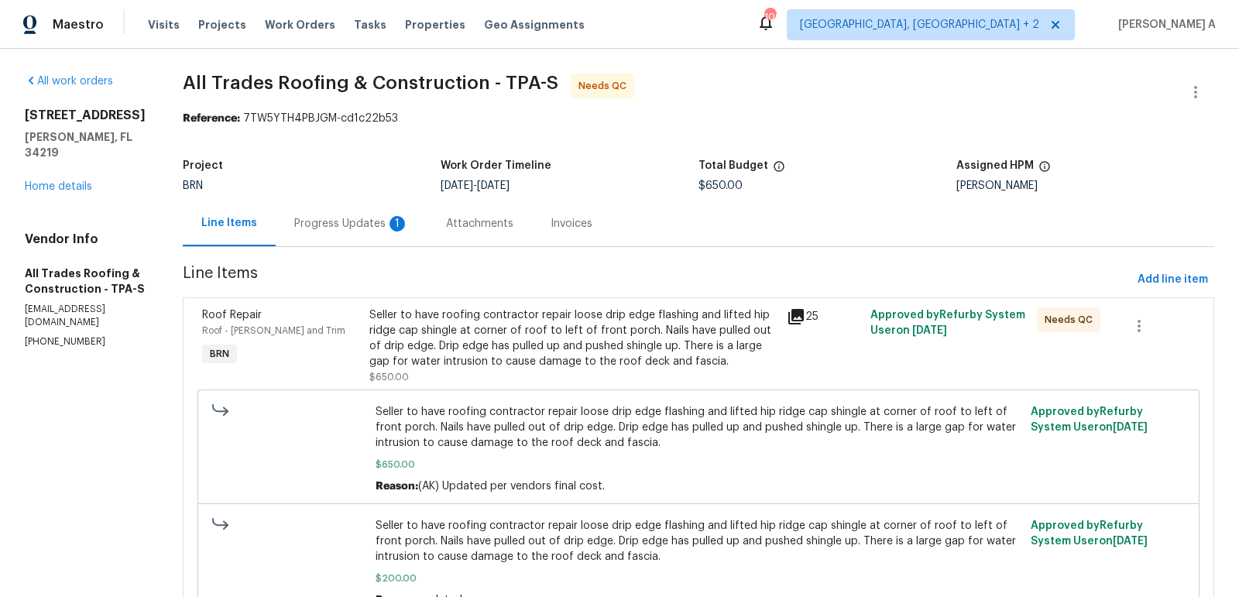
click at [421, 221] on div "Progress Updates 1" at bounding box center [352, 223] width 152 height 46
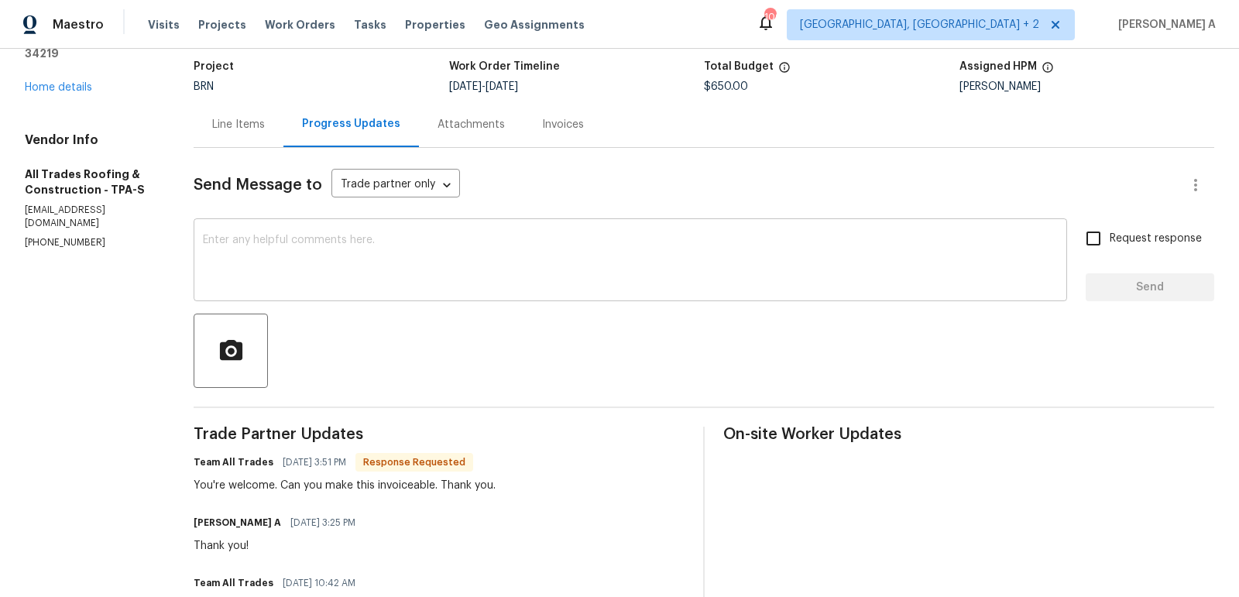
scroll to position [106, 0]
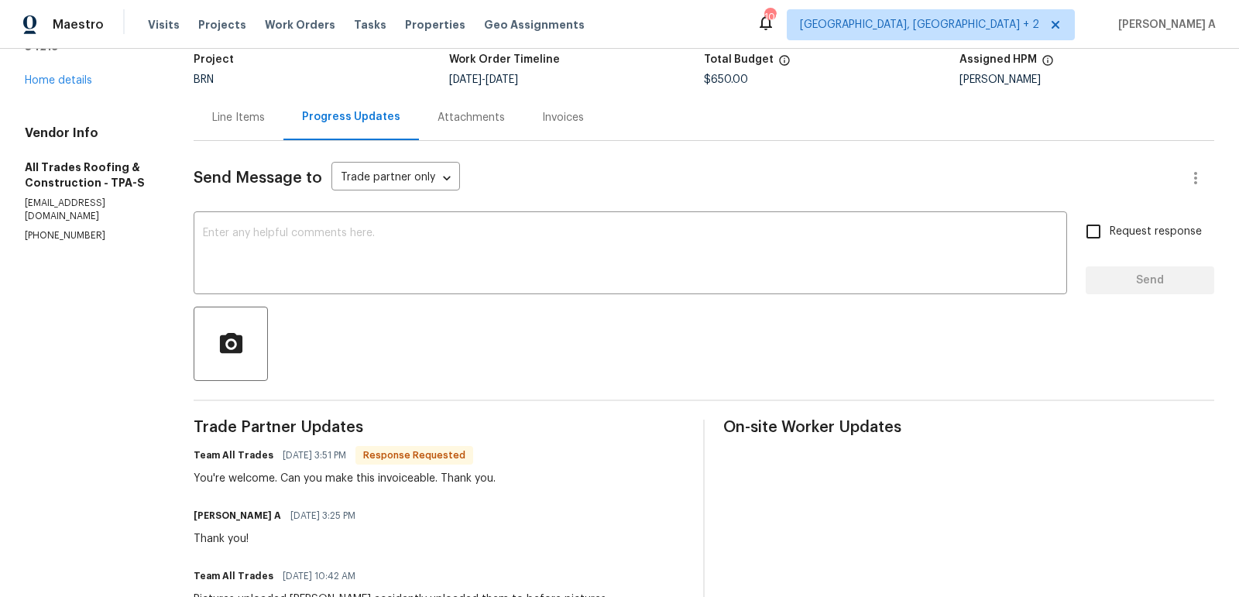
click at [227, 128] on div "Line Items" at bounding box center [239, 117] width 90 height 46
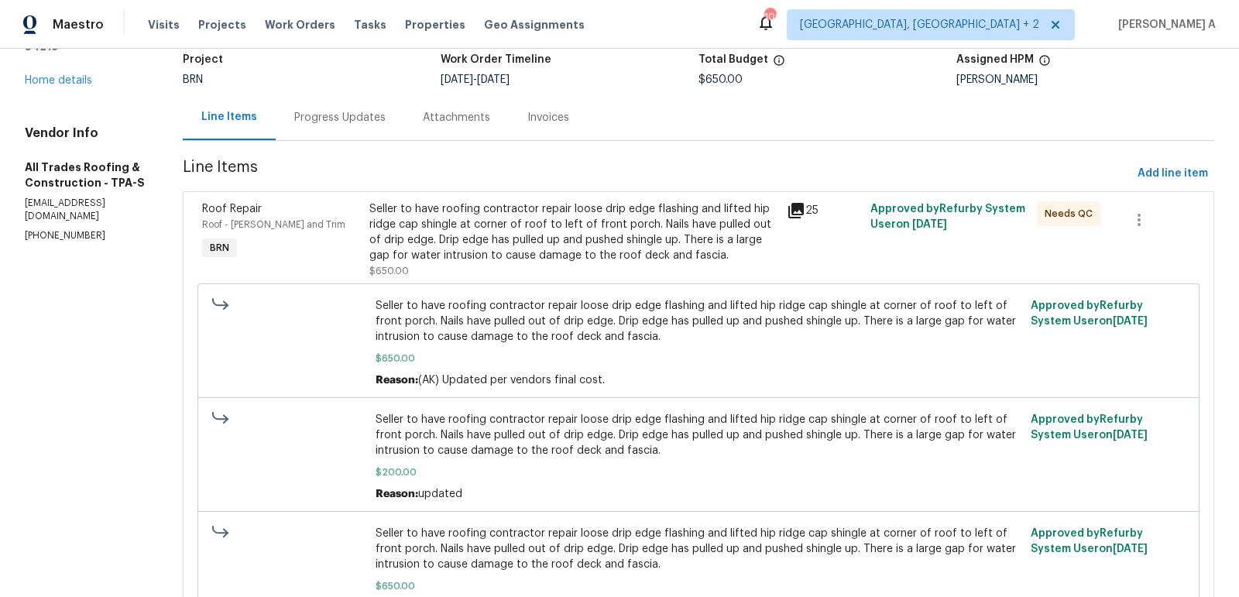
click at [587, 254] on div "Seller to have roofing contractor repair loose drip edge flashing and lifted hi…" at bounding box center [573, 232] width 408 height 62
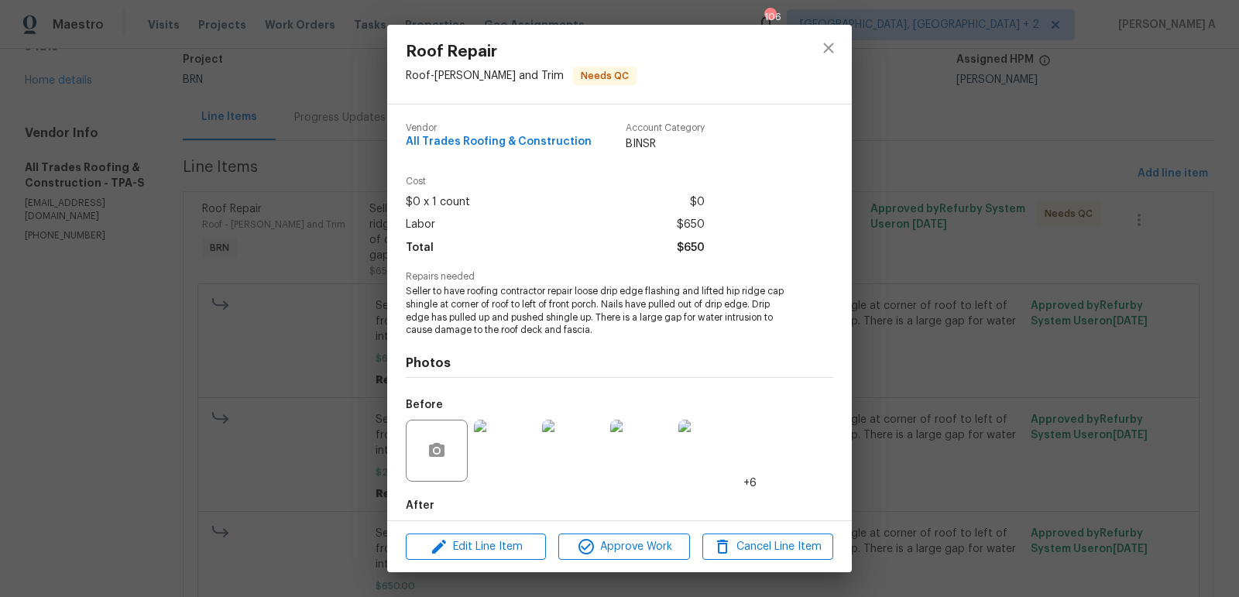
scroll to position [77, 0]
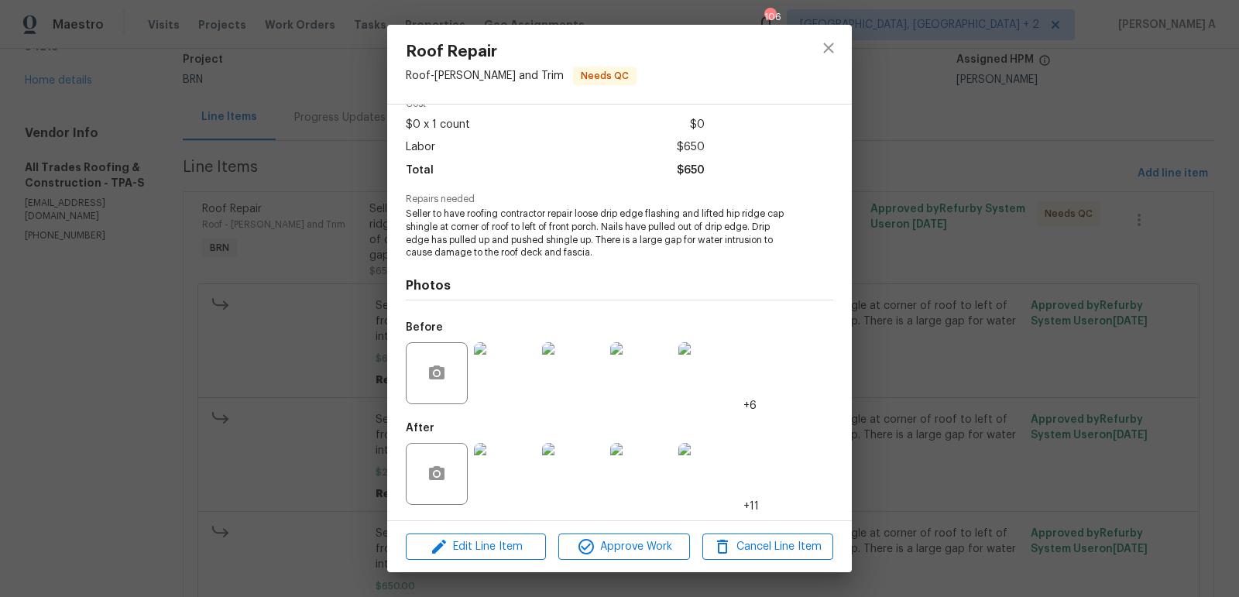
click at [509, 475] on img at bounding box center [505, 474] width 62 height 62
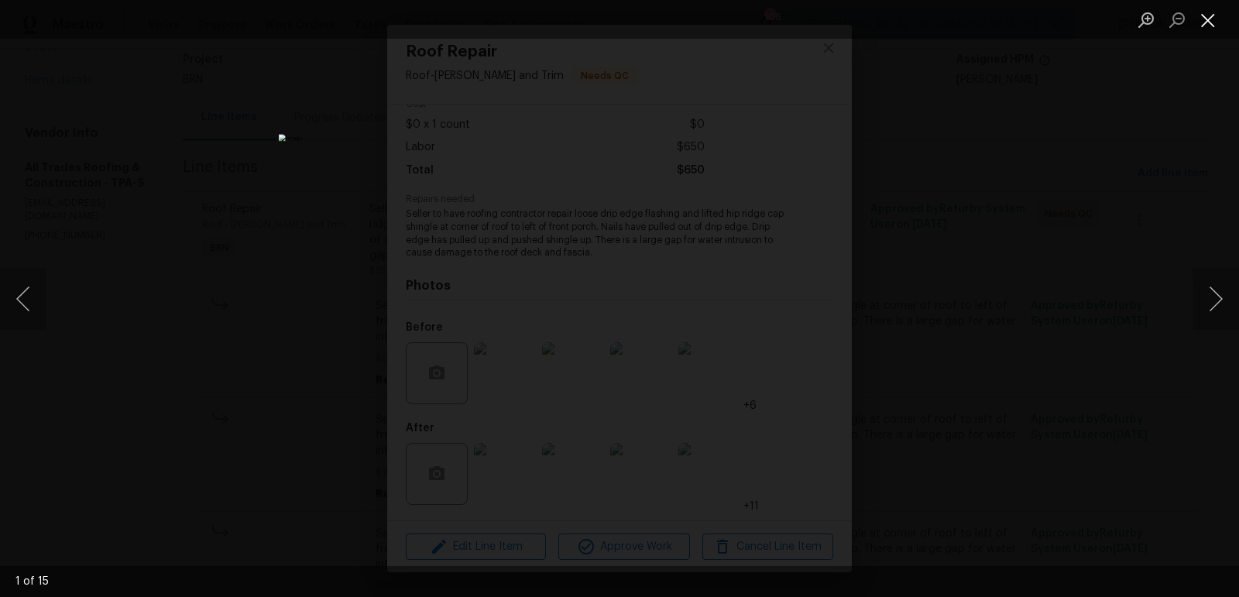
click at [1206, 26] on button "Close lightbox" at bounding box center [1207, 19] width 31 height 27
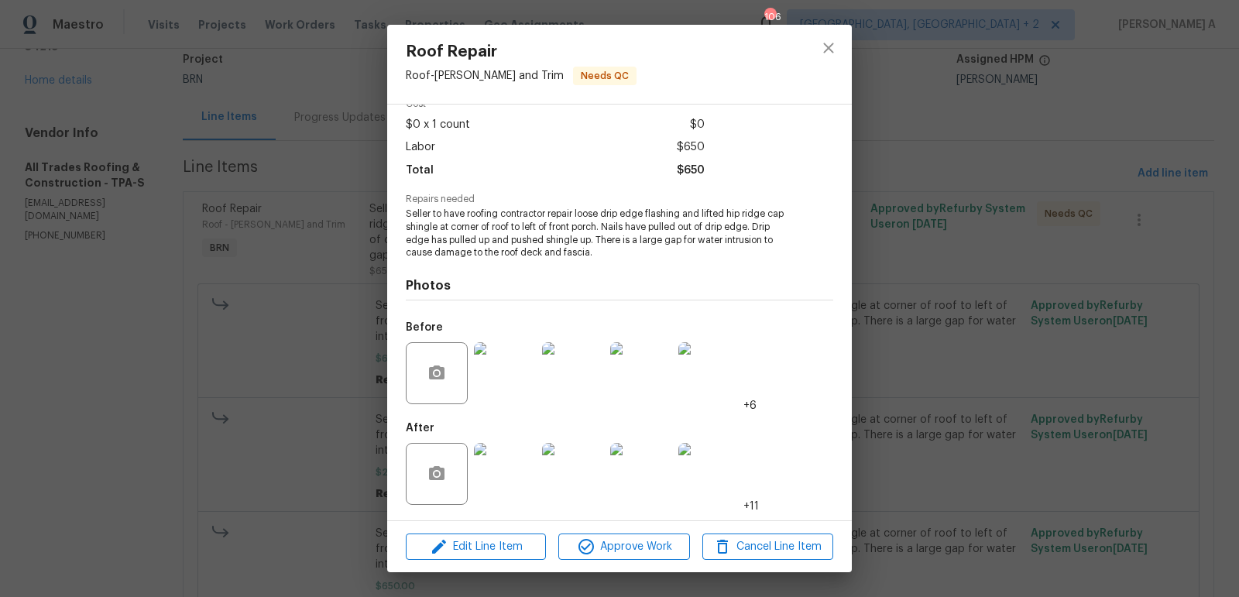
click at [507, 381] on img at bounding box center [505, 373] width 62 height 62
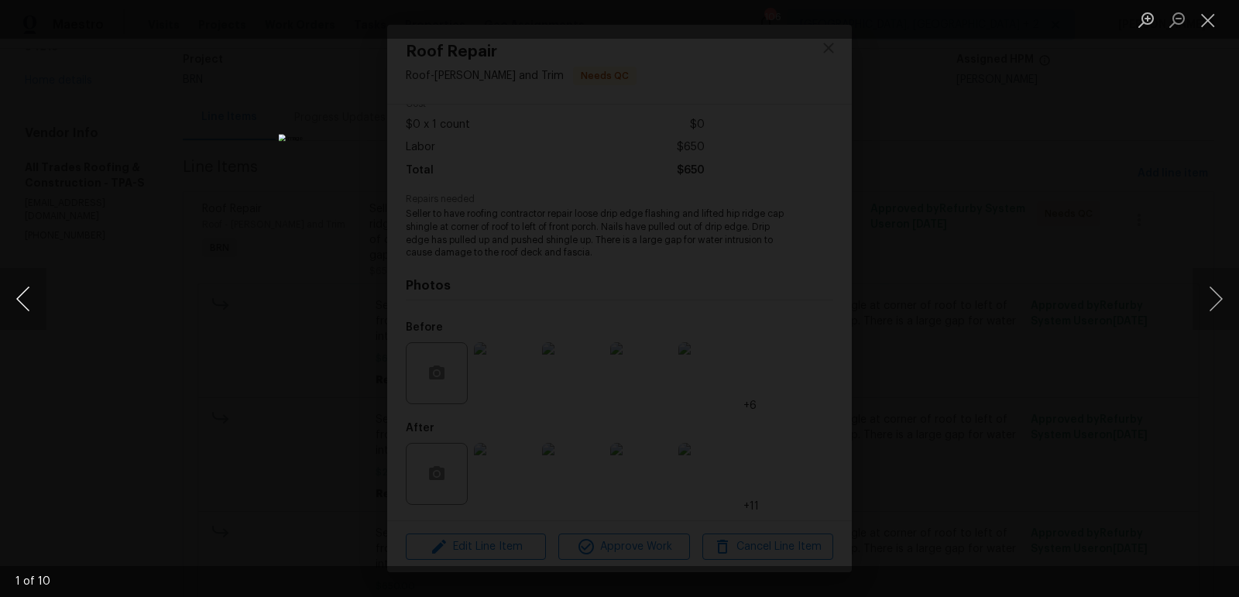
click at [28, 289] on button "Previous image" at bounding box center [23, 299] width 46 height 62
click at [9, 310] on button "Previous image" at bounding box center [23, 299] width 46 height 62
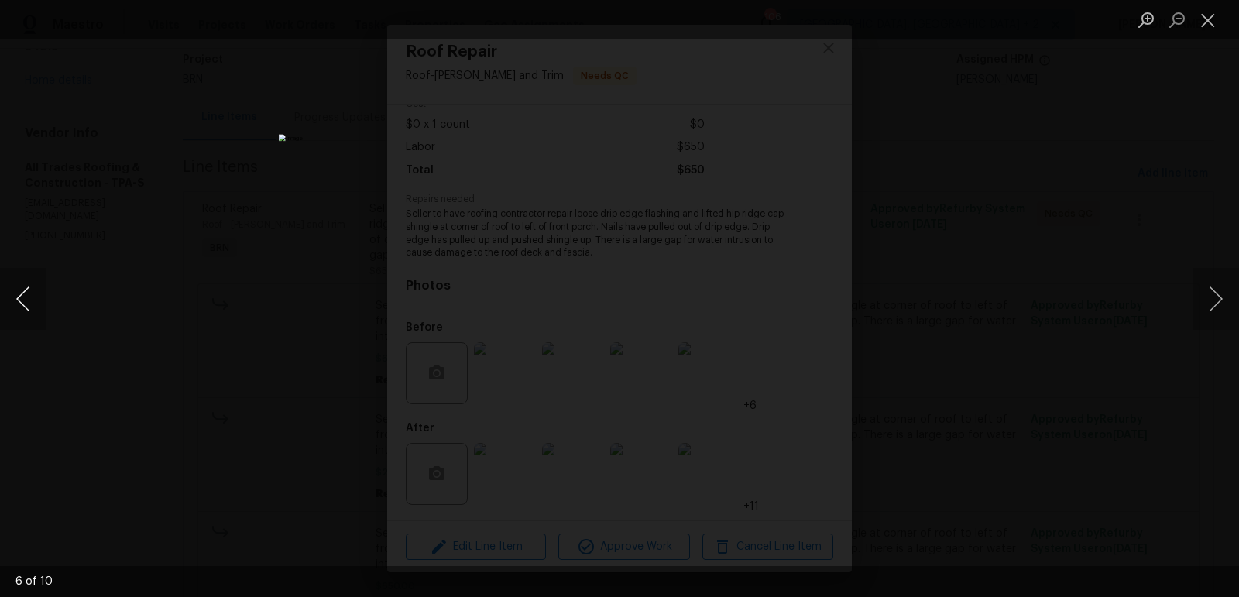
click at [9, 310] on button "Previous image" at bounding box center [23, 299] width 46 height 62
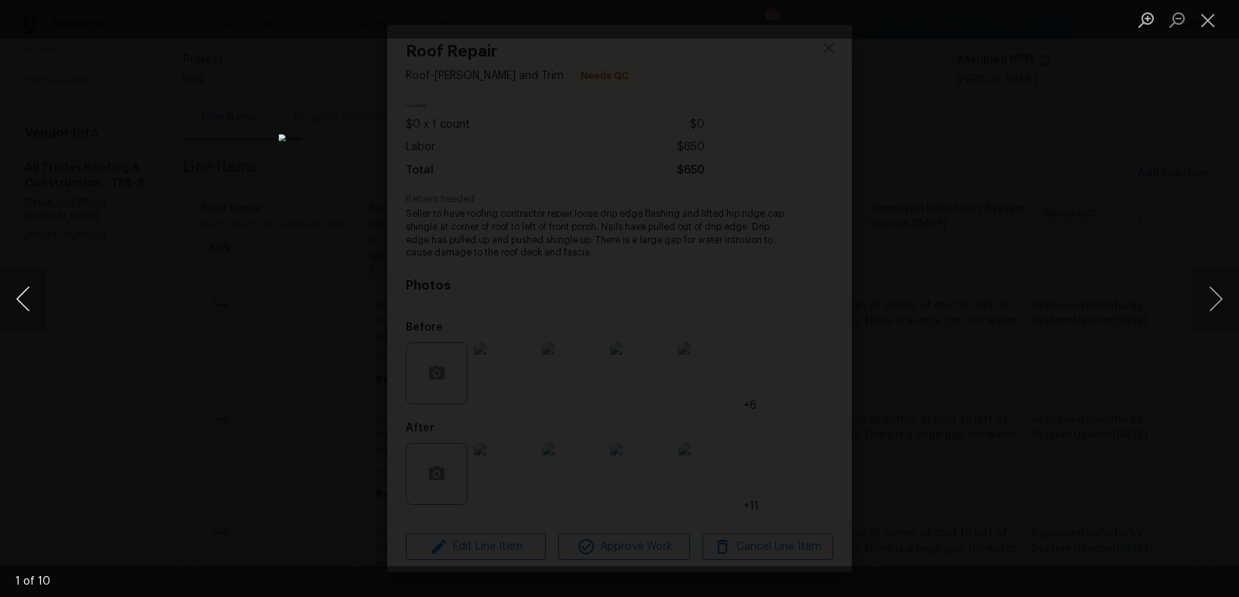
click at [9, 310] on button "Previous image" at bounding box center [23, 299] width 46 height 62
click at [1207, 21] on button "Close lightbox" at bounding box center [1207, 19] width 31 height 27
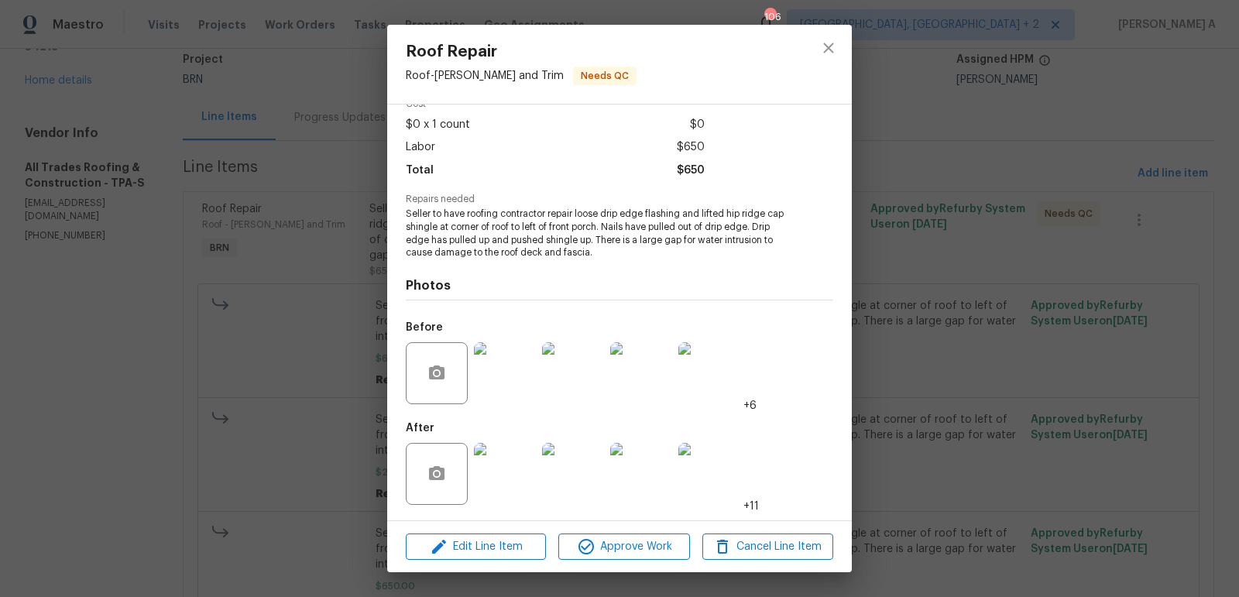
click at [498, 488] on img at bounding box center [505, 474] width 62 height 62
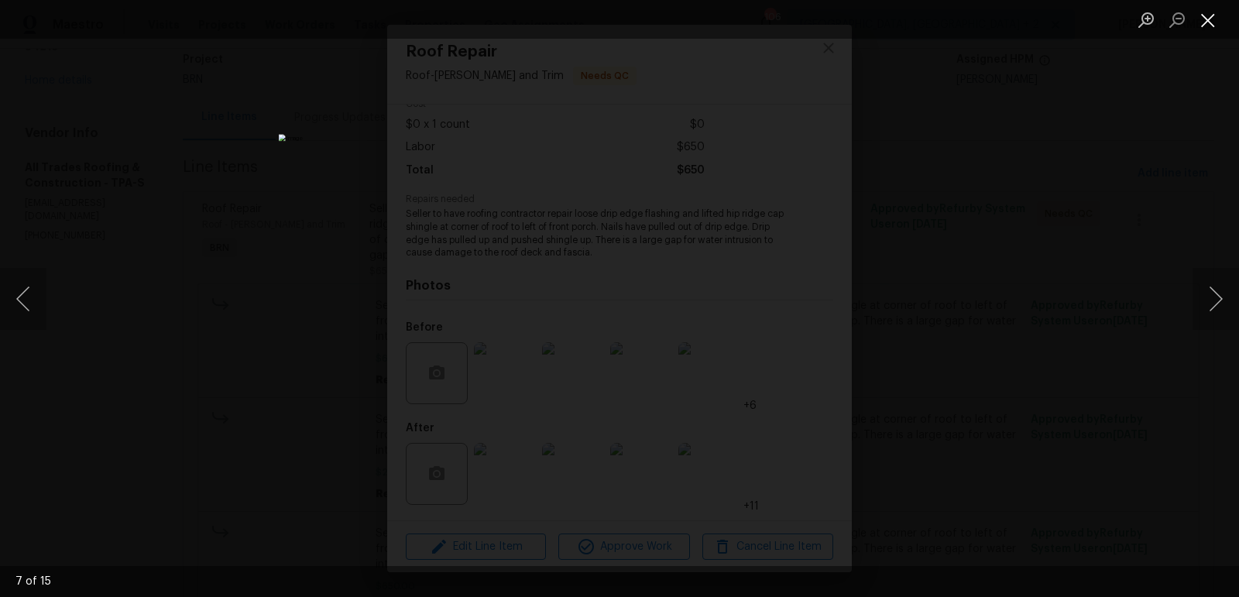
click at [1213, 14] on button "Close lightbox" at bounding box center [1207, 19] width 31 height 27
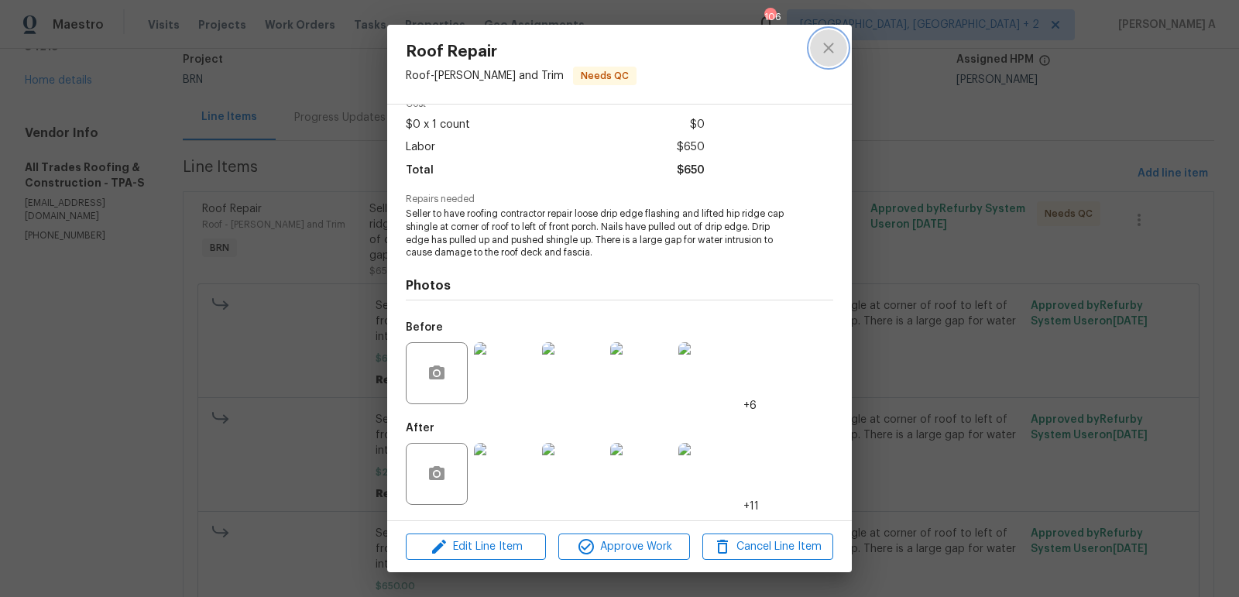
click at [825, 51] on icon "close" at bounding box center [828, 48] width 10 height 10
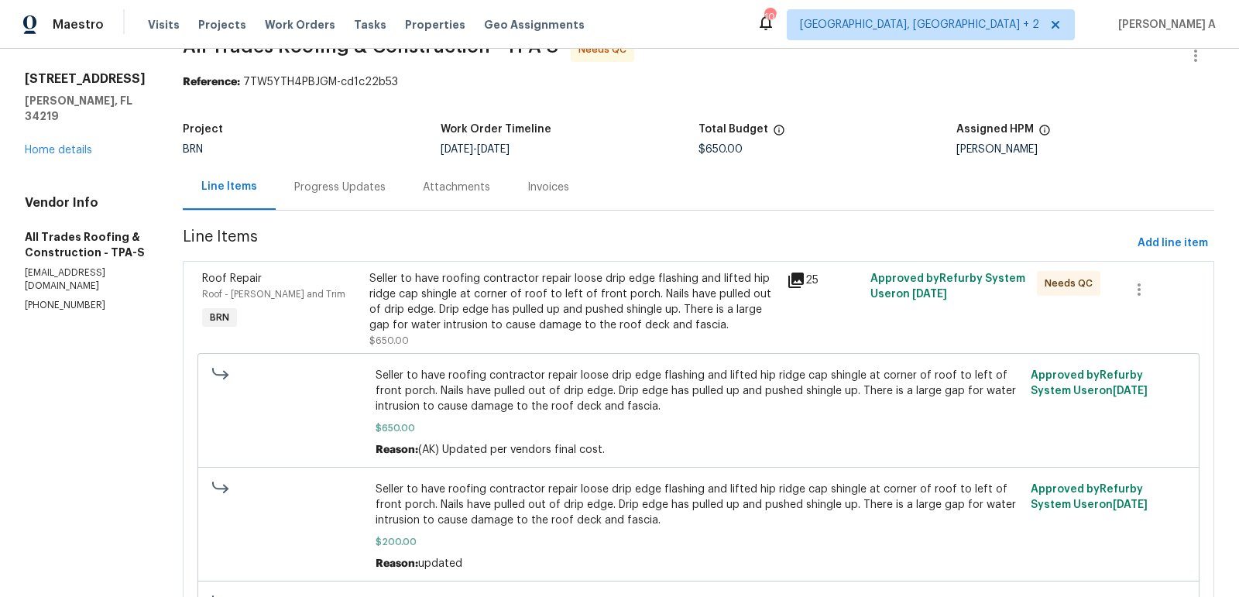
scroll to position [0, 0]
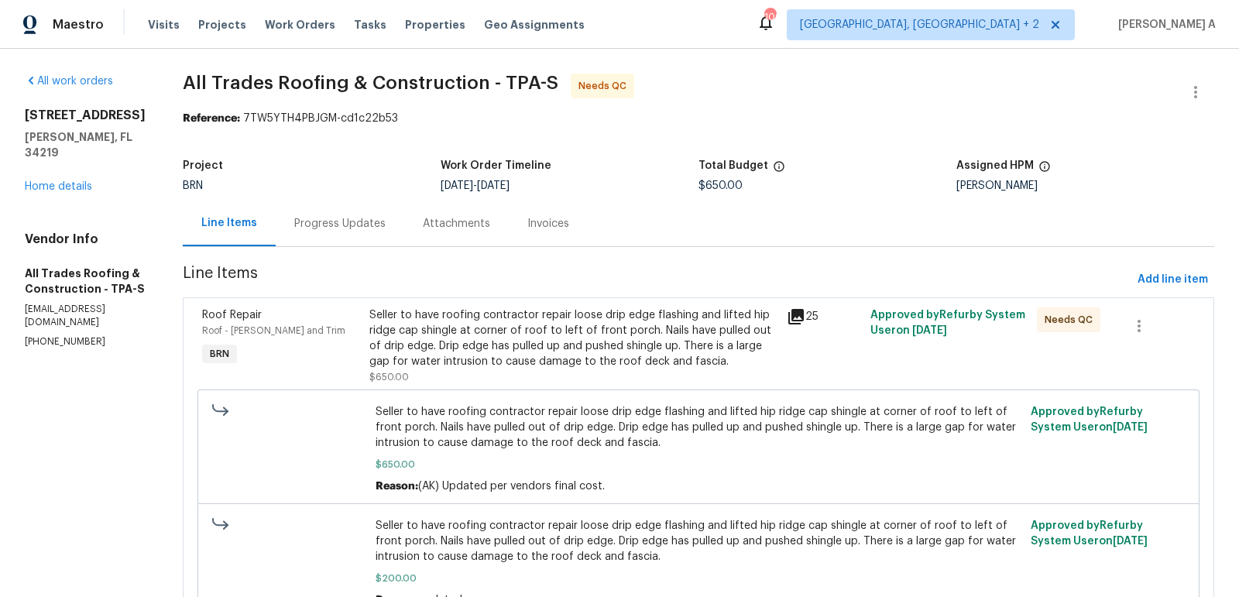
click at [310, 183] on div "BRN" at bounding box center [312, 185] width 258 height 11
click at [325, 230] on div "Progress Updates" at bounding box center [339, 223] width 91 height 15
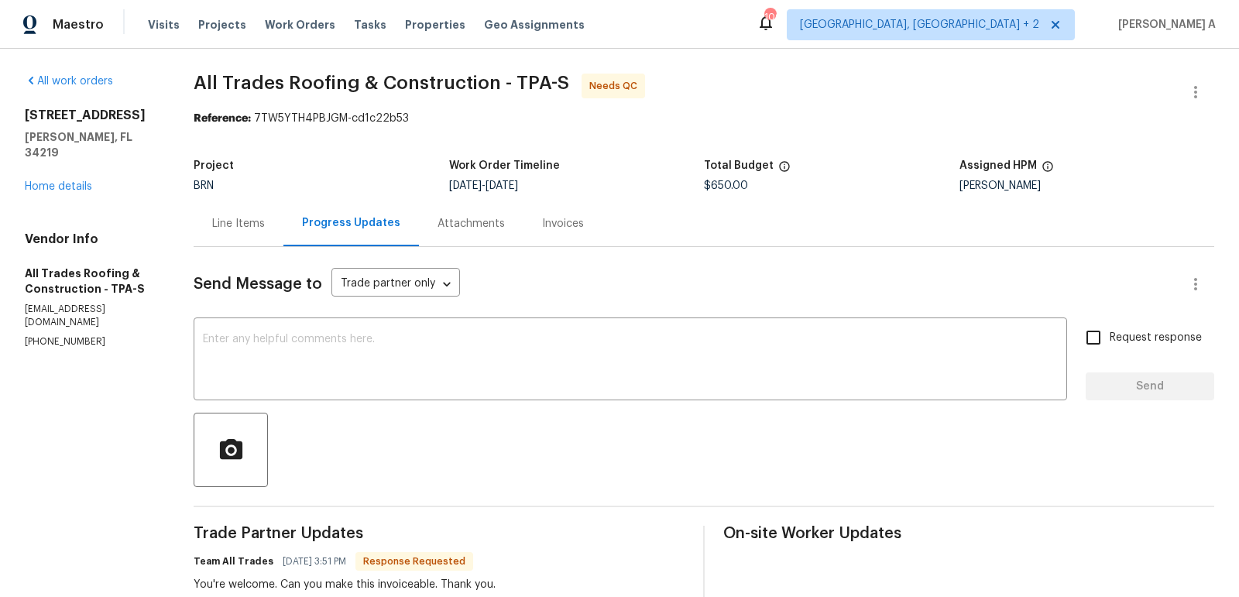
click at [218, 224] on div "Line Items" at bounding box center [238, 223] width 53 height 15
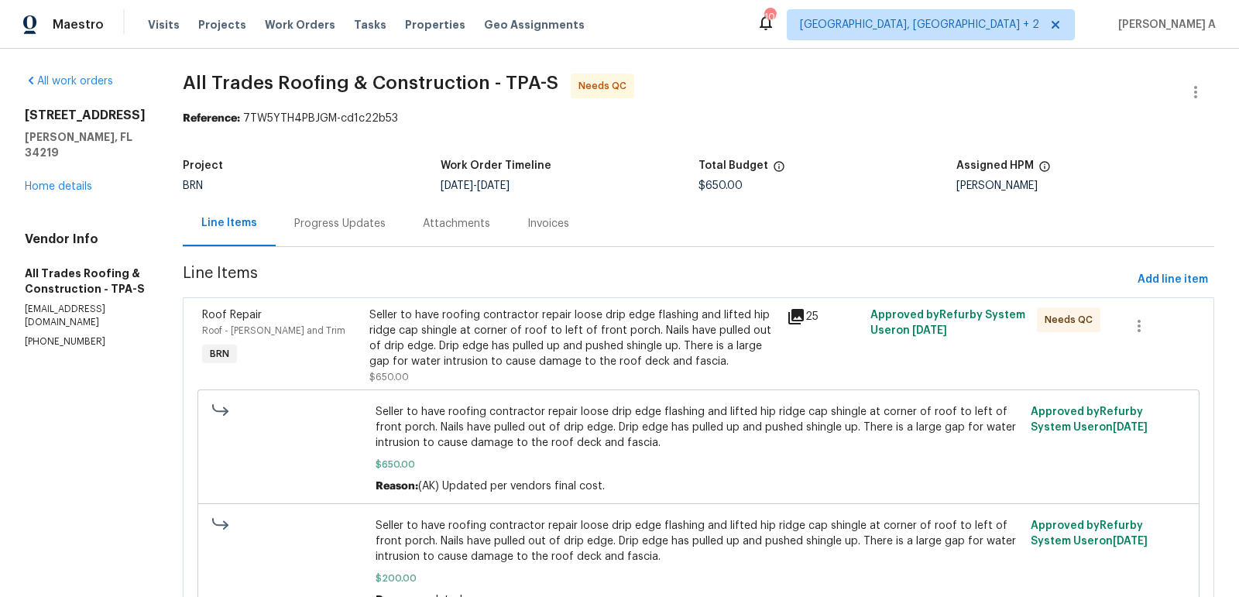
click at [534, 325] on div "Seller to have roofing contractor repair loose drip edge flashing and lifted hi…" at bounding box center [573, 338] width 408 height 62
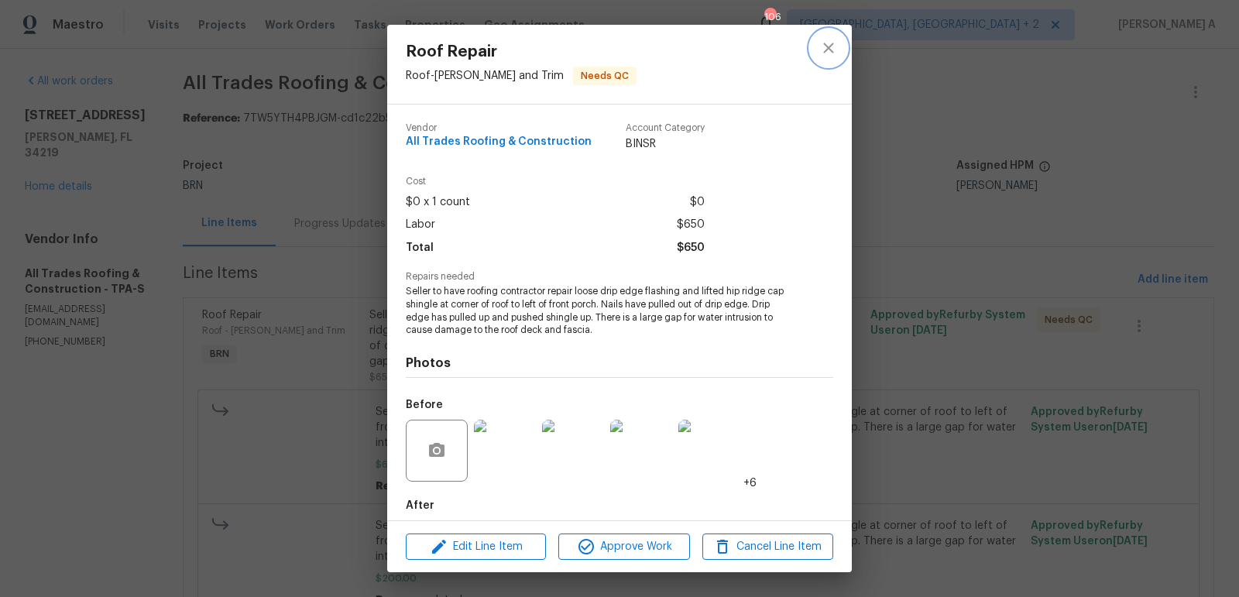
click at [825, 37] on button "close" at bounding box center [828, 47] width 37 height 37
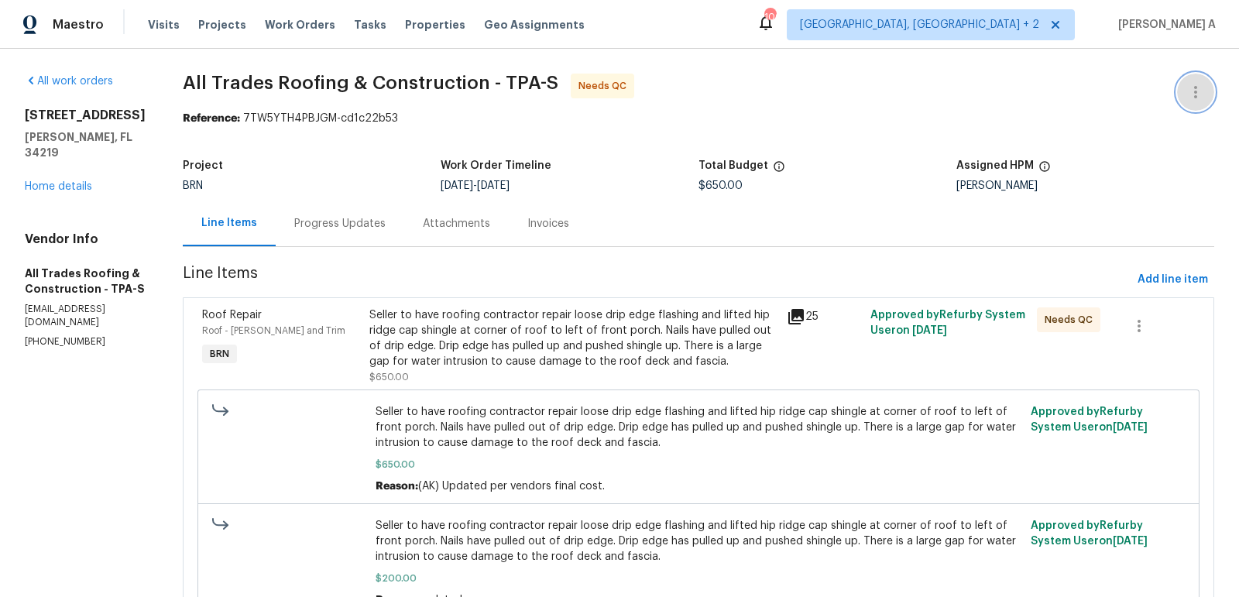
click at [1183, 83] on button "button" at bounding box center [1195, 92] width 37 height 37
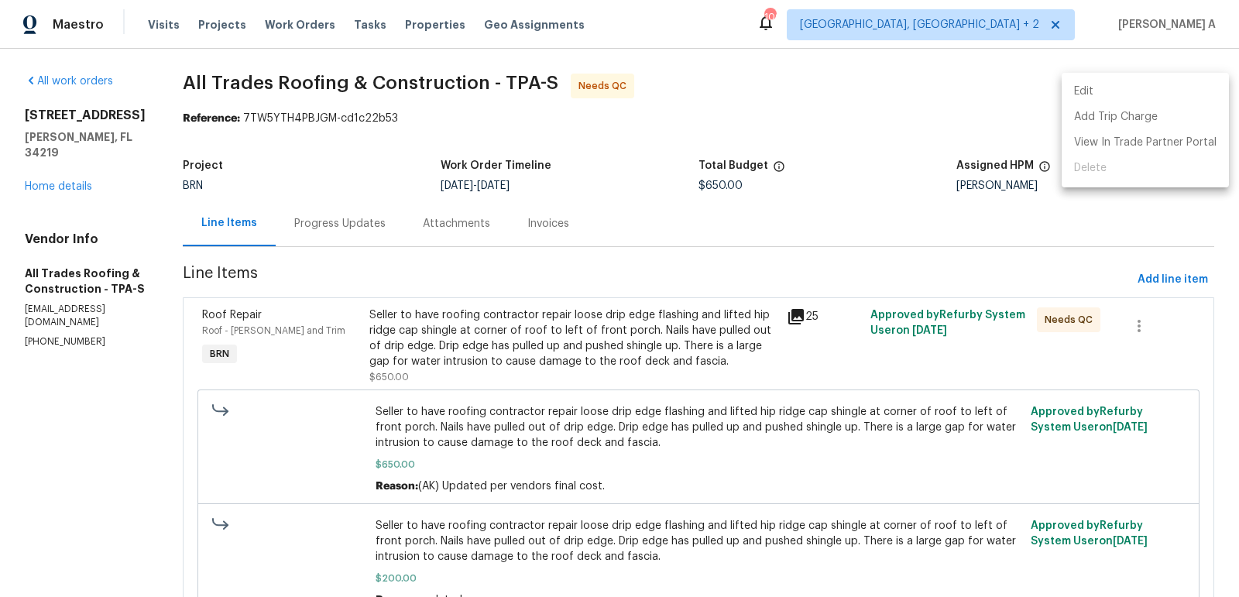
click at [1151, 83] on li "Edit" at bounding box center [1144, 92] width 167 height 26
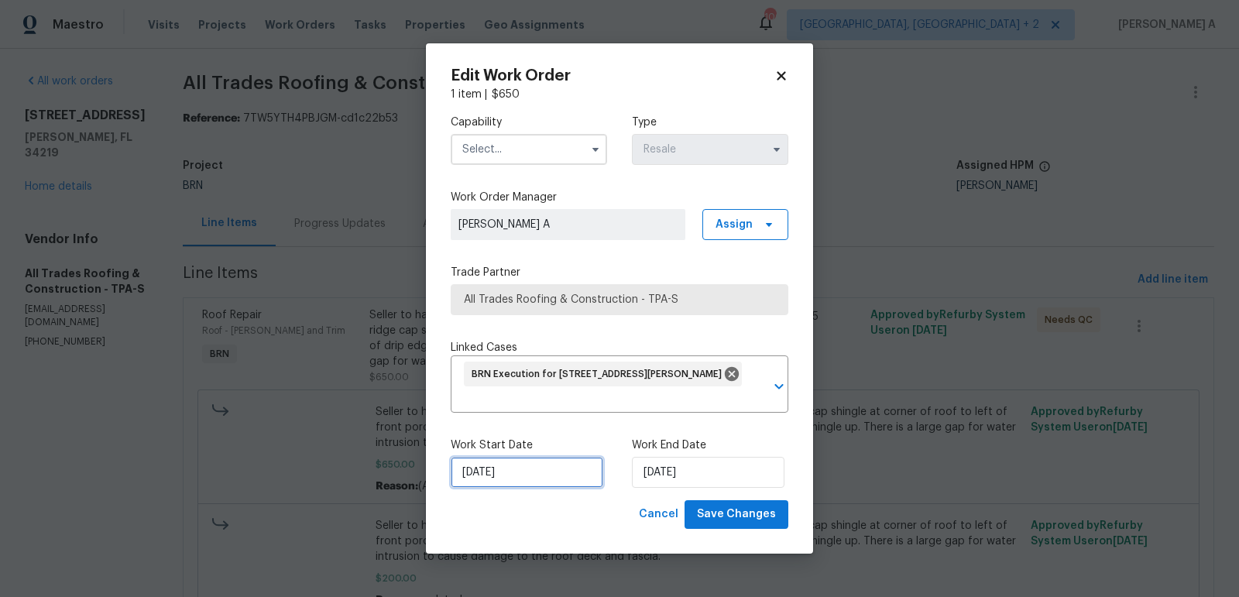
click at [530, 462] on input "10/2/2025" at bounding box center [527, 472] width 152 height 31
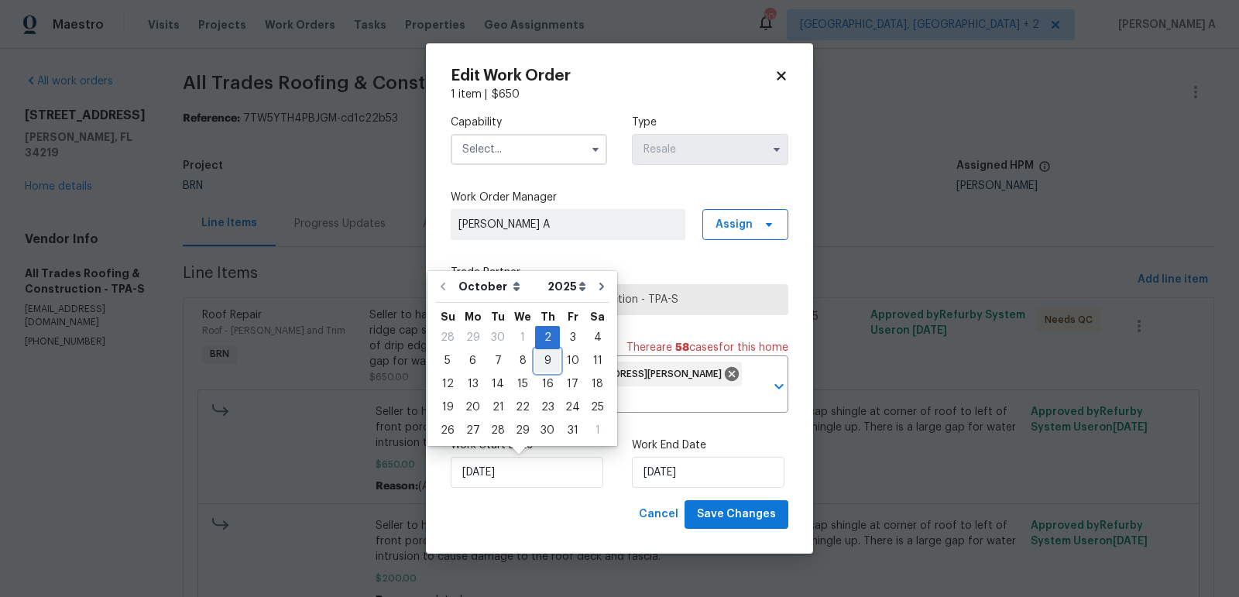
click at [541, 358] on div "9" at bounding box center [547, 361] width 25 height 22
type input "10/9/2025"
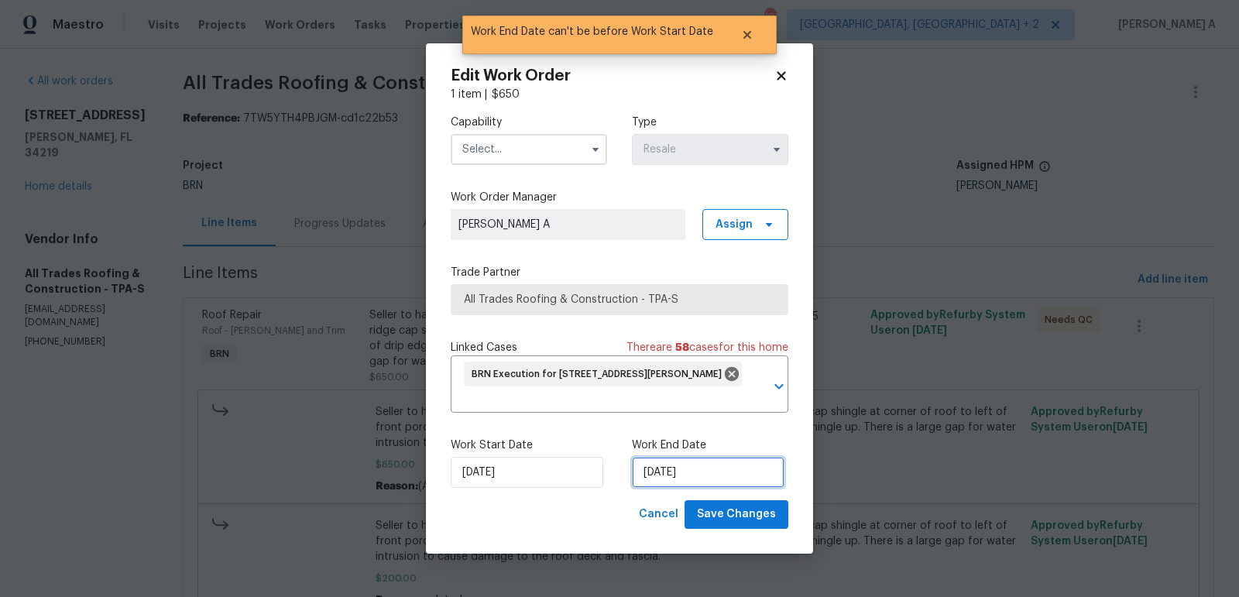
click at [698, 465] on input "10/9/2025" at bounding box center [708, 472] width 152 height 31
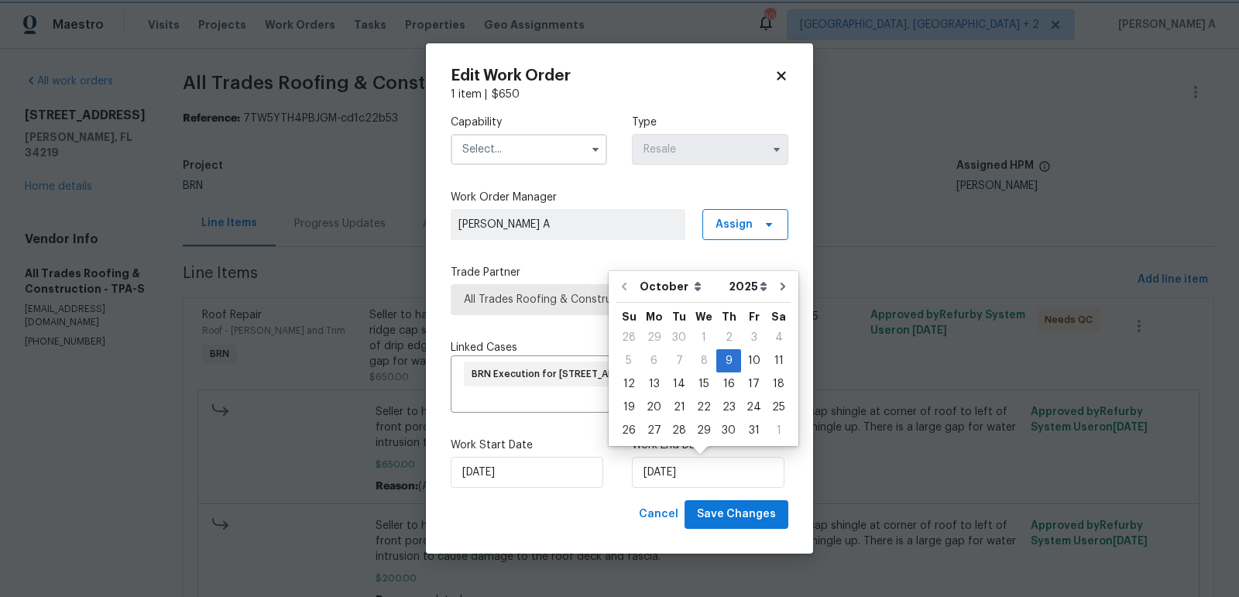
click at [546, 126] on label "Capability" at bounding box center [529, 122] width 156 height 15
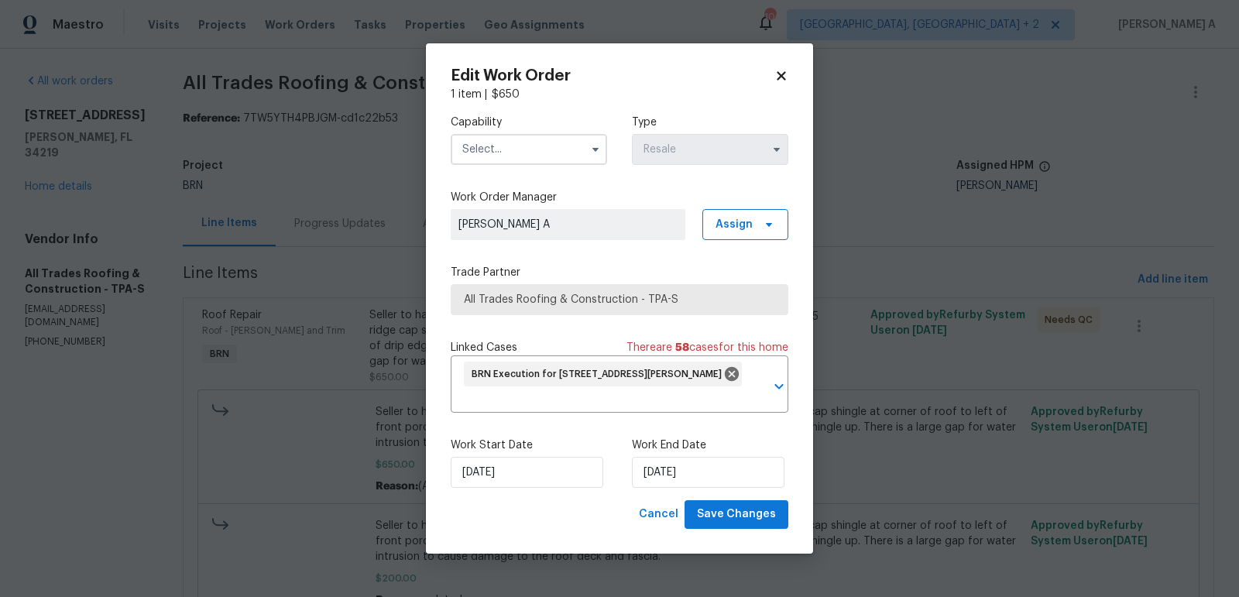
click at [546, 145] on input "text" at bounding box center [529, 149] width 156 height 31
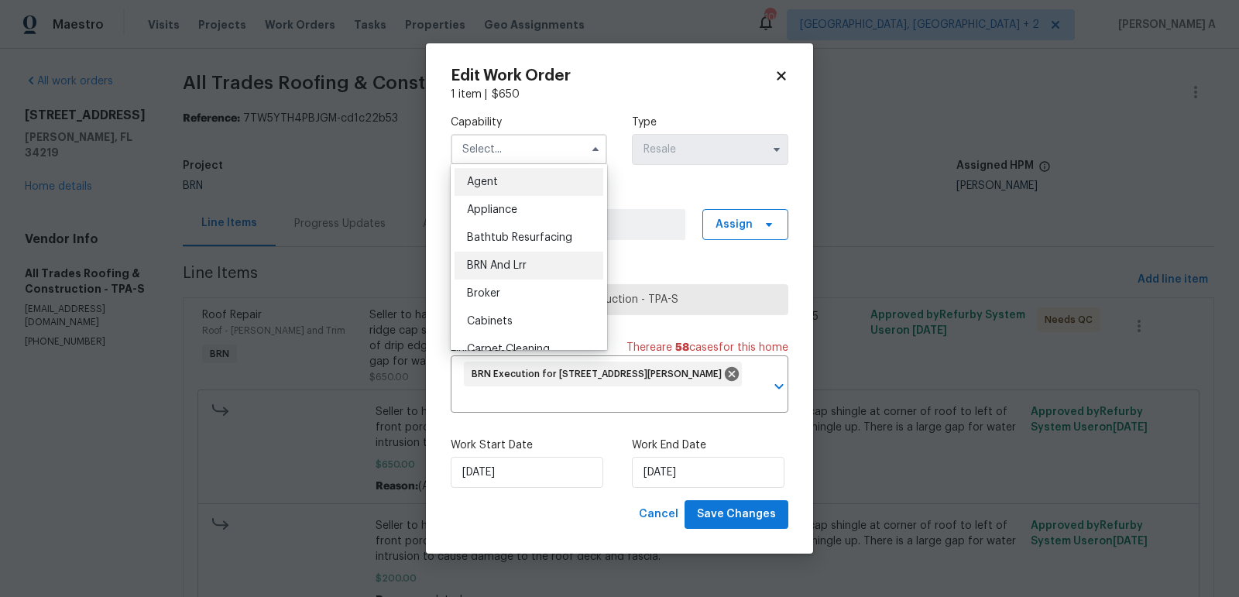
click at [533, 258] on div "BRN And Lrr" at bounding box center [528, 266] width 149 height 28
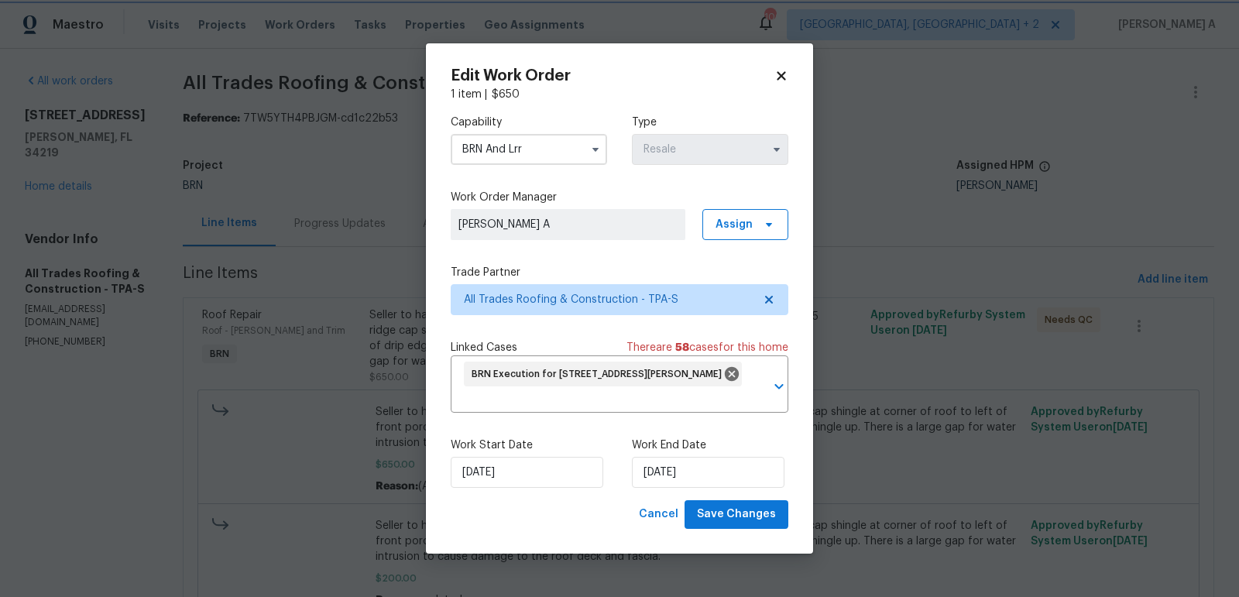
type input "BRN And Lrr"
click at [740, 528] on button "Save Changes" at bounding box center [736, 514] width 104 height 29
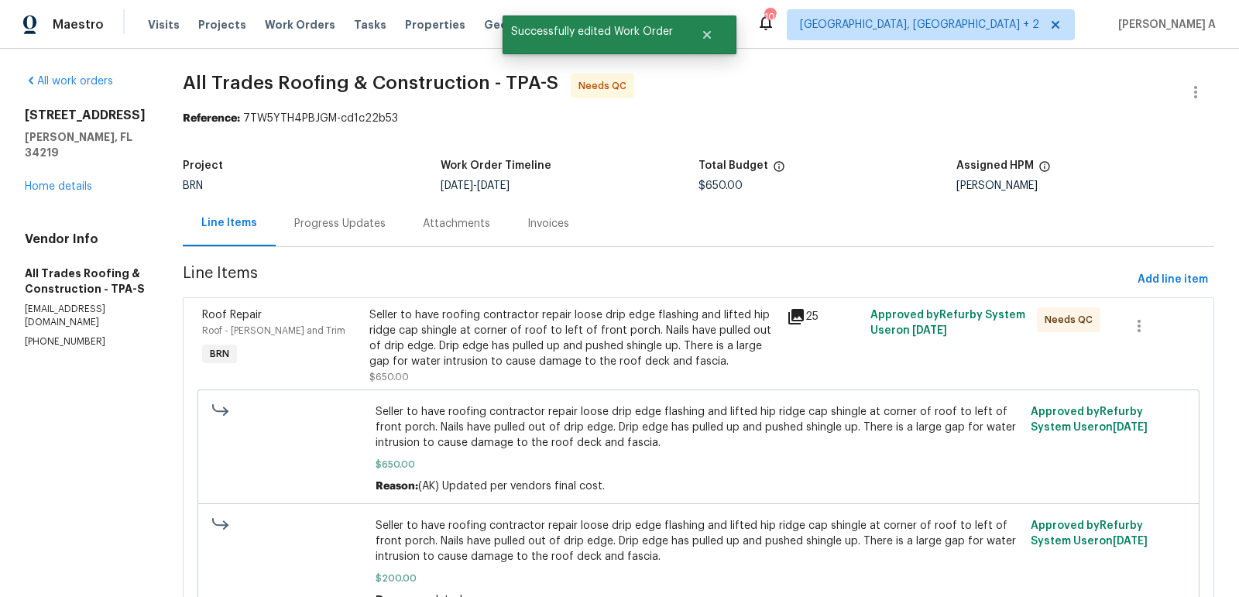
click at [515, 346] on div "Seller to have roofing contractor repair loose drip edge flashing and lifted hi…" at bounding box center [573, 338] width 408 height 62
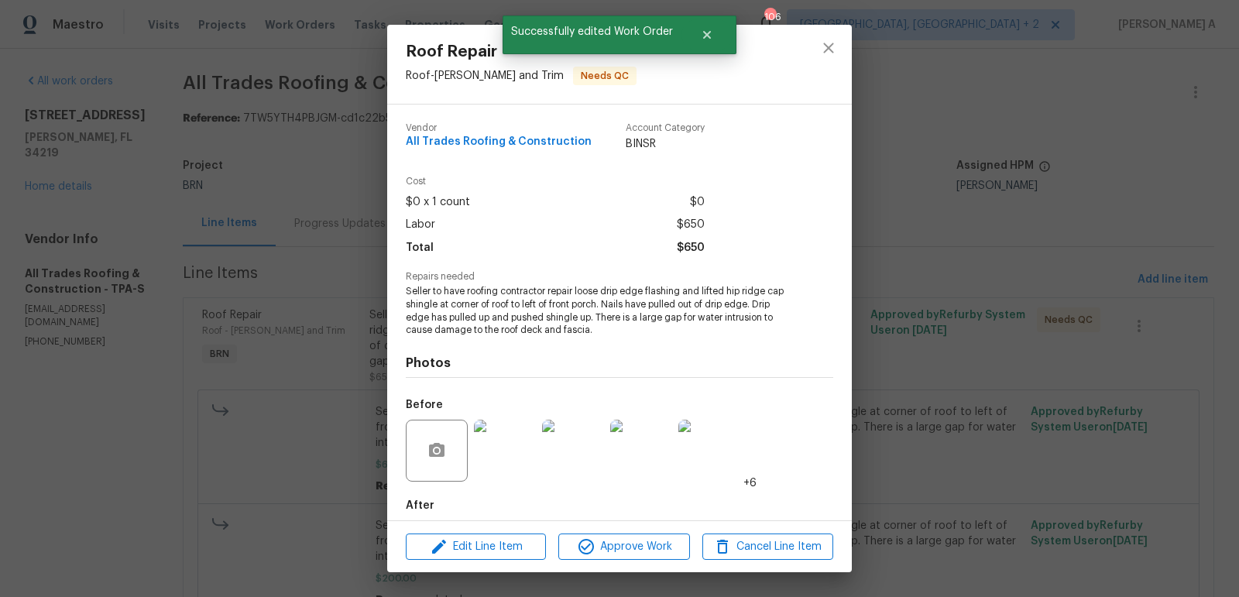
scroll to position [77, 0]
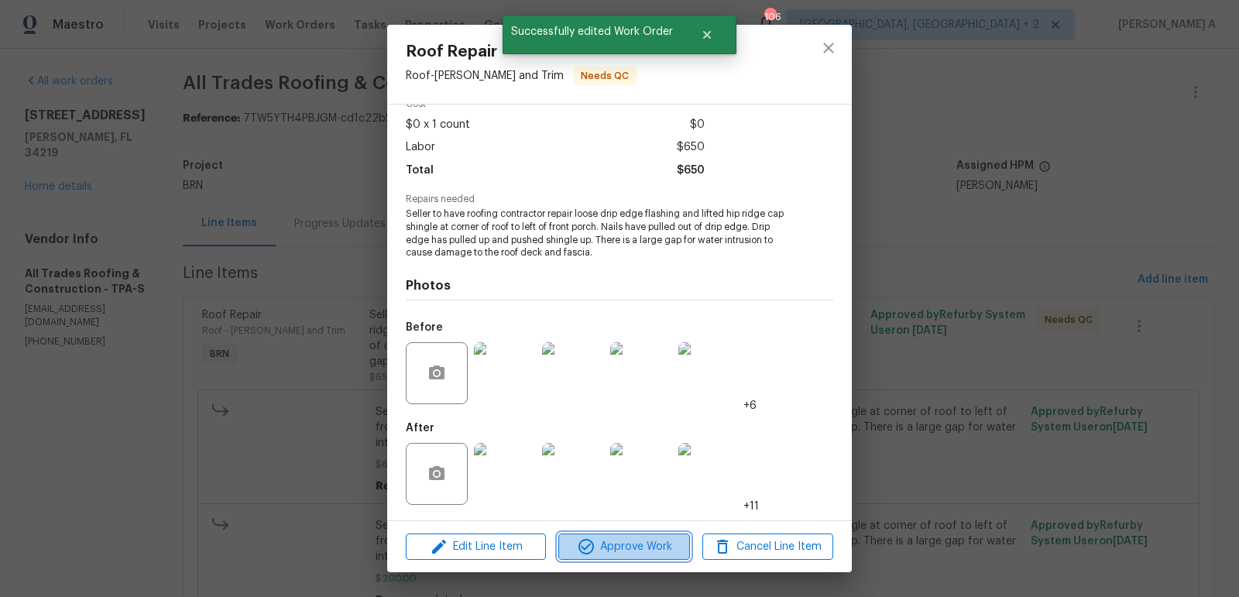
click at [649, 543] on span "Approve Work" at bounding box center [624, 546] width 122 height 19
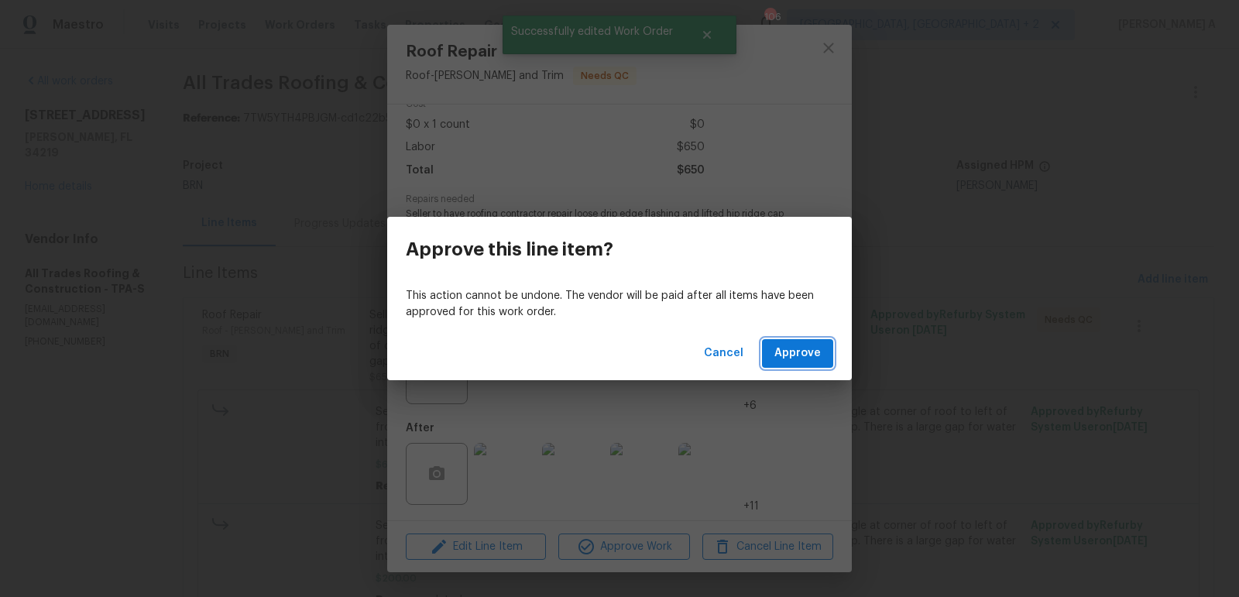
click at [785, 355] on span "Approve" at bounding box center [797, 353] width 46 height 19
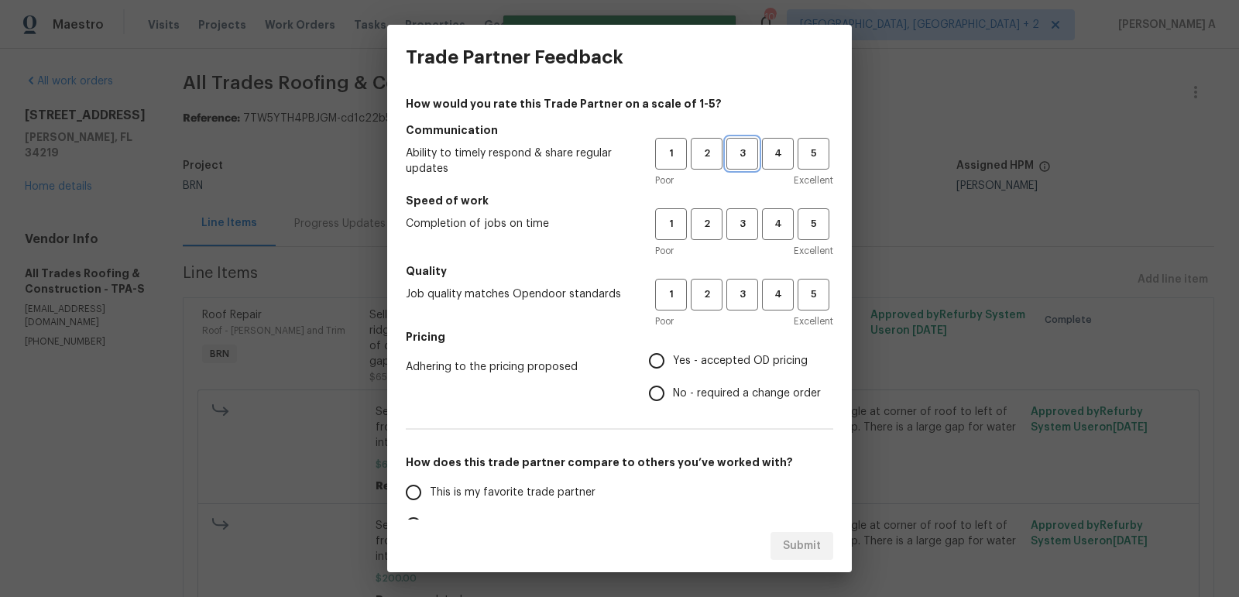
click at [737, 160] on span "3" at bounding box center [742, 154] width 29 height 18
click at [743, 216] on span "3" at bounding box center [742, 224] width 29 height 18
click at [742, 280] on button "3" at bounding box center [742, 295] width 32 height 32
click at [704, 390] on span "No - required a change order" at bounding box center [747, 393] width 148 height 16
click at [673, 390] on input "No - required a change order" at bounding box center [656, 393] width 33 height 33
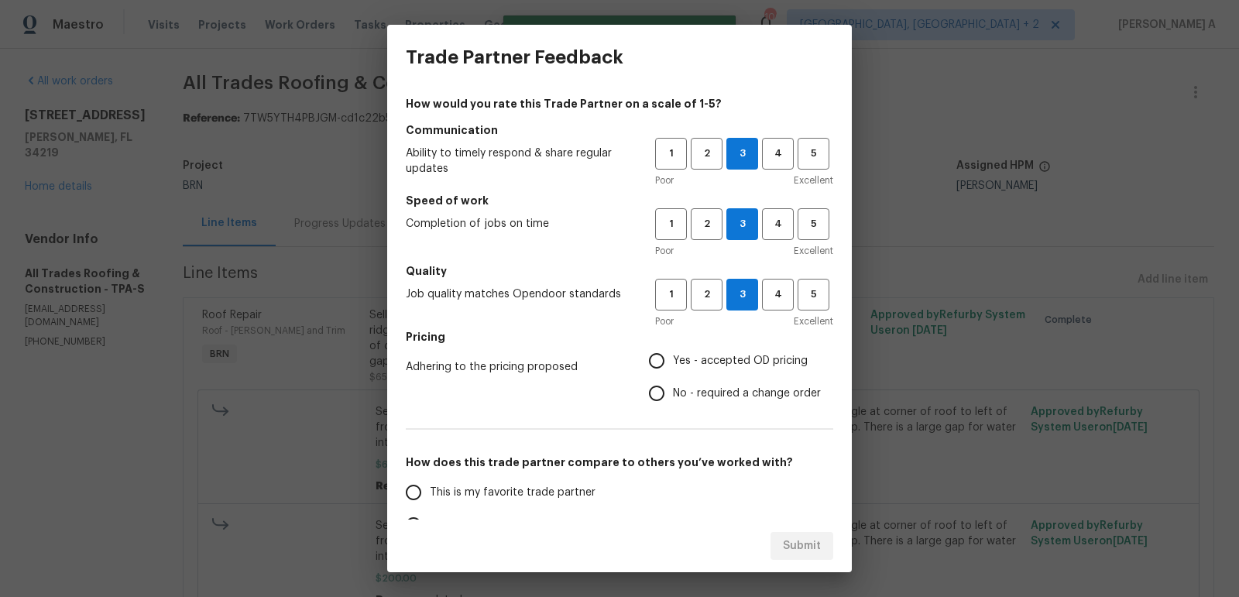
radio input "true"
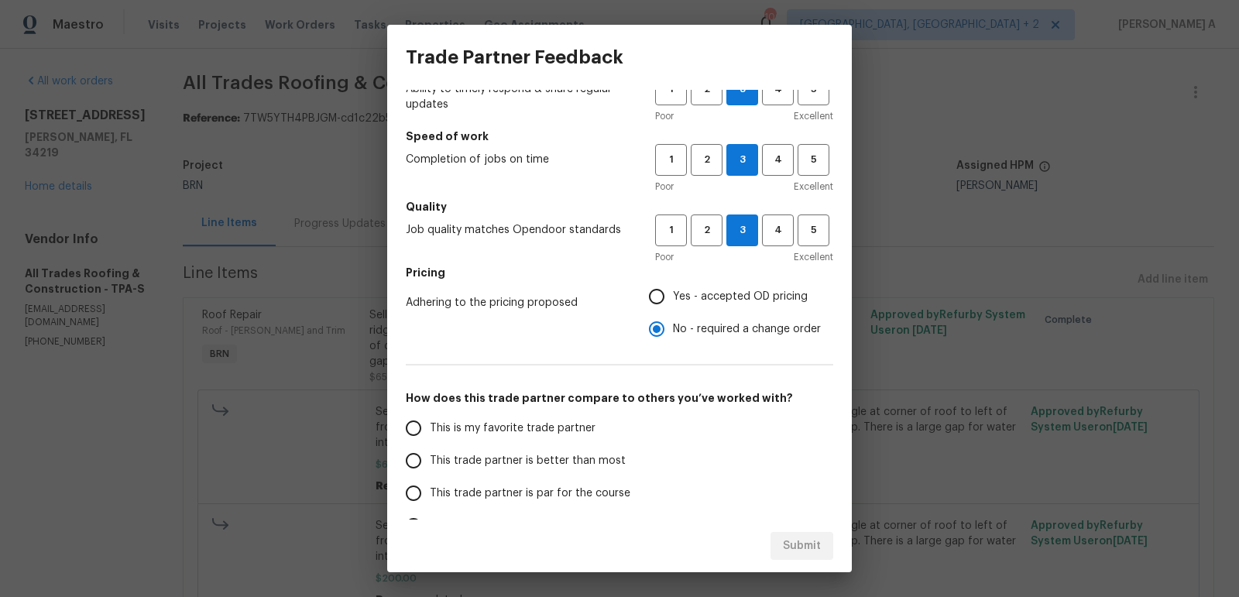
click at [503, 426] on span "This is my favorite trade partner" at bounding box center [513, 428] width 166 height 16
click at [430, 426] on input "This is my favorite trade partner" at bounding box center [413, 428] width 33 height 33
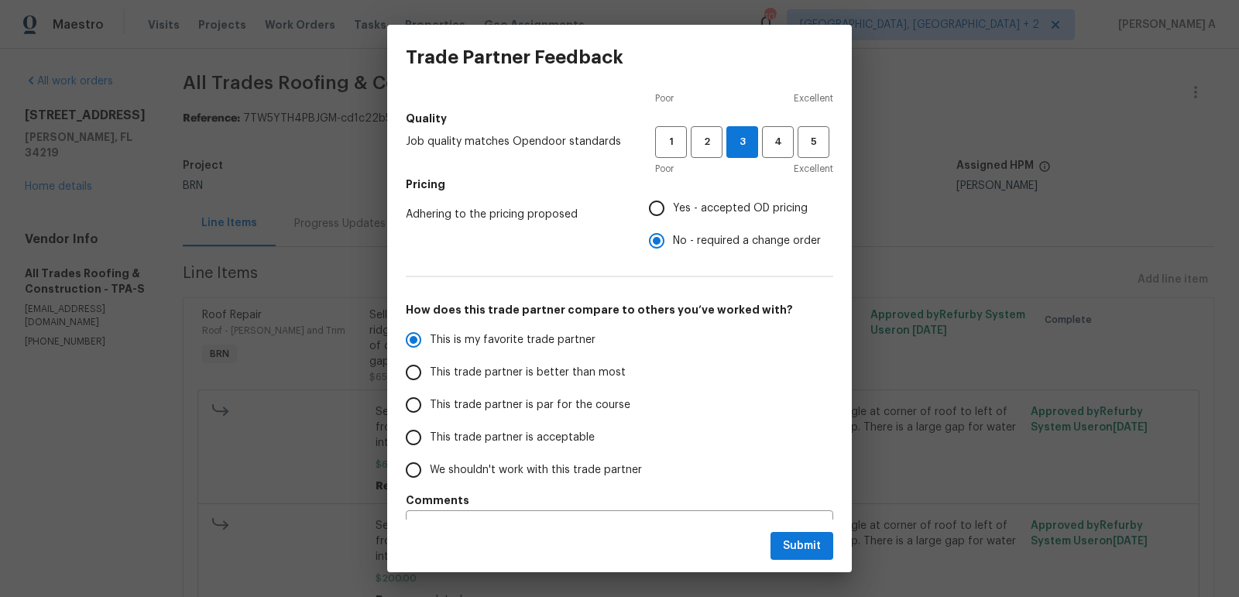
scroll to position [189, 0]
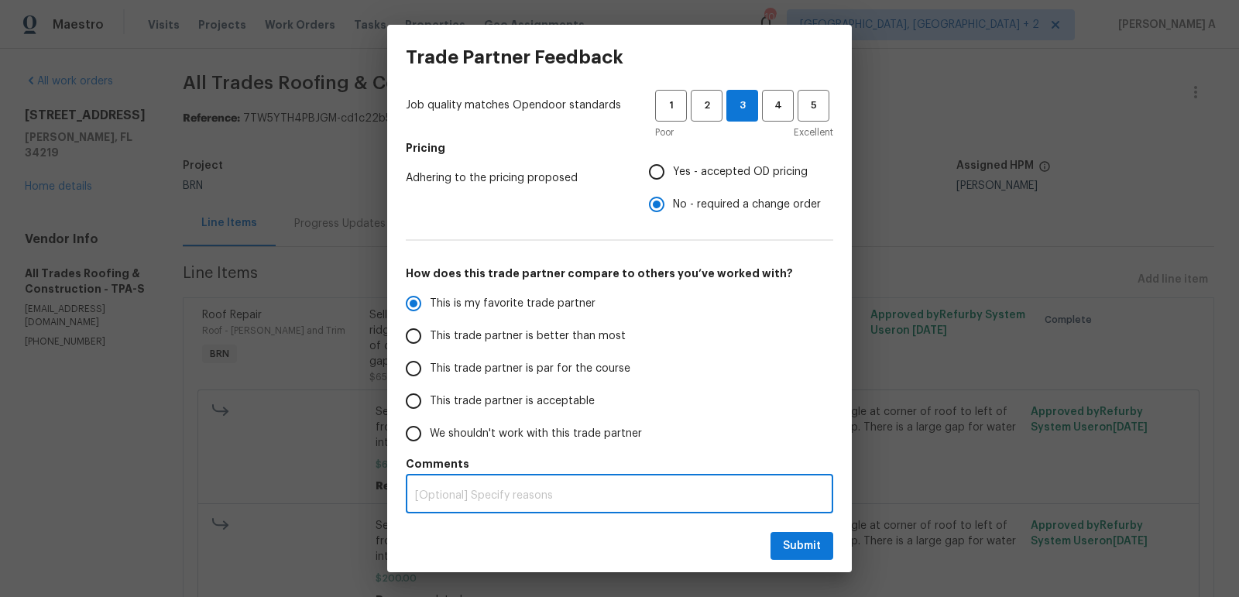
click at [517, 500] on textarea at bounding box center [619, 495] width 409 height 11
radio input "true"
type textarea "SO"
radio input "false"
type textarea "SOme"
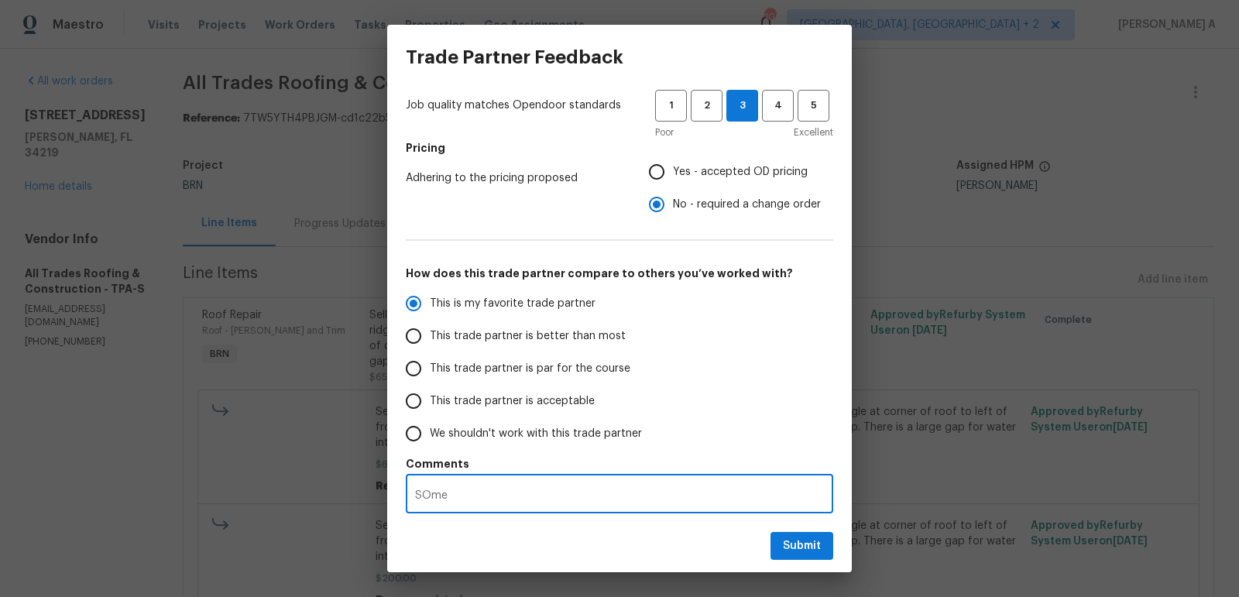
radio input "false"
type textarea "SOm"
radio input "false"
type textarea "SO"
radio input "false"
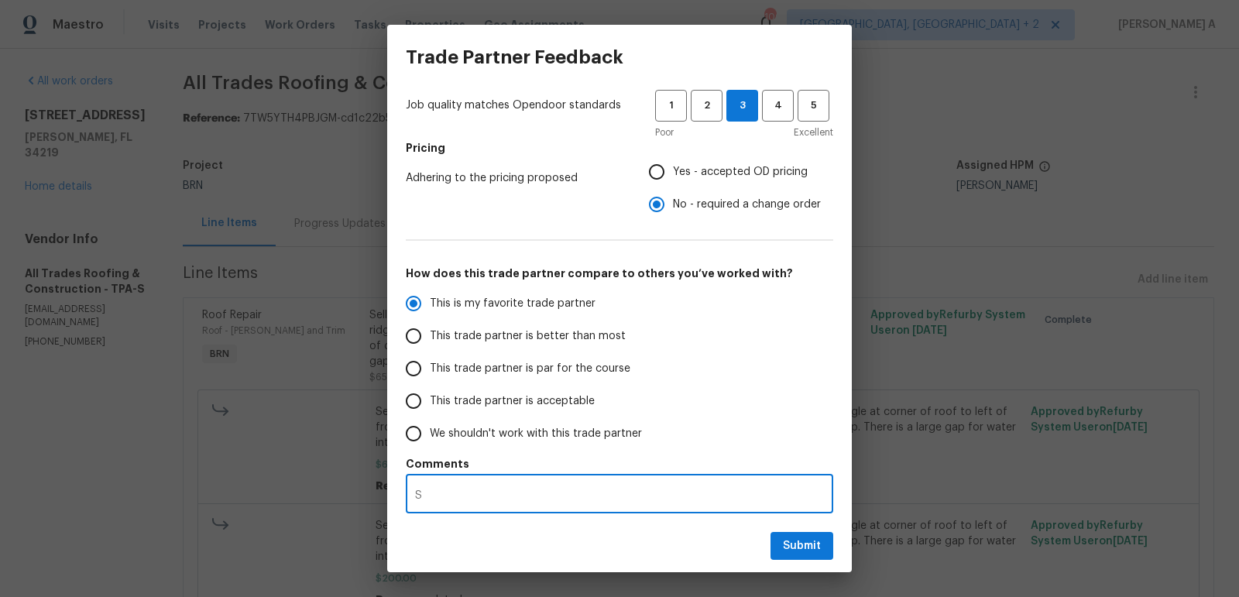
type textarea "So"
radio input "false"
type textarea "Som"
radio input "false"
type textarea "Some"
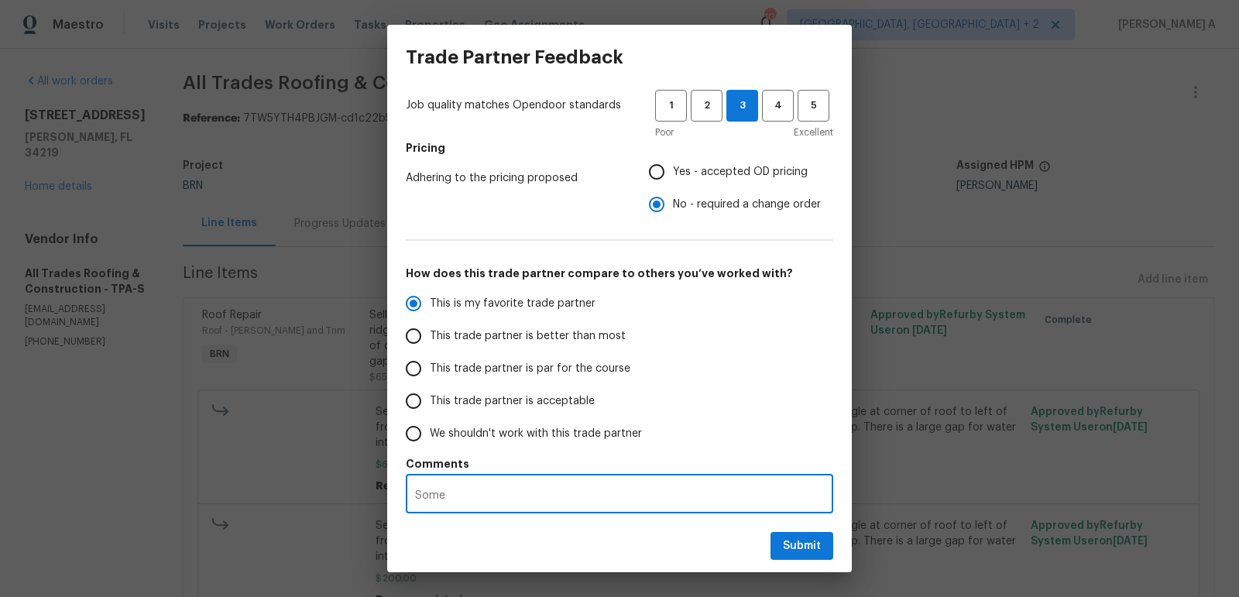
radio input "false"
type textarea "Some"
radio input "false"
type textarea "Some t"
radio input "false"
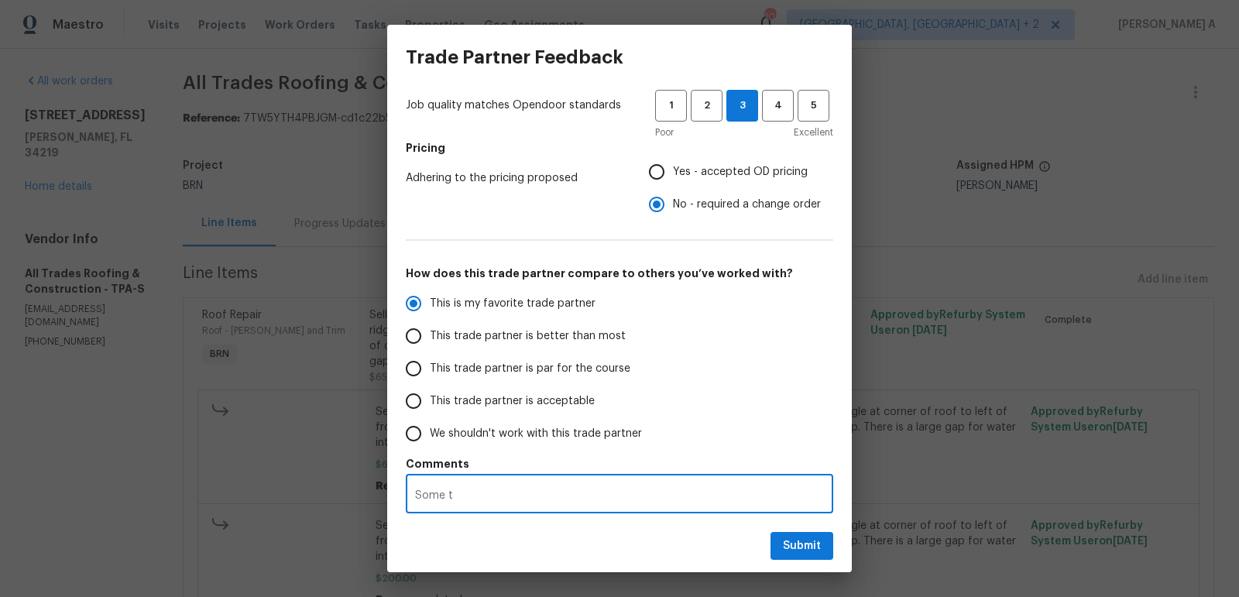
type textarea "Some ti"
radio input "false"
type textarea "Some tim"
radio input "false"
type textarea "Some time"
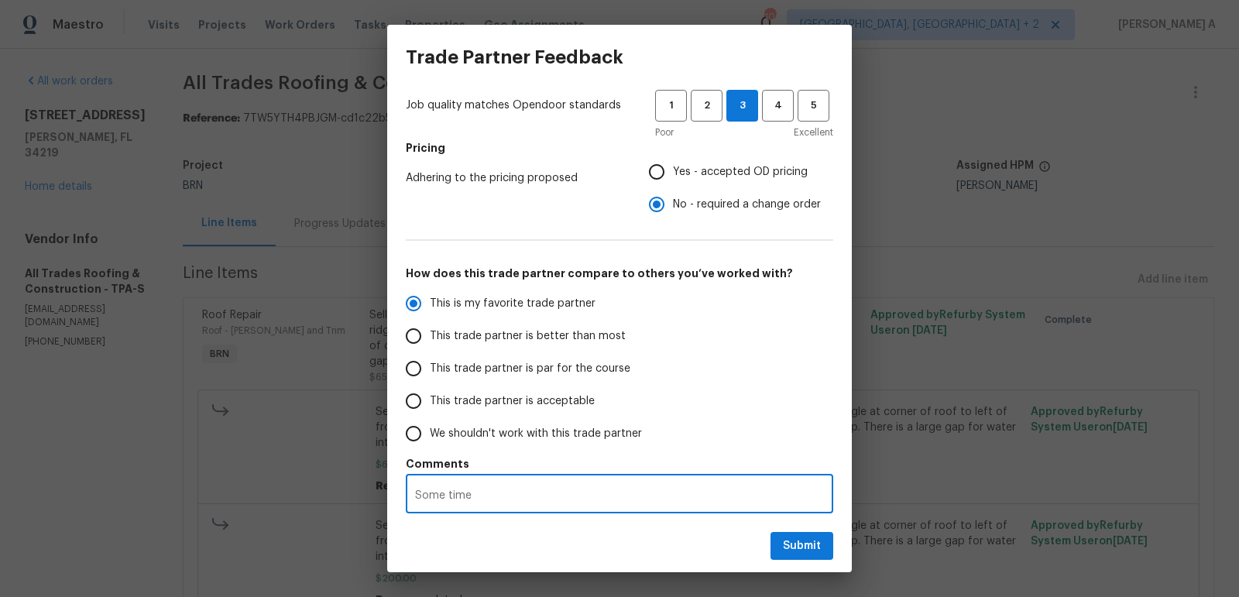
radio input "false"
type textarea "Some times"
radio input "false"
type textarea "Some times"
radio input "false"
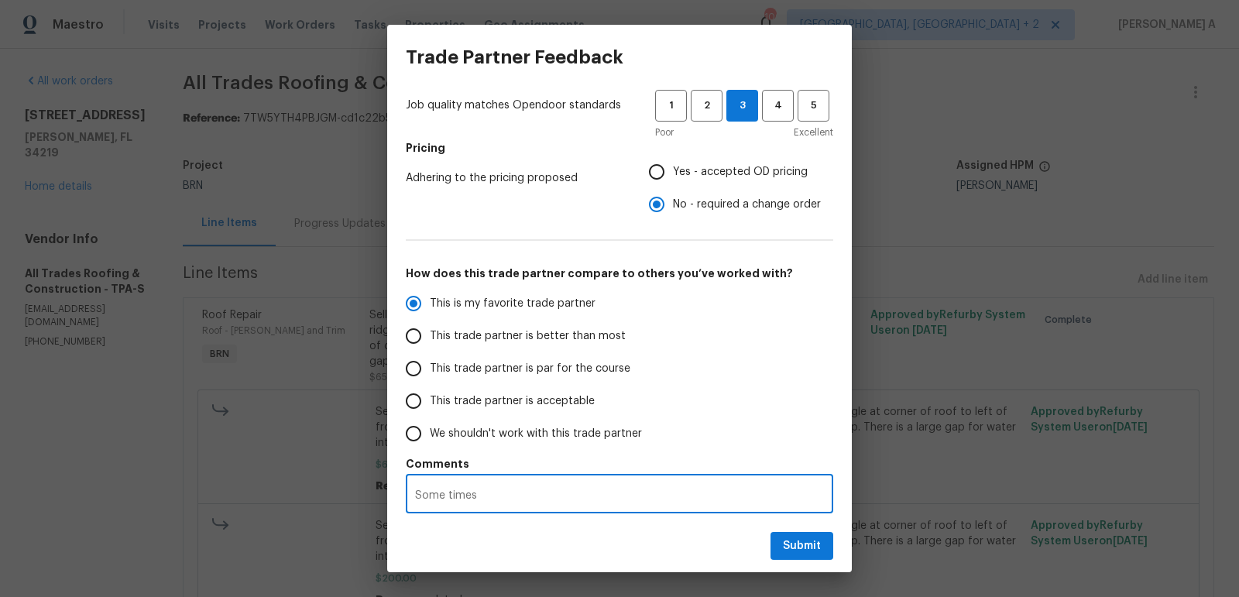
type textarea "Some times t"
radio input "false"
type textarea "Some times the"
radio input "false"
type textarea "Some times they"
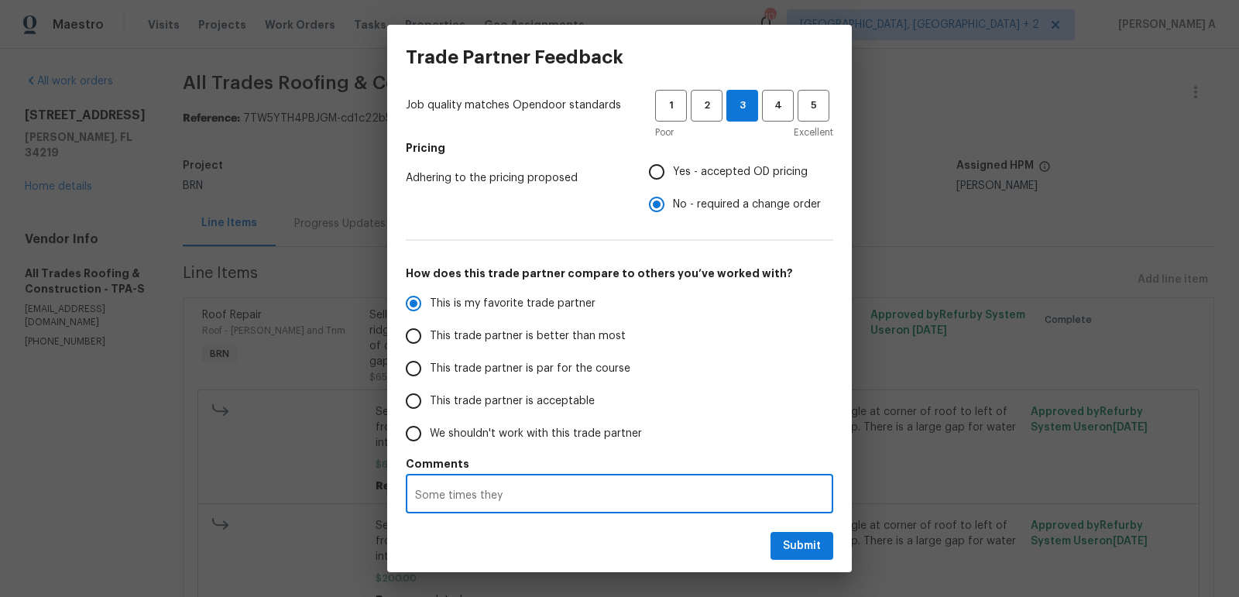
radio input "false"
type textarea "Some times they"
radio input "false"
type textarea "Some times they a"
radio input "false"
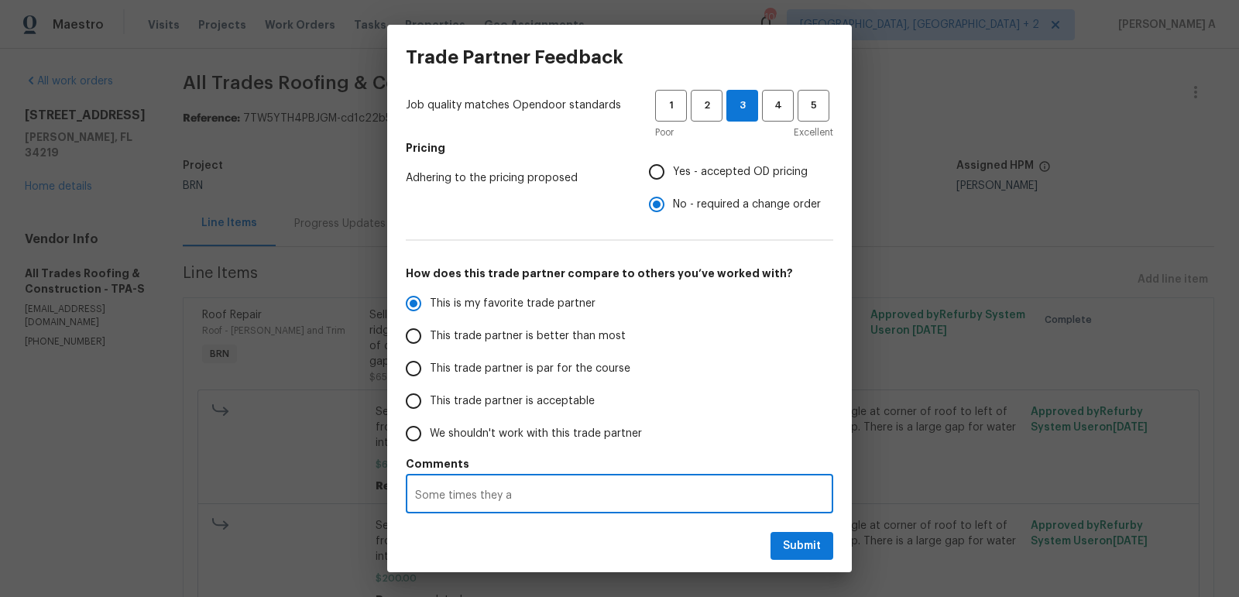
type textarea "Some times they ar"
radio input "false"
type textarea "Some times they are"
radio input "false"
type textarea "Some times they are"
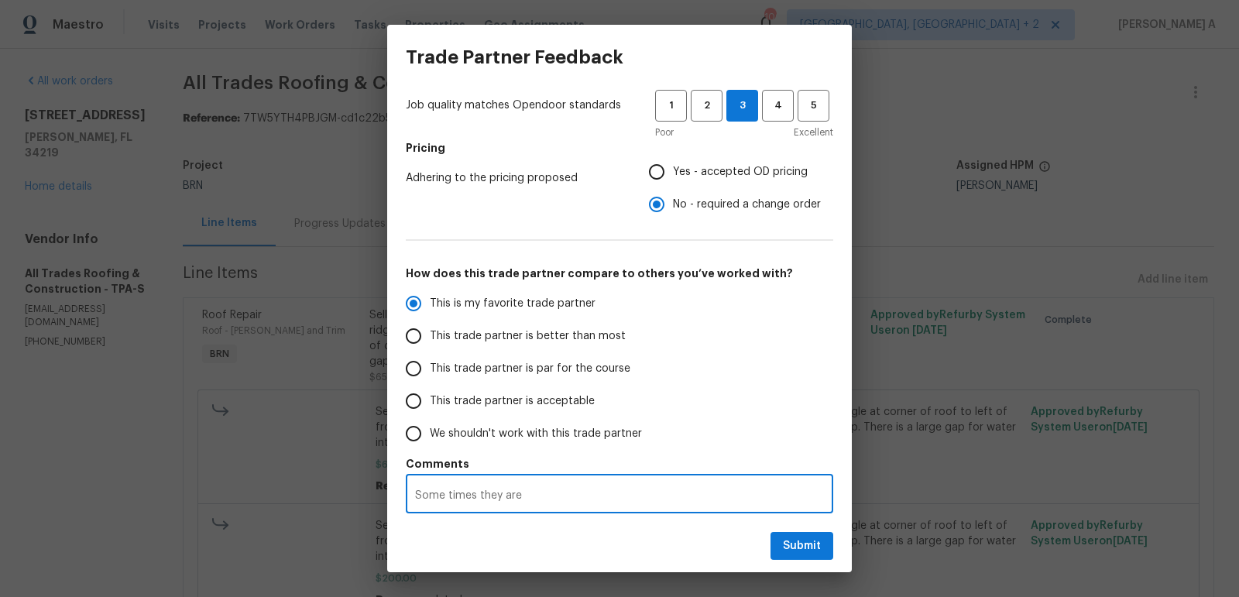
radio input "false"
type textarea "Some times they are c"
radio input "false"
type textarea "Some times they are ch"
radio input "false"
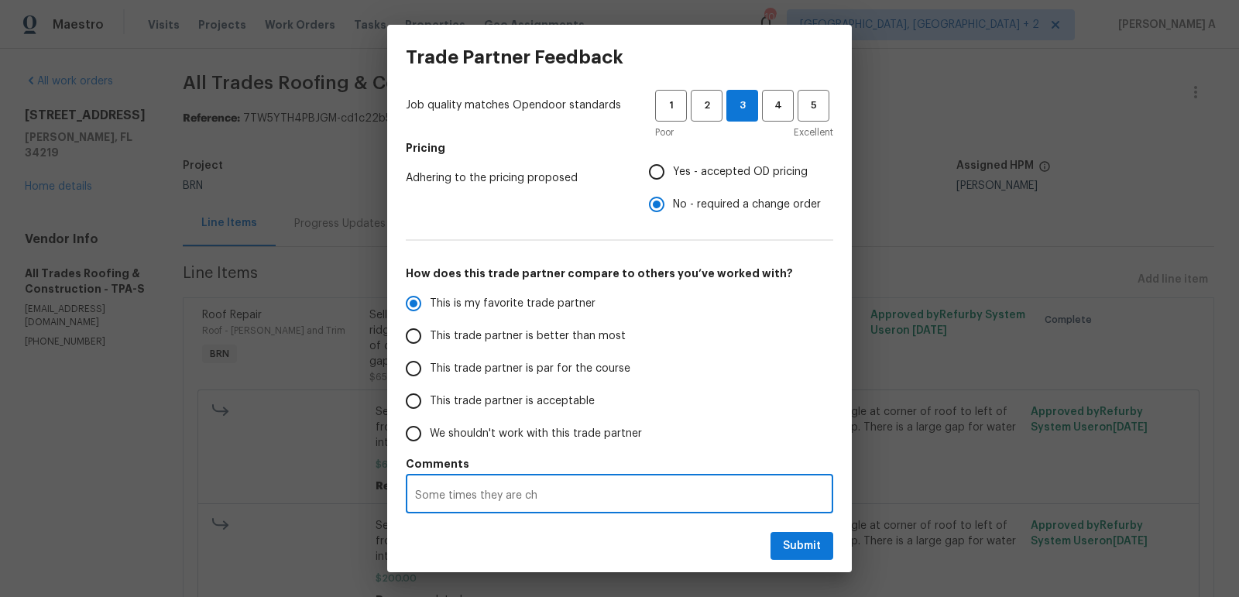
type textarea "Some times they are cha"
radio input "false"
type textarea "Some times they are char"
radio input "false"
type textarea "Some times they are charg"
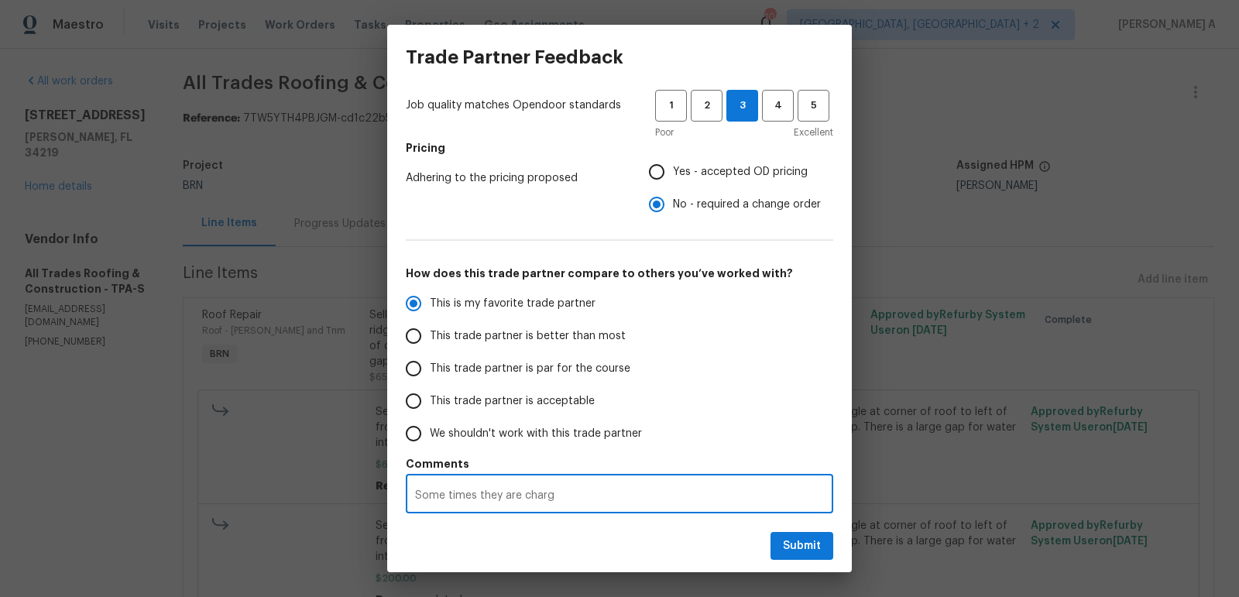
radio input "false"
type textarea "Some times they are chargi"
radio input "false"
type textarea "Some times they are chargin"
radio input "false"
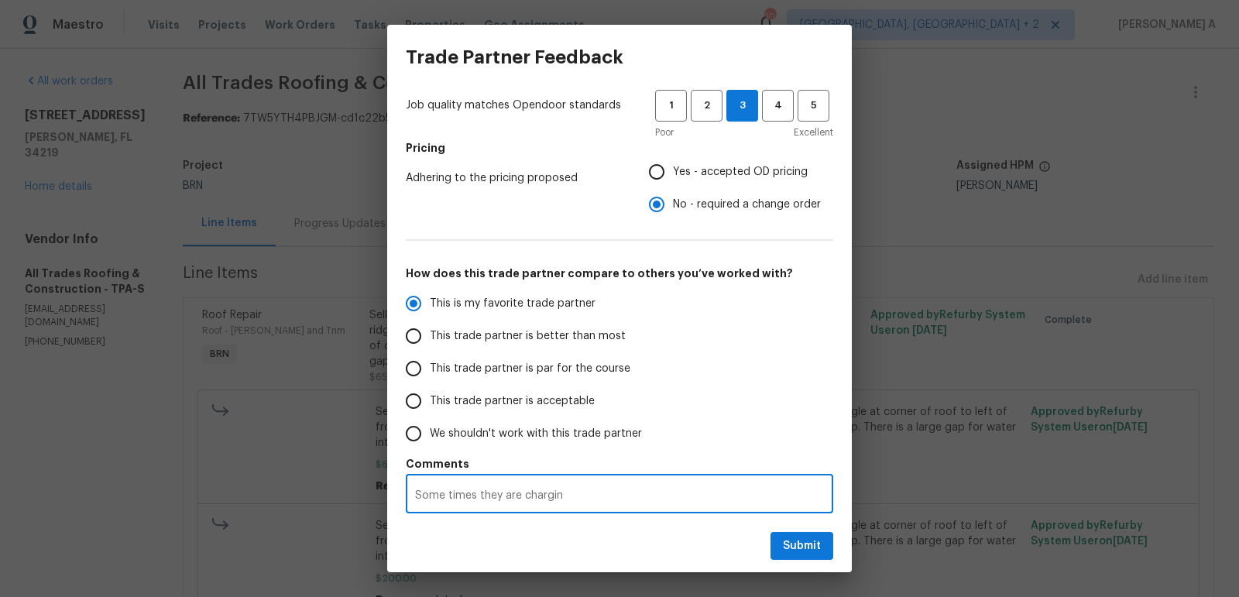
type textarea "Some times they are charging"
radio input "false"
type textarea "Some times they are charging"
radio input "false"
type textarea "Some times they are charging h"
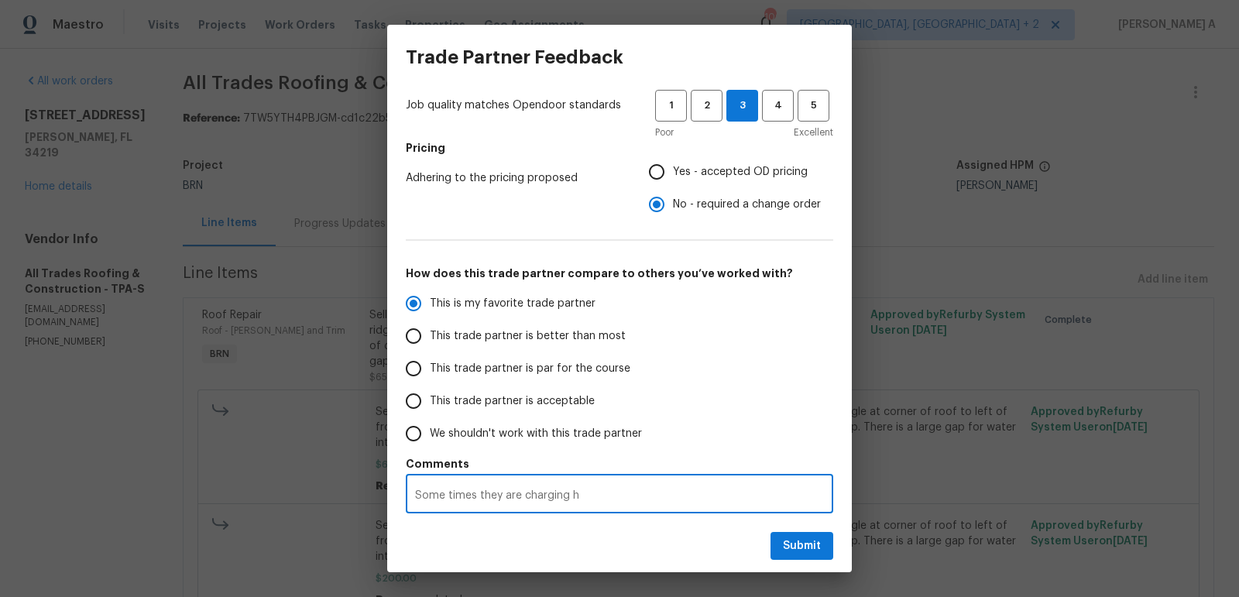
radio input "false"
type textarea "Some times they are charging hi"
radio input "false"
type textarea "Some times they are charging hig"
radio input "false"
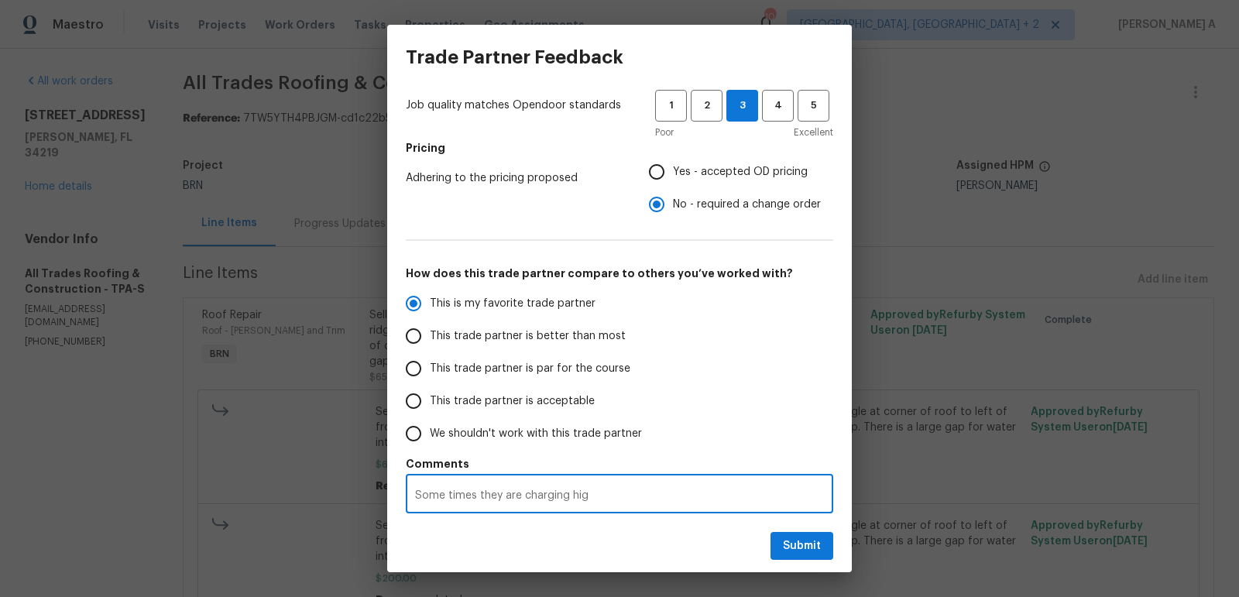
type textarea "Some times they are charging high"
radio input "false"
type textarea "Some times they are charging high"
radio input "false"
type textarea "Some times they are charging high f"
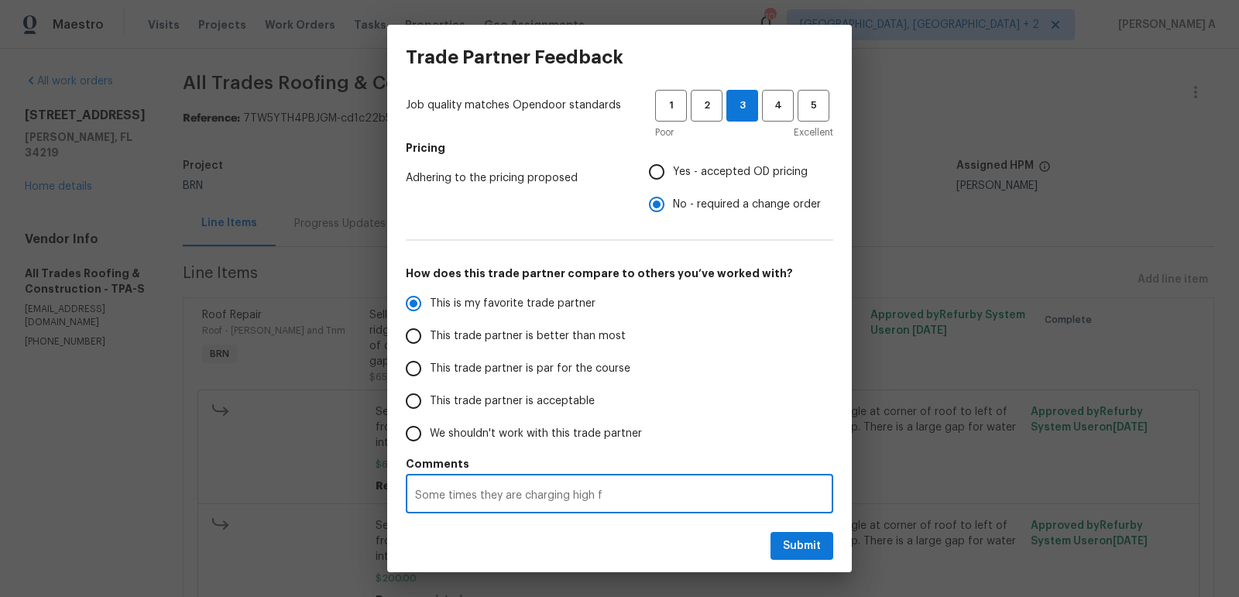
radio input "false"
type textarea "Some times they are charging high fo"
radio input "false"
type textarea "Some times they are charging high for"
radio input "false"
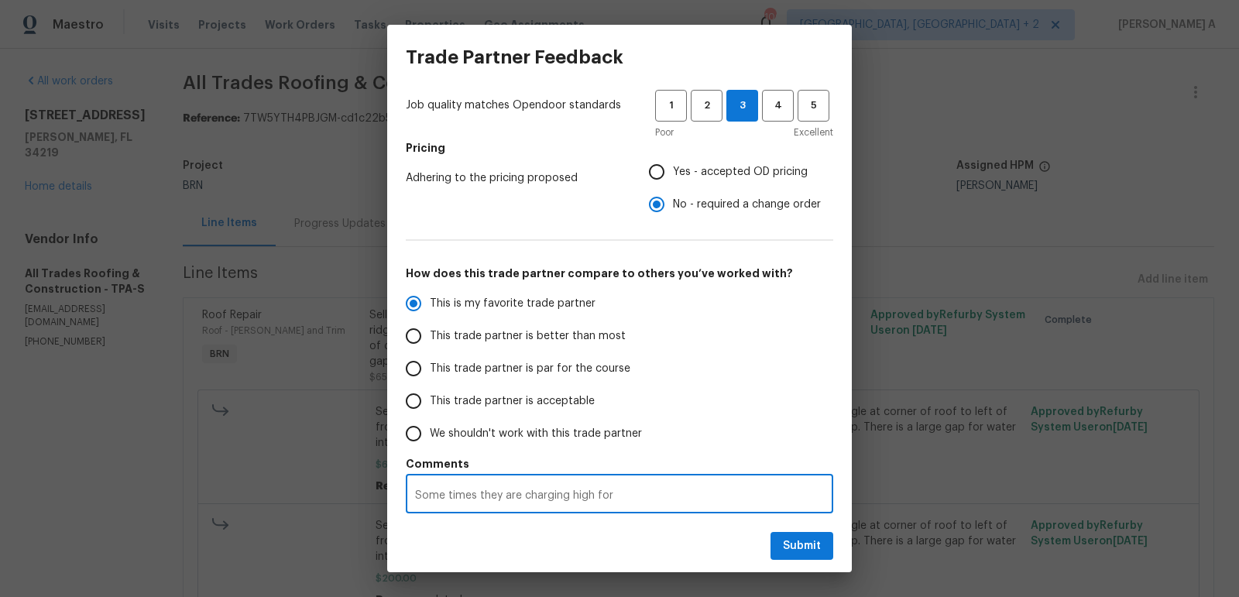
type textarea "Some times they are charging high form"
radio input "false"
type textarea "Some times they are charging high forms"
radio input "false"
type textarea "Some times they are charging high formsm"
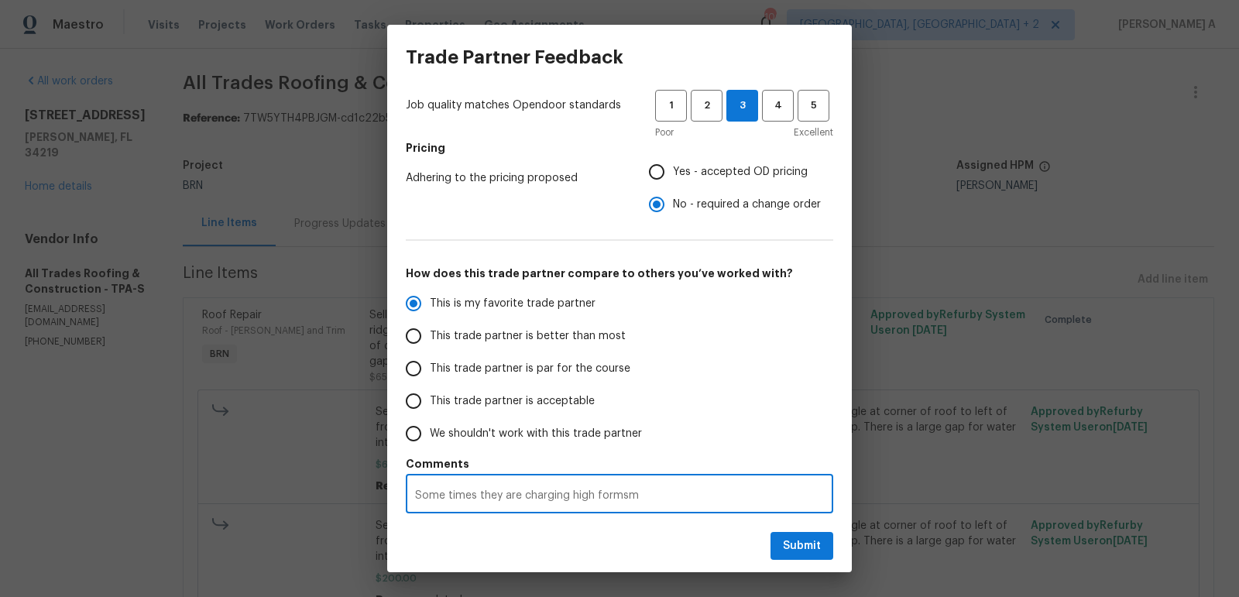
radio input "false"
type textarea "Some times they are charging high forms"
radio input "false"
type textarea "Some times they are charging high form"
radio input "false"
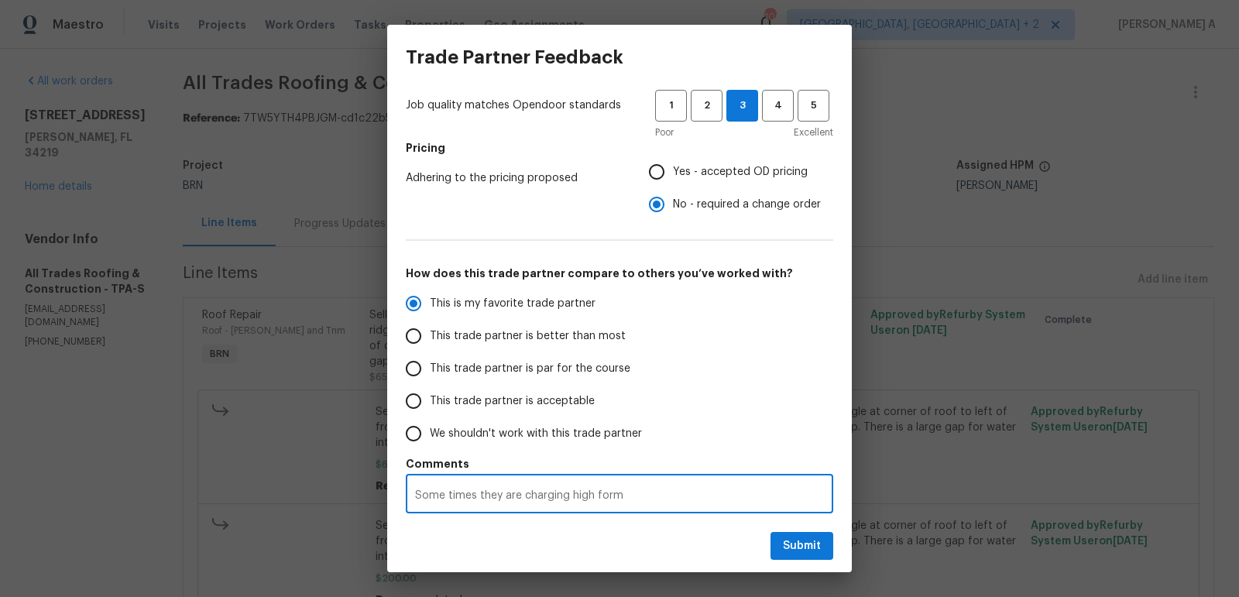
type textarea "Some times they are charging high for"
radio input "false"
type textarea "Some times they are charging high for"
radio input "false"
type textarea "Some times they are charging high for s"
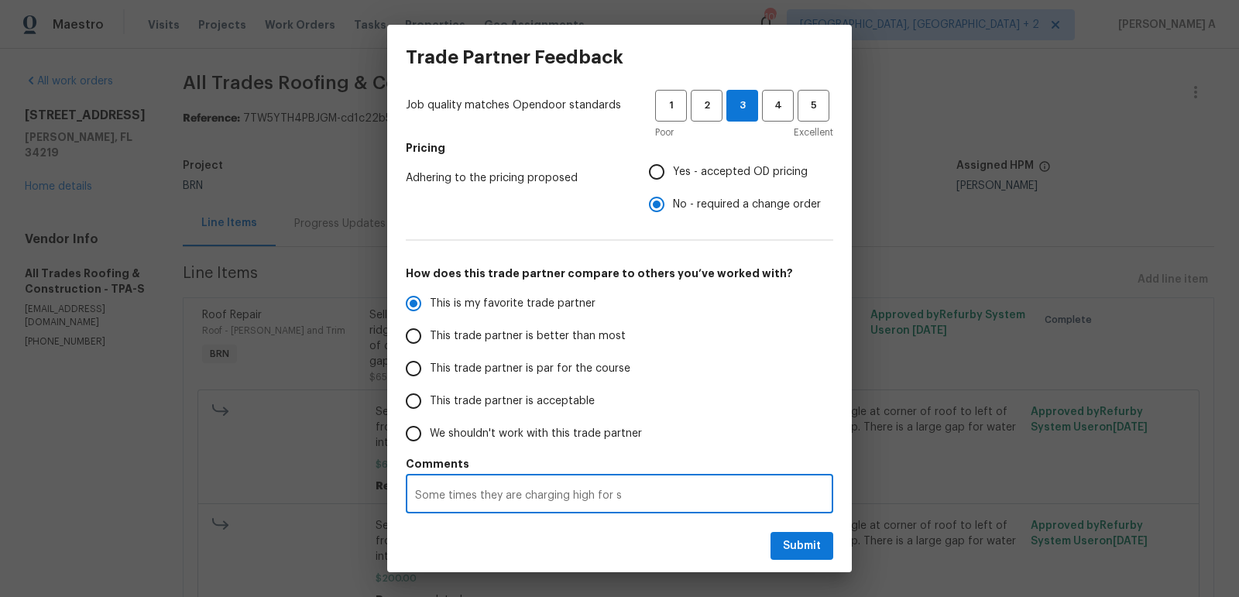
radio input "false"
type textarea "Some times they are charging high for sn"
radio input "false"
type textarea "Some times they are charging high for sna"
radio input "false"
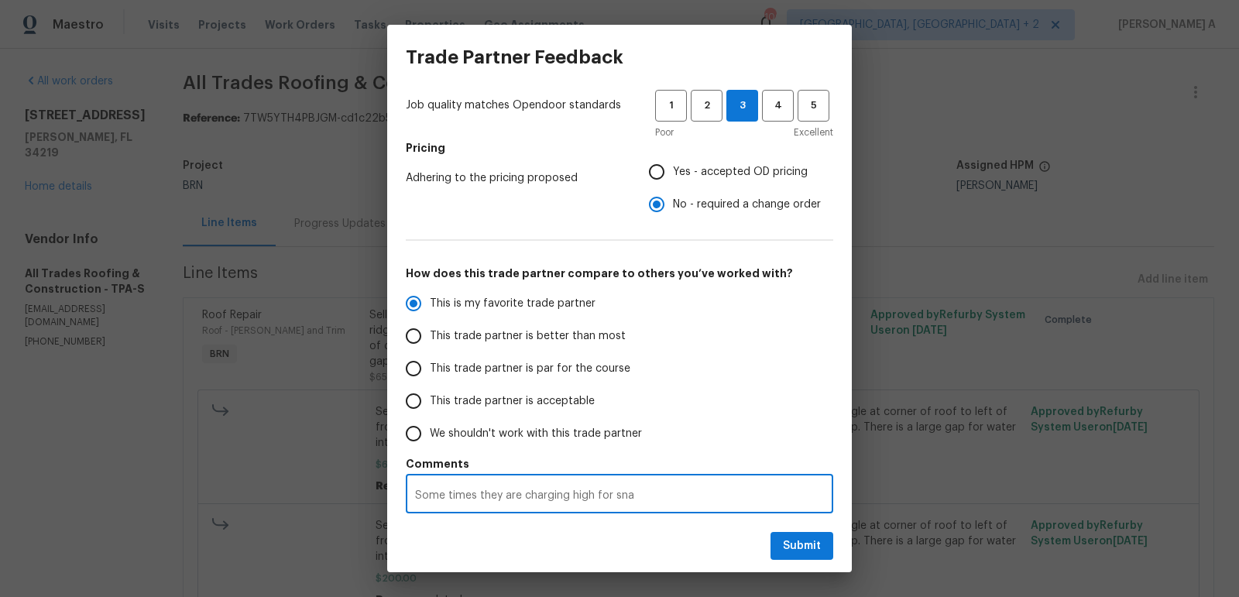
type textarea "Some times they are charging high for sn"
radio input "false"
type textarea "Some times they are charging high for s"
radio input "false"
type textarea "Some times they are charging high for sm"
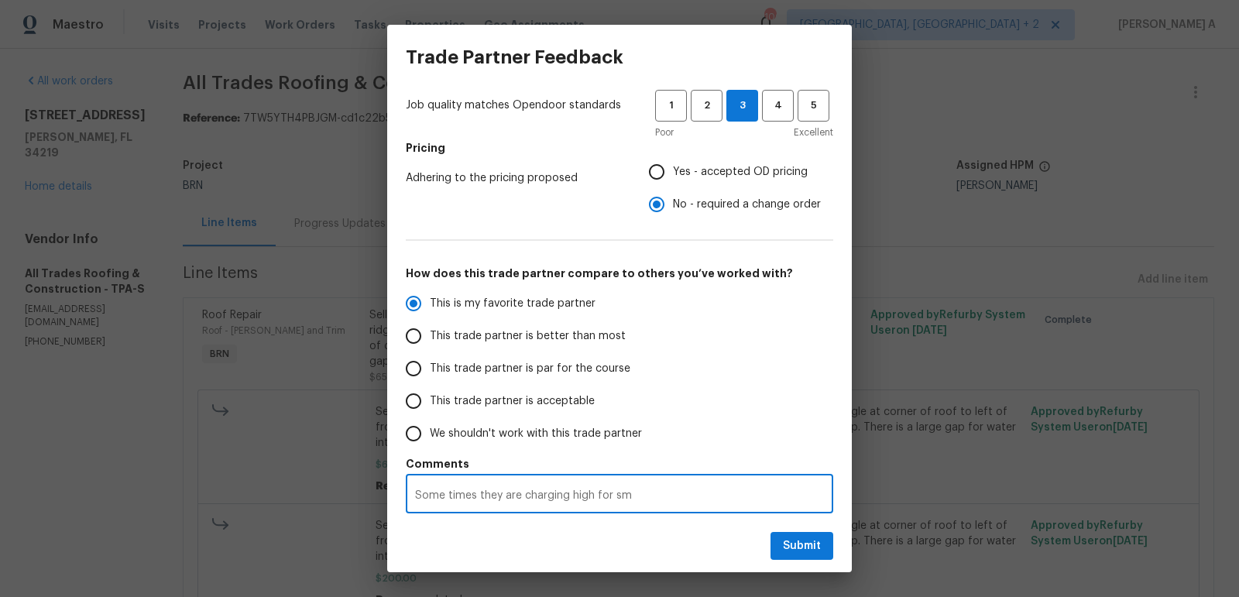
radio input "false"
type textarea "Some times they are charging high for sma"
radio input "false"
type textarea "Some times they are charging high for smal"
radio input "false"
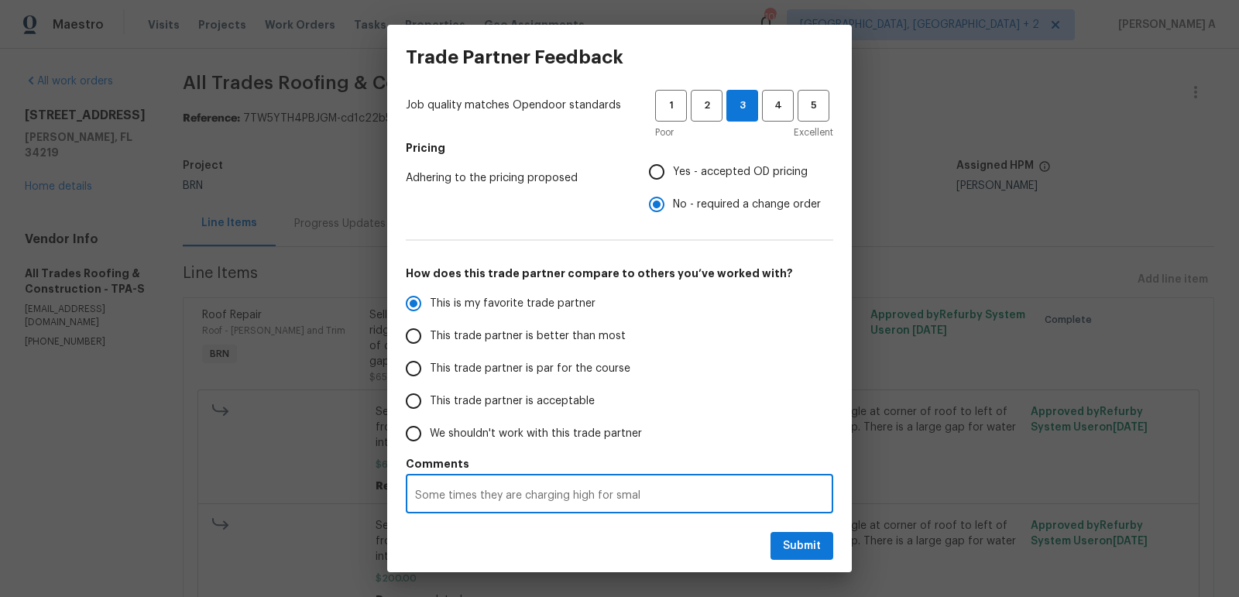
type textarea "Some times they are charging high for small"
radio input "false"
type textarea "Some times they are charging high for small"
radio input "false"
type textarea "Some times they are charging high for small wo"
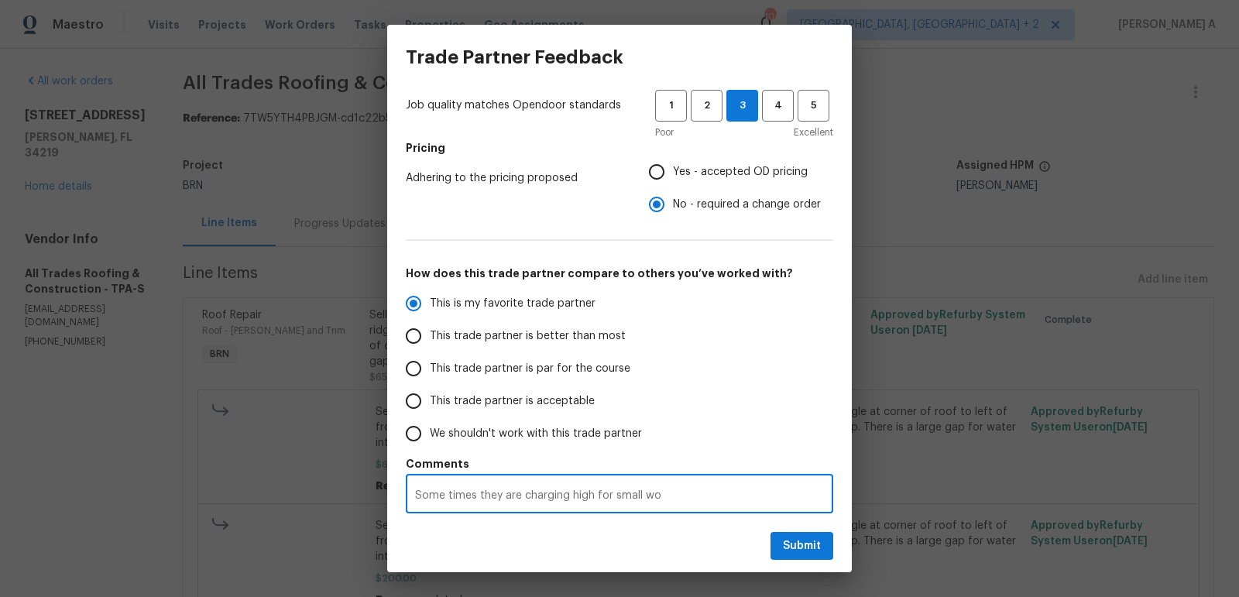
radio input "false"
type textarea "Some times they are charging high for small work"
radio input "false"
type textarea "Some times they are charging high for small works"
click at [0, 0] on span "Replace with" at bounding box center [0, 0] width 0 height 0
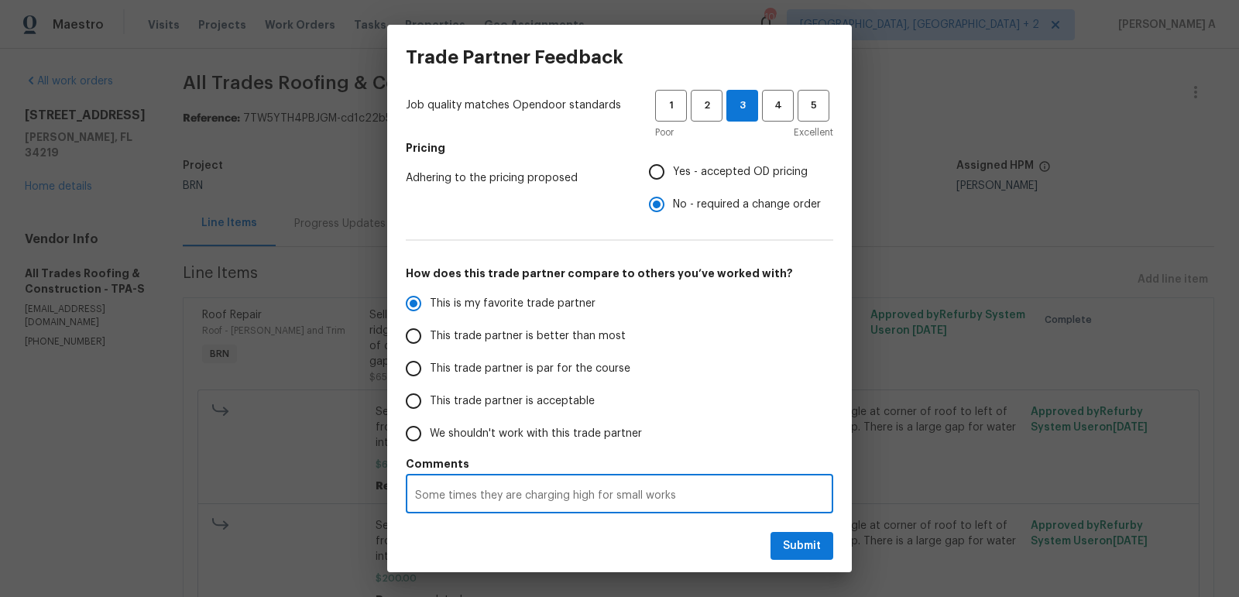
radio input "false"
type textarea "Sometimes they are charging high for small works"
click at [797, 552] on span "Submit" at bounding box center [802, 545] width 38 height 19
radio input "false"
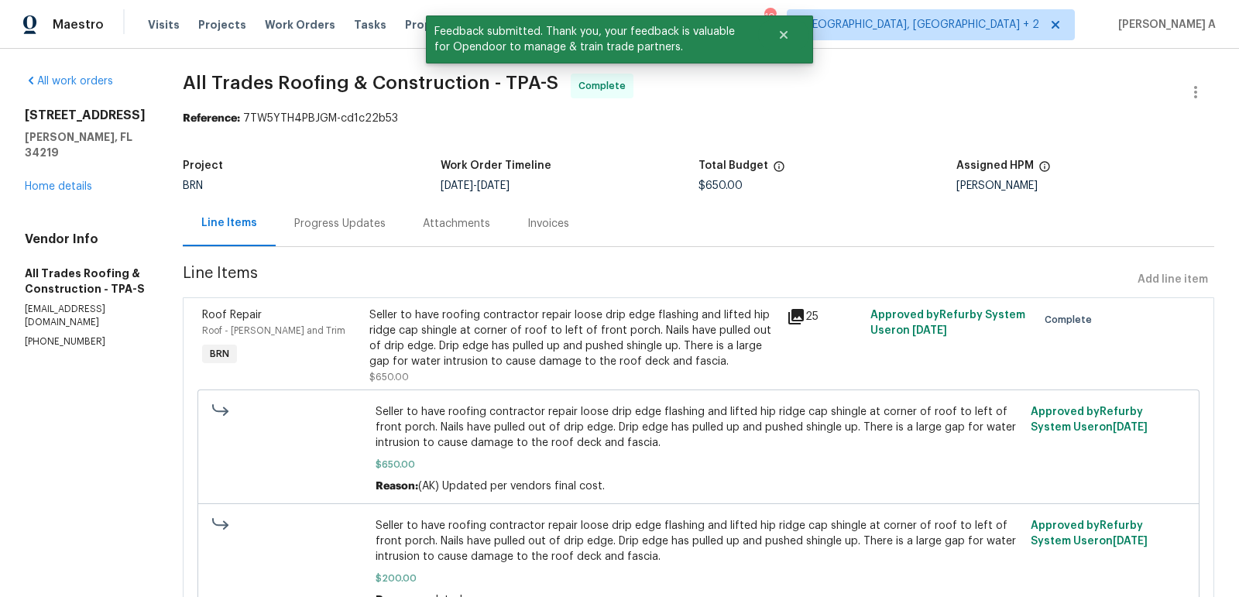
click at [517, 212] on div "Invoices" at bounding box center [548, 223] width 79 height 46
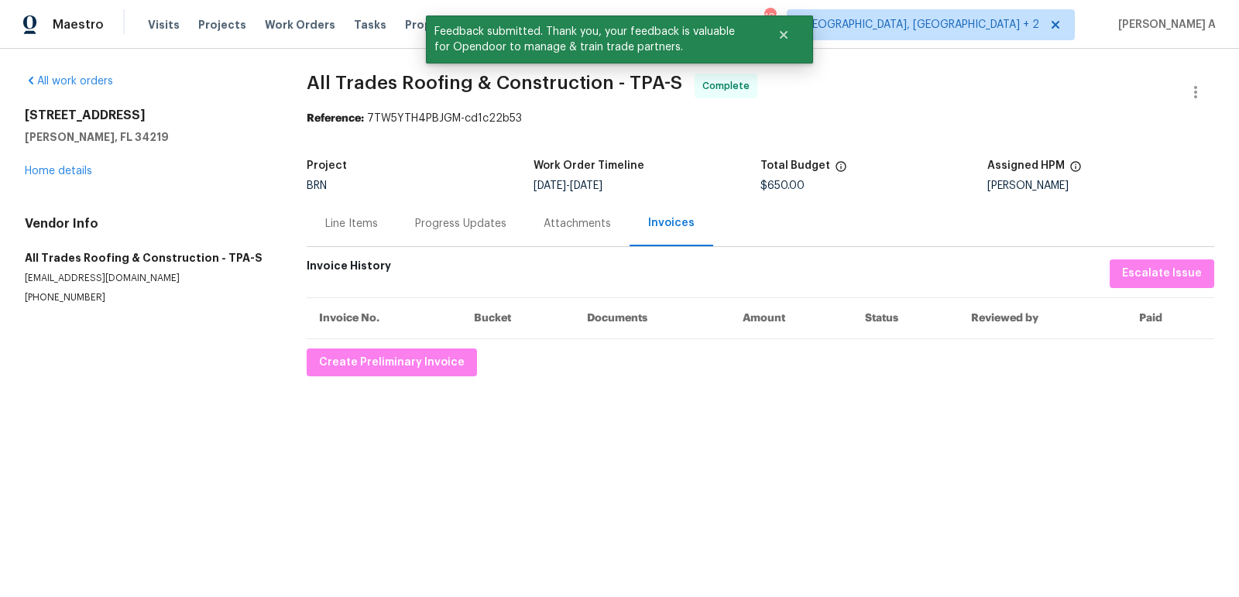
click at [423, 231] on div "Progress Updates" at bounding box center [460, 223] width 128 height 46
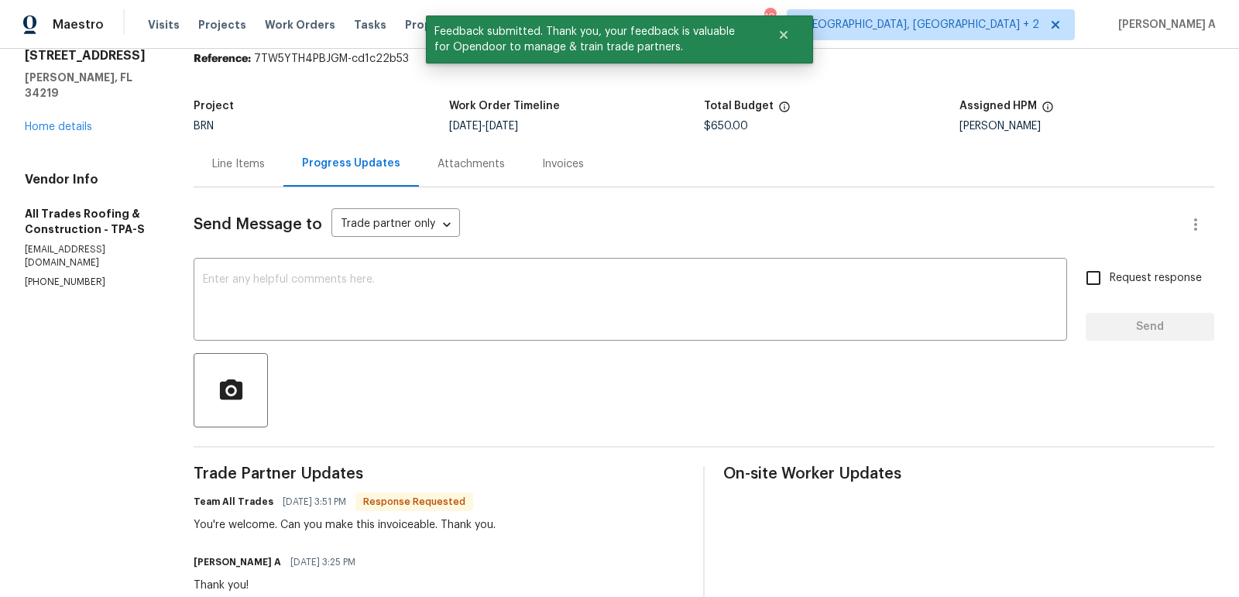
scroll to position [91, 0]
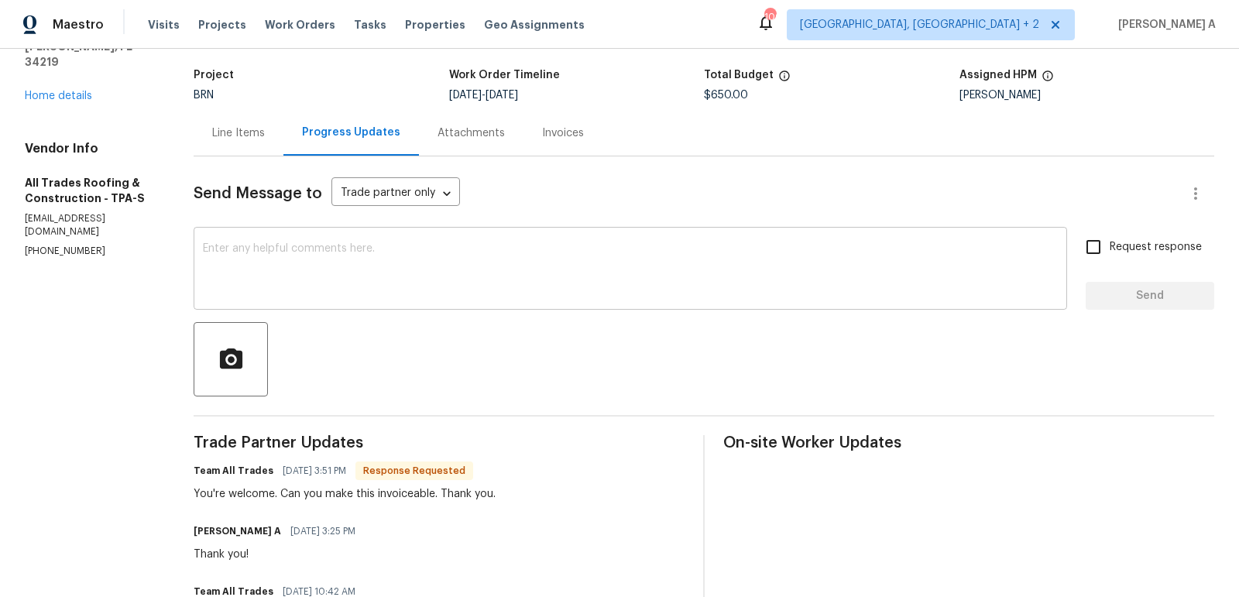
click at [285, 271] on textarea at bounding box center [630, 270] width 855 height 54
paste textarea "Please upload the invoice under the invoice section. Thanks!"
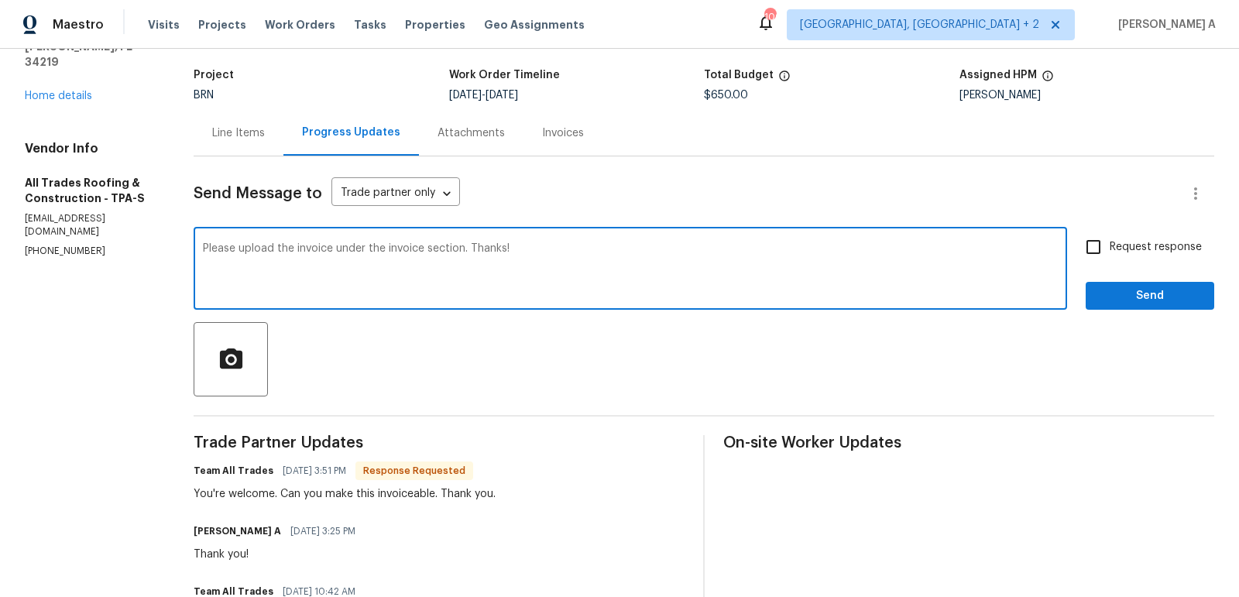
type textarea "Please upload the invoice under the invoice section. Thanks!"
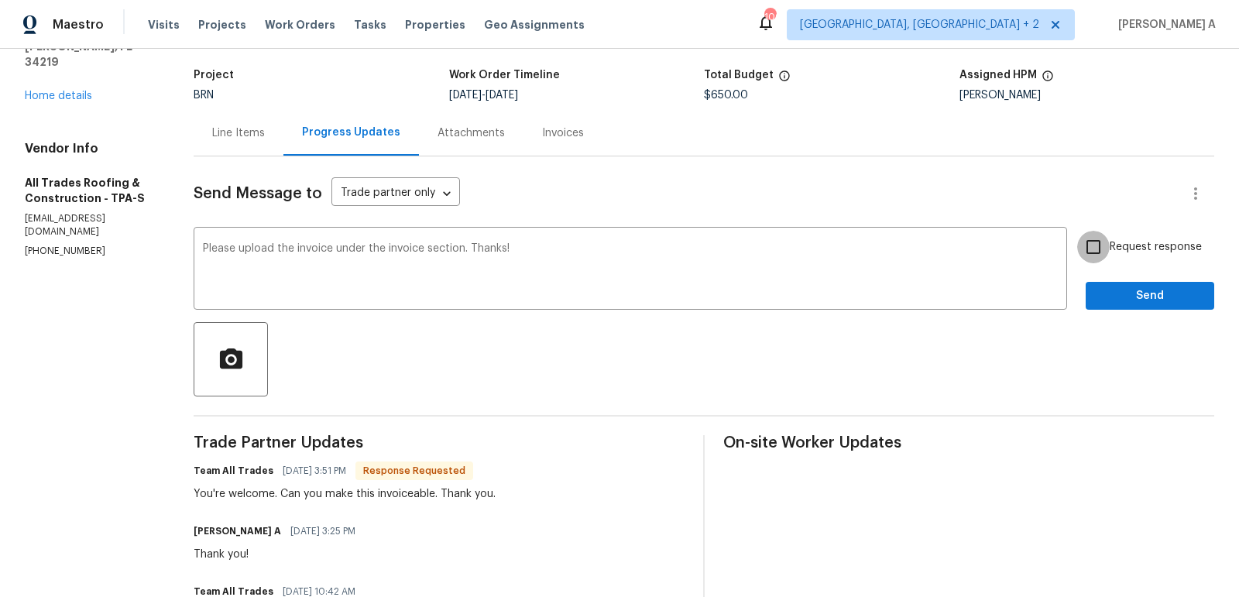
click at [1095, 242] on input "Request response" at bounding box center [1093, 247] width 33 height 33
checkbox input "true"
click at [1153, 290] on span "Send" at bounding box center [1150, 295] width 104 height 19
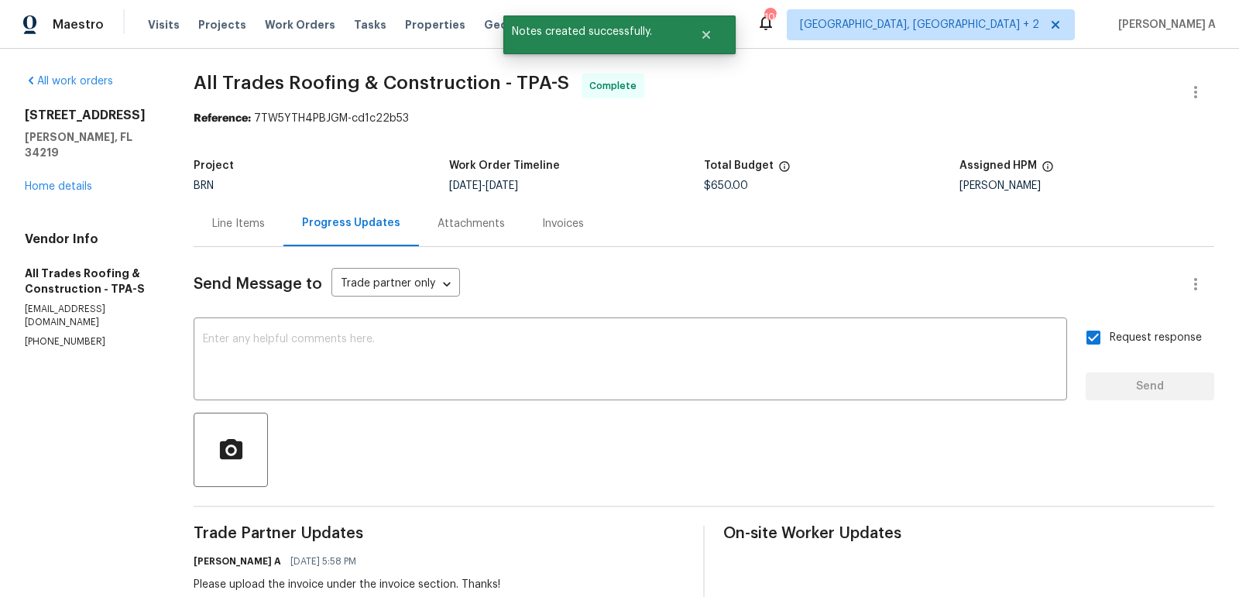
click at [217, 225] on div "Line Items" at bounding box center [238, 223] width 53 height 15
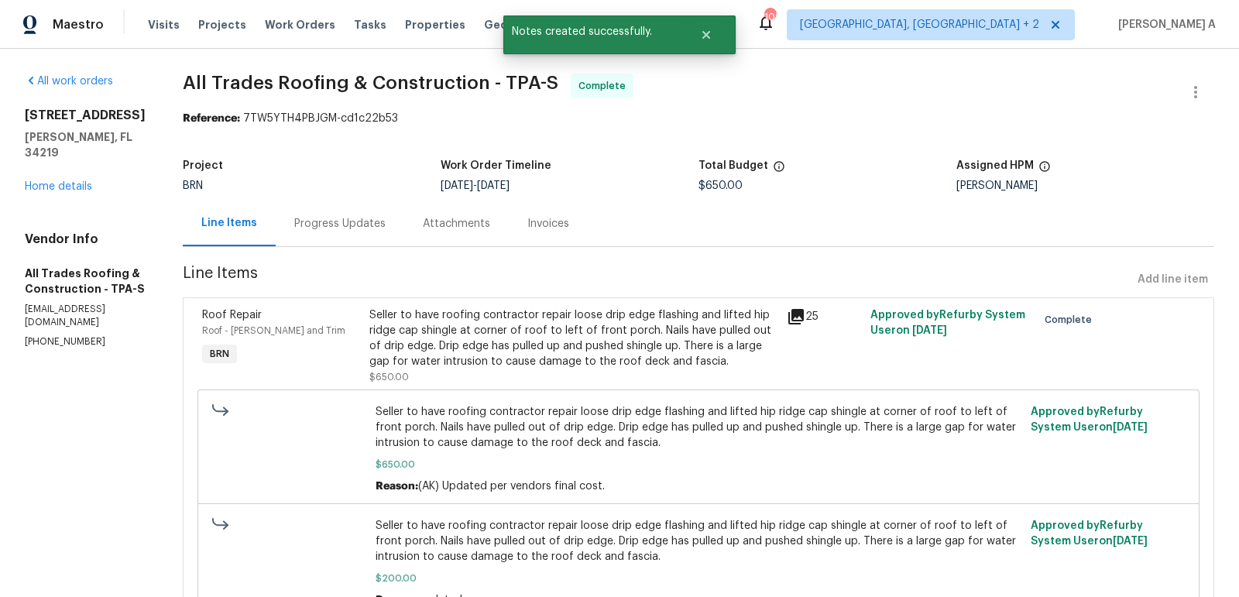
click at [311, 203] on div "Progress Updates" at bounding box center [340, 223] width 128 height 46
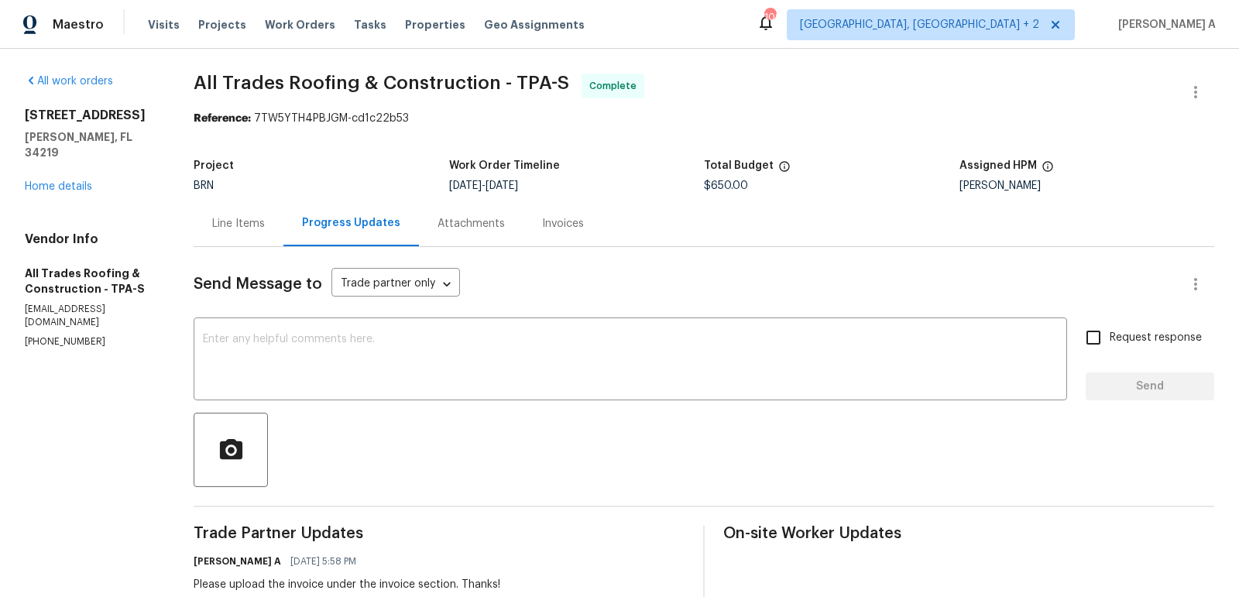
click at [223, 221] on div "Line Items" at bounding box center [238, 223] width 53 height 15
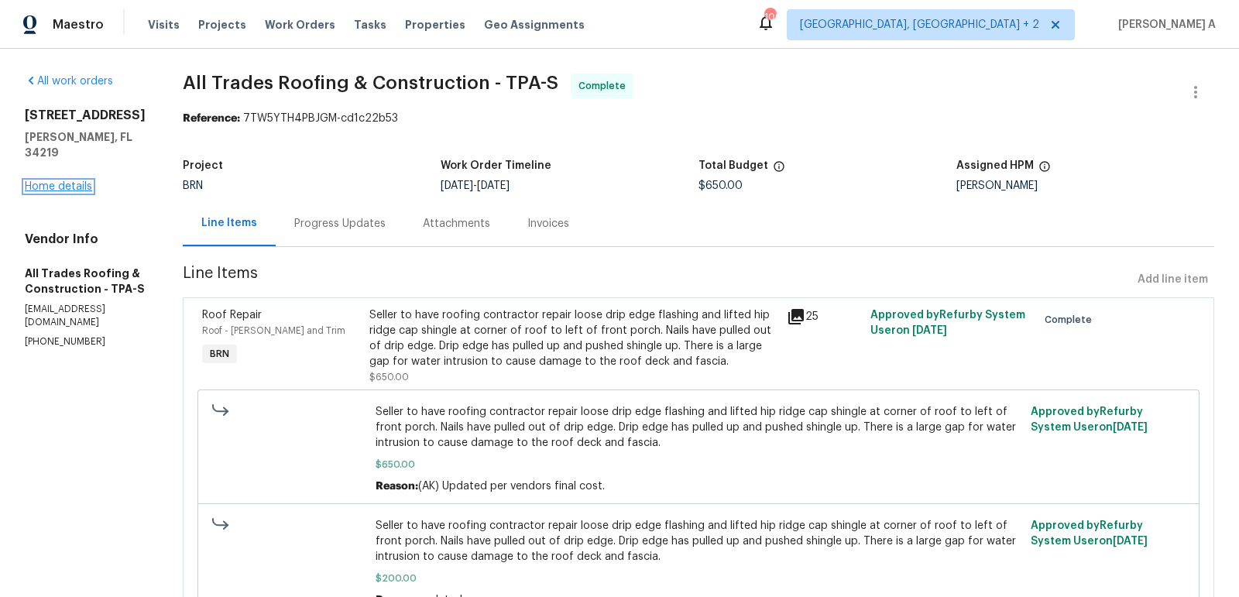
click at [71, 181] on link "Home details" at bounding box center [58, 186] width 67 height 11
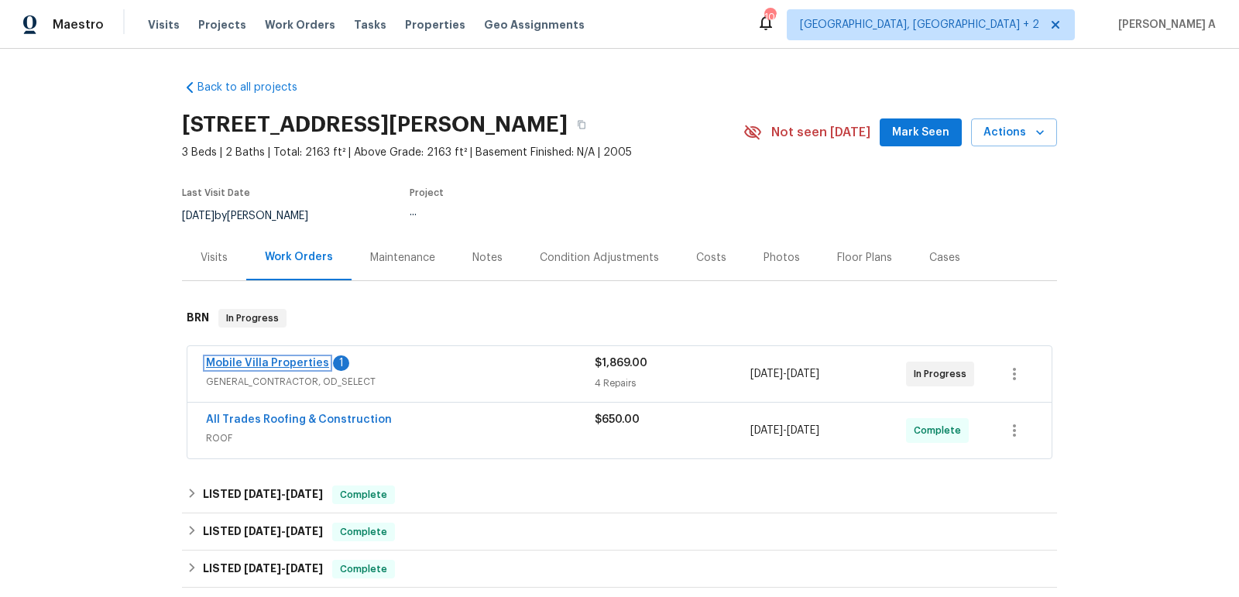
click at [250, 360] on link "Mobile Villa Properties" at bounding box center [267, 363] width 123 height 11
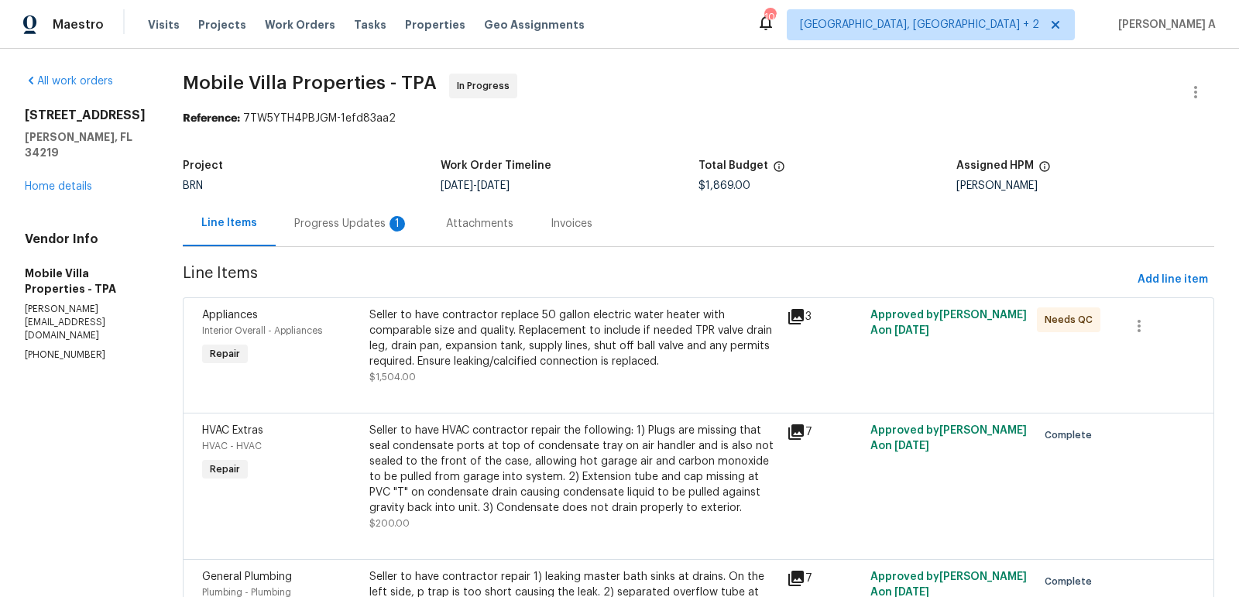
click at [389, 220] on div "1" at bounding box center [396, 223] width 15 height 15
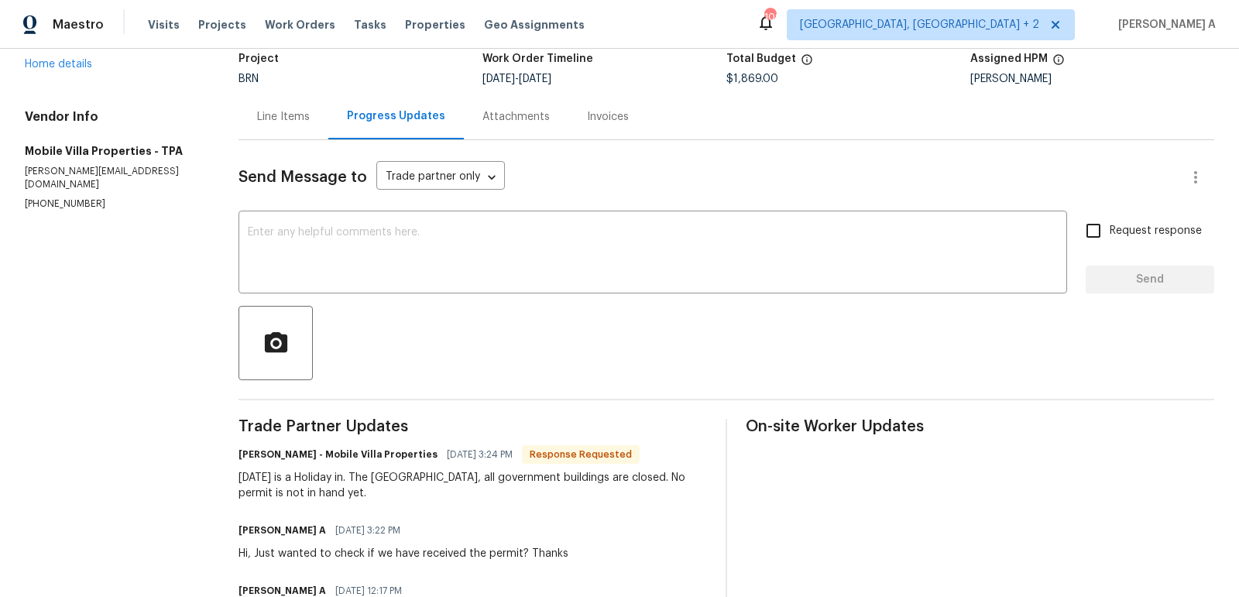
scroll to position [115, 0]
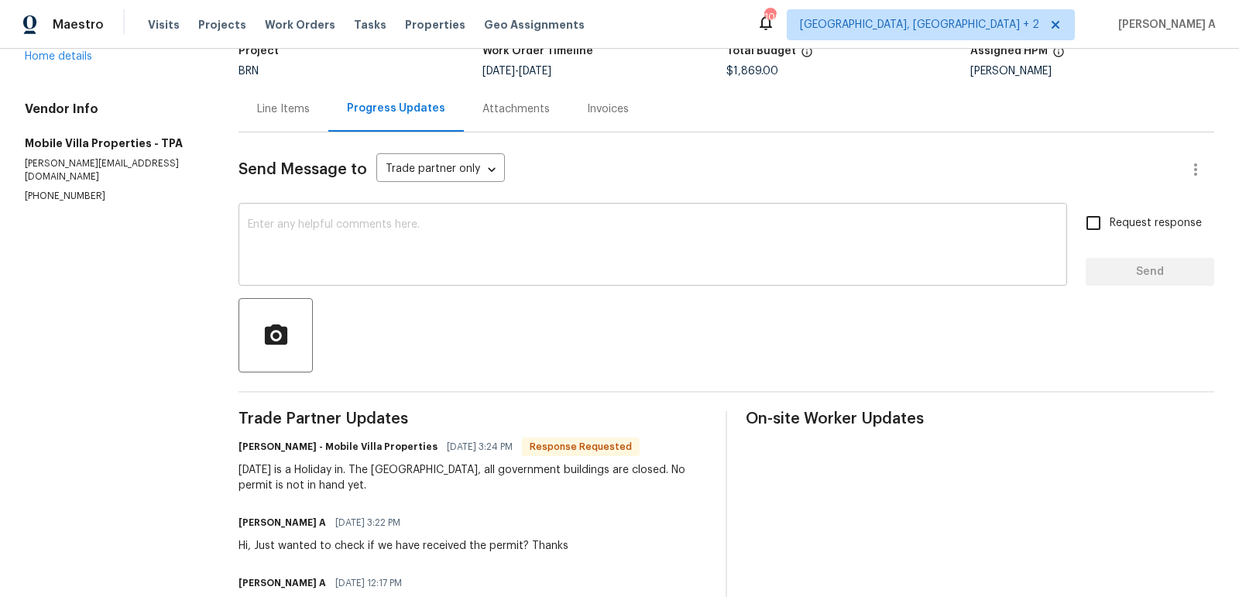
click at [475, 247] on textarea at bounding box center [653, 246] width 810 height 54
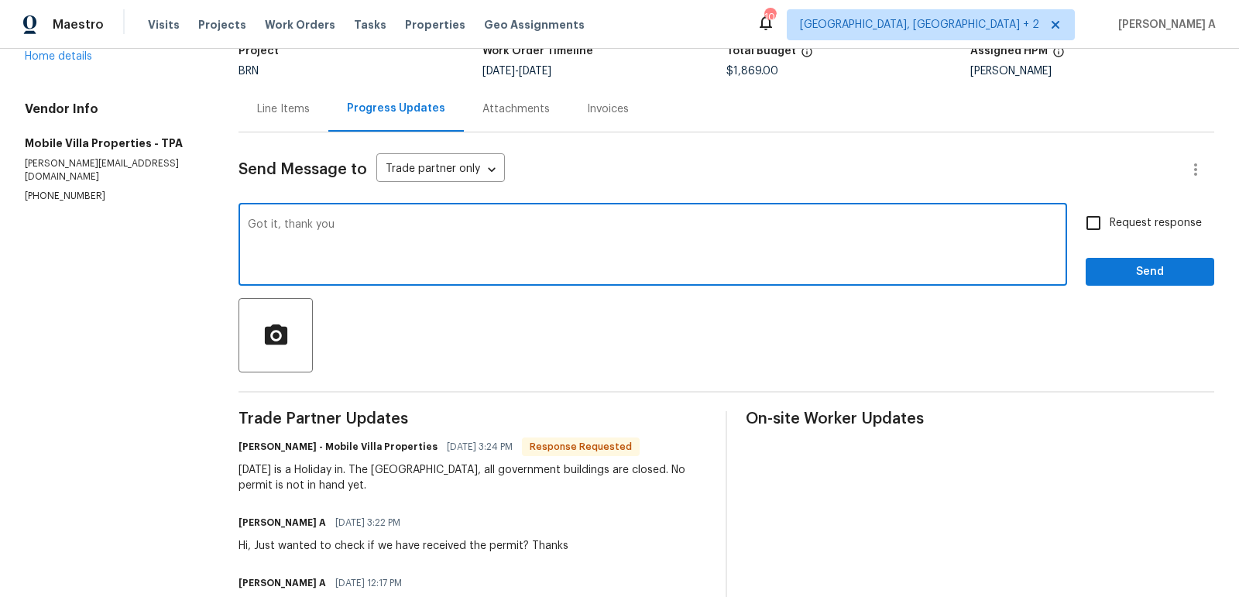
type textarea "Got it, thank you"
click at [1145, 269] on span "Send" at bounding box center [1150, 271] width 104 height 19
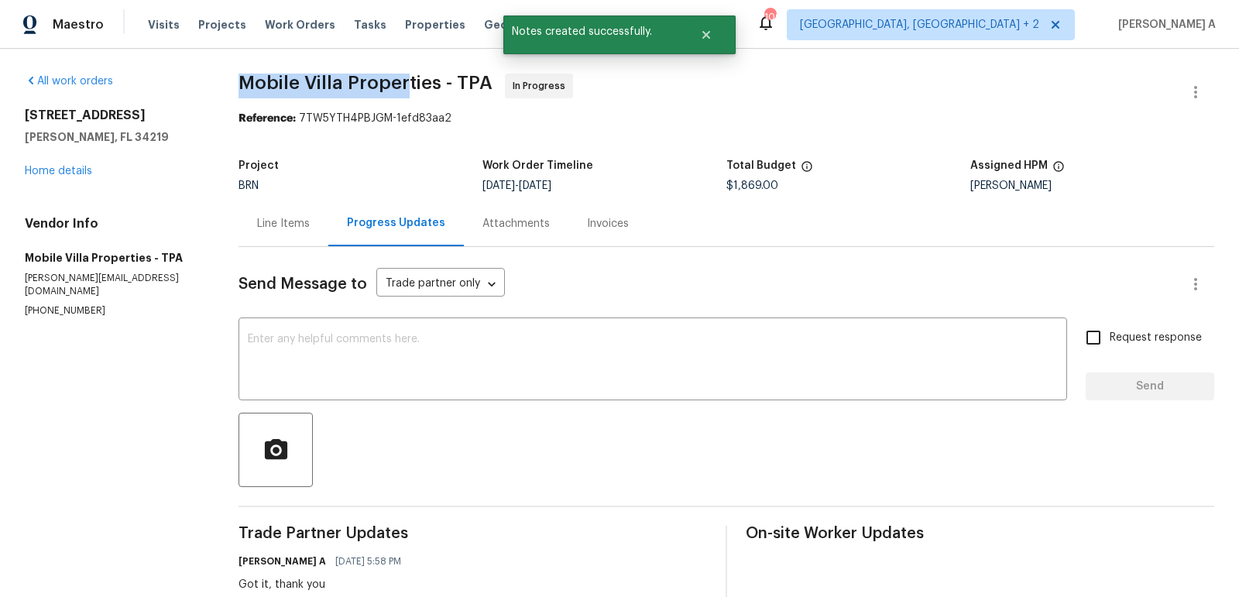
drag, startPoint x: 234, startPoint y: 86, endPoint x: 406, endPoint y: 84, distance: 172.6
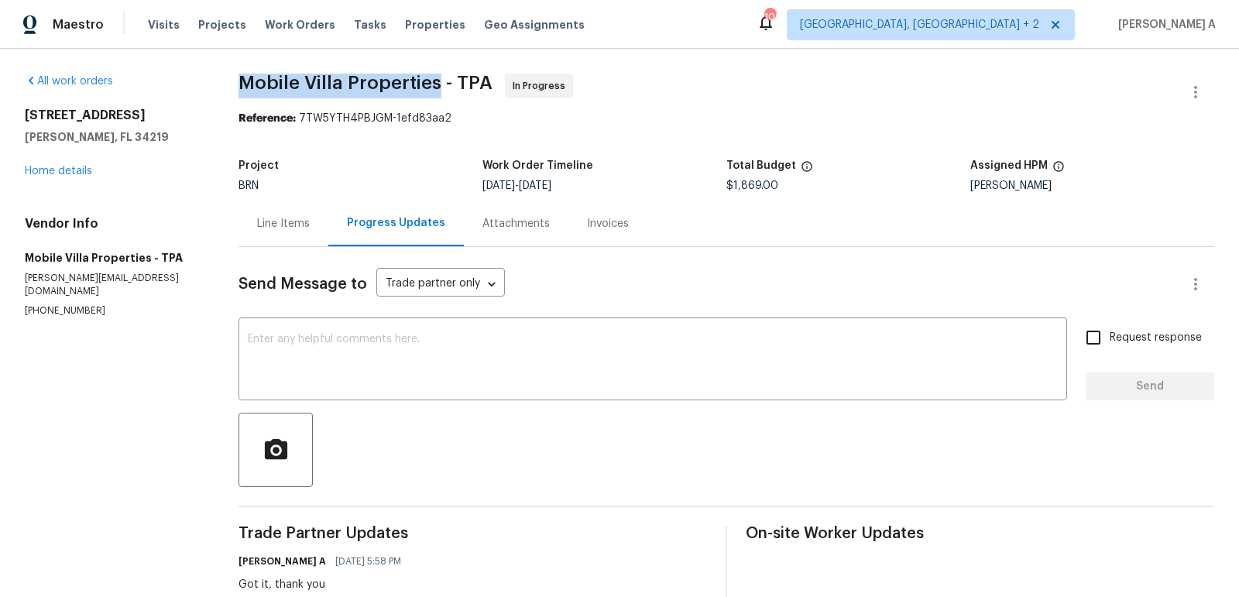
drag, startPoint x: 242, startPoint y: 89, endPoint x: 436, endPoint y: 89, distance: 194.3
click at [436, 89] on span "Mobile Villa Properties - TPA" at bounding box center [365, 83] width 254 height 19
copy span "Mobile Villa Properties"
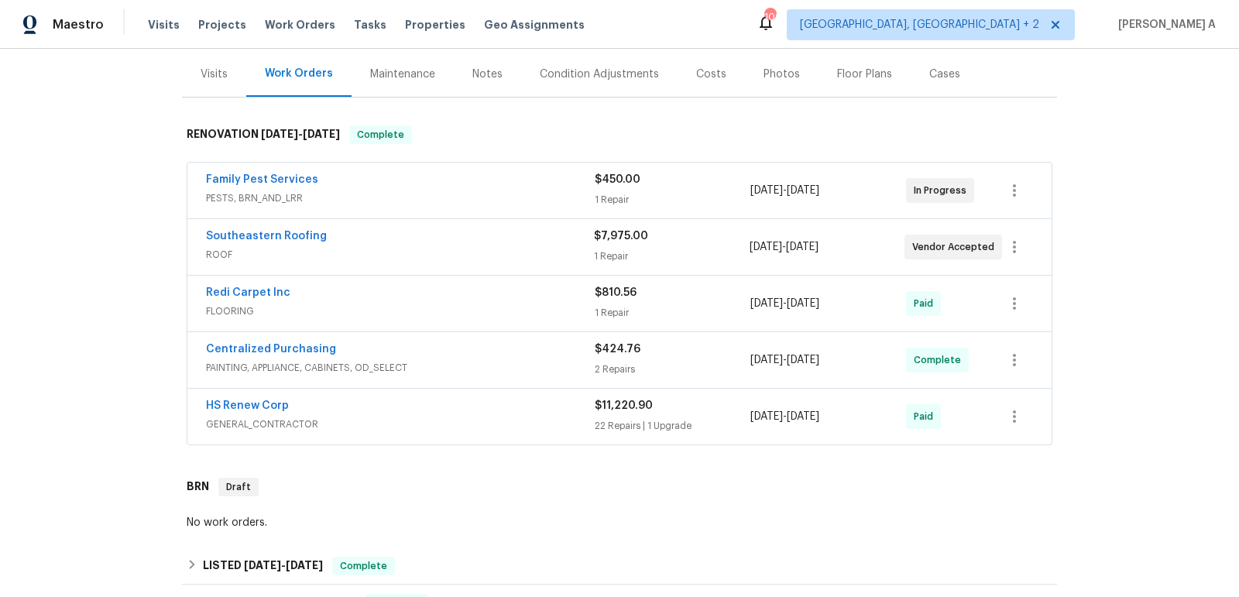
scroll to position [184, 0]
click at [255, 231] on link "Southeastern Roofing" at bounding box center [266, 235] width 121 height 11
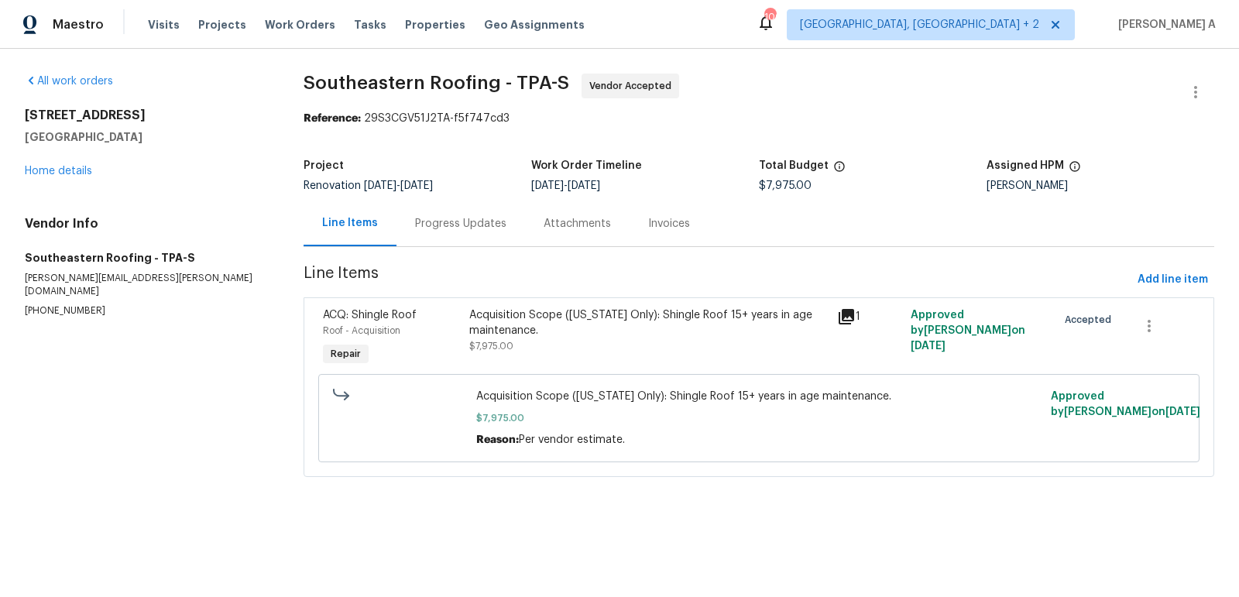
click at [409, 216] on div "Progress Updates" at bounding box center [460, 223] width 128 height 46
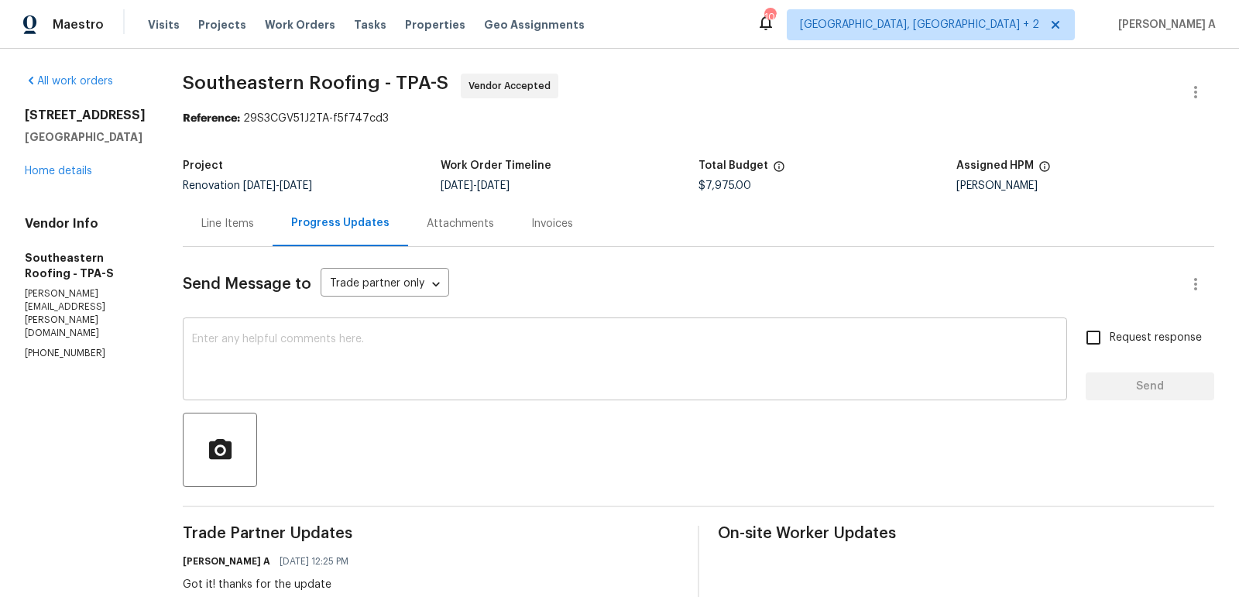
click at [258, 341] on textarea at bounding box center [624, 361] width 865 height 54
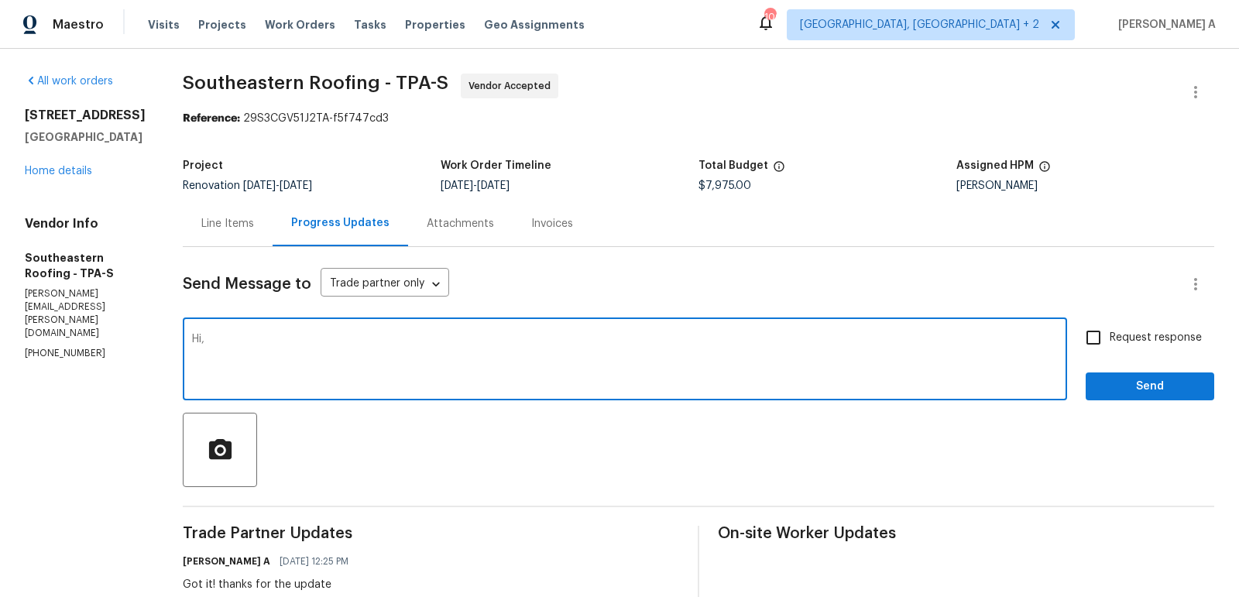
paste textarea "Hello, "Please note that you are required to use shingles that match the attach…"
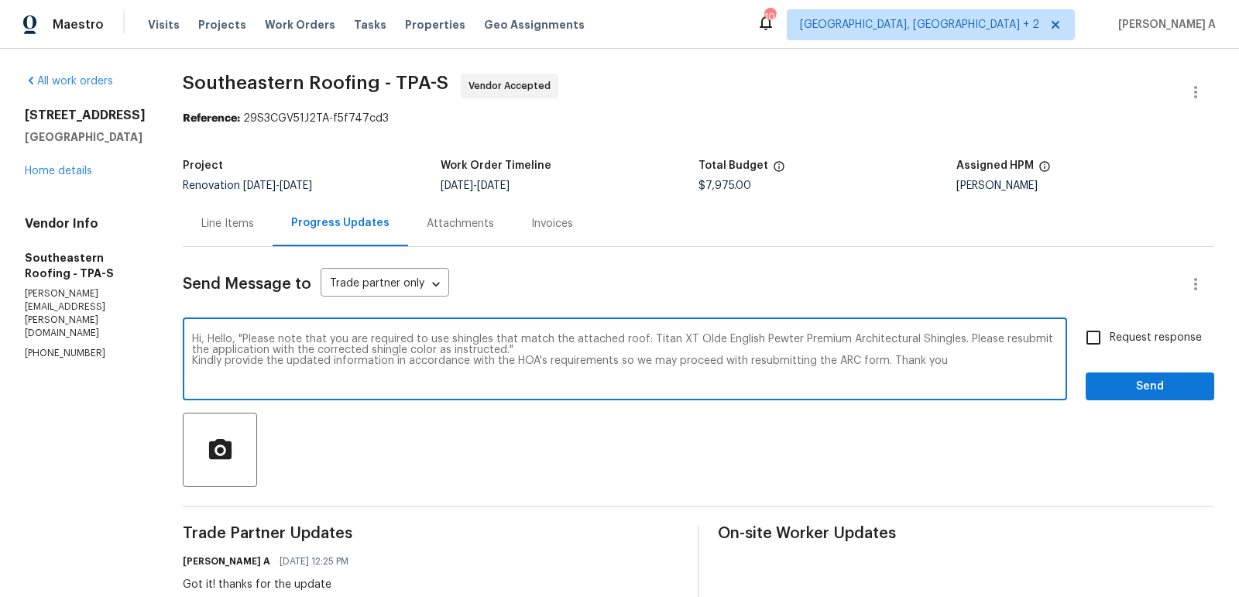
drag, startPoint x: 205, startPoint y: 339, endPoint x: 77, endPoint y: 338, distance: 127.7
type textarea "Hello, "Please note that you are required to use shingles that match the attach…"
click at [1108, 336] on input "Request response" at bounding box center [1093, 337] width 33 height 33
checkbox input "true"
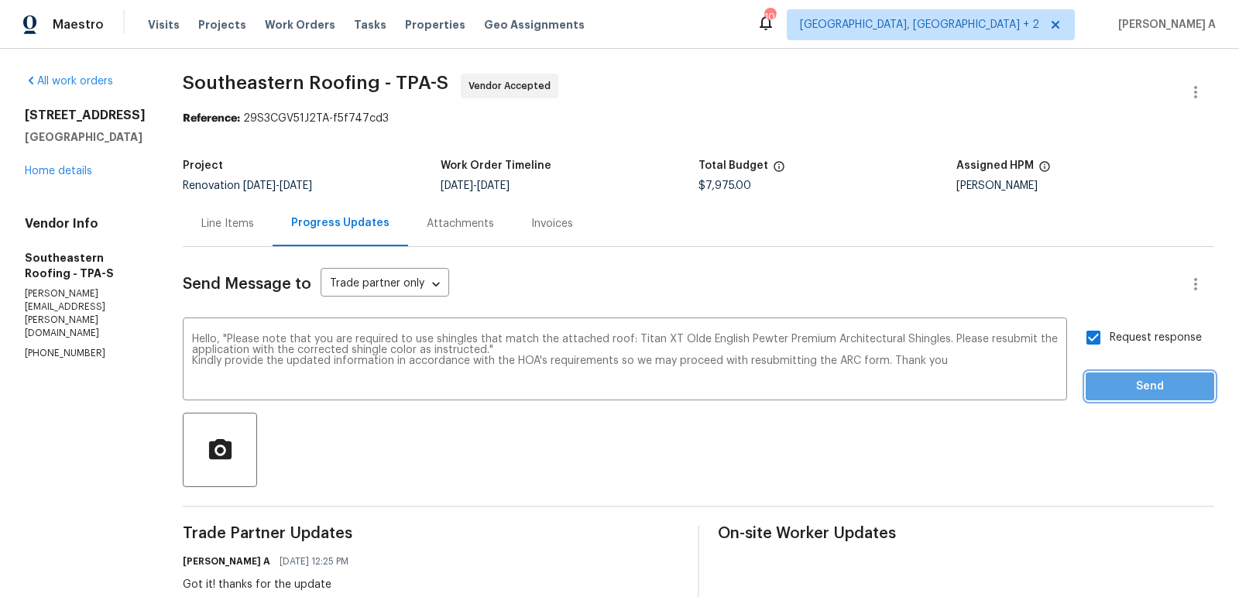
click at [1165, 391] on span "Send" at bounding box center [1150, 386] width 104 height 19
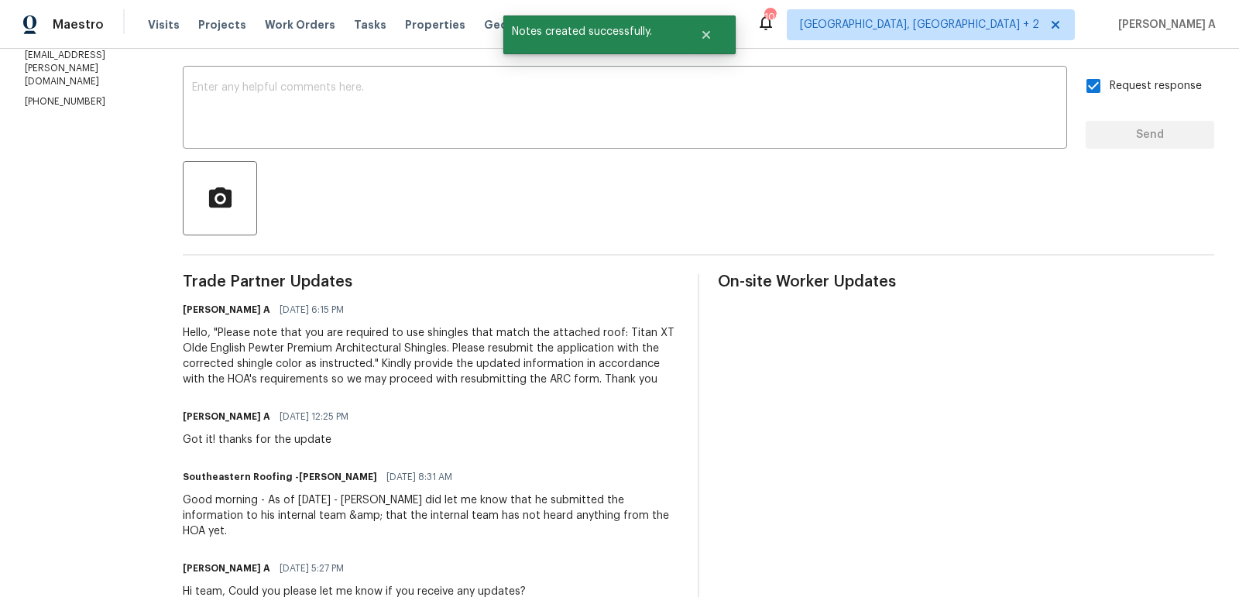
scroll to position [251, 0]
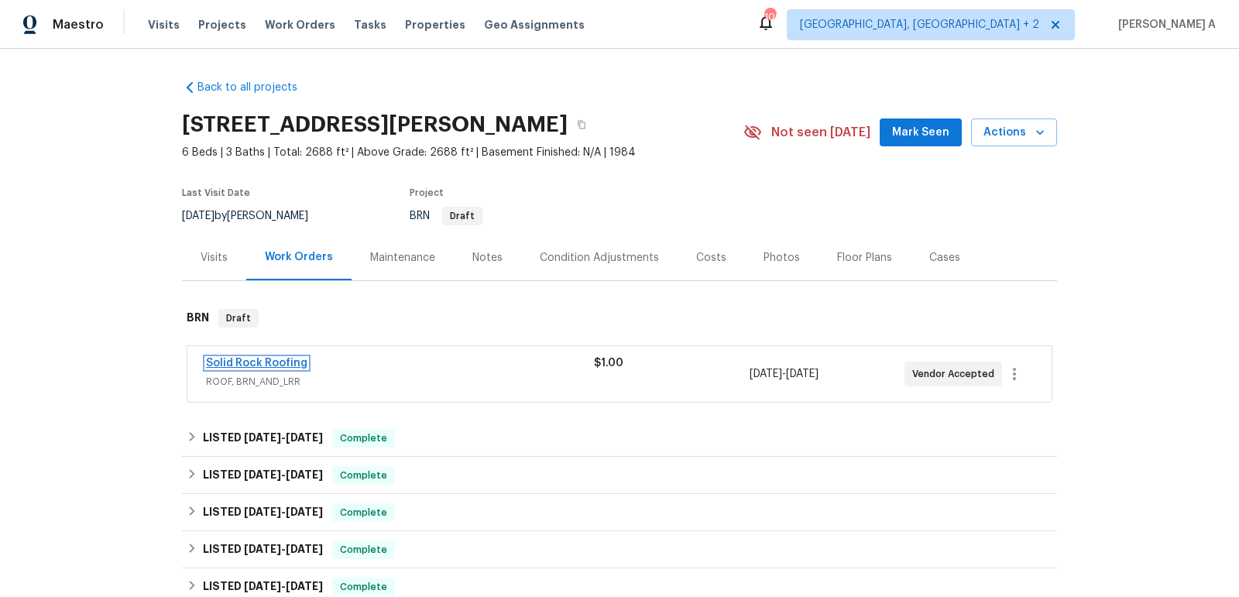
click at [271, 358] on link "Solid Rock Roofing" at bounding box center [256, 363] width 101 height 11
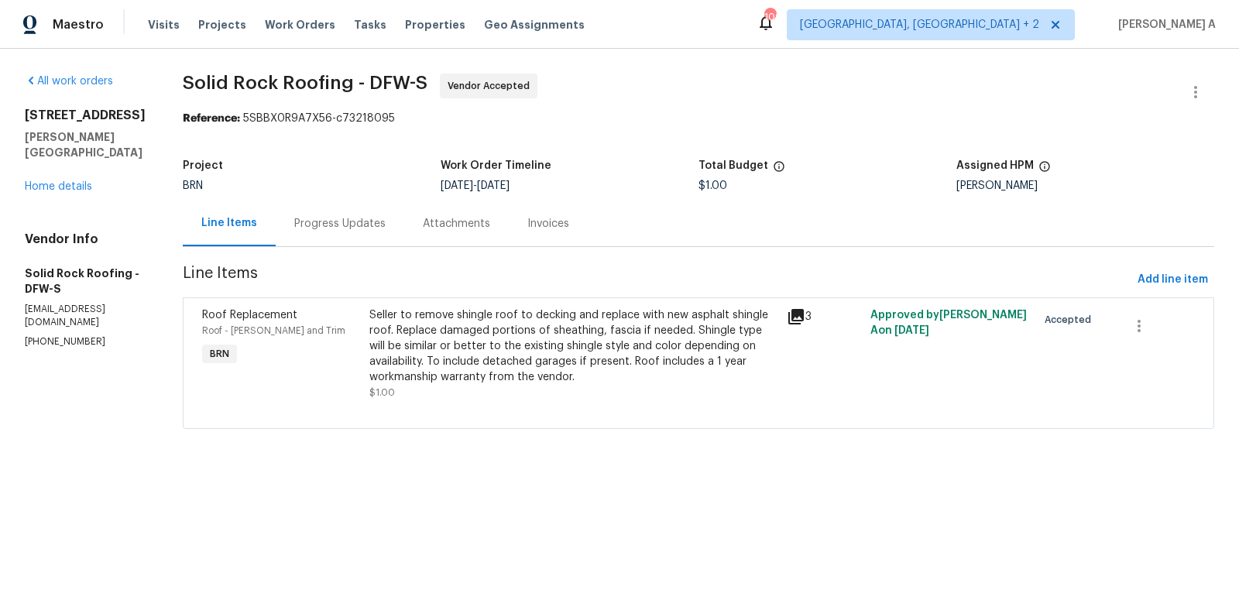
click at [374, 207] on div "Progress Updates" at bounding box center [340, 223] width 128 height 46
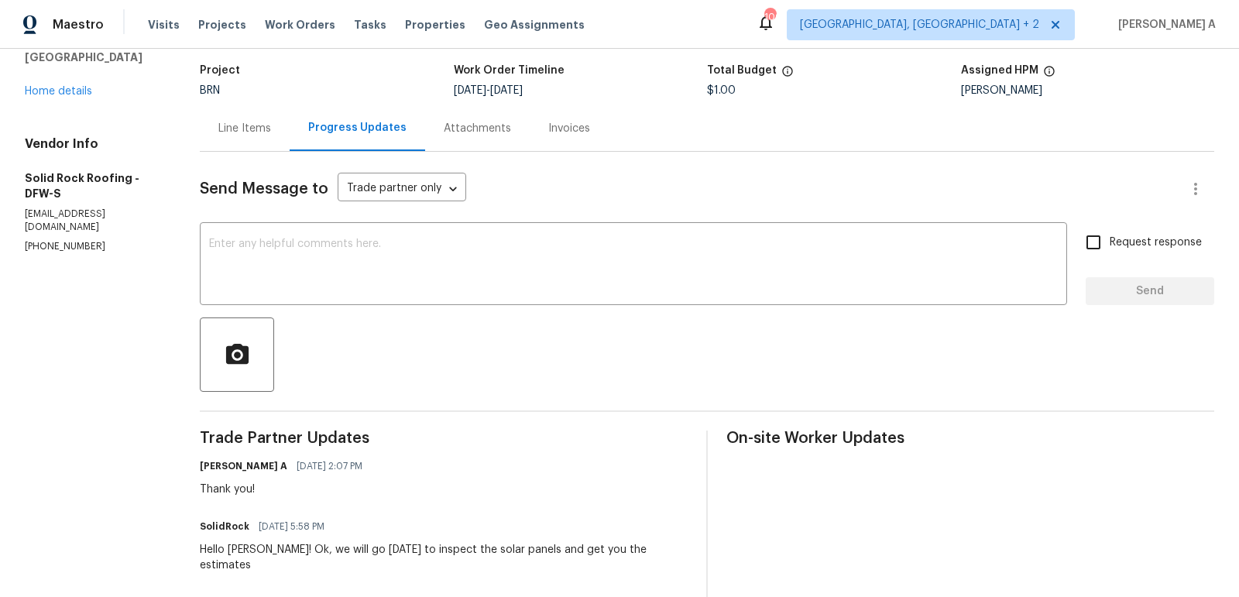
scroll to position [104, 0]
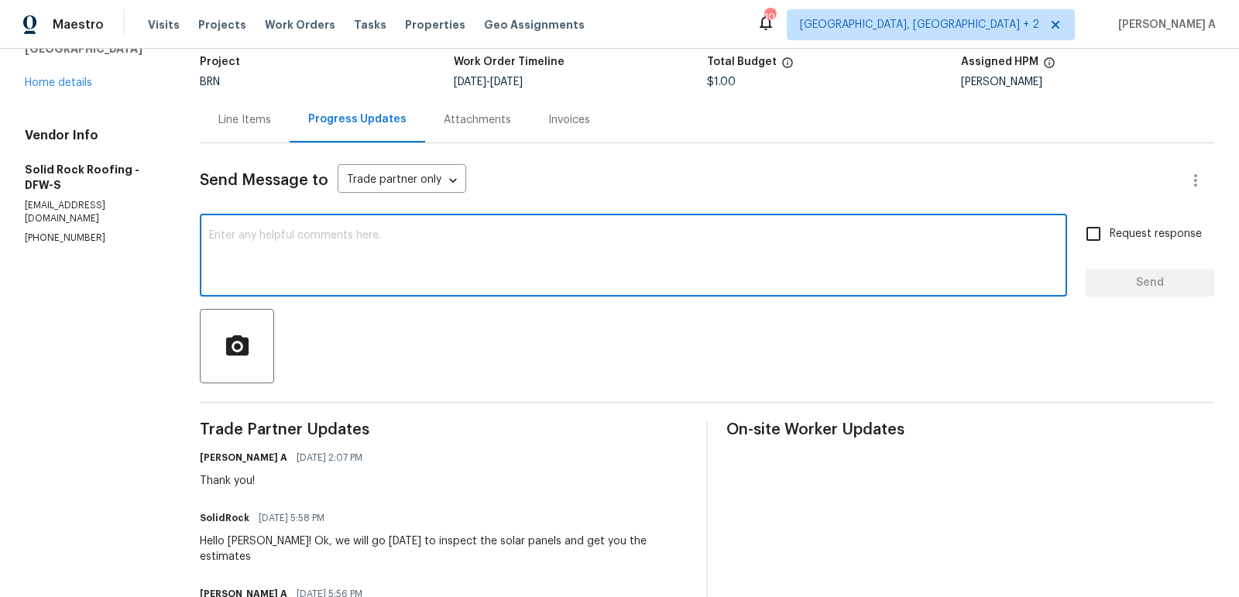
click at [396, 257] on textarea at bounding box center [633, 257] width 848 height 54
type textarea "Please let me know once the estimate is ready. Thanks"
click at [1125, 241] on span "Request response" at bounding box center [1155, 234] width 92 height 16
click at [1109, 241] on input "Request response" at bounding box center [1093, 234] width 33 height 33
checkbox input "true"
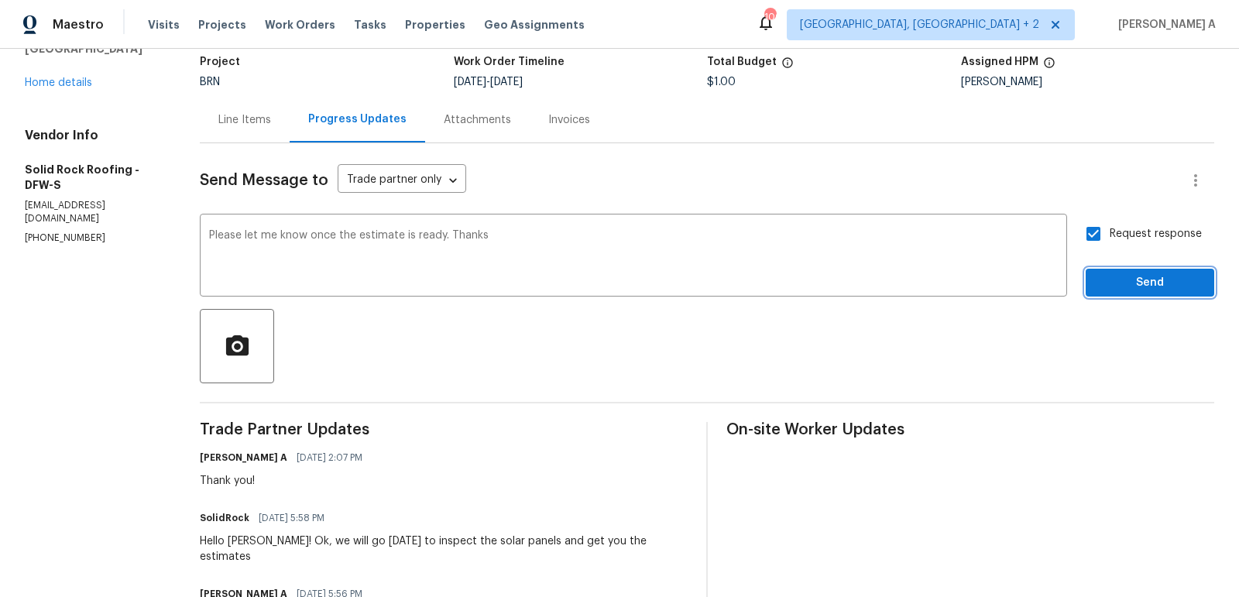
click at [1157, 290] on span "Send" at bounding box center [1150, 282] width 104 height 19
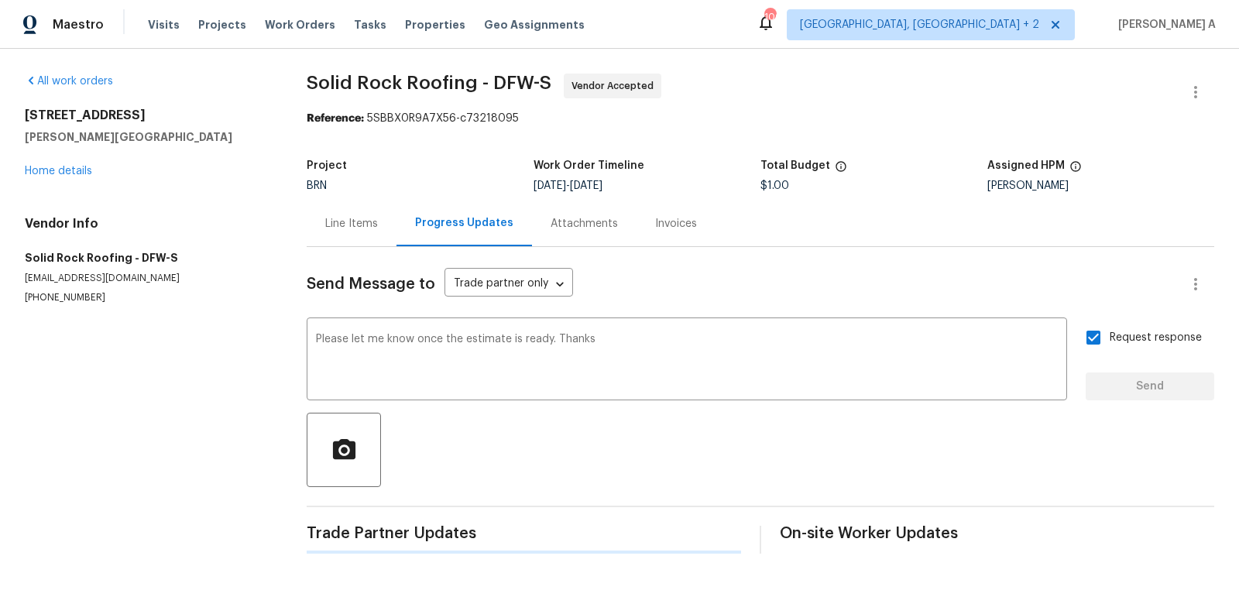
scroll to position [0, 0]
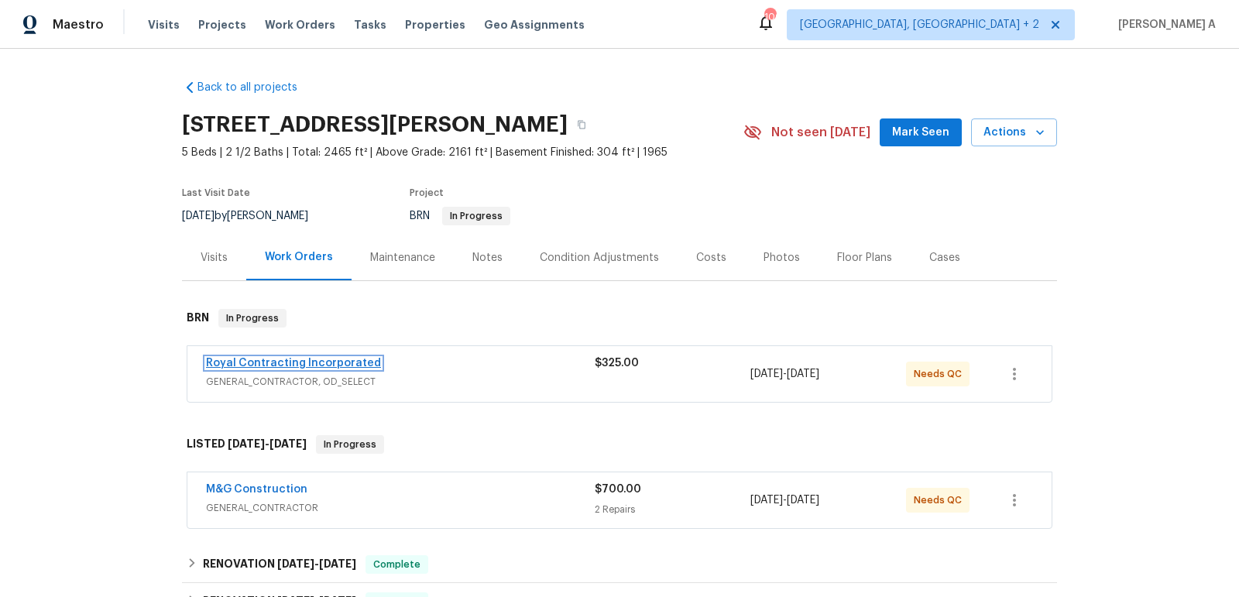
click at [339, 362] on link "Royal Contracting Incorporated" at bounding box center [293, 363] width 175 height 11
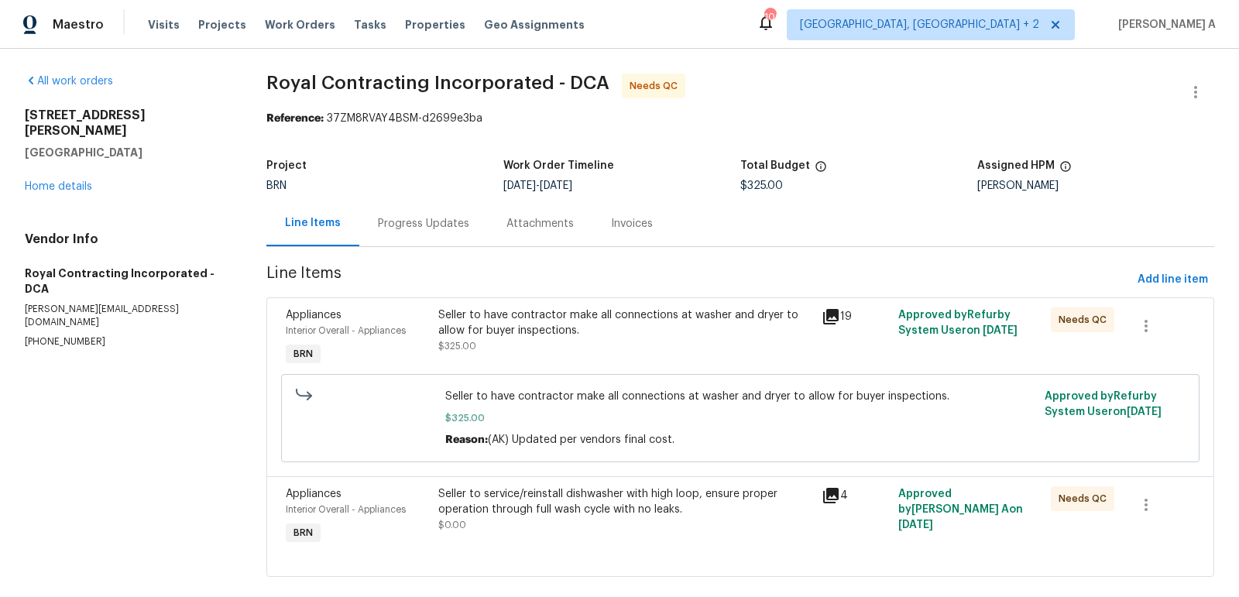
click at [627, 322] on div "Seller to have contractor make all connections at washer and dryer to allow for…" at bounding box center [624, 322] width 373 height 31
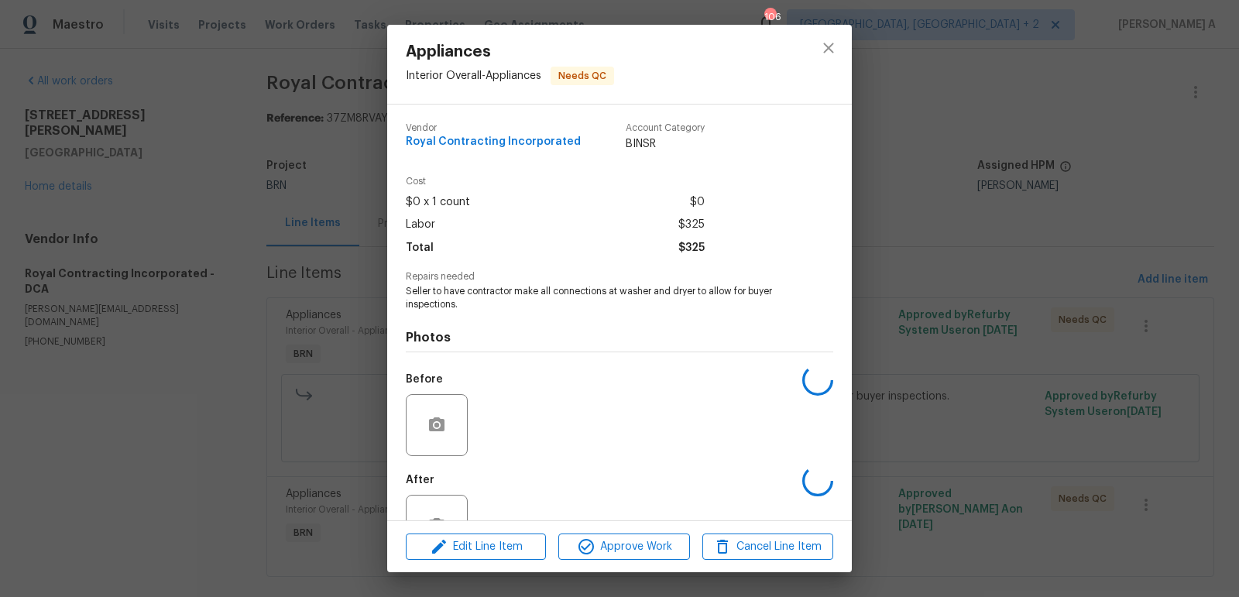
scroll to position [51, 0]
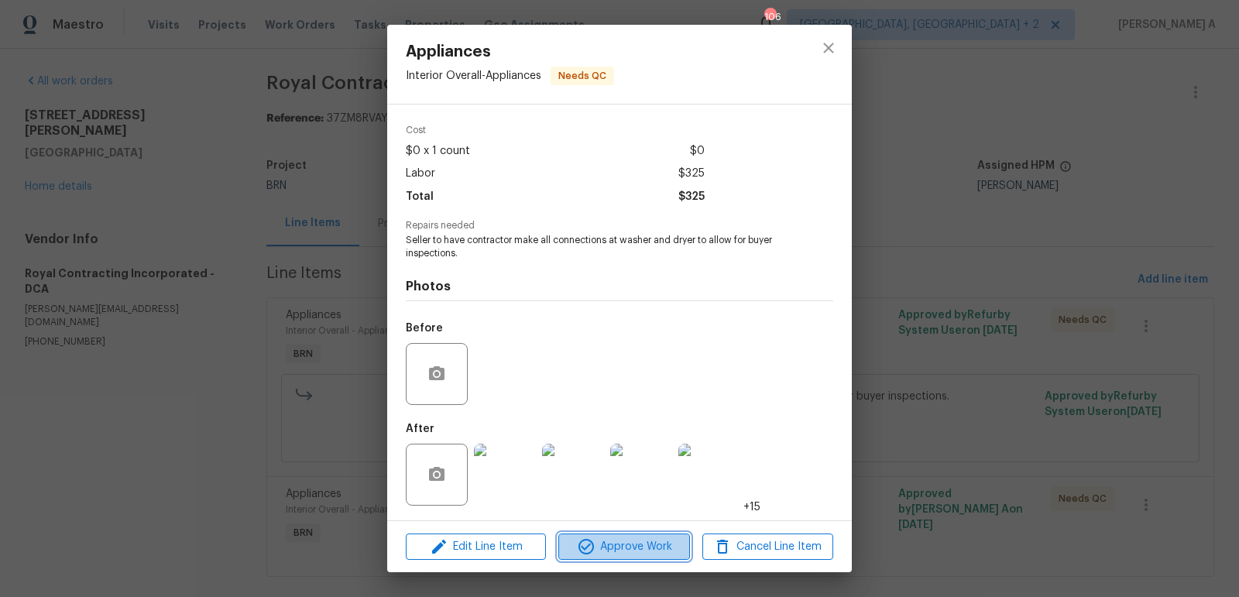
click at [619, 557] on button "Approve Work" at bounding box center [623, 546] width 131 height 27
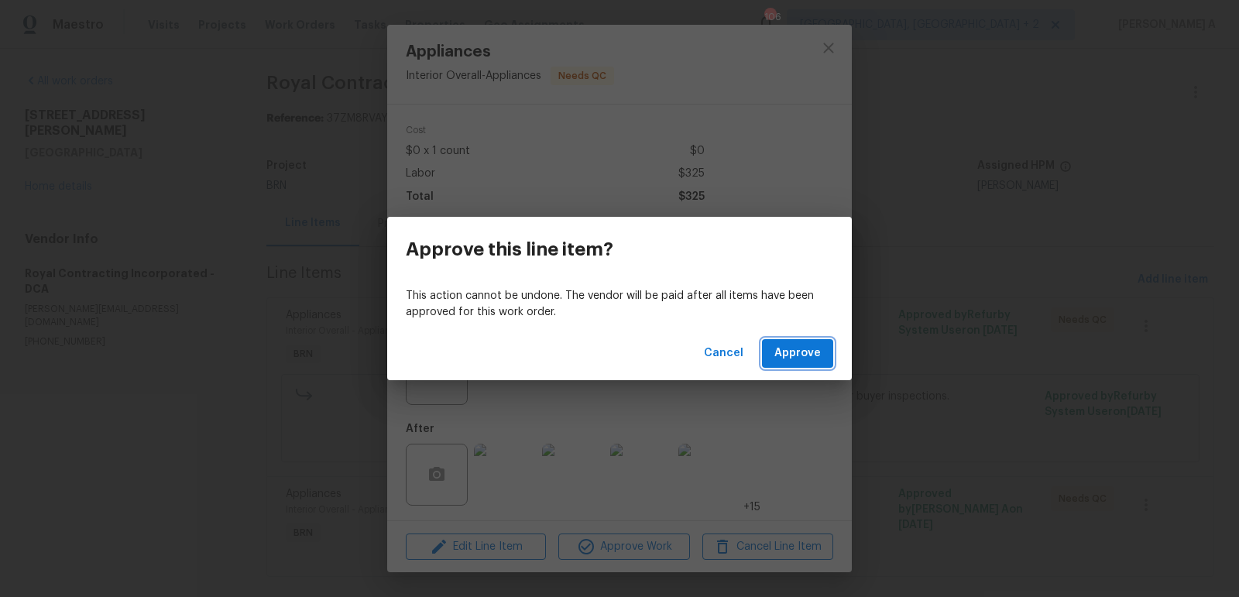
click at [789, 356] on span "Approve" at bounding box center [797, 353] width 46 height 19
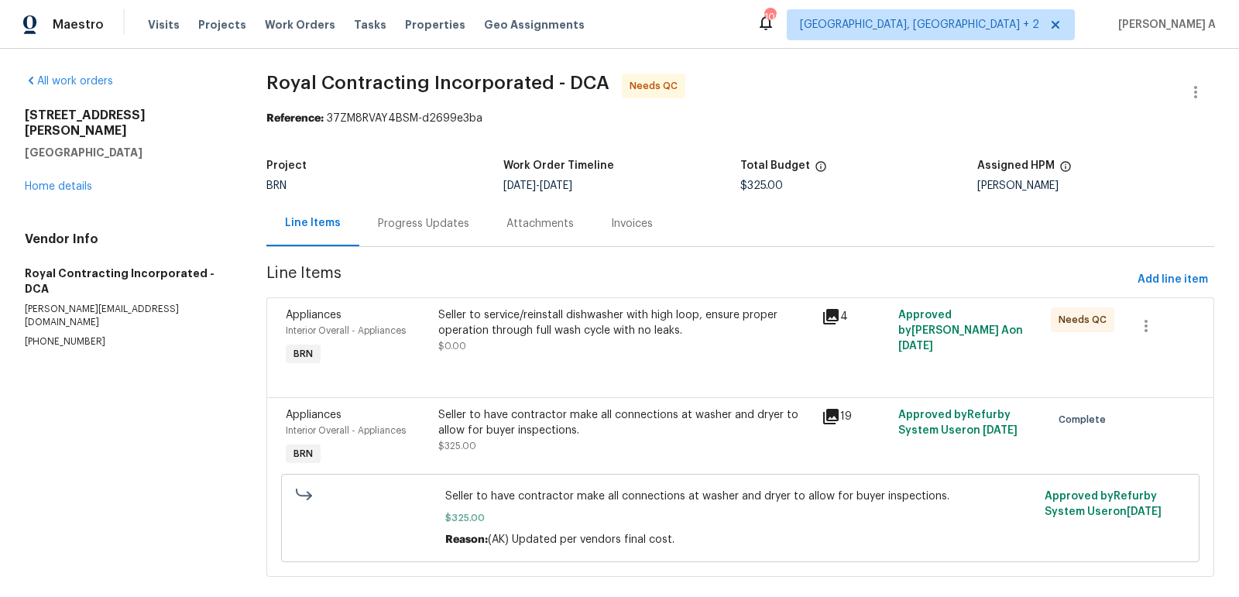
click at [611, 355] on div "Seller to service/reinstall dishwasher with high loop, ensure proper operation …" at bounding box center [624, 338] width 382 height 71
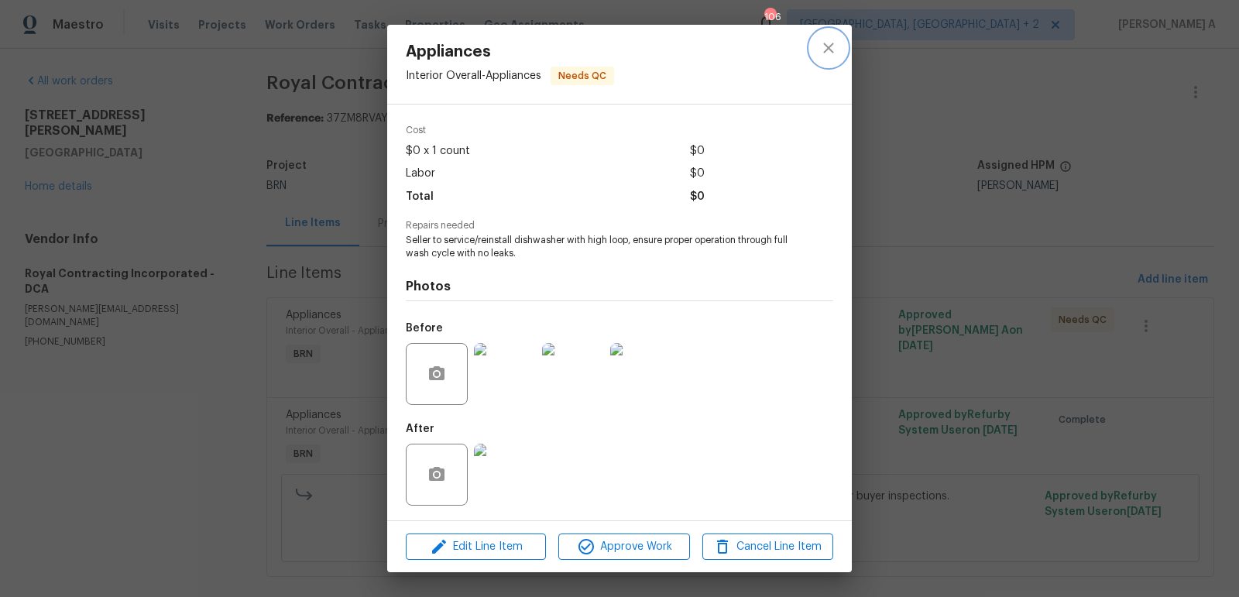
click at [828, 50] on icon "close" at bounding box center [828, 48] width 19 height 19
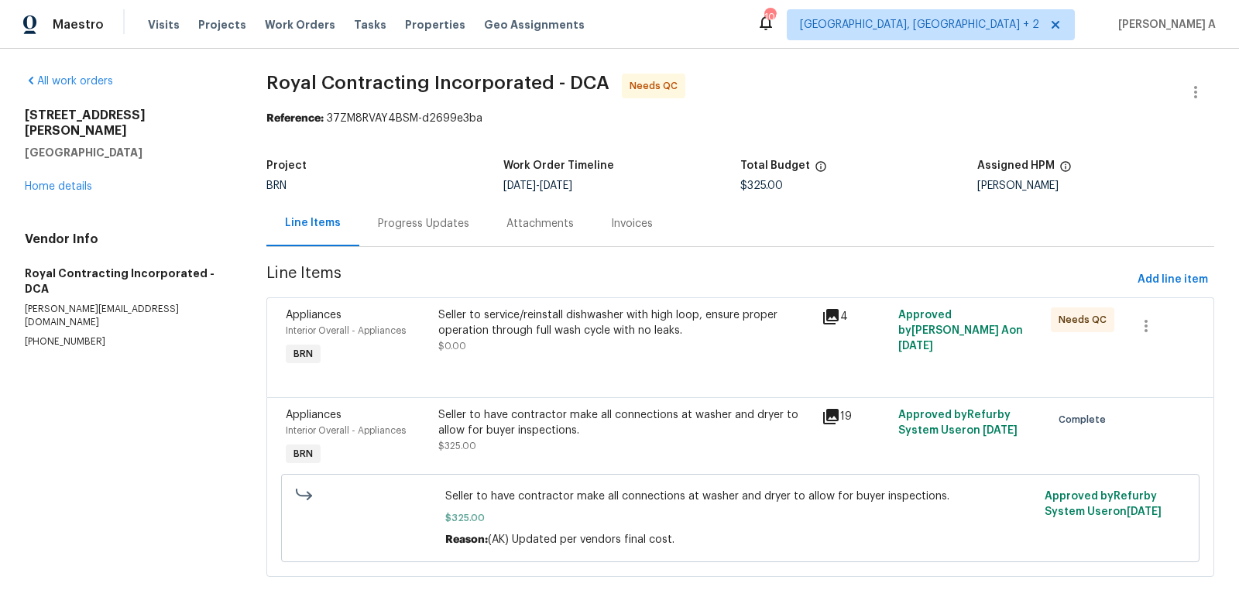
click at [423, 220] on div "Progress Updates" at bounding box center [423, 223] width 91 height 15
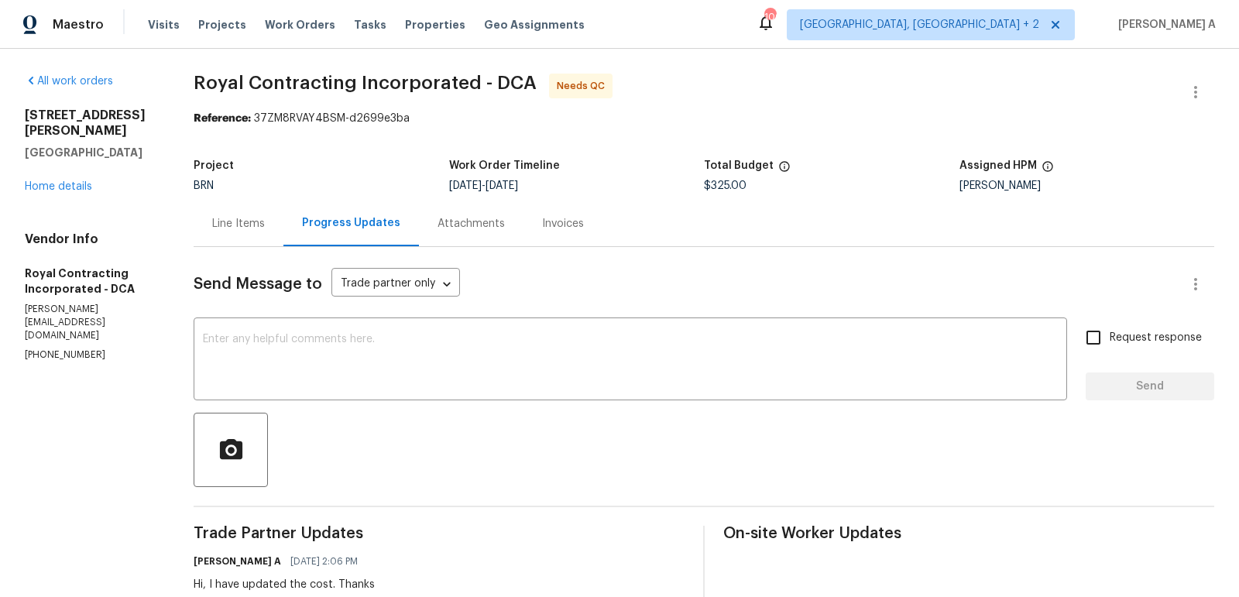
click at [242, 213] on div "Line Items" at bounding box center [239, 223] width 90 height 46
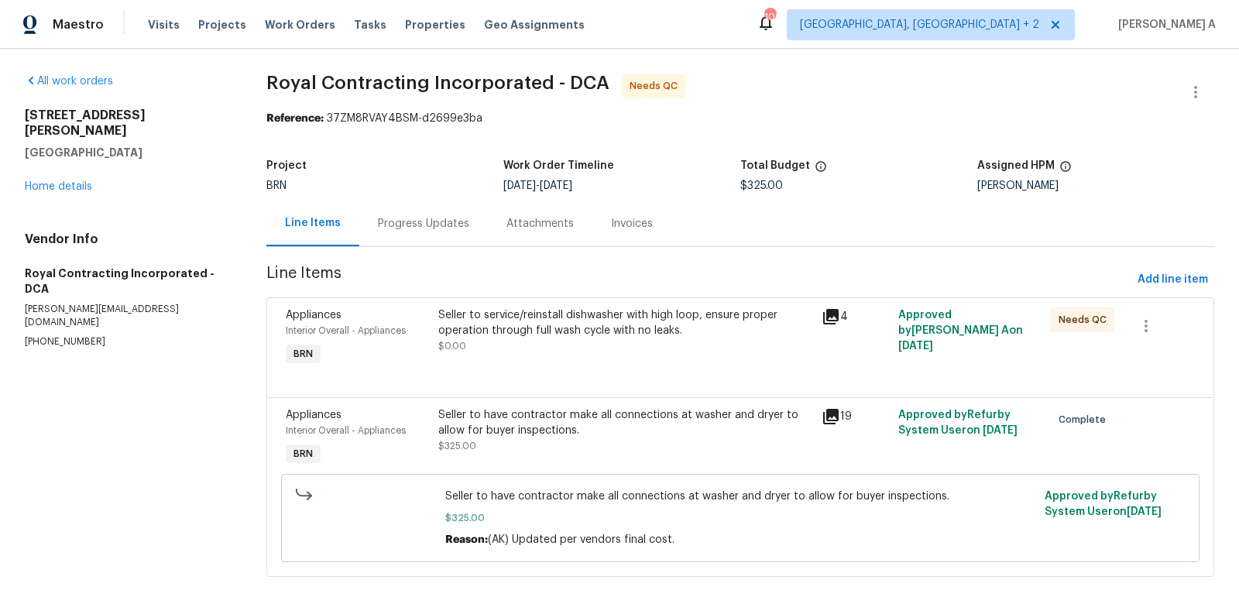
click at [589, 337] on div "Seller to service/reinstall dishwasher with high loop, ensure proper operation …" at bounding box center [624, 330] width 373 height 46
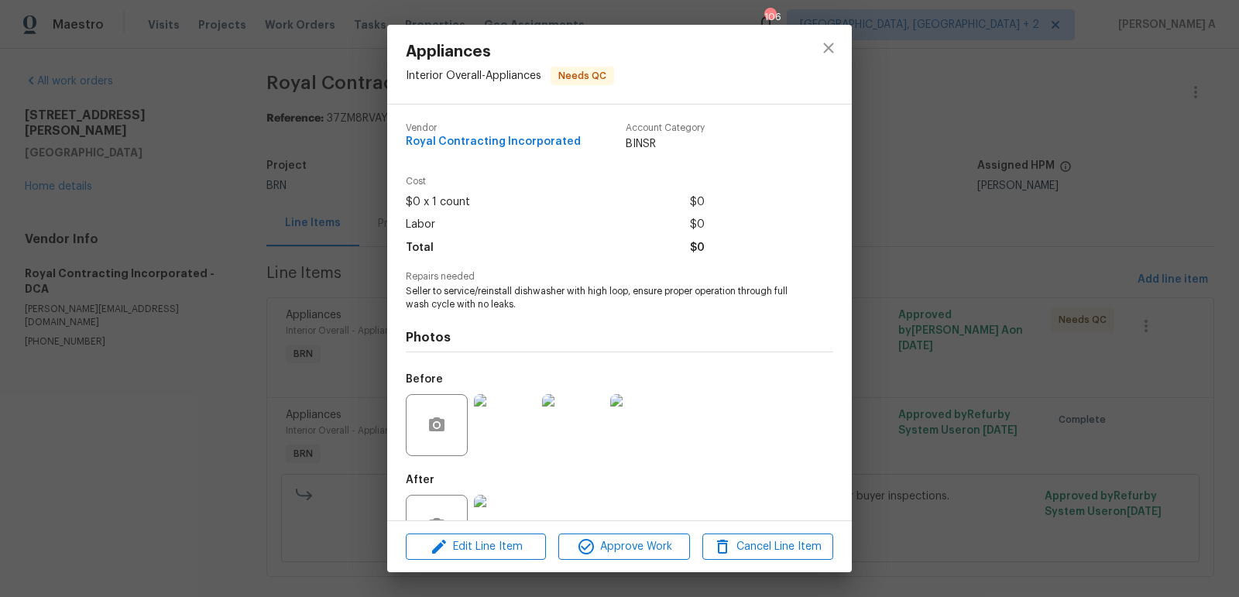
scroll to position [51, 0]
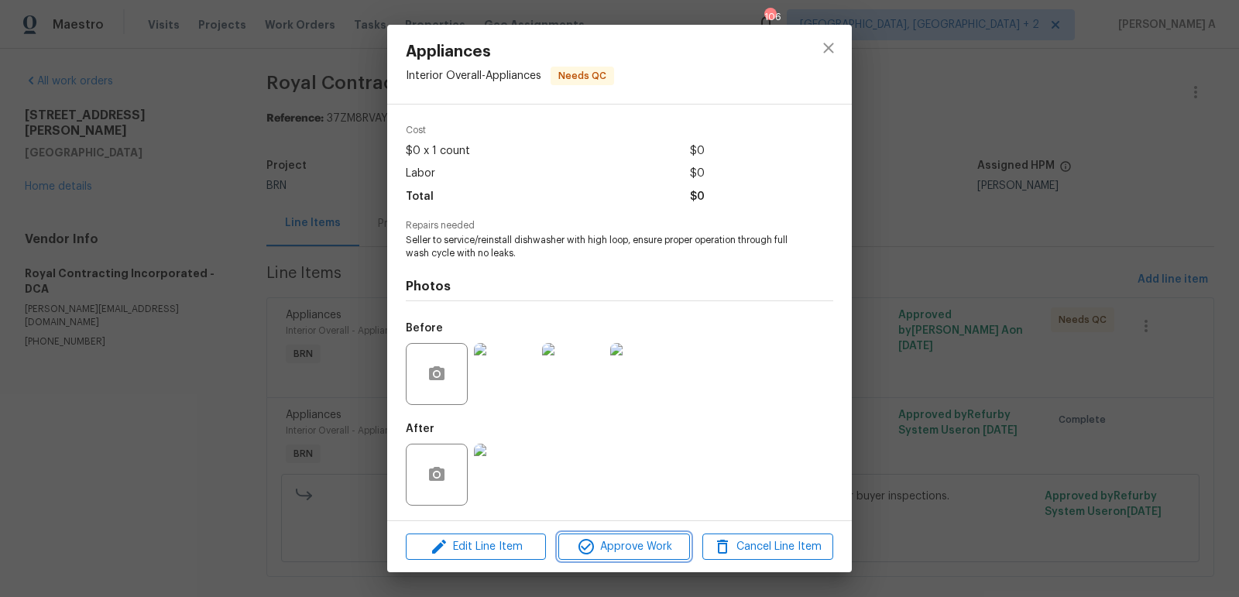
click at [655, 549] on span "Approve Work" at bounding box center [624, 546] width 122 height 19
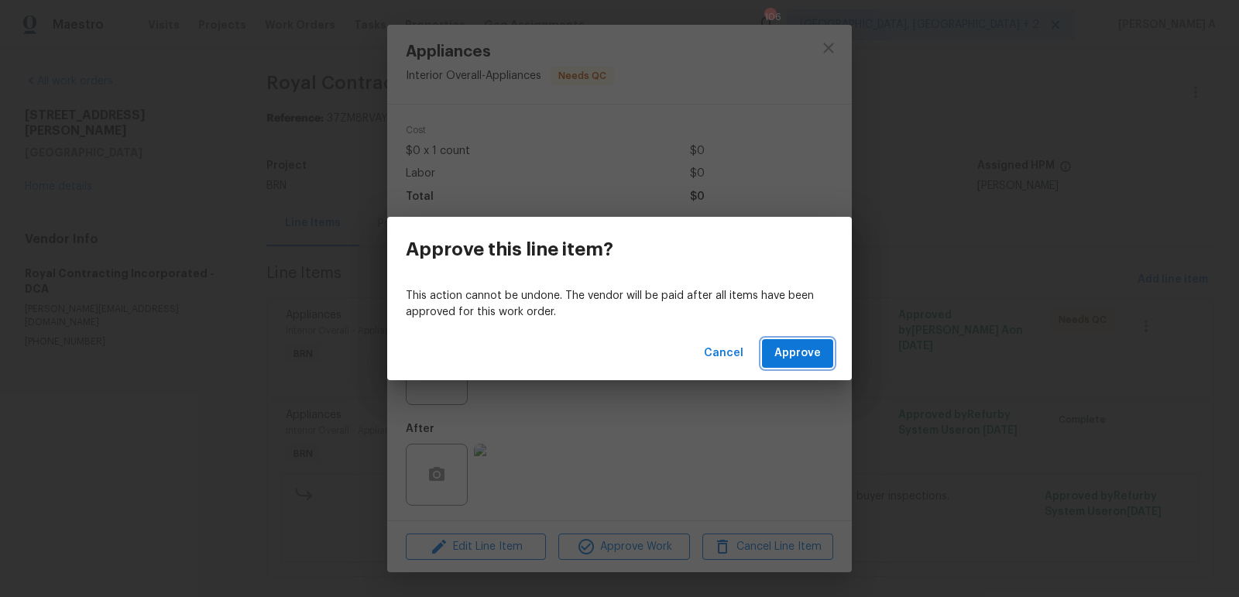
click at [795, 354] on span "Approve" at bounding box center [797, 353] width 46 height 19
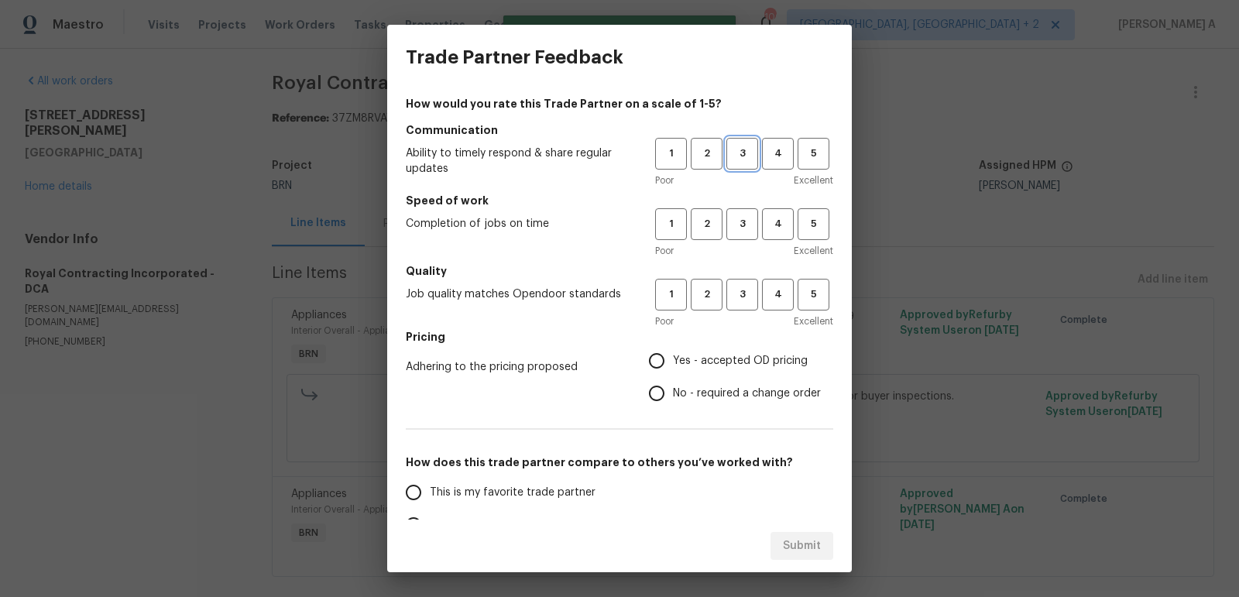
click at [742, 156] on span "3" at bounding box center [742, 154] width 29 height 18
click at [742, 213] on button "3" at bounding box center [742, 224] width 32 height 32
click at [742, 297] on span "3" at bounding box center [742, 295] width 29 height 18
click at [721, 346] on label "Yes - accepted OD pricing" at bounding box center [730, 360] width 180 height 33
click at [673, 346] on input "Yes - accepted OD pricing" at bounding box center [656, 360] width 33 height 33
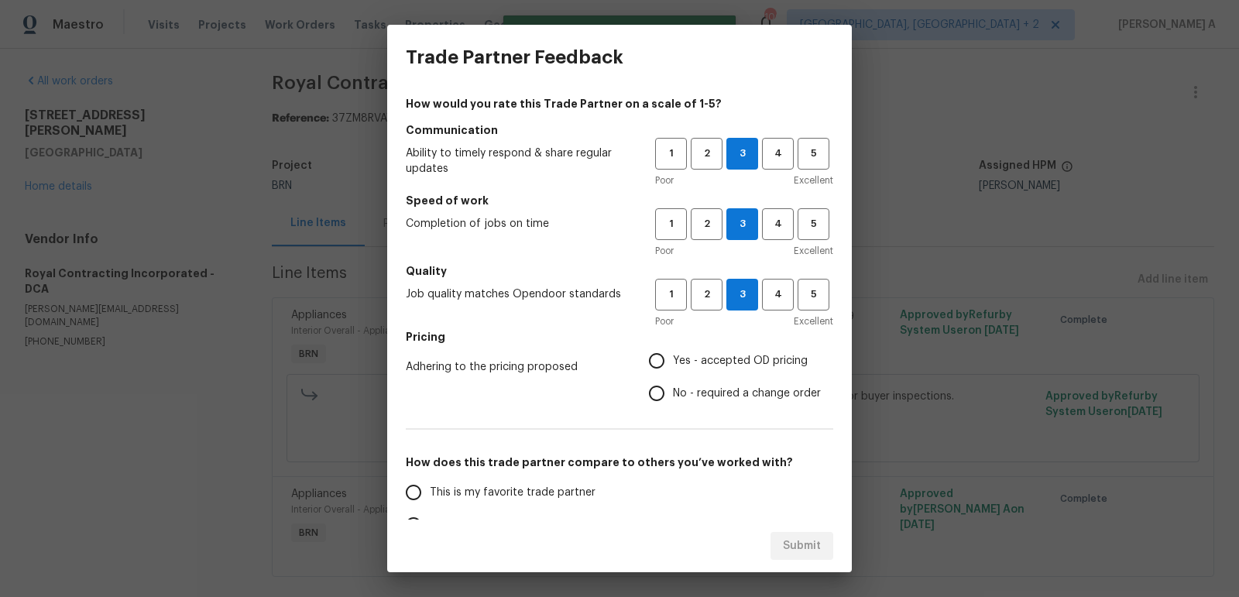
radio input "true"
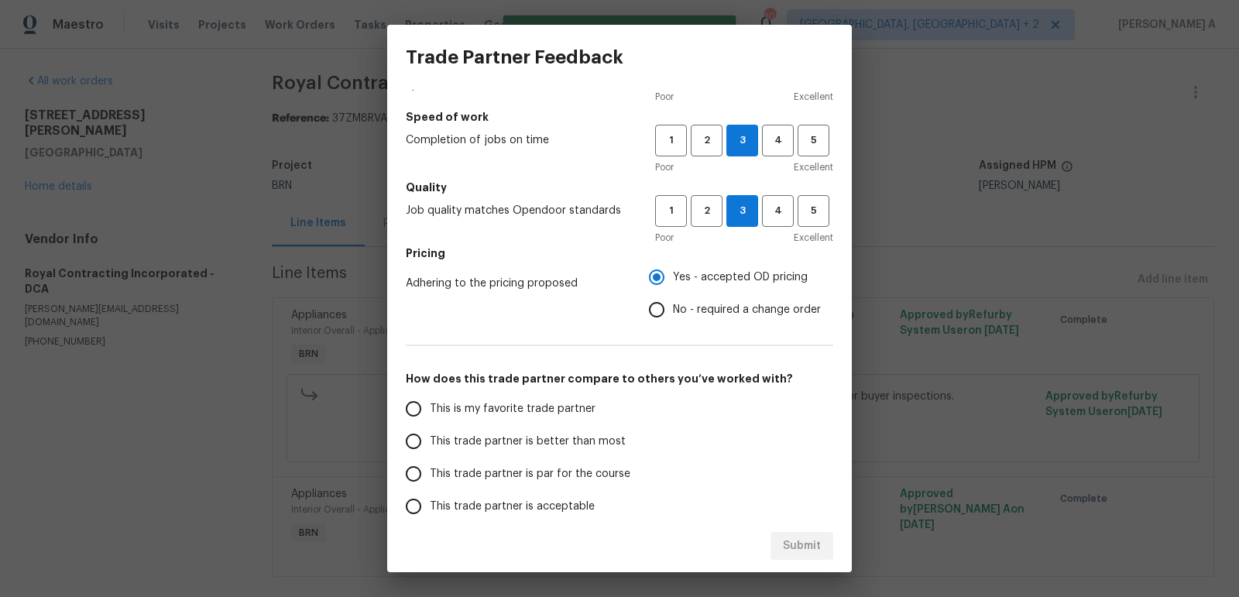
click at [553, 398] on label "This is my favorite trade partner" at bounding box center [519, 408] width 245 height 33
click at [430, 398] on input "This is my favorite trade partner" at bounding box center [413, 408] width 33 height 33
click at [819, 549] on span "Submit" at bounding box center [802, 545] width 38 height 19
radio input "true"
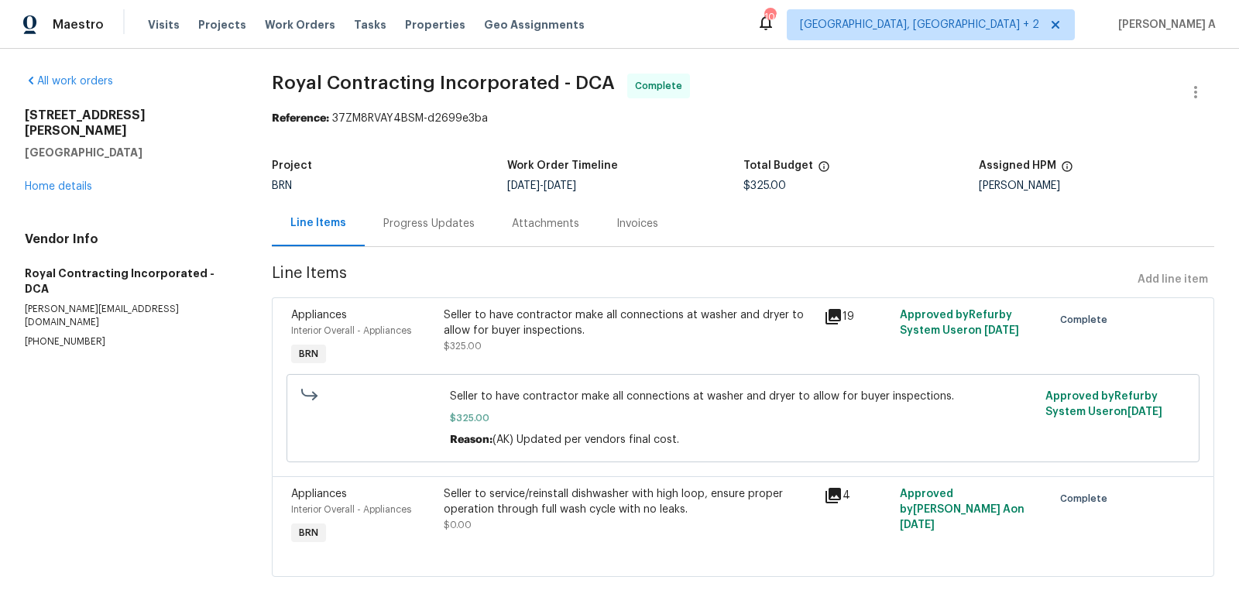
click at [413, 222] on div "Progress Updates" at bounding box center [428, 223] width 91 height 15
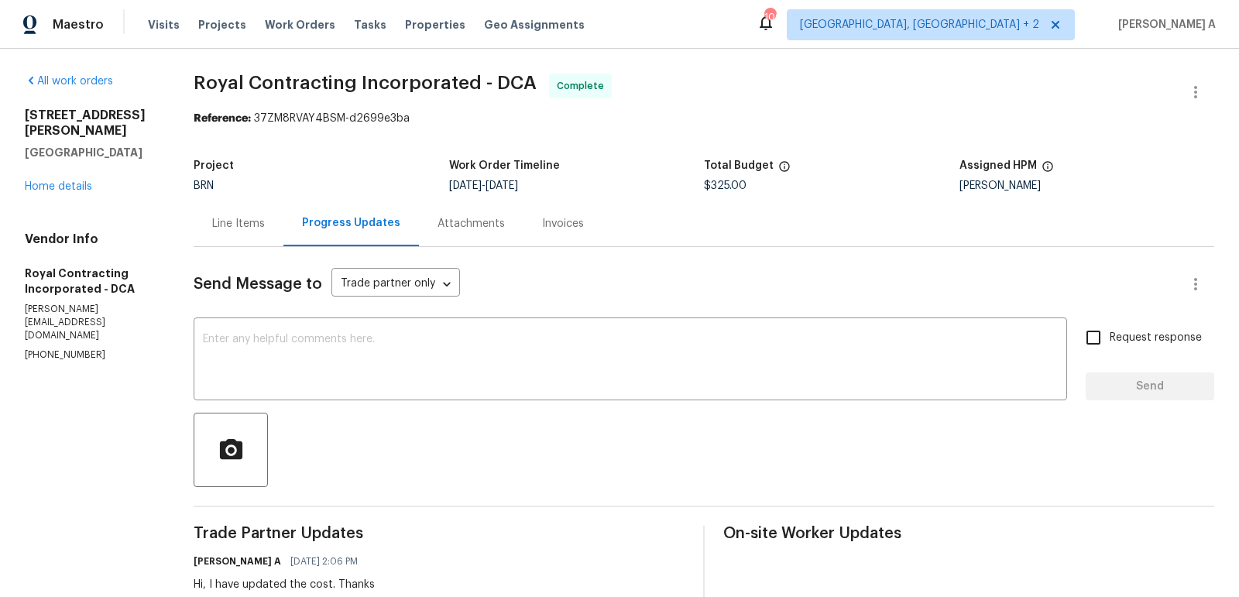
click at [232, 224] on div "Line Items" at bounding box center [238, 223] width 53 height 15
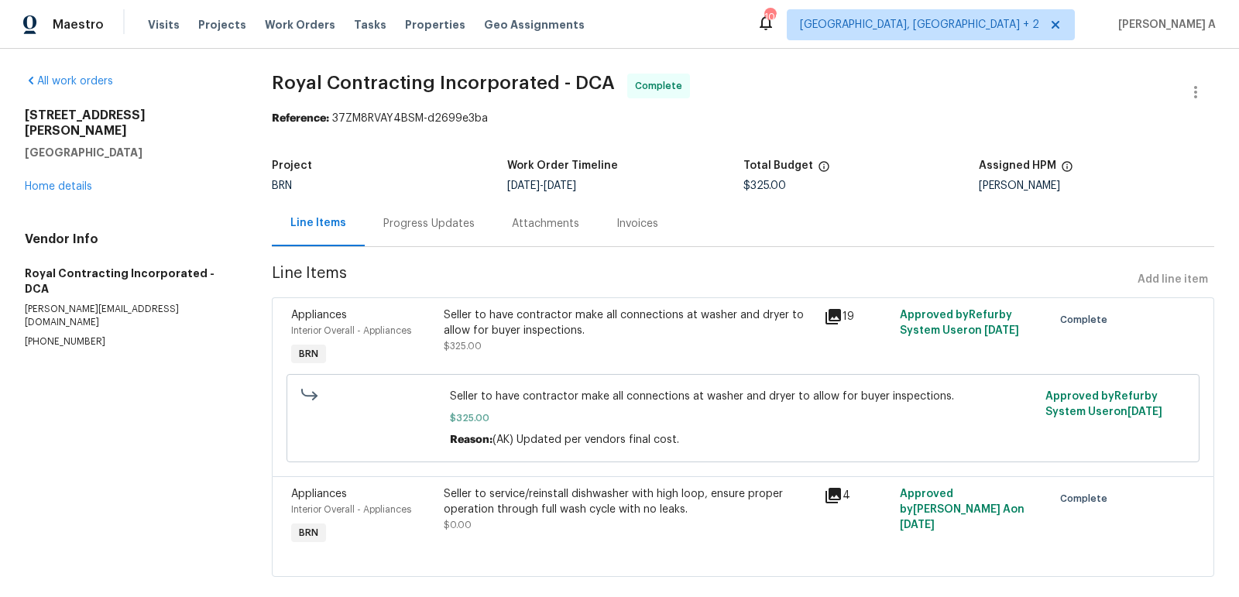
click at [550, 351] on div "Seller to have contractor make all connections at washer and dryer to allow for…" at bounding box center [629, 330] width 371 height 46
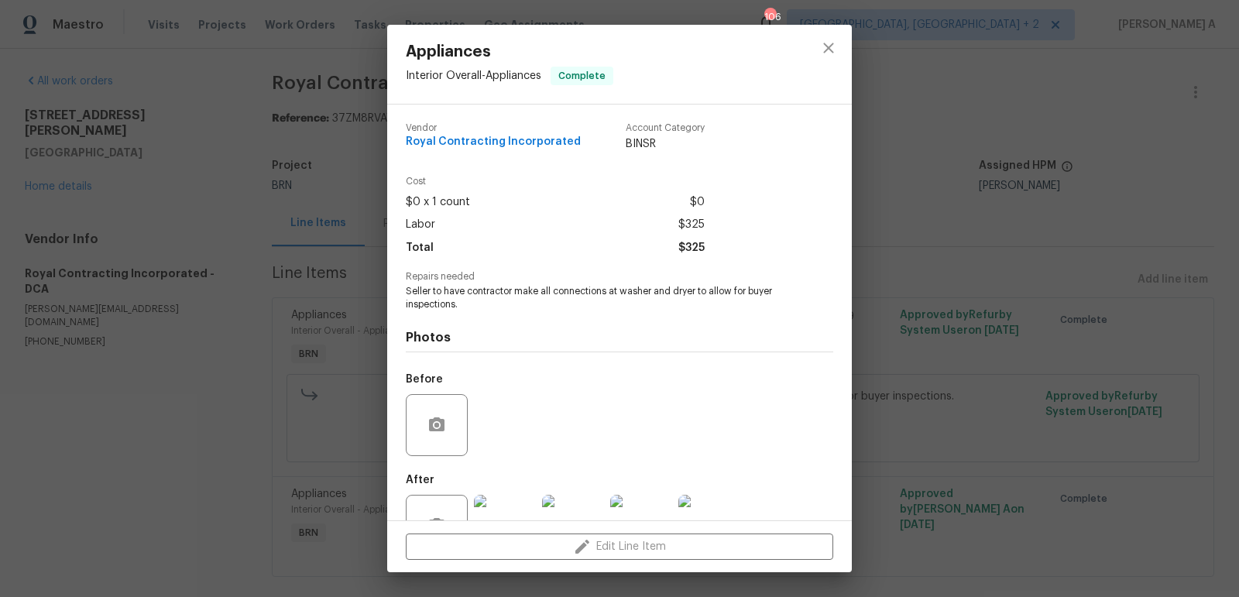
click at [497, 136] on span "Royal Contracting Incorporated" at bounding box center [493, 142] width 175 height 12
copy span "Royal Contracting Incorporated"
click at [533, 290] on span "Seller to have contractor make all connections at washer and dryer to allow for…" at bounding box center [598, 298] width 385 height 26
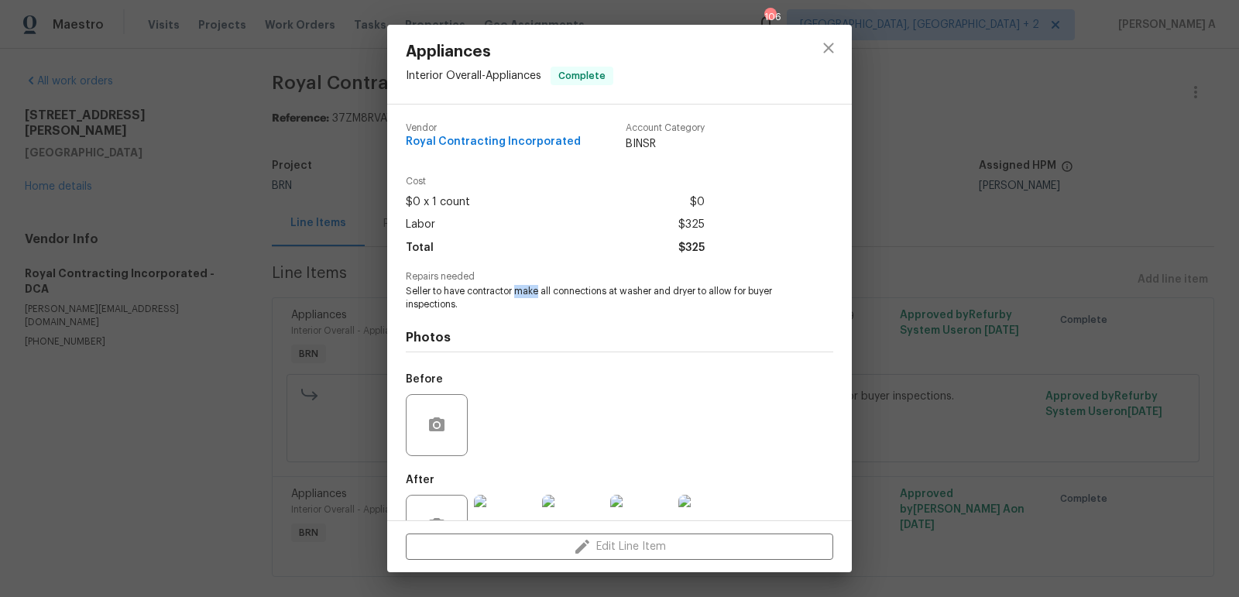
click at [533, 290] on span "Seller to have contractor make all connections at washer and dryer to allow for…" at bounding box center [598, 298] width 385 height 26
copy span "Seller to have contractor make all connections at washer and dryer to allow for…"
click at [816, 46] on button "close" at bounding box center [828, 47] width 37 height 37
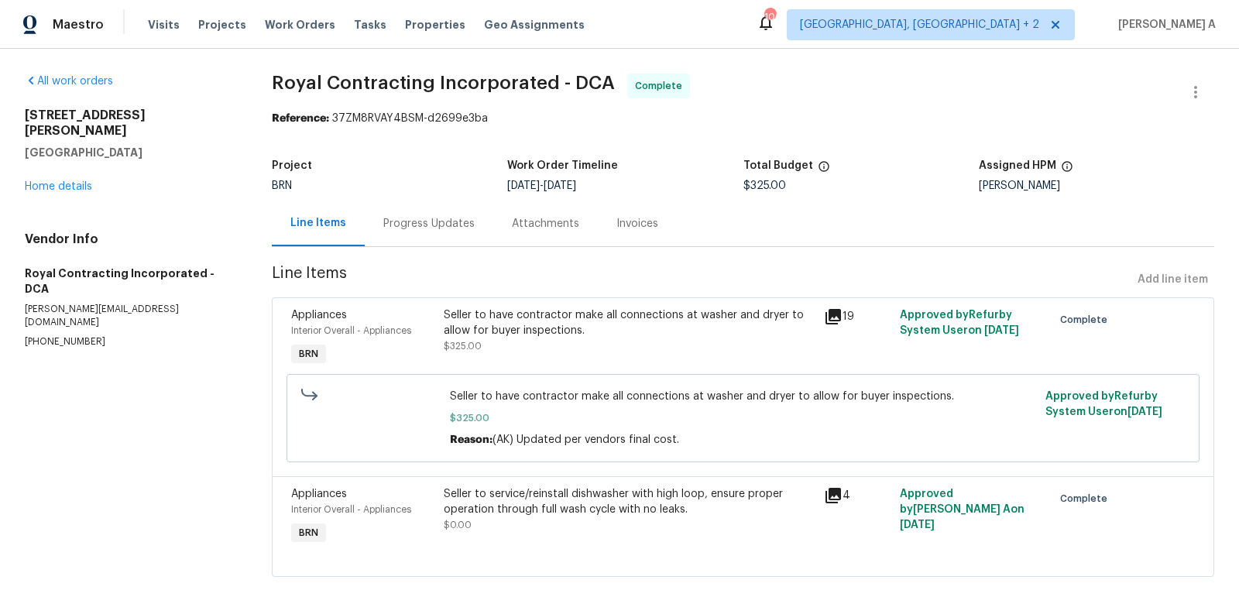
click at [423, 217] on div "Progress Updates" at bounding box center [428, 223] width 91 height 15
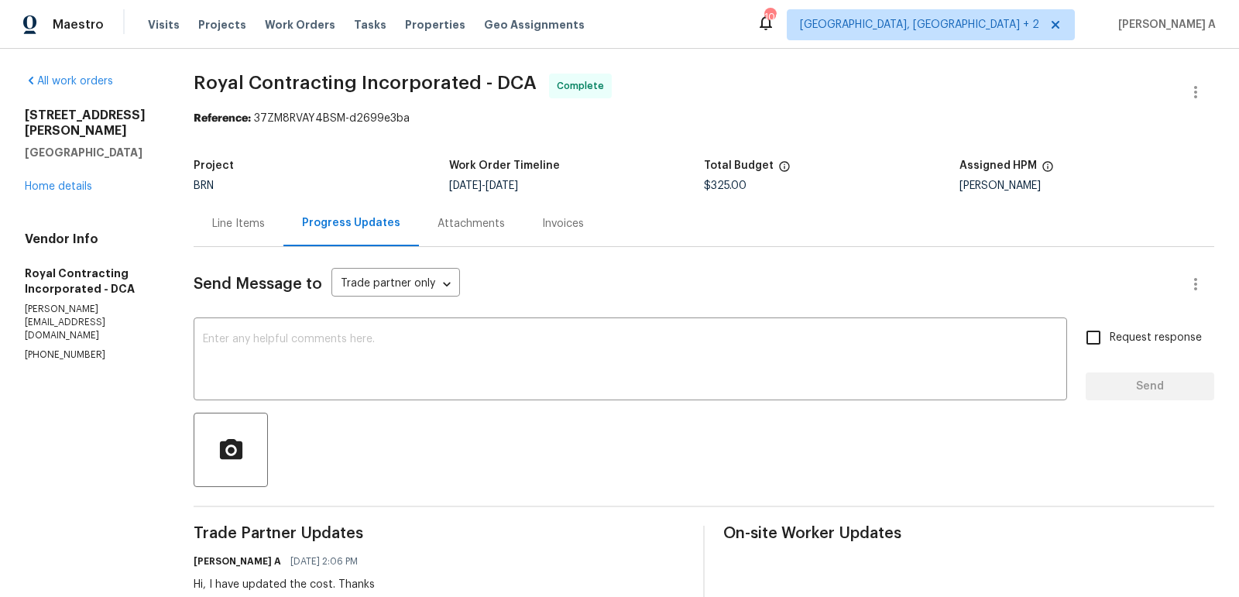
click at [234, 220] on div "Line Items" at bounding box center [238, 223] width 53 height 15
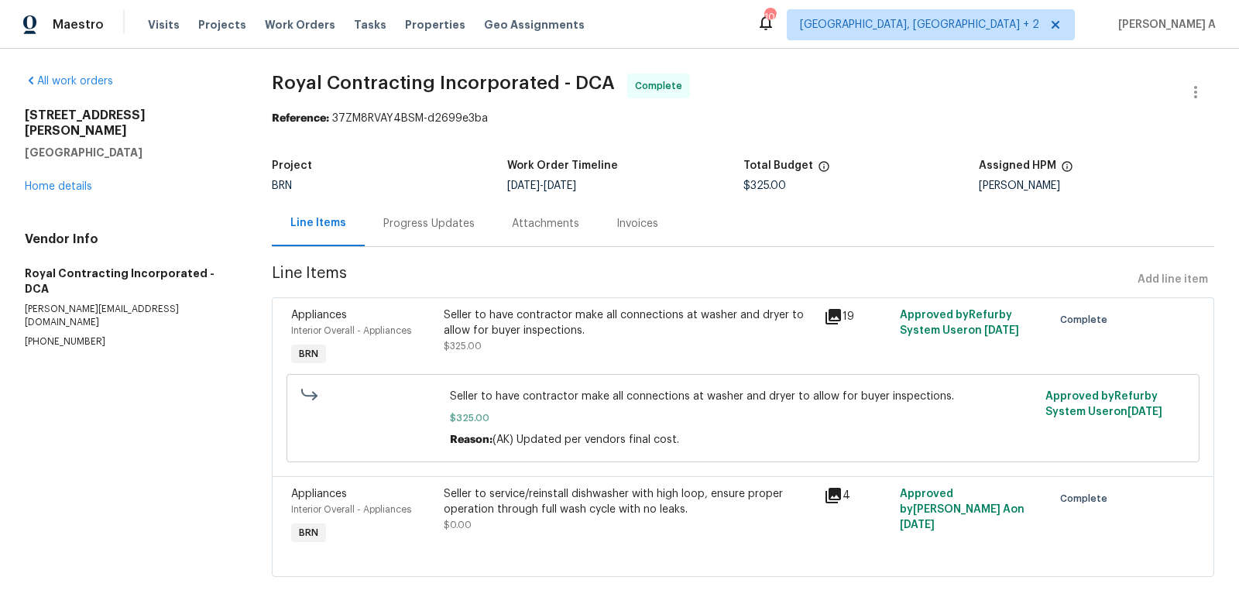
click at [584, 348] on div "Seller to have contractor make all connections at washer and dryer to allow for…" at bounding box center [629, 330] width 371 height 46
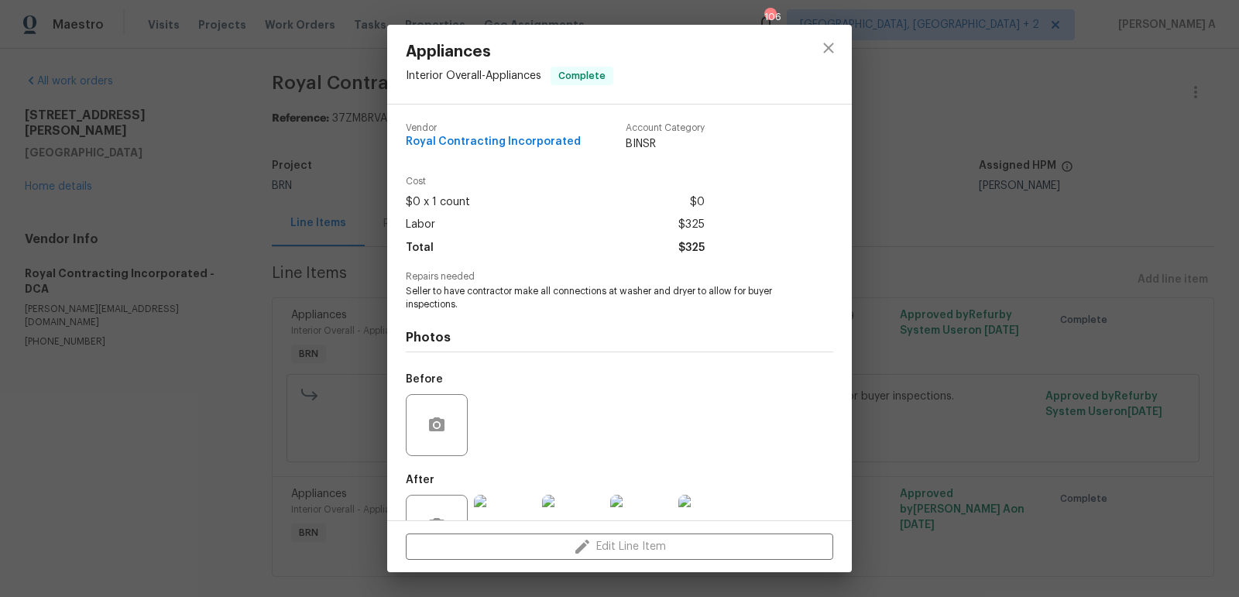
scroll to position [51, 0]
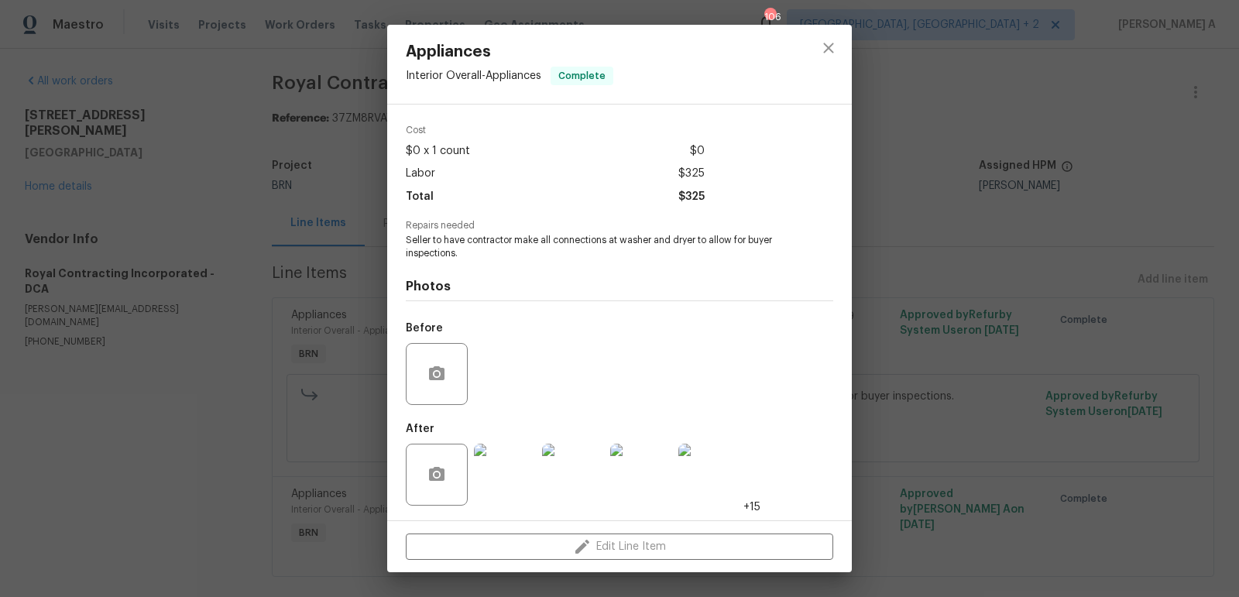
click at [501, 481] on img at bounding box center [505, 475] width 62 height 62
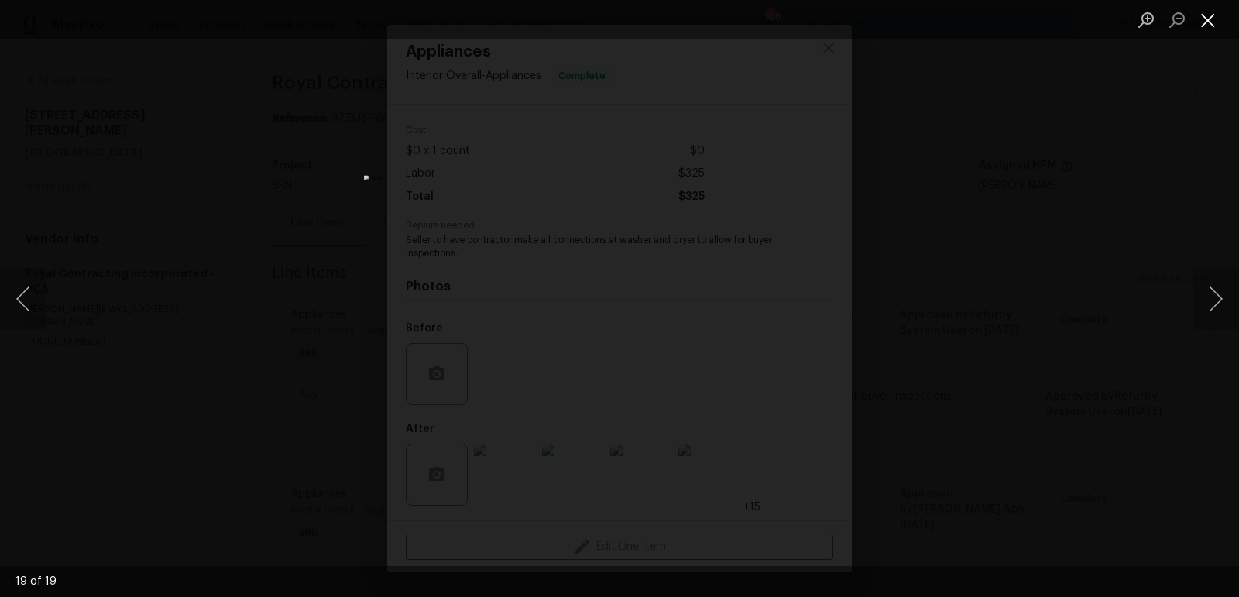
click at [1204, 15] on button "Close lightbox" at bounding box center [1207, 19] width 31 height 27
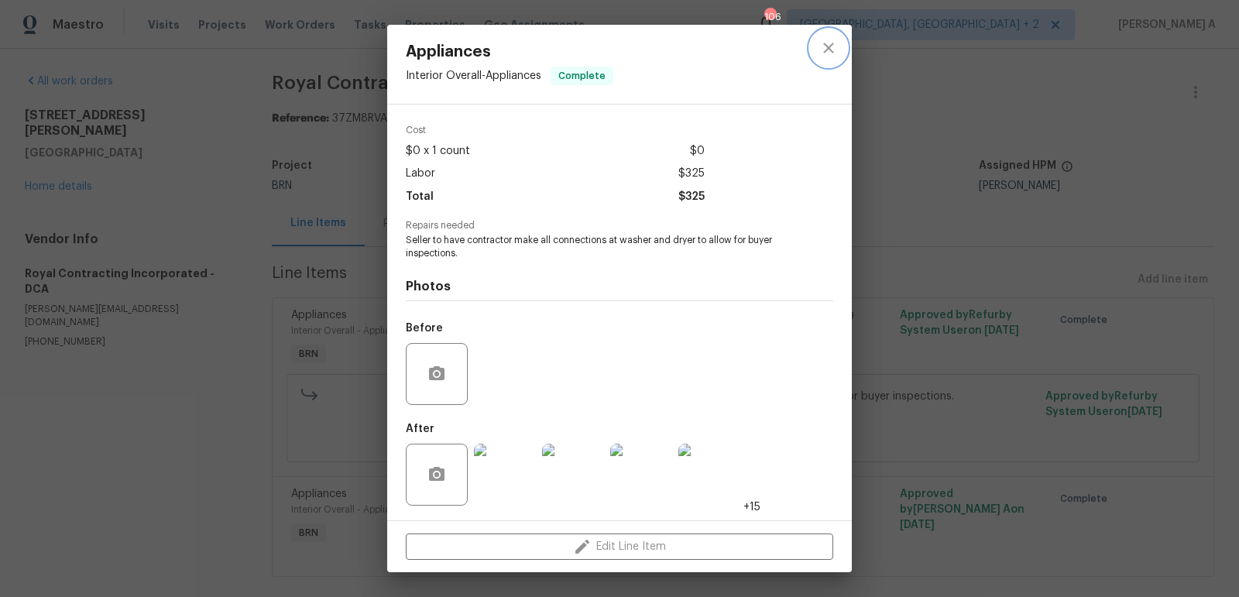
click at [828, 47] on icon "close" at bounding box center [828, 48] width 10 height 10
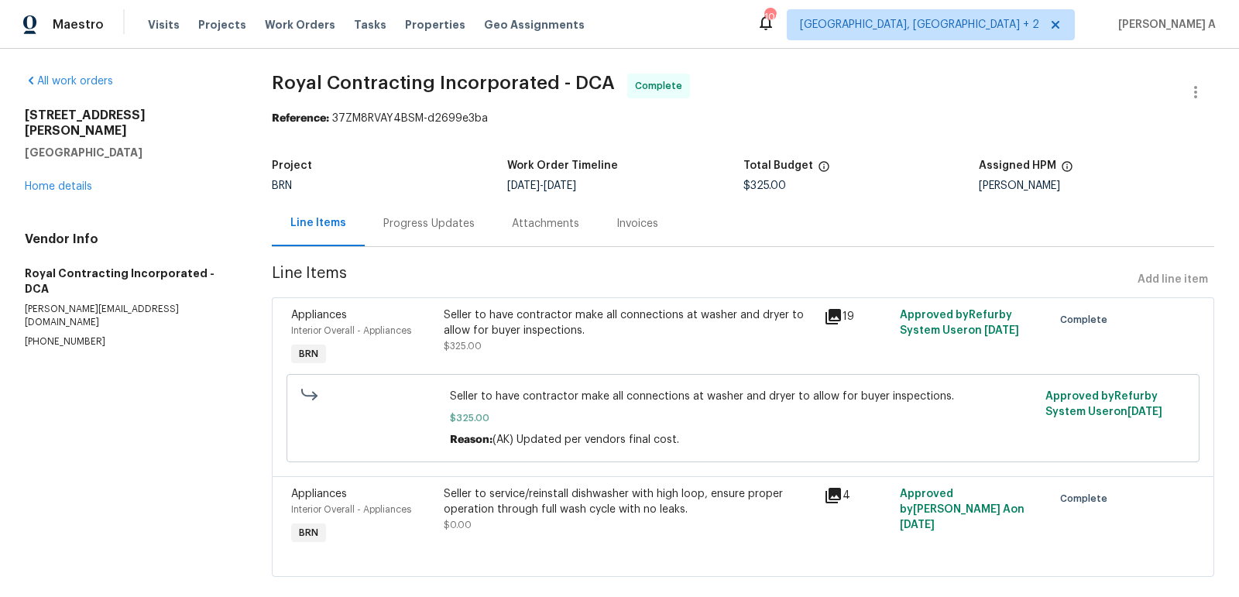
scroll to position [22, 0]
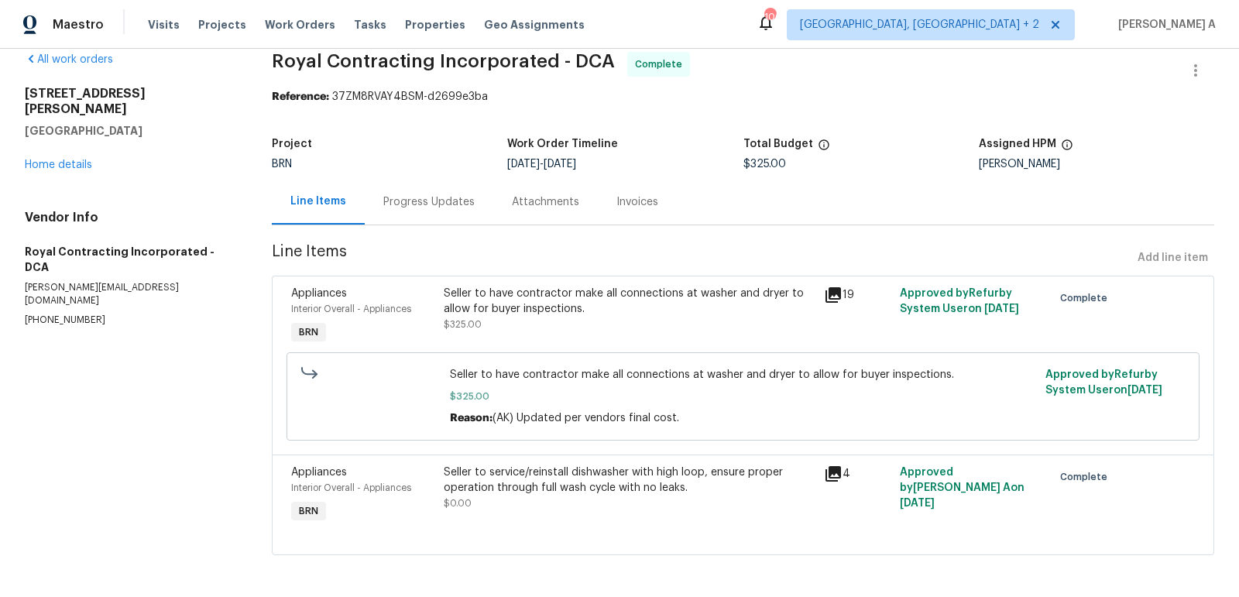
click at [535, 462] on div "Seller to service/reinstall dishwasher with high loop, ensure proper operation …" at bounding box center [629, 495] width 380 height 71
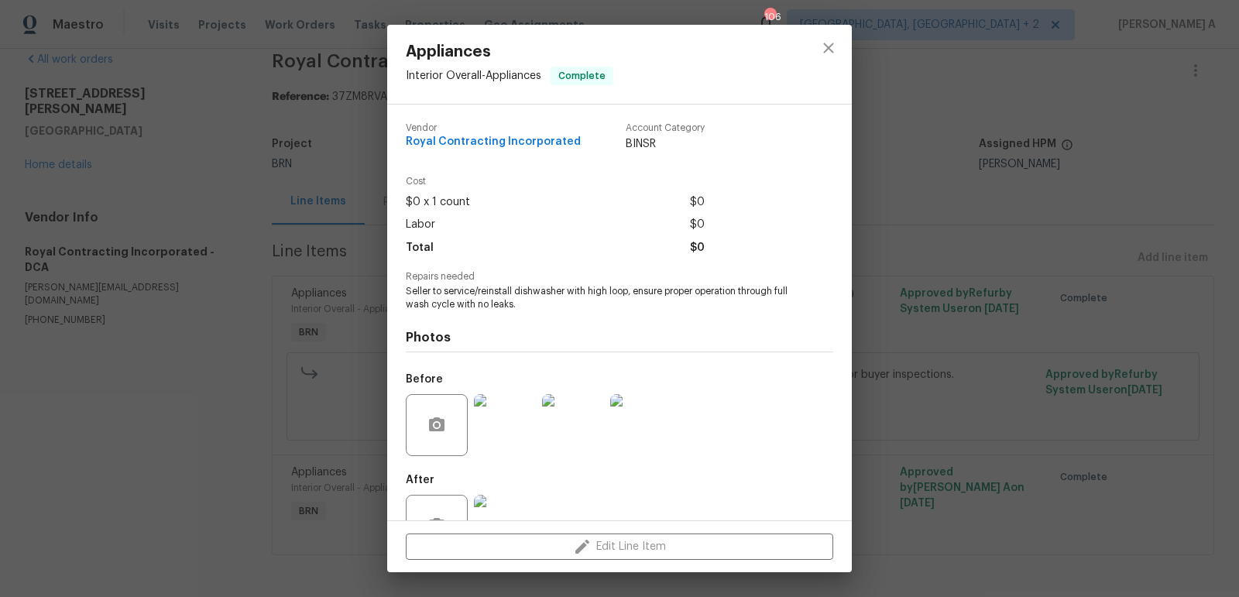
click at [509, 303] on span "Seller to service/reinstall dishwasher with high loop, ensure proper operation …" at bounding box center [598, 298] width 385 height 26
copy span "Seller to service/reinstall dishwasher with high loop, ensure proper operation …"
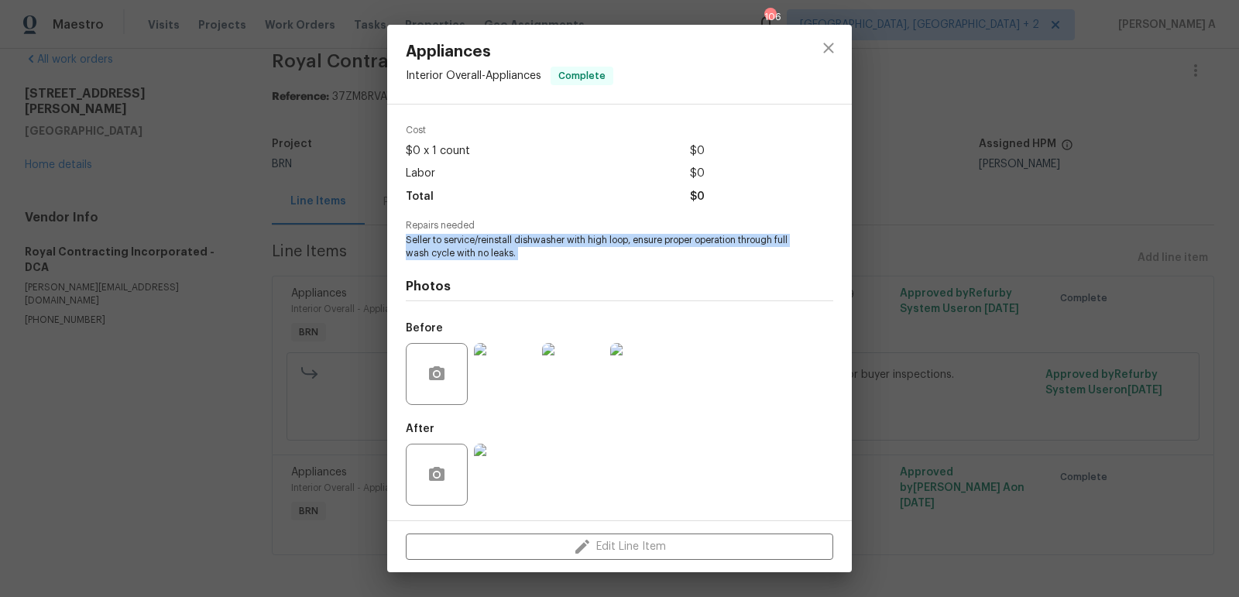
click at [574, 372] on img at bounding box center [573, 374] width 62 height 62
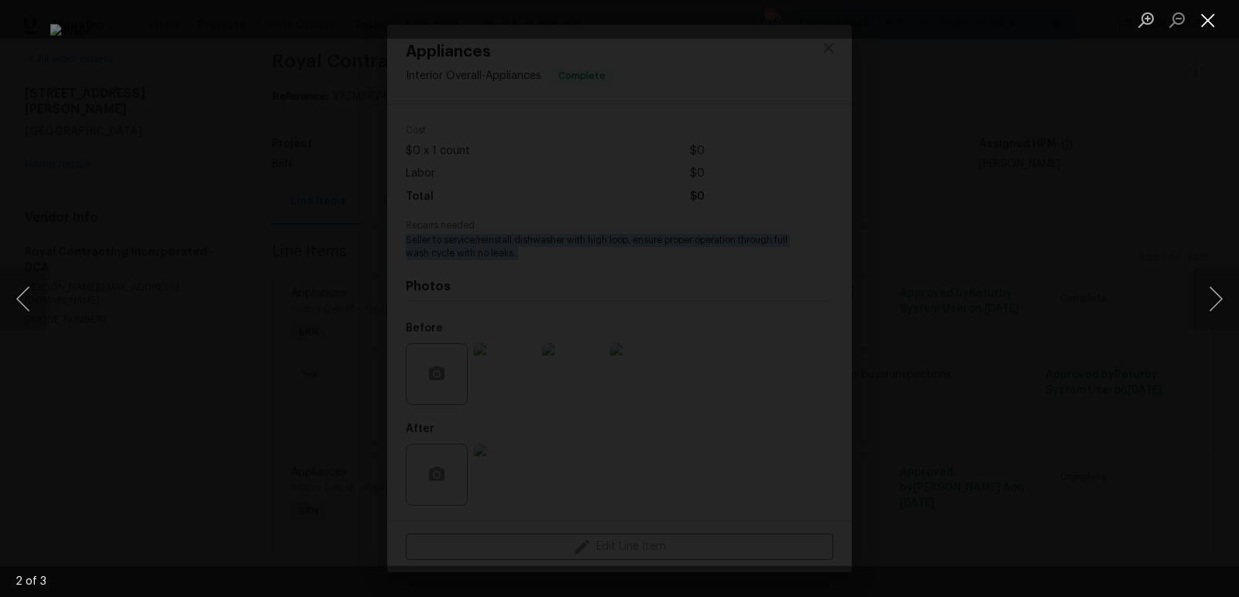
click at [1208, 14] on button "Close lightbox" at bounding box center [1207, 19] width 31 height 27
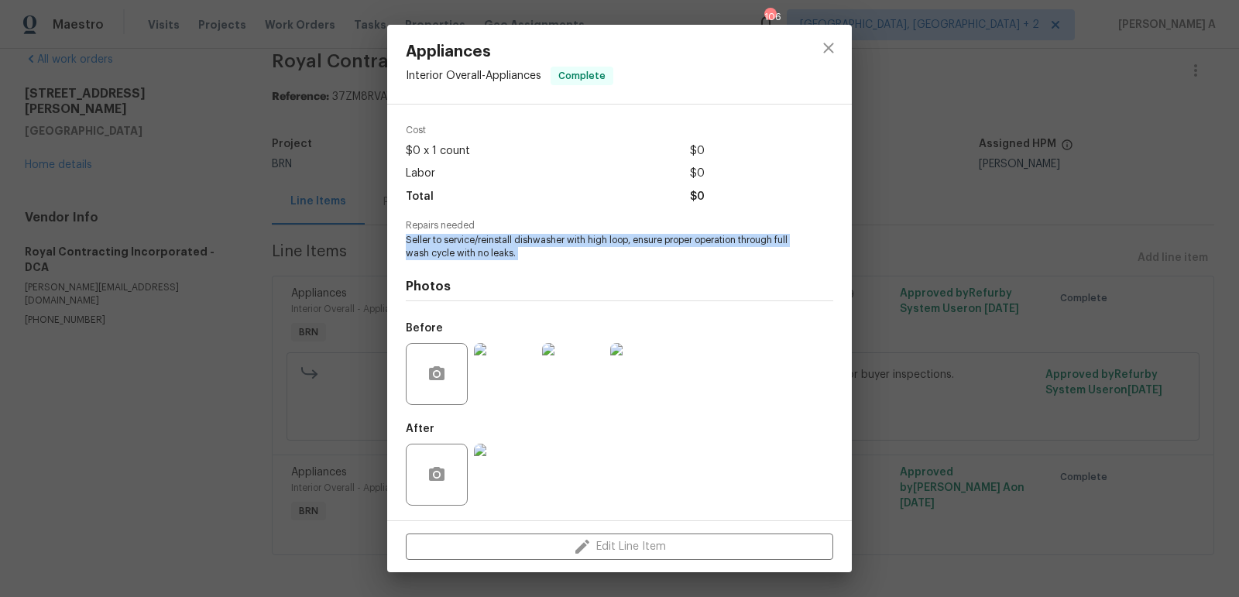
click at [516, 471] on img at bounding box center [505, 475] width 62 height 62
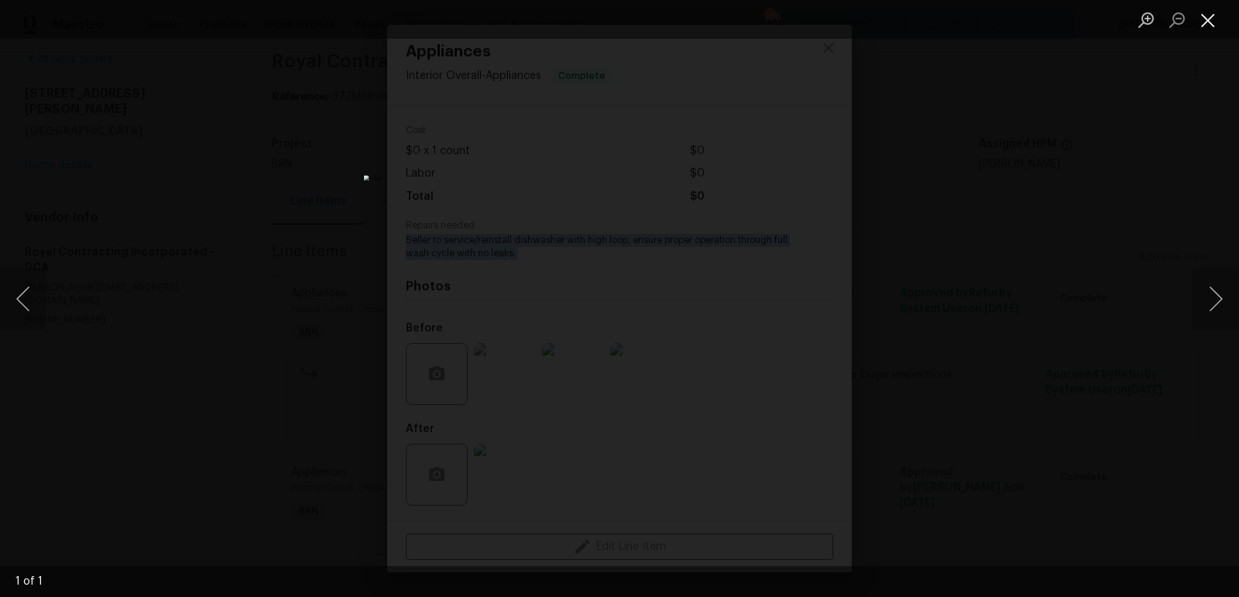
click at [1204, 10] on button "Close lightbox" at bounding box center [1207, 19] width 31 height 27
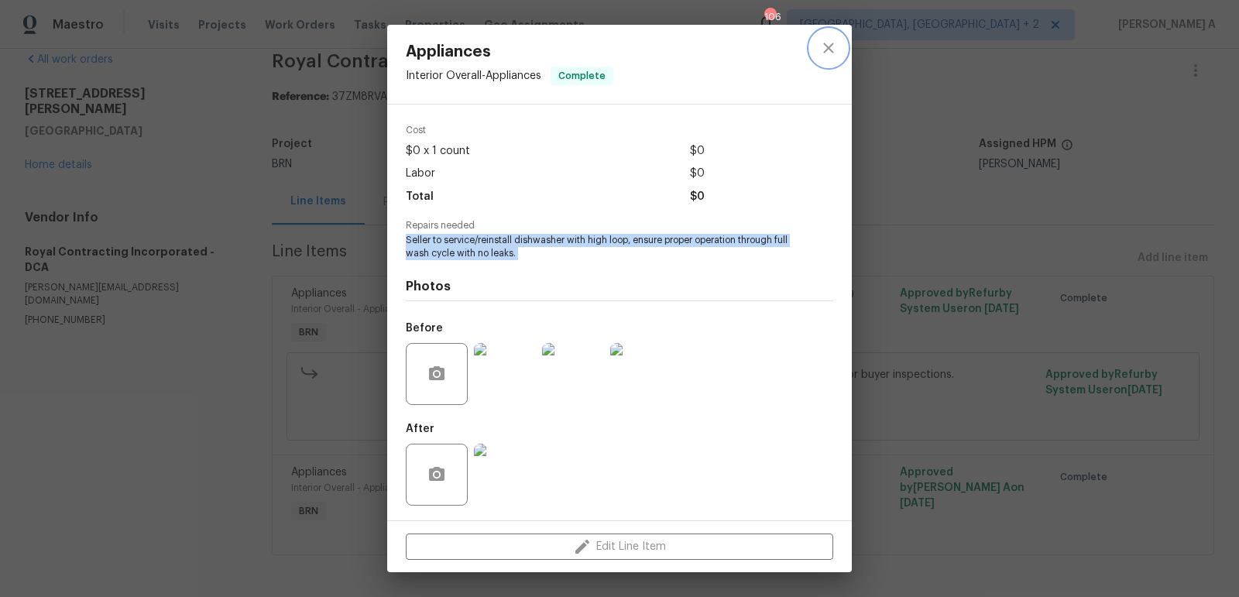
click at [832, 50] on icon "close" at bounding box center [828, 48] width 10 height 10
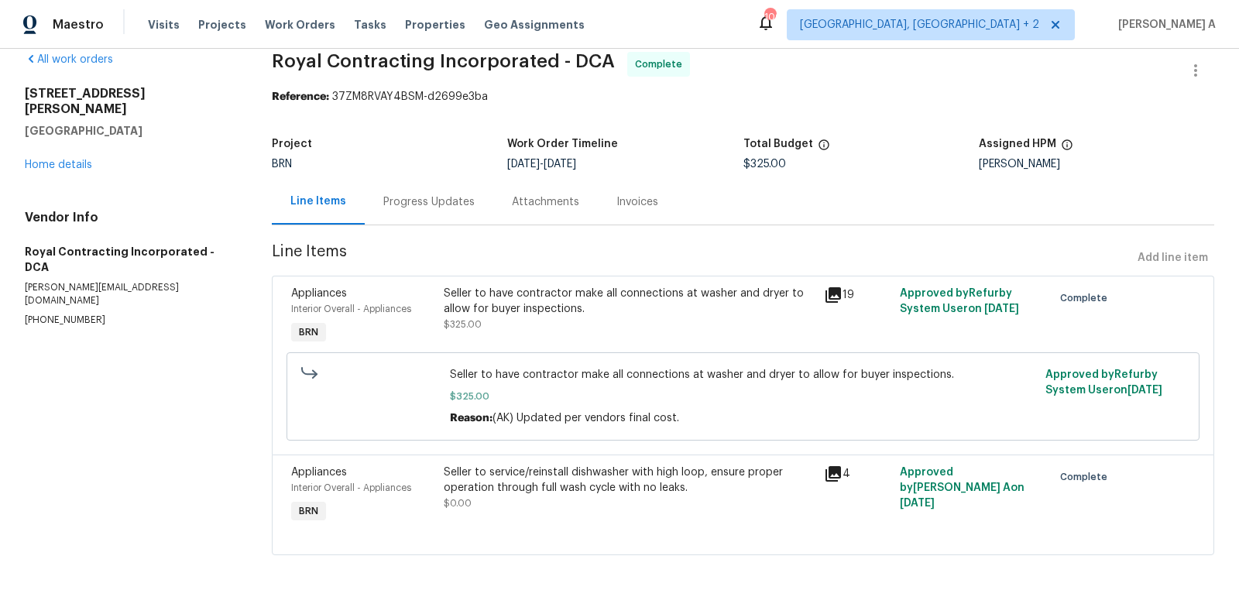
click at [400, 188] on div "Progress Updates" at bounding box center [429, 202] width 128 height 46
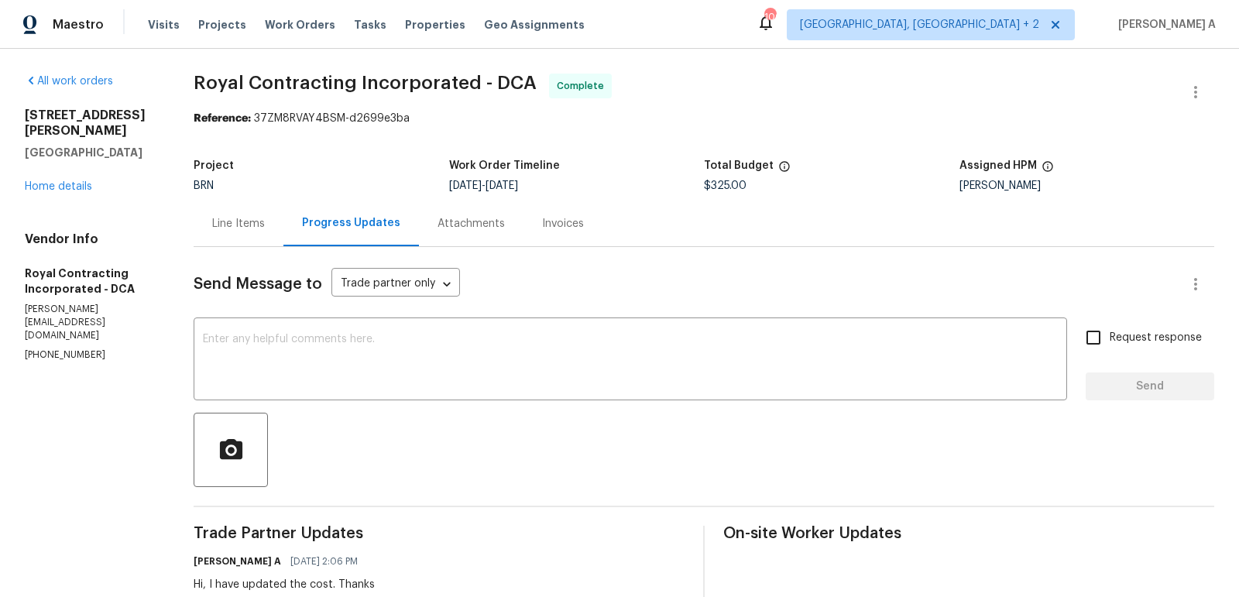
click at [574, 224] on div "Invoices" at bounding box center [563, 223] width 42 height 15
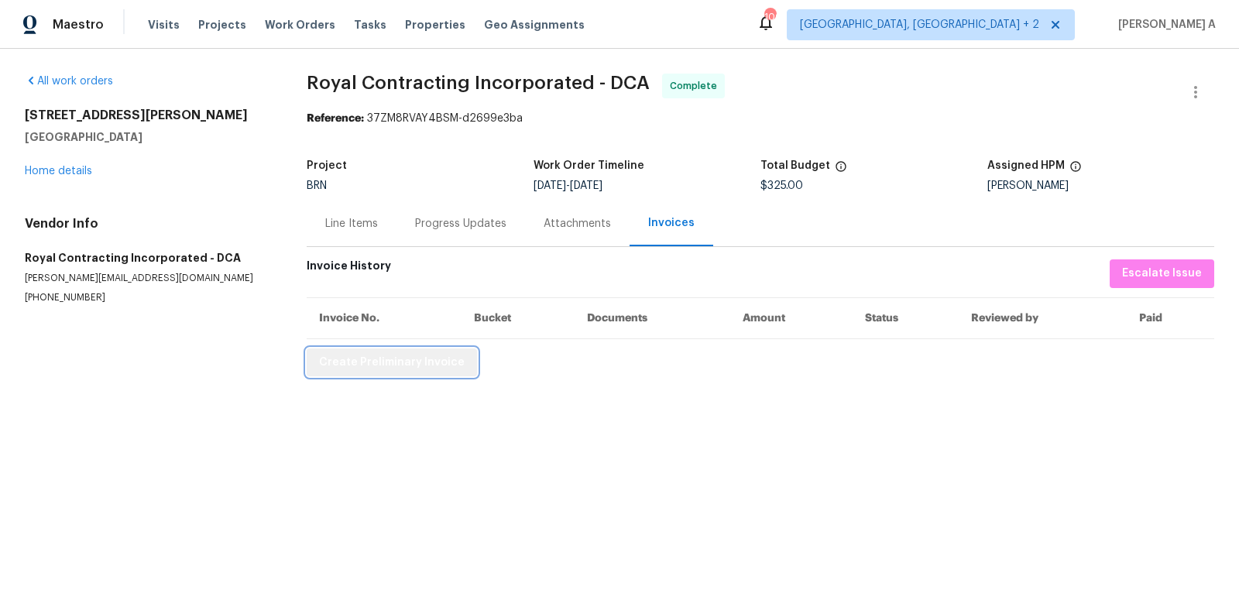
click at [430, 368] on span "Create Preliminary Invoice" at bounding box center [392, 362] width 146 height 19
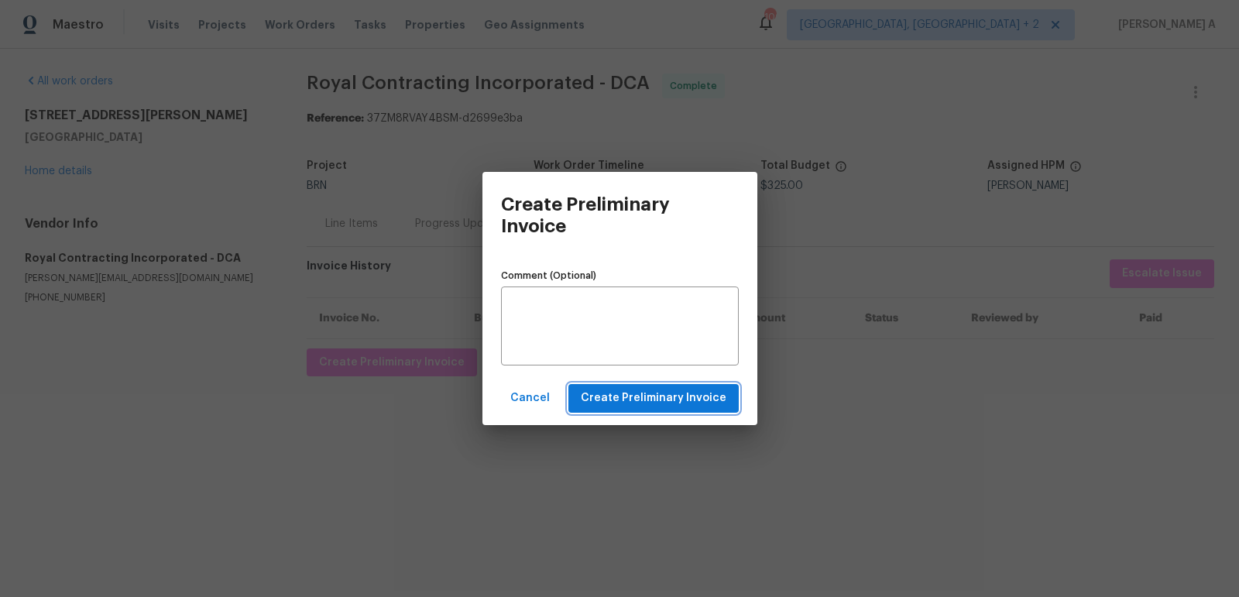
click at [648, 405] on span "Create Preliminary Invoice" at bounding box center [654, 398] width 146 height 19
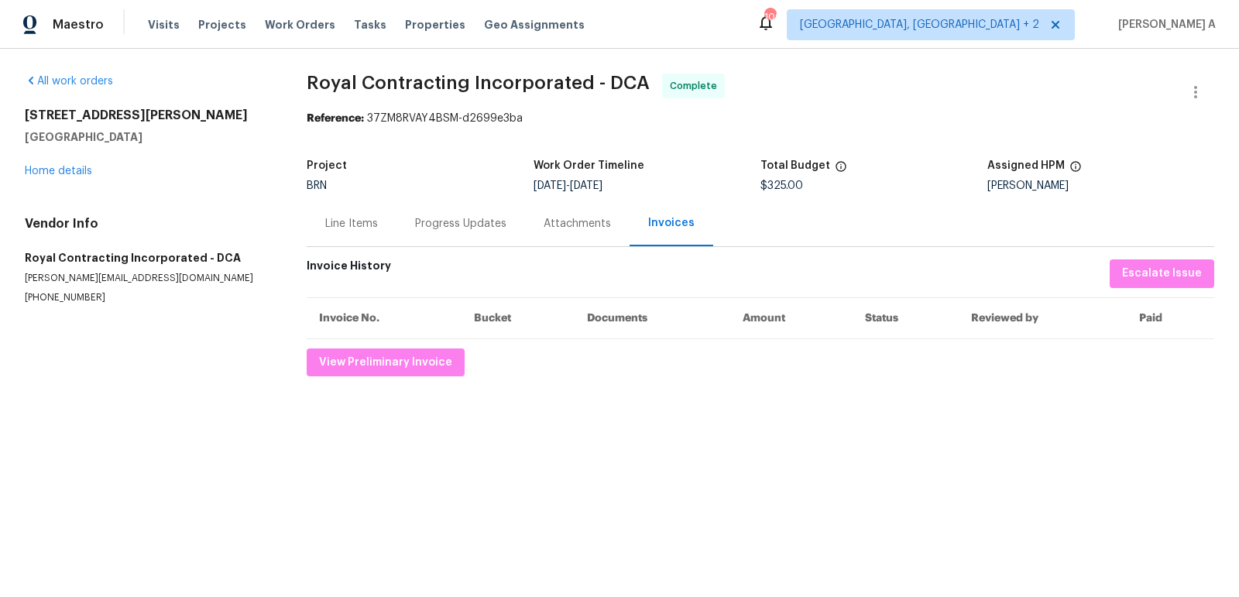
click at [452, 223] on div "Progress Updates" at bounding box center [460, 223] width 91 height 15
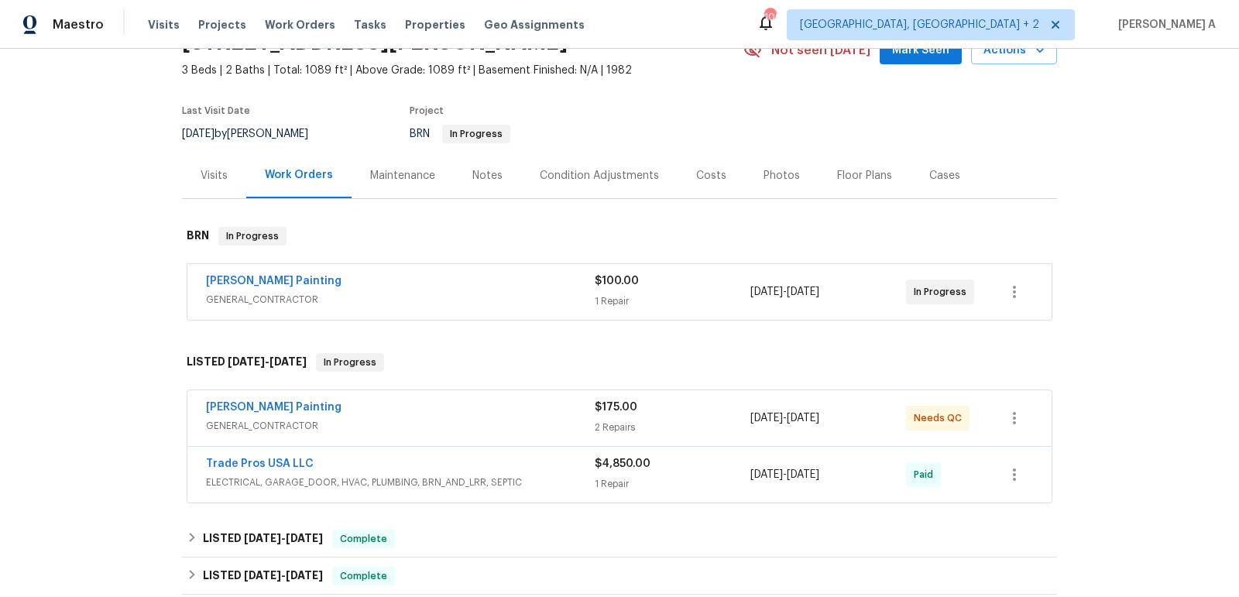
scroll to position [111, 0]
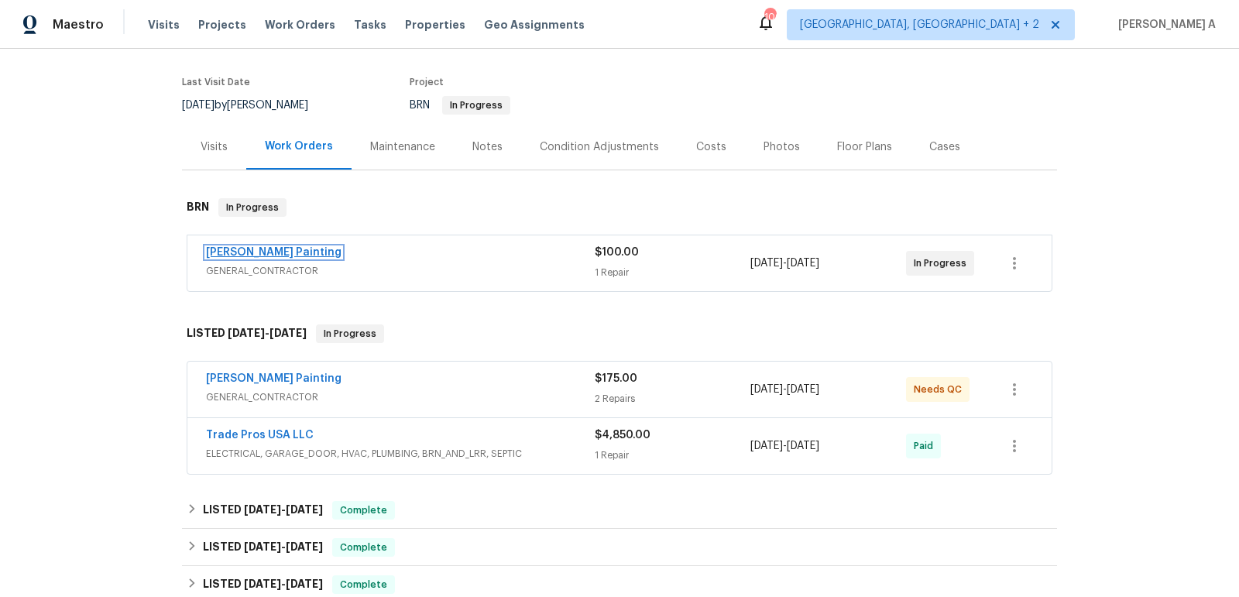
click at [247, 248] on link "[PERSON_NAME] Painting" at bounding box center [273, 252] width 135 height 11
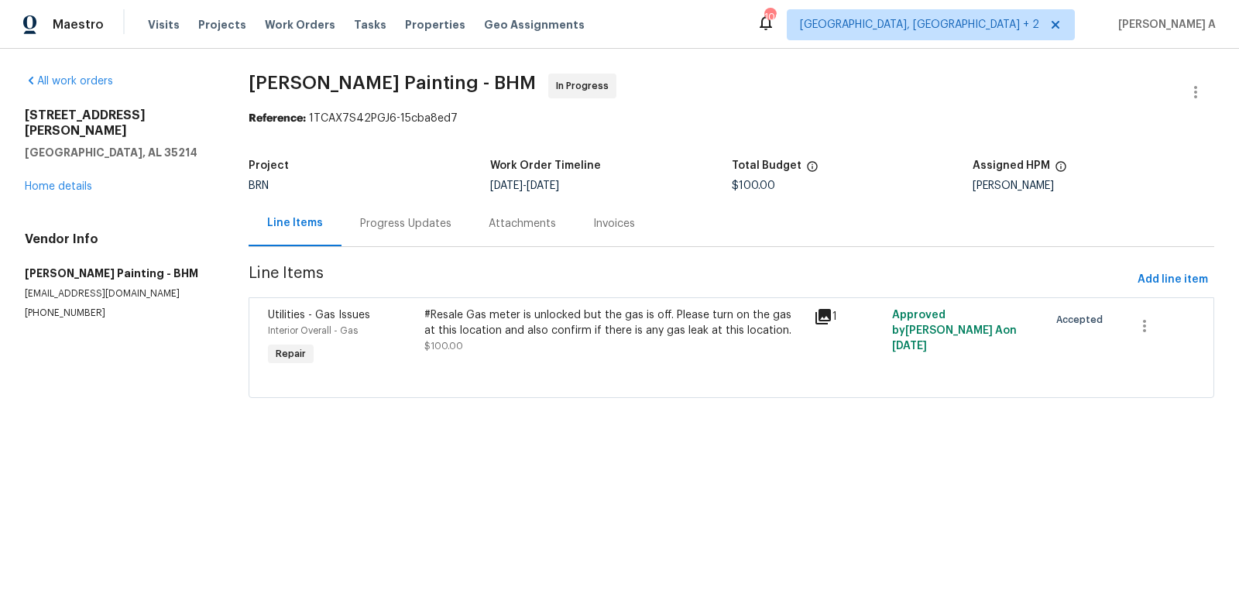
click at [392, 218] on div "Progress Updates" at bounding box center [405, 223] width 91 height 15
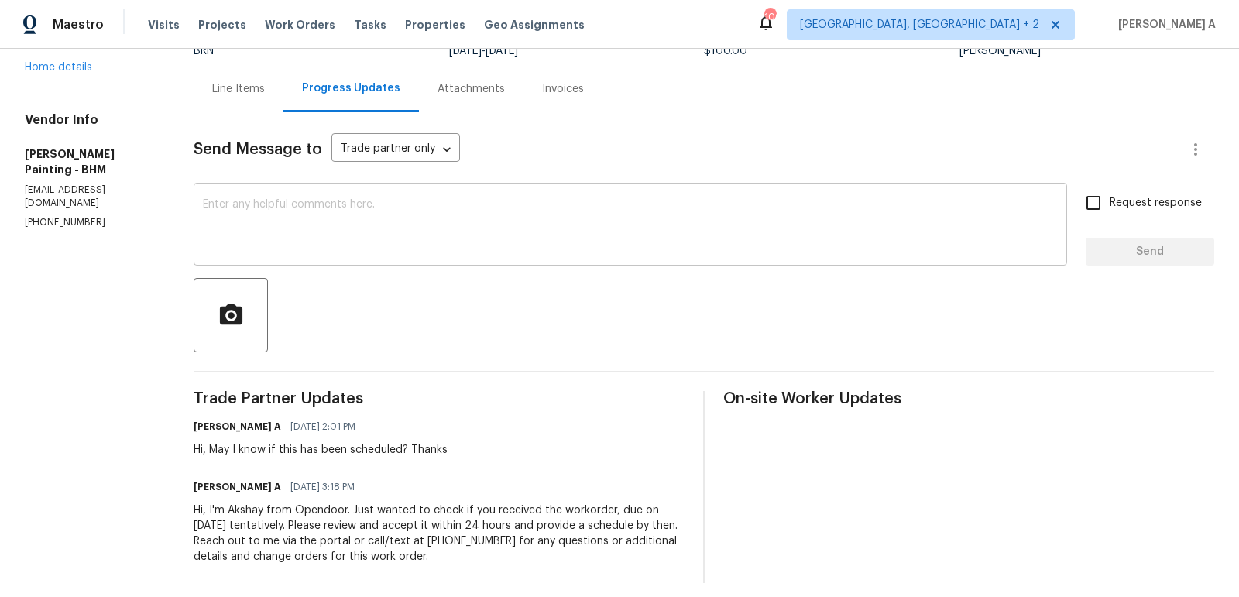
scroll to position [136, 0]
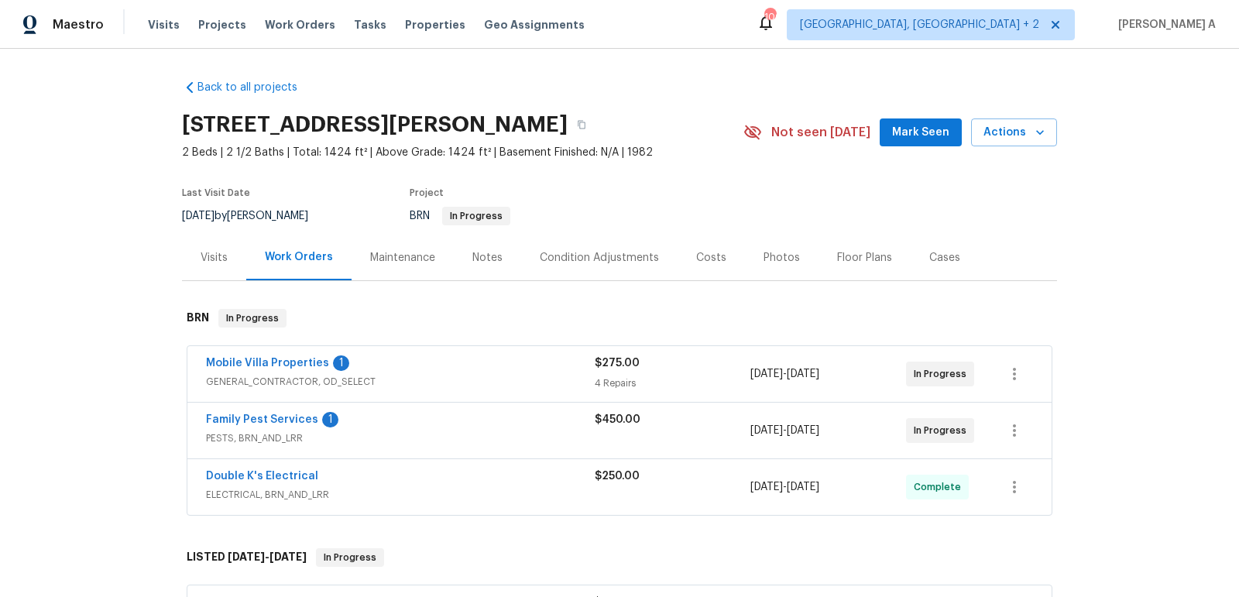
scroll to position [18, 0]
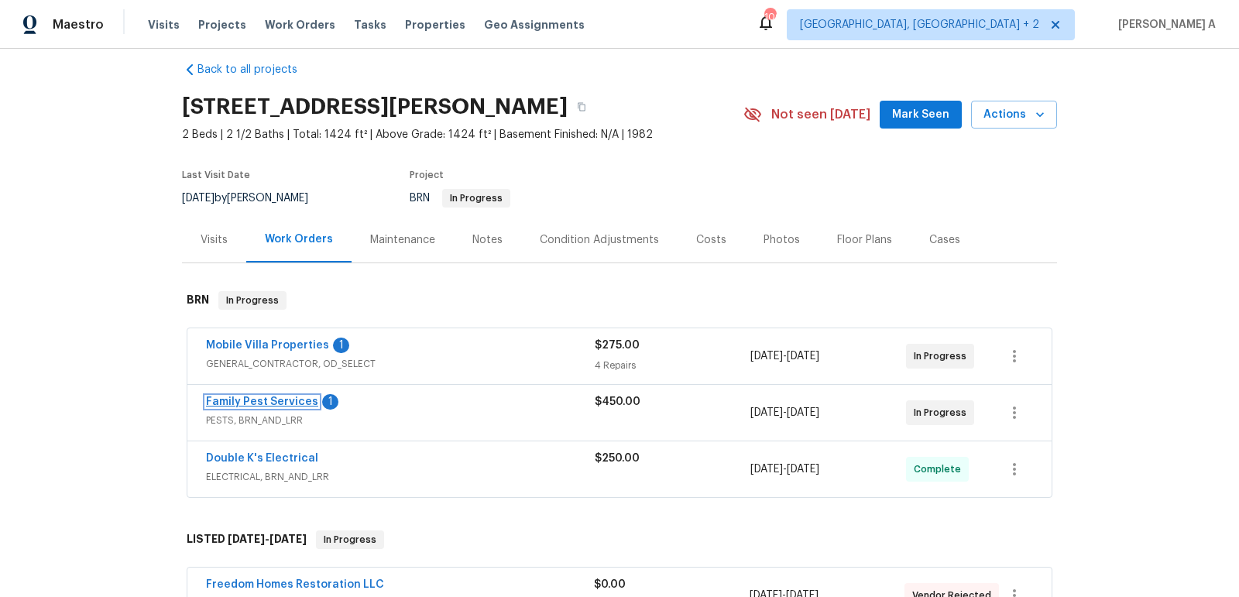
click at [258, 399] on link "Family Pest Services" at bounding box center [262, 401] width 112 height 11
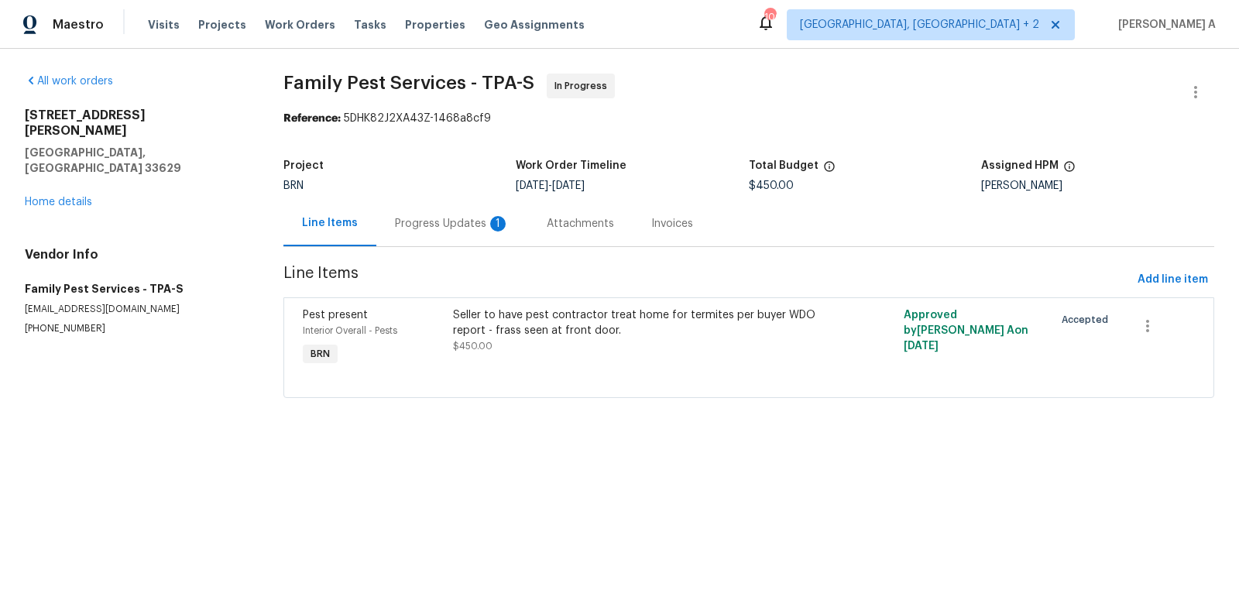
click at [436, 215] on div "Progress Updates 1" at bounding box center [452, 223] width 152 height 46
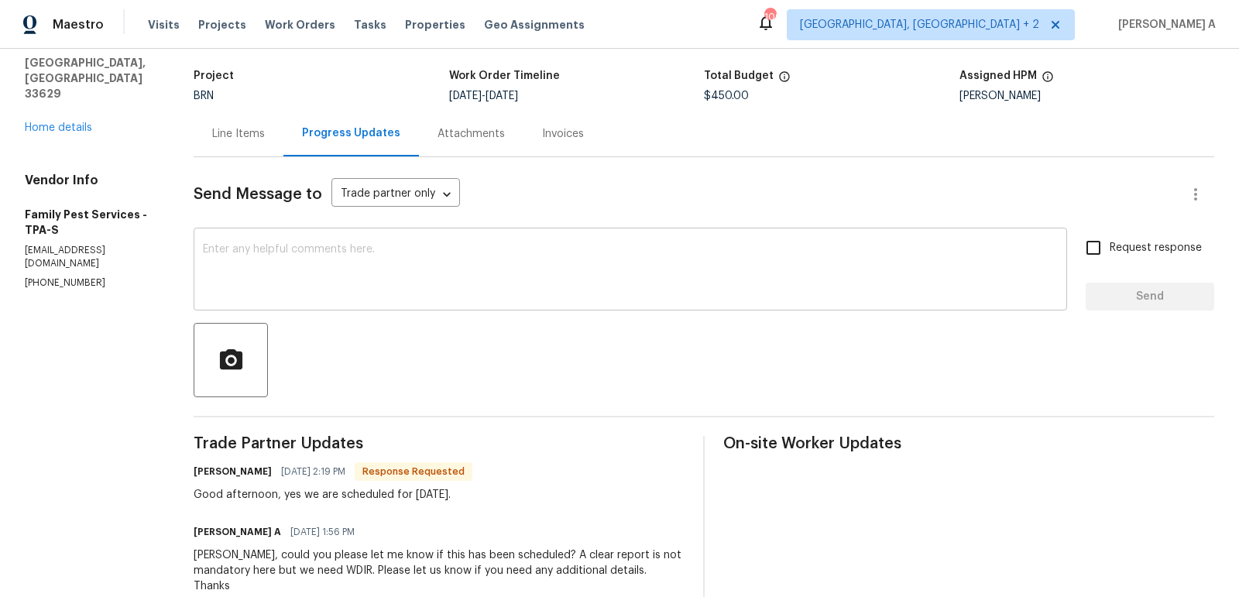
scroll to position [81, 0]
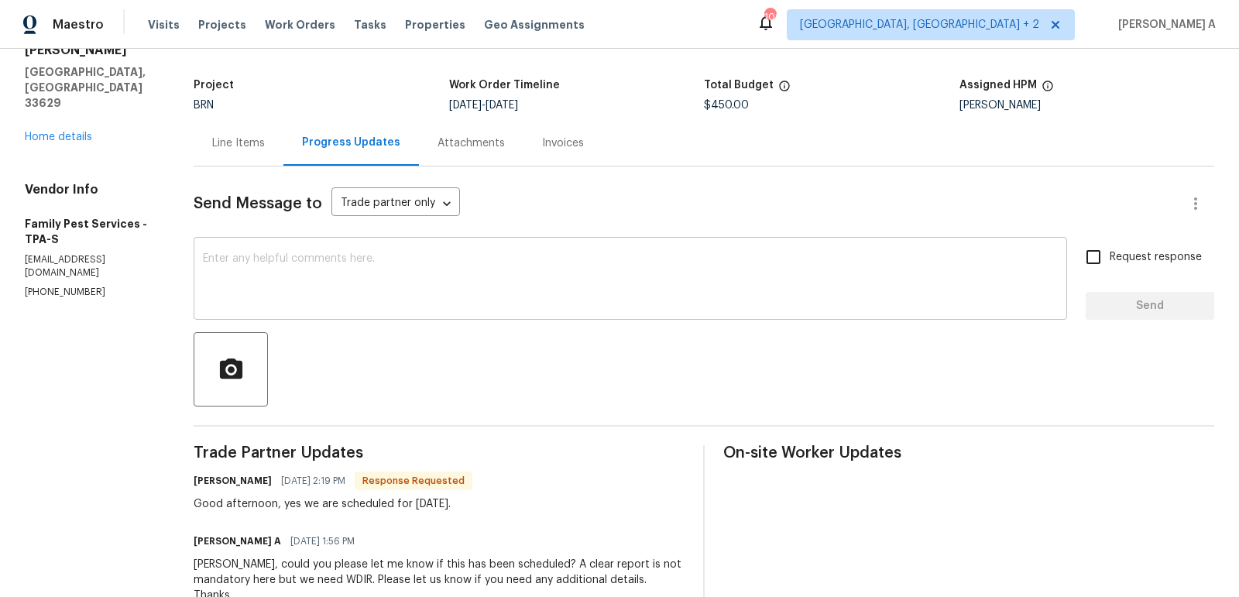
click at [387, 301] on textarea at bounding box center [630, 280] width 855 height 54
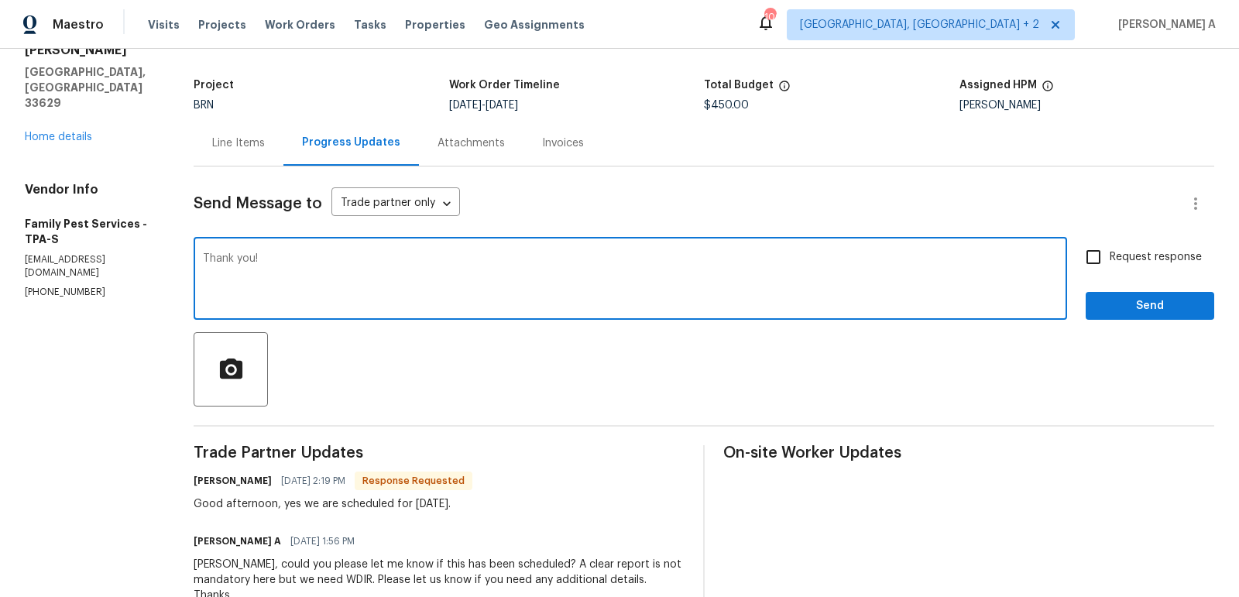
type textarea "Thank you!"
click at [1105, 252] on input "Request response" at bounding box center [1093, 257] width 33 height 33
checkbox input "true"
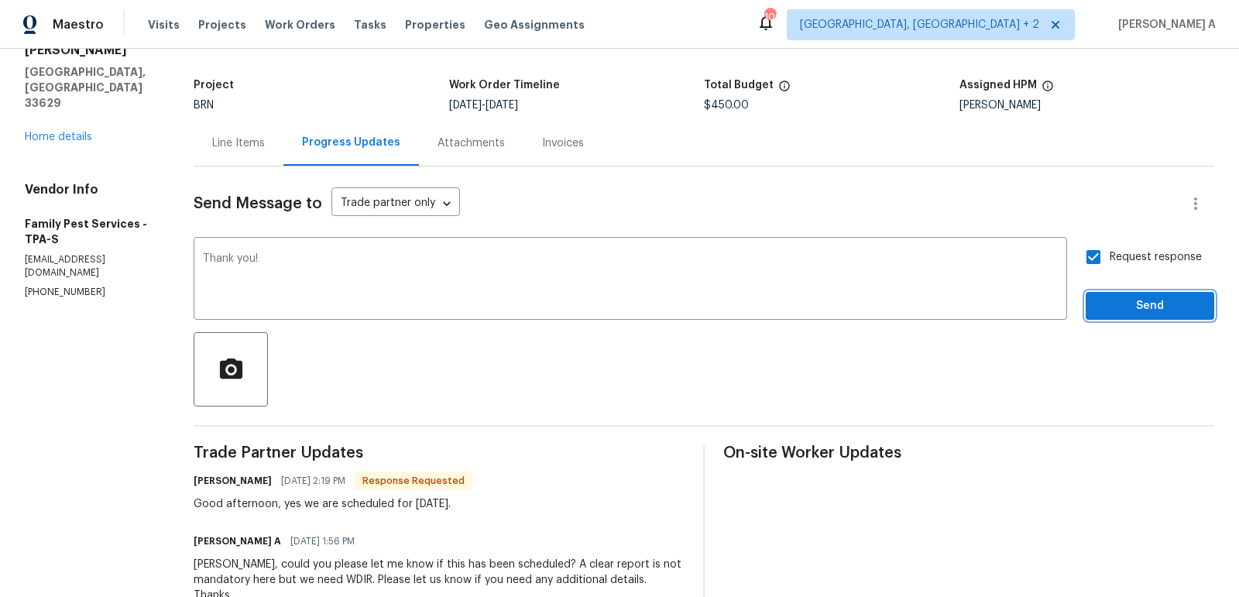
click at [1136, 302] on span "Send" at bounding box center [1150, 305] width 104 height 19
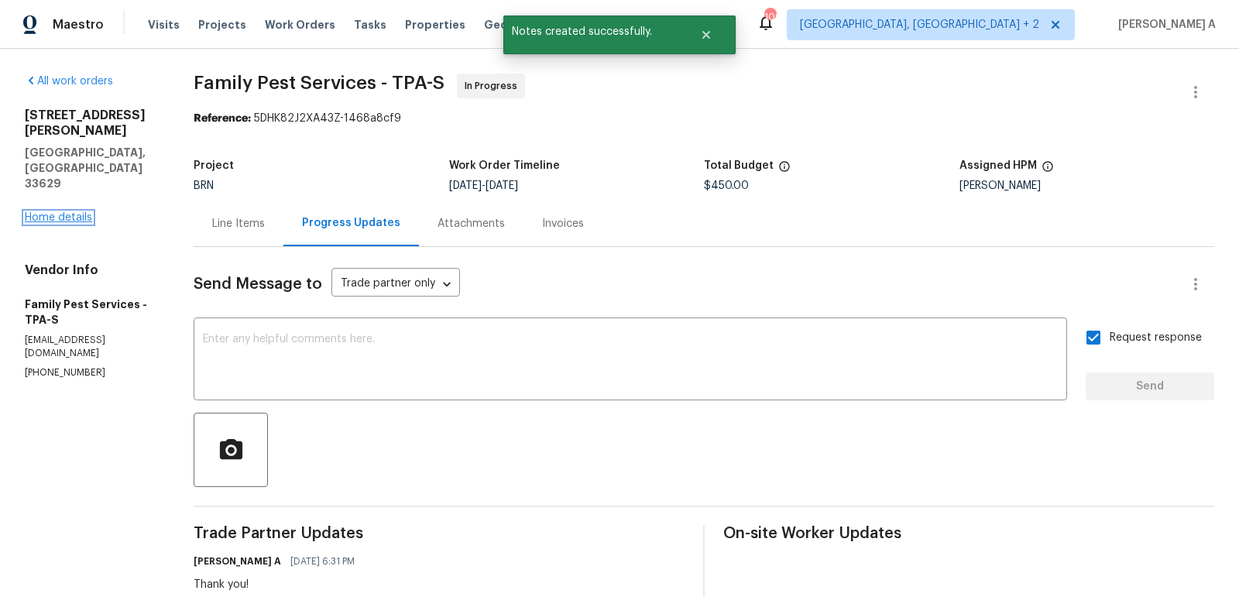
click at [61, 212] on link "Home details" at bounding box center [58, 217] width 67 height 11
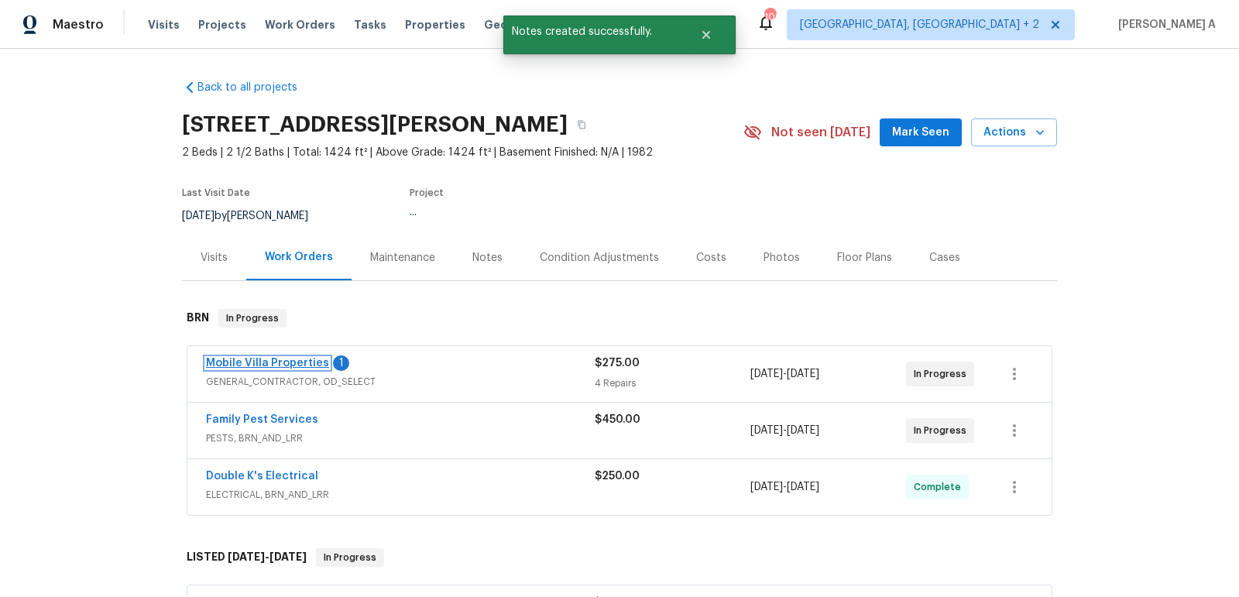
click at [290, 366] on link "Mobile Villa Properties" at bounding box center [267, 363] width 123 height 11
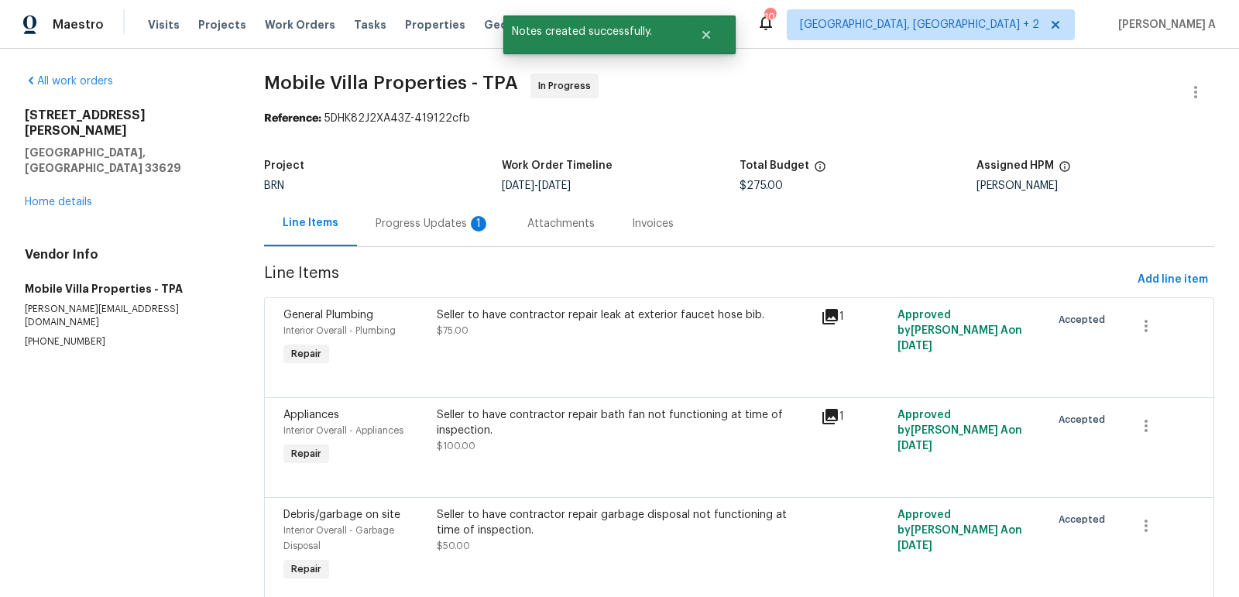
click at [390, 235] on div "Progress Updates 1" at bounding box center [433, 223] width 152 height 46
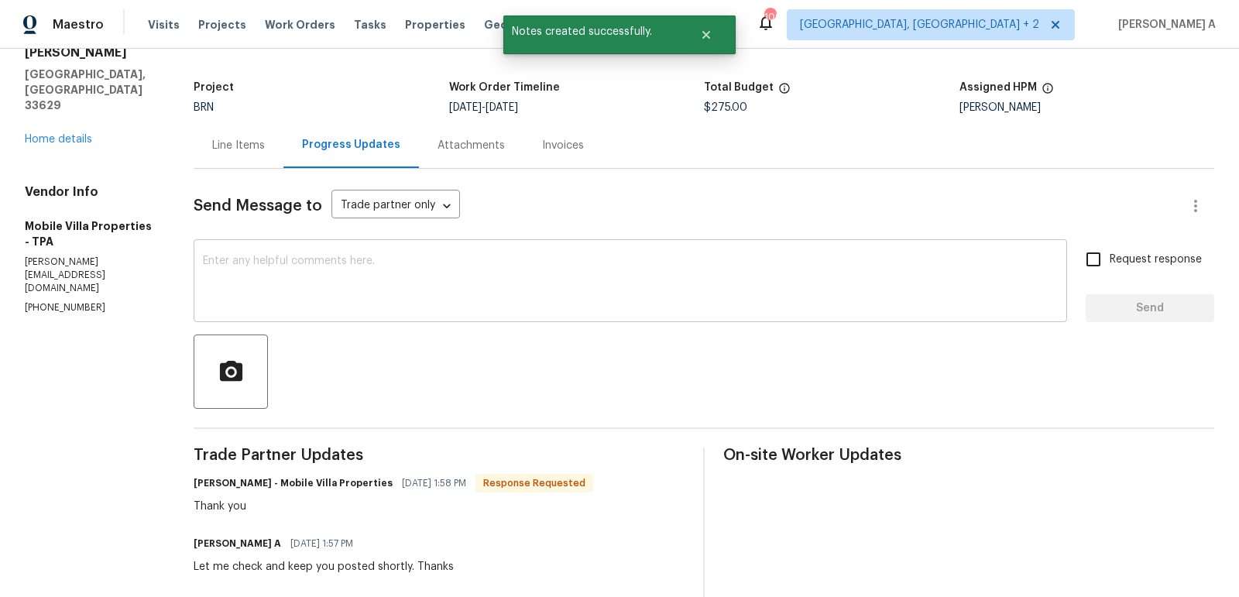
scroll to position [84, 0]
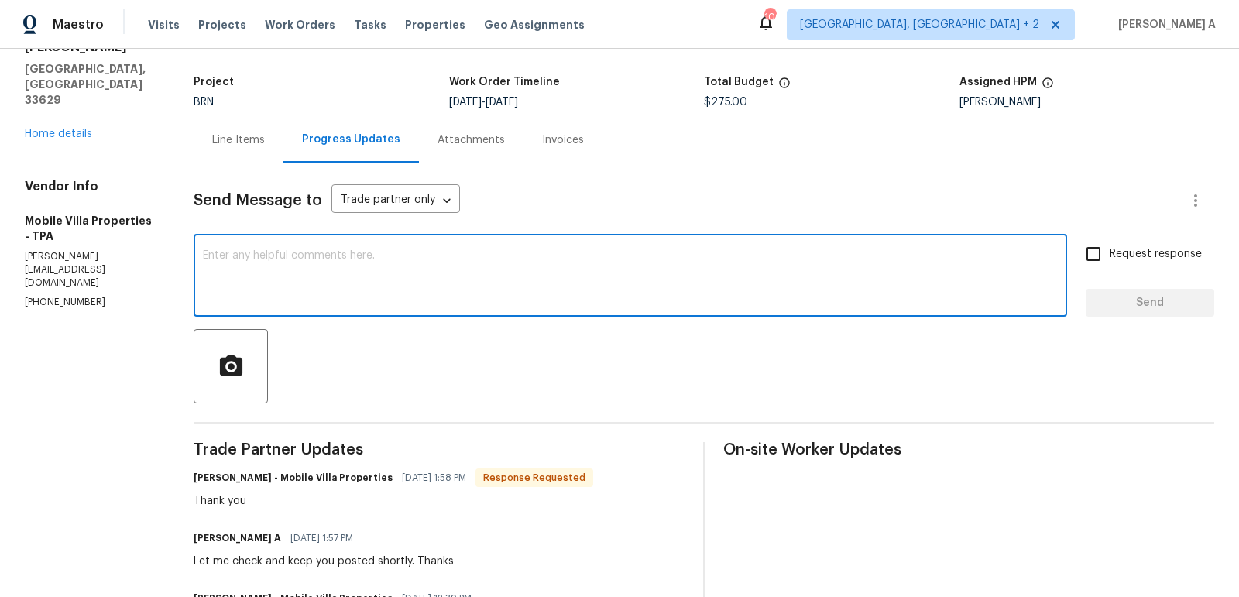
click at [261, 280] on textarea at bounding box center [630, 277] width 855 height 54
paste textarea "This was in the GI report, but not certain it's the main for the whole home"
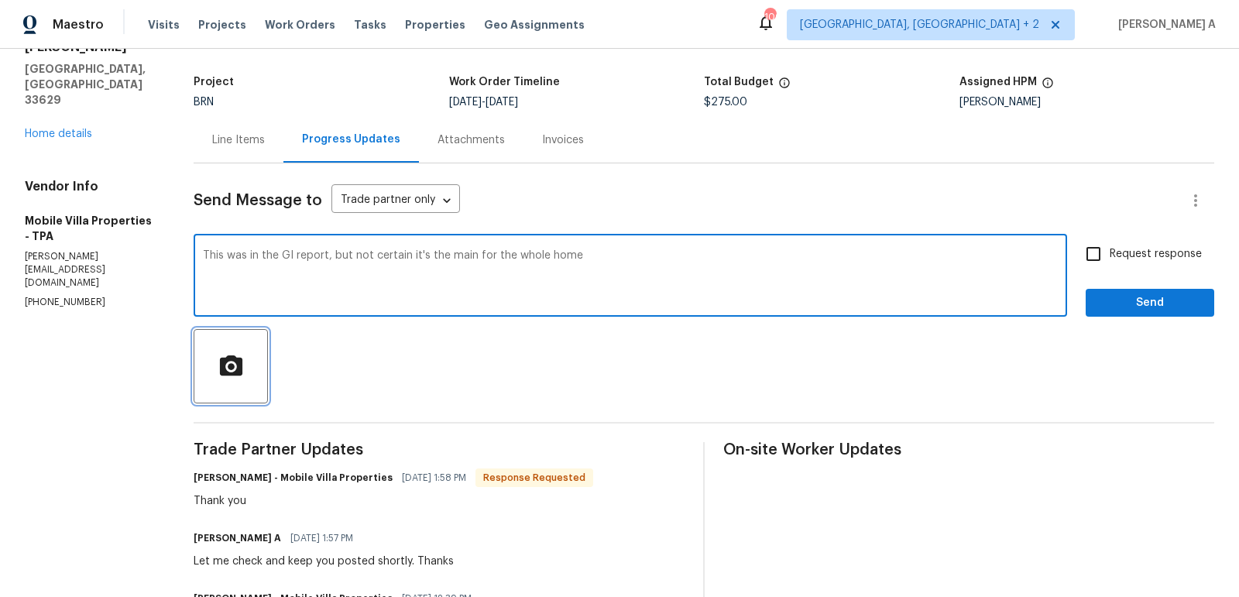
click at [227, 361] on icon "button" at bounding box center [231, 365] width 22 height 20
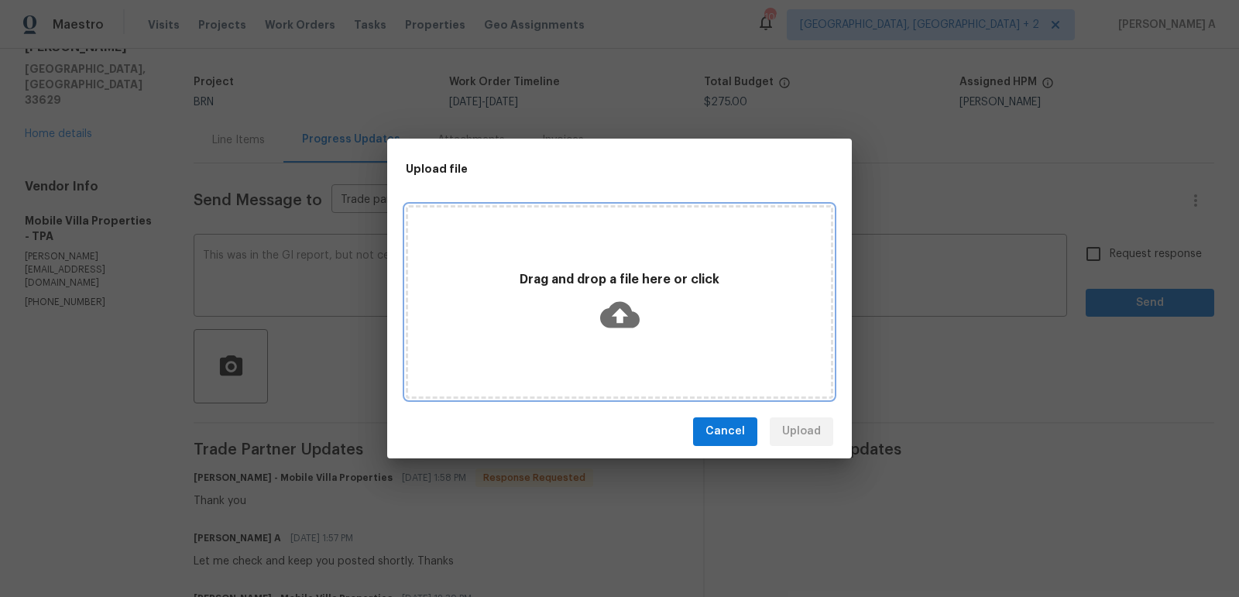
click at [618, 311] on icon at bounding box center [619, 314] width 39 height 39
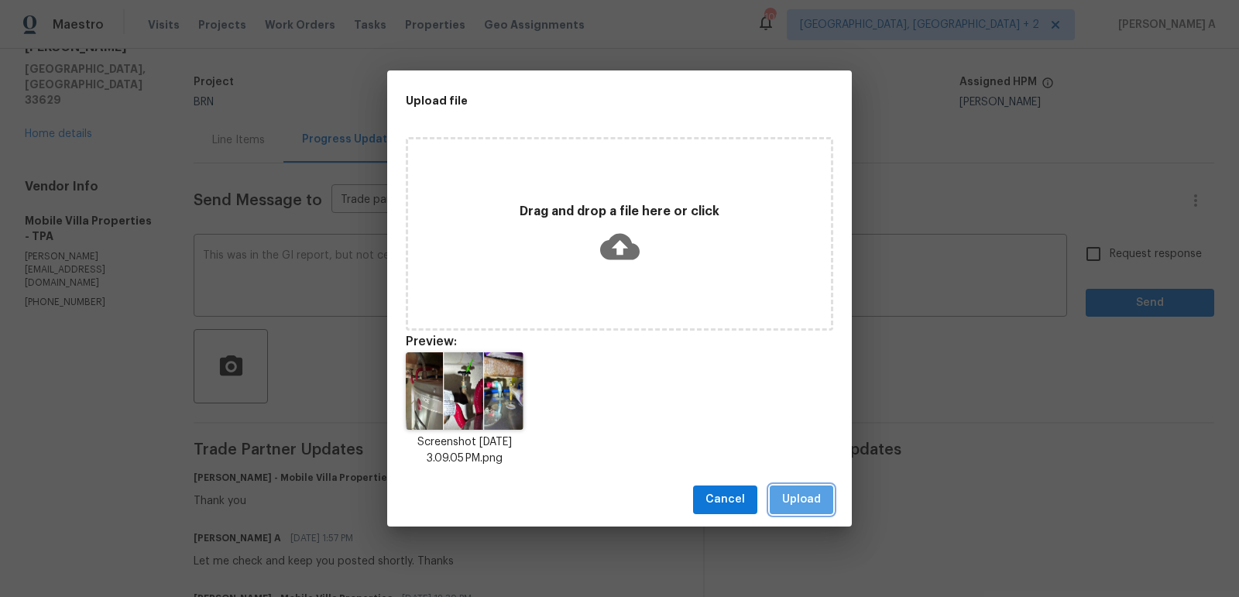
click at [790, 491] on span "Upload" at bounding box center [801, 499] width 39 height 19
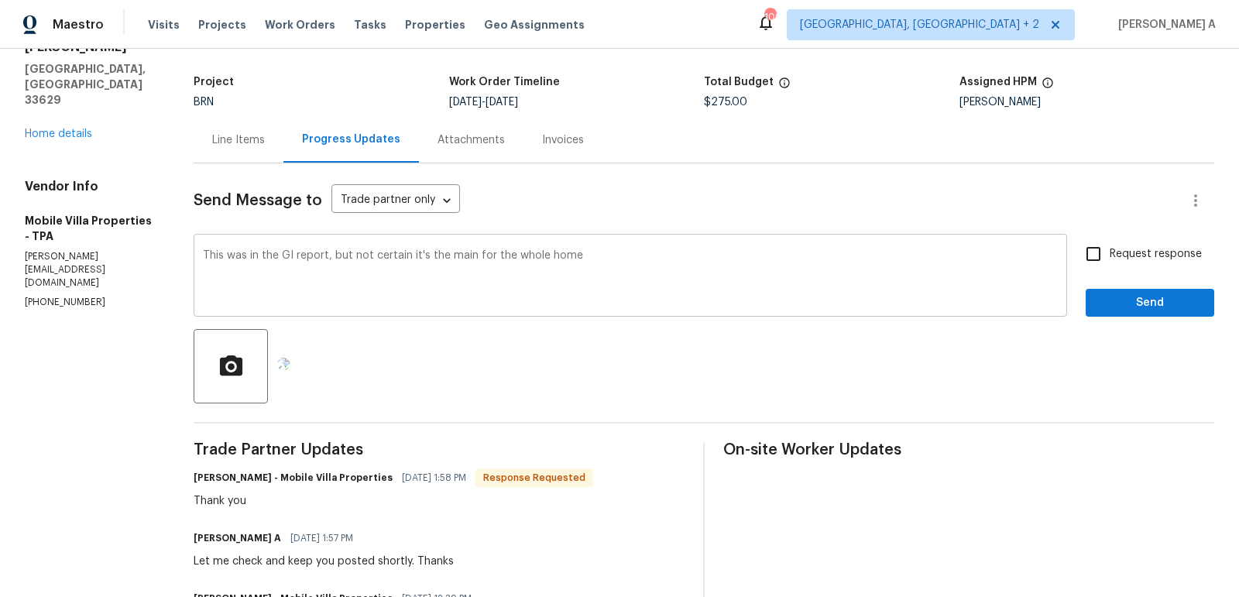
click at [593, 258] on textarea "This was in the GI report, but not certain it's the main for the whole home" at bounding box center [630, 277] width 855 height 54
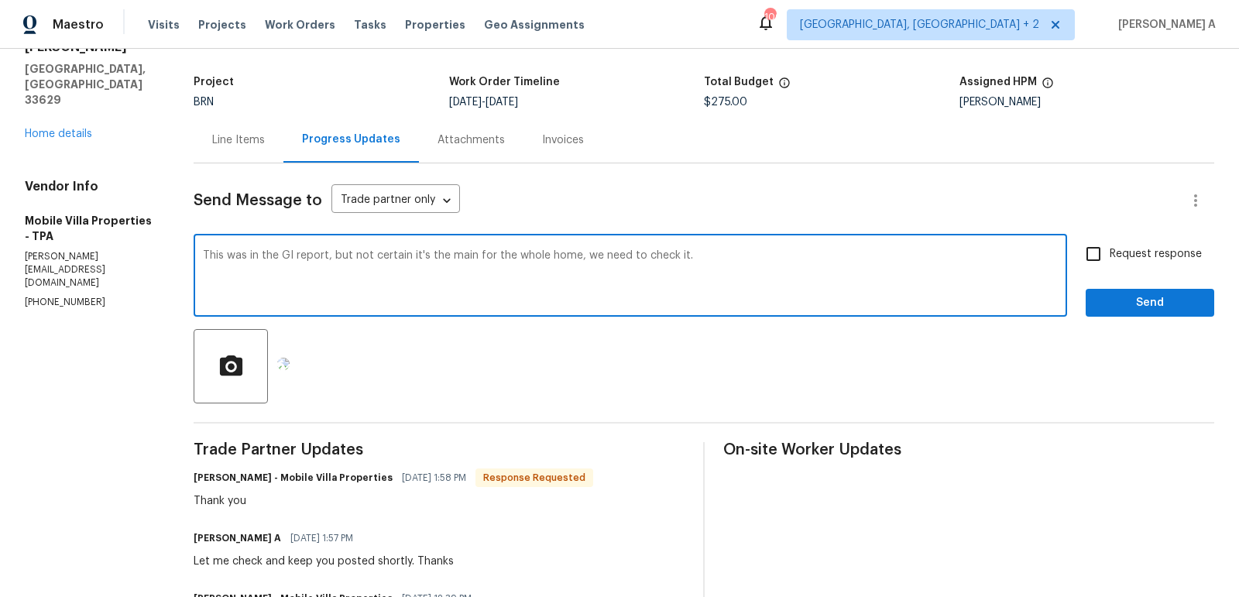
click at [225, 256] on textarea "This was in the GI report, but not certain it's the main for the whole home, we…" at bounding box center [630, 277] width 855 height 54
type textarea "The attached picture was in the GI report, but not certain it's the main for th…"
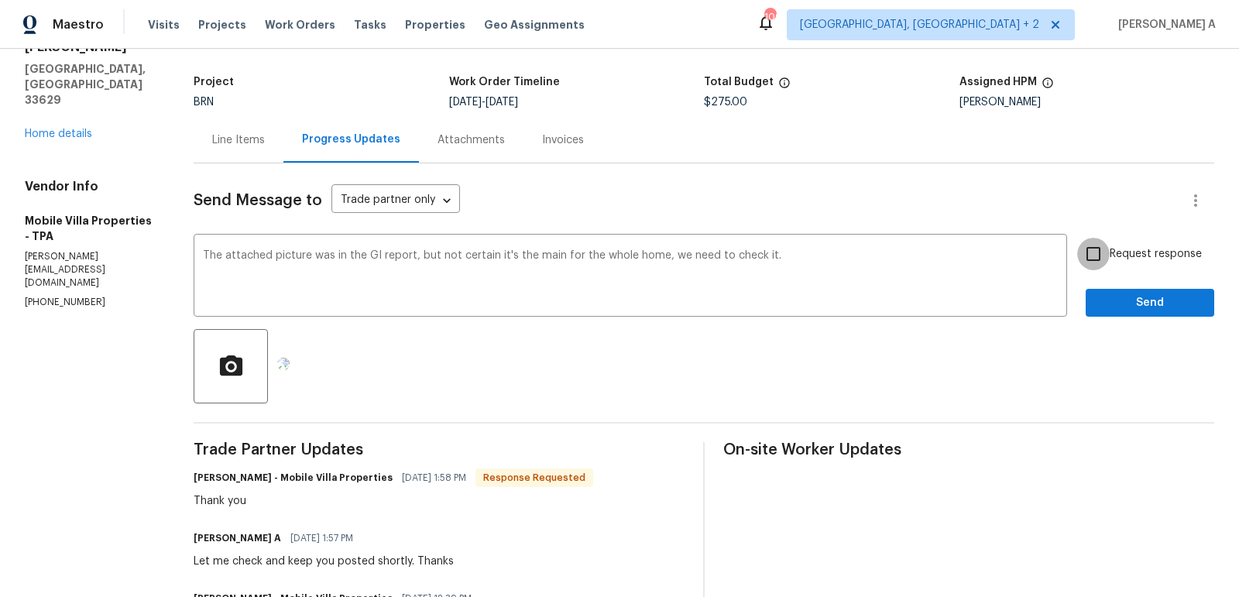
click at [1109, 258] on input "Request response" at bounding box center [1093, 254] width 33 height 33
checkbox input "true"
click at [1143, 300] on span "Send" at bounding box center [1150, 302] width 104 height 19
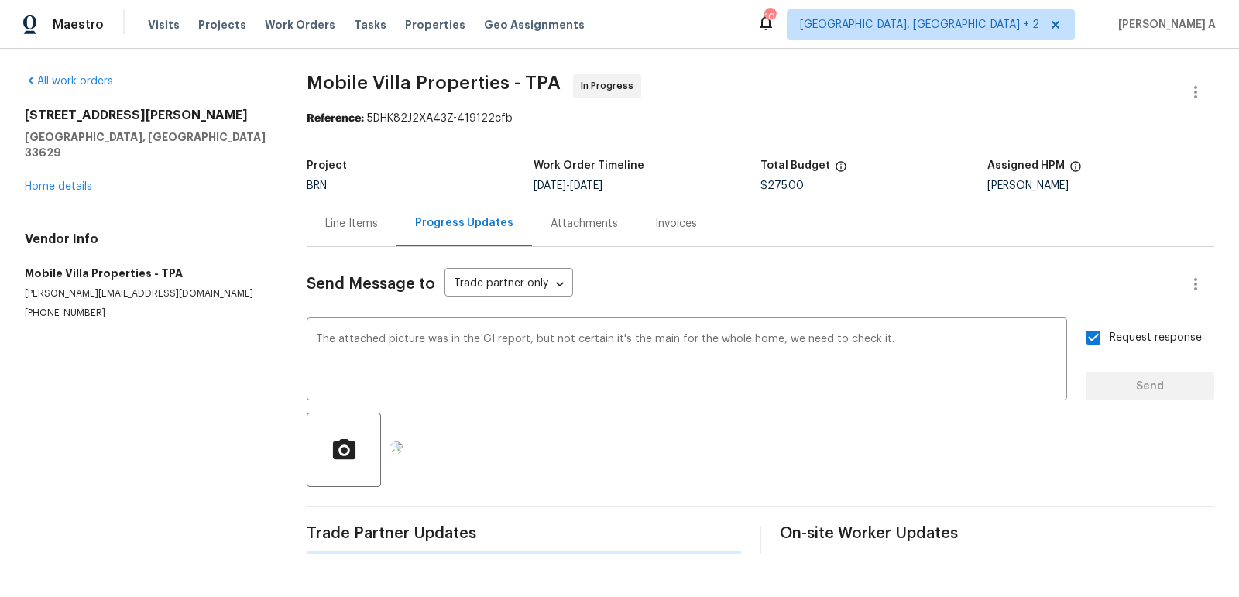
scroll to position [0, 0]
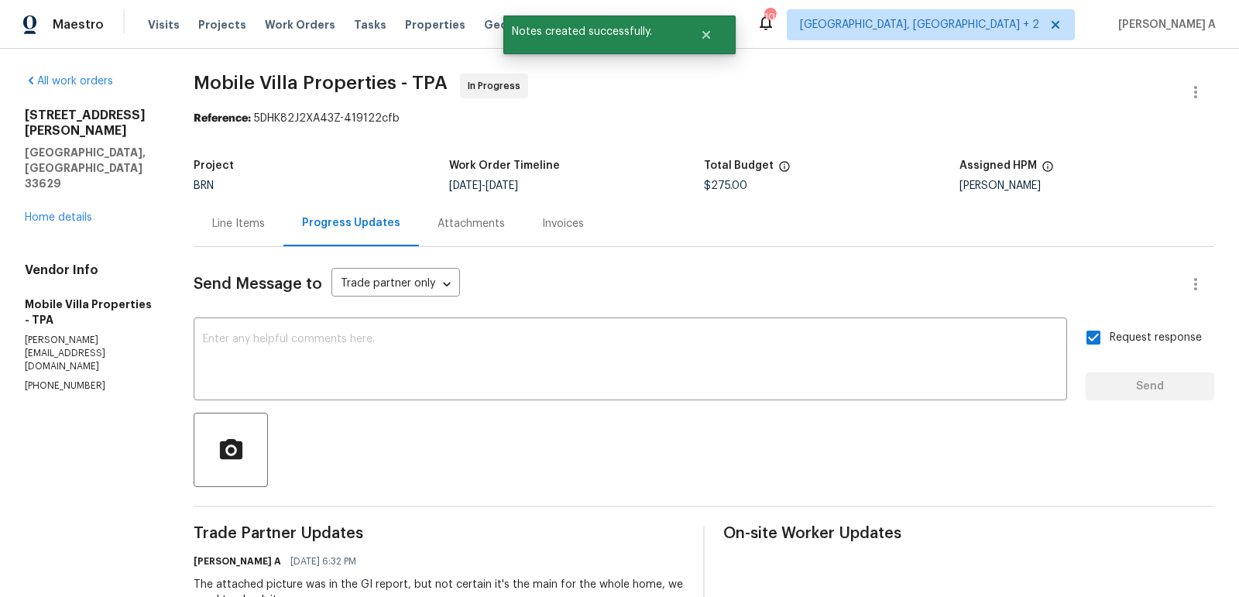
click at [228, 221] on div "Line Items" at bounding box center [238, 223] width 53 height 15
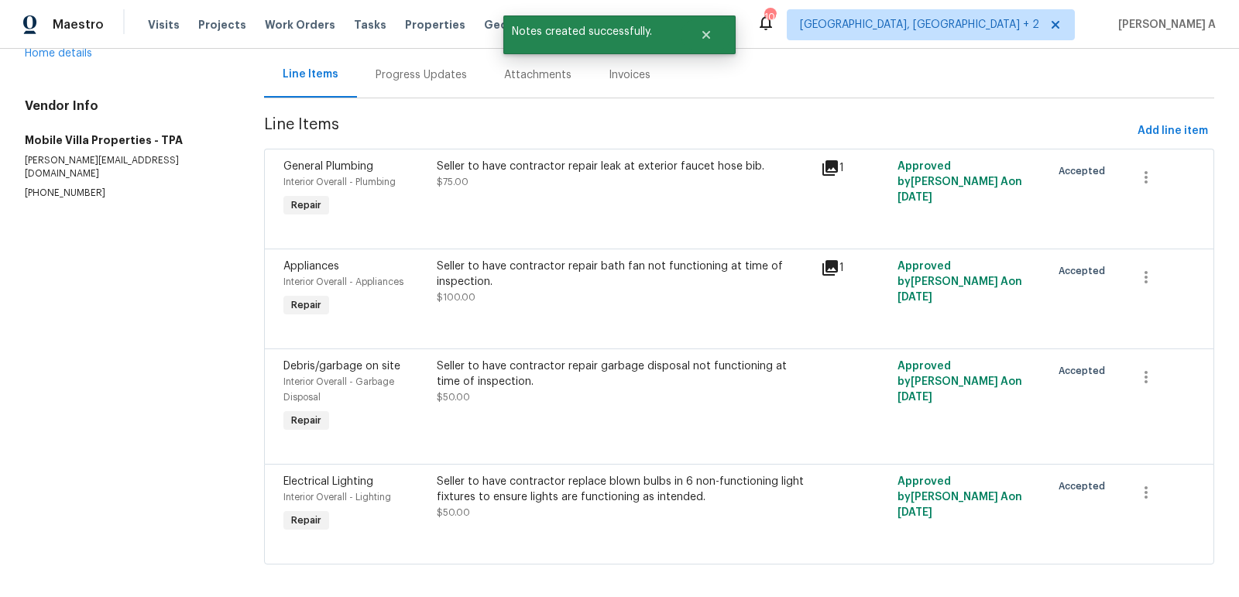
scroll to position [159, 0]
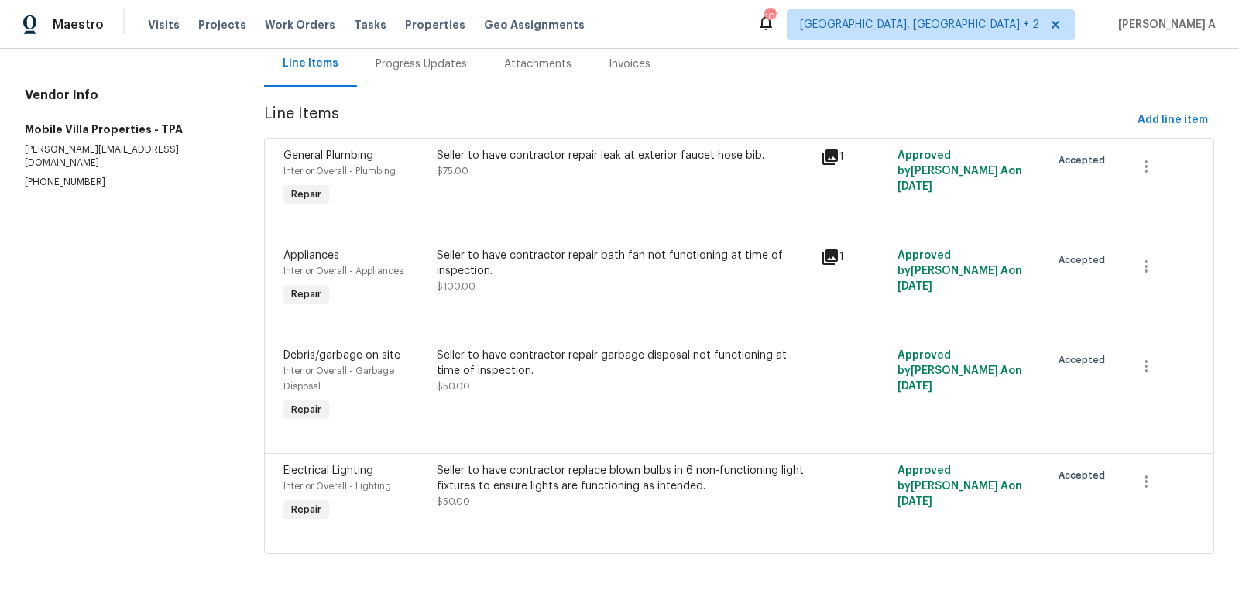
click at [578, 193] on div "Seller to have contractor repair leak at exterior faucet hose bib. $75.00" at bounding box center [623, 178] width 383 height 71
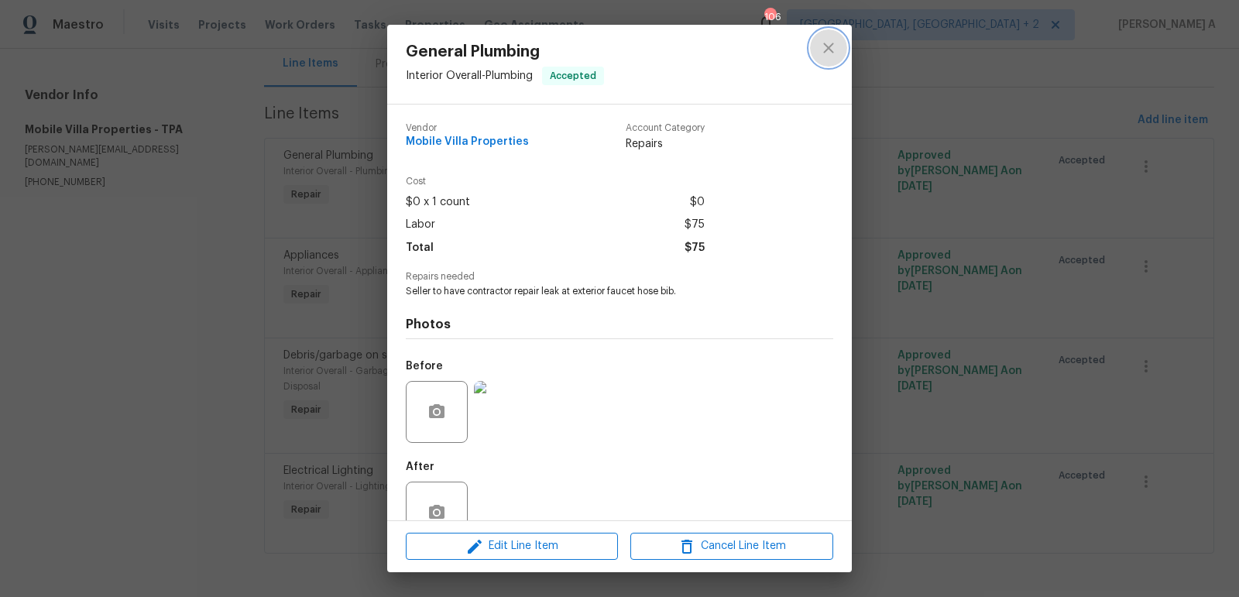
click at [830, 53] on icon "close" at bounding box center [828, 48] width 19 height 19
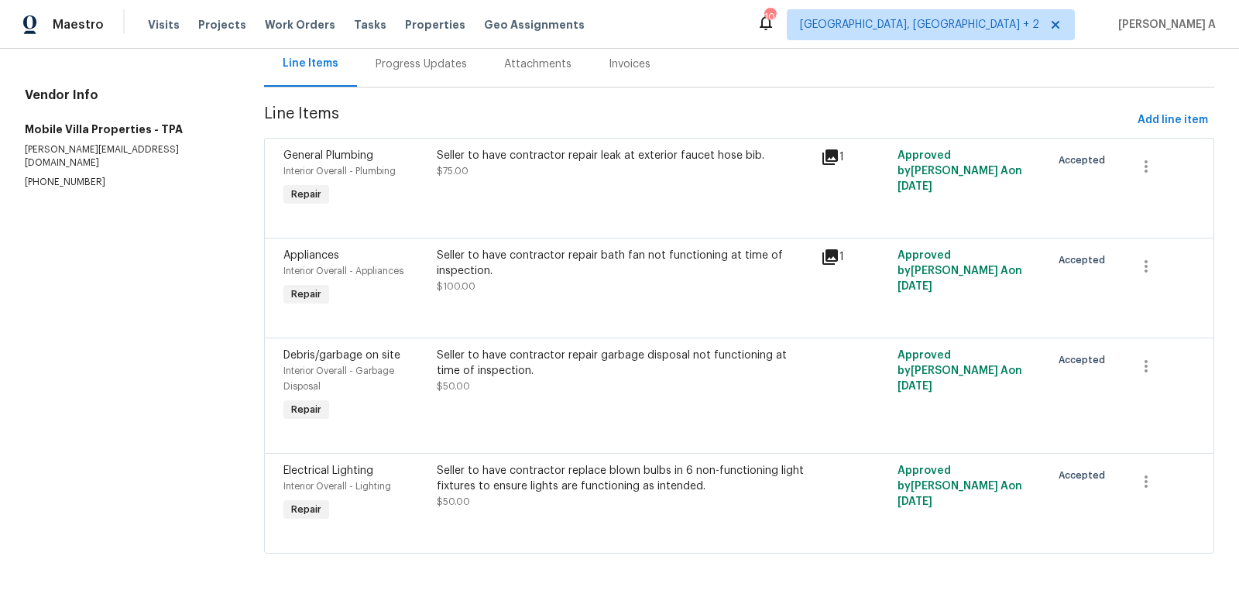
scroll to position [2, 0]
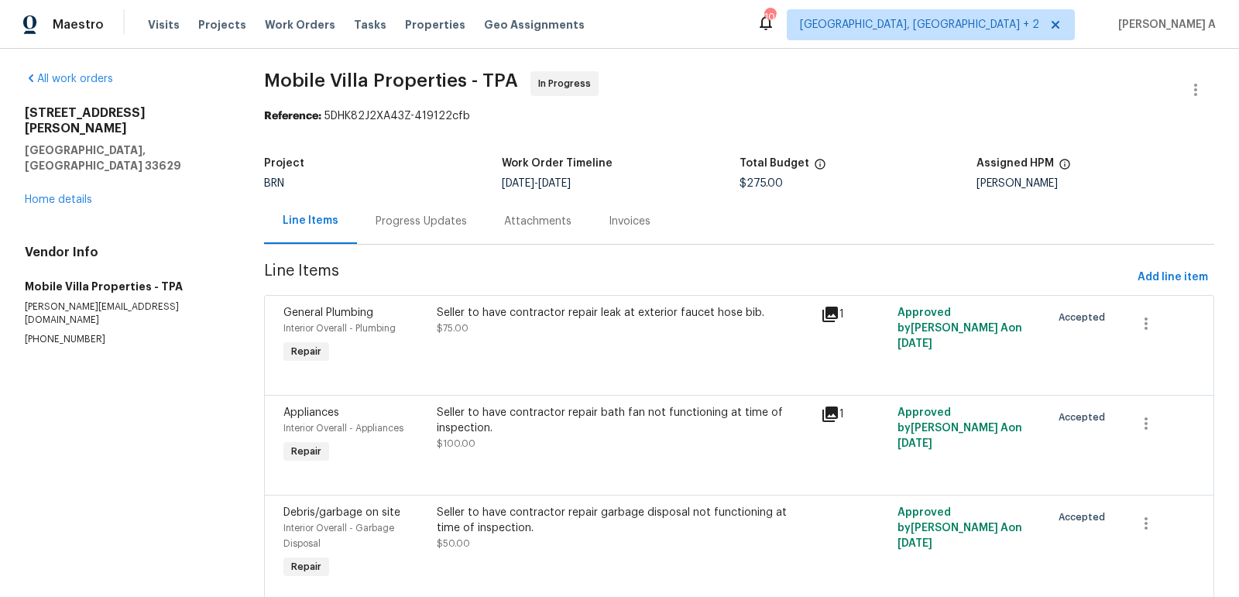
click at [375, 229] on div "Progress Updates" at bounding box center [421, 221] width 128 height 46
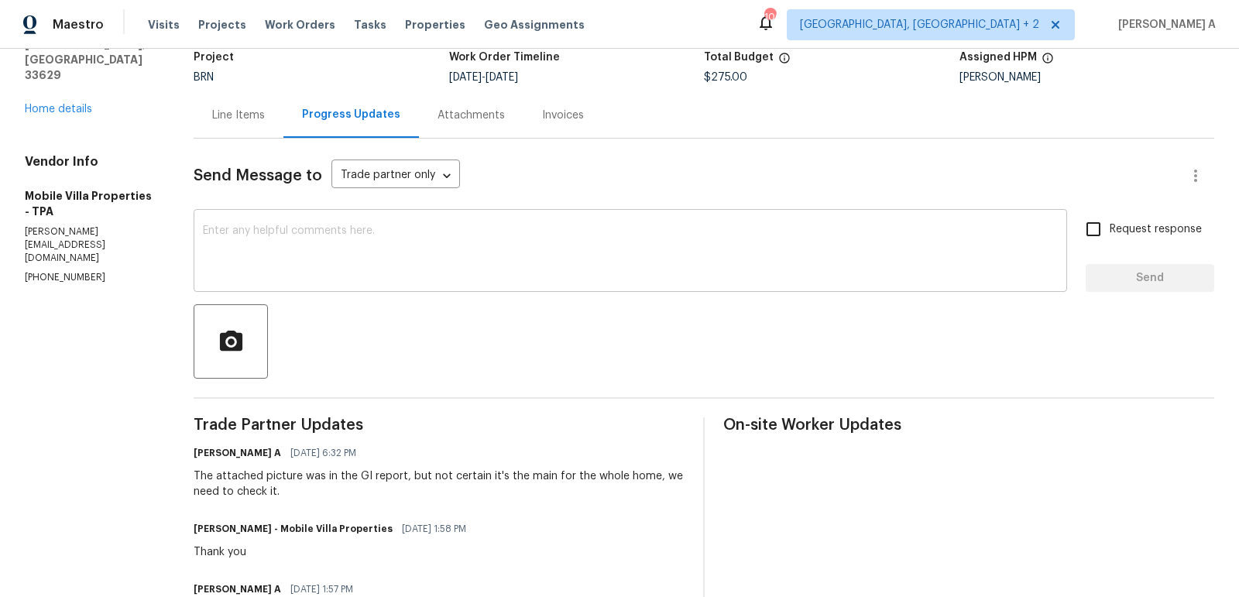
scroll to position [94, 0]
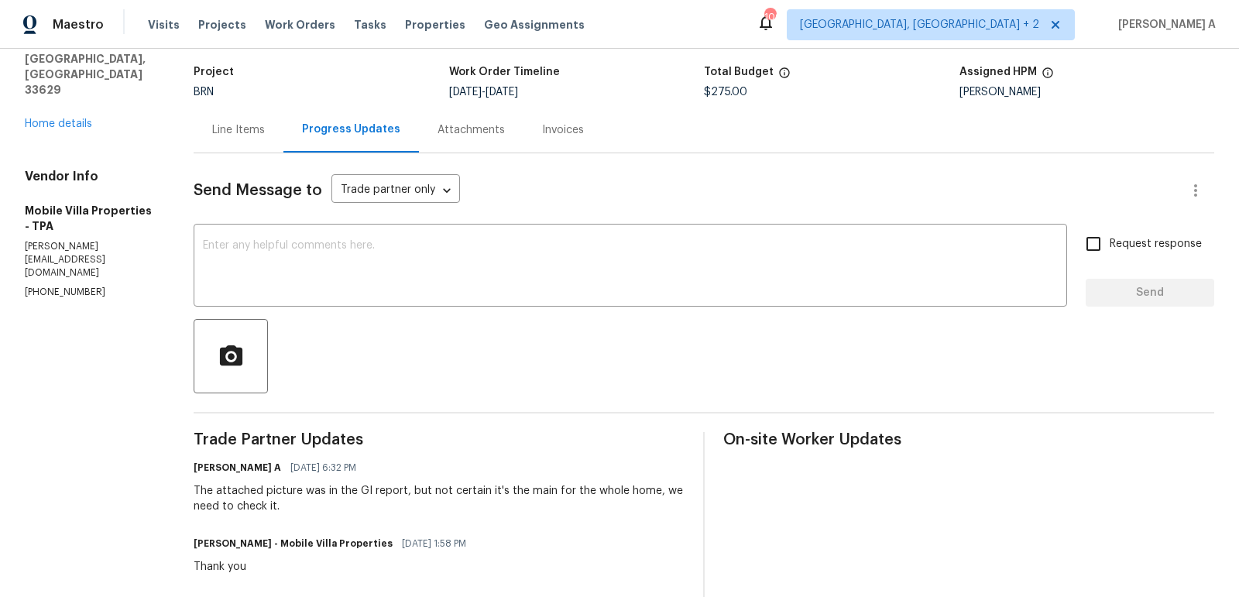
click at [240, 128] on div "Line Items" at bounding box center [238, 129] width 53 height 15
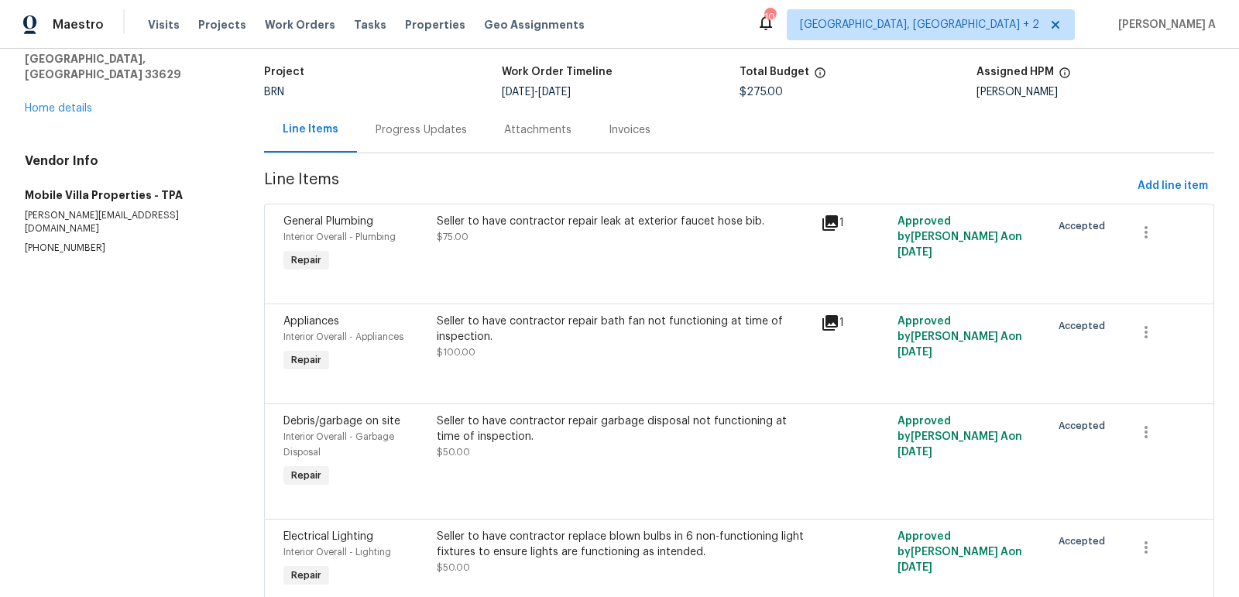
click at [658, 235] on div "Seller to have contractor repair leak at exterior faucet hose bib. $75.00" at bounding box center [624, 229] width 374 height 31
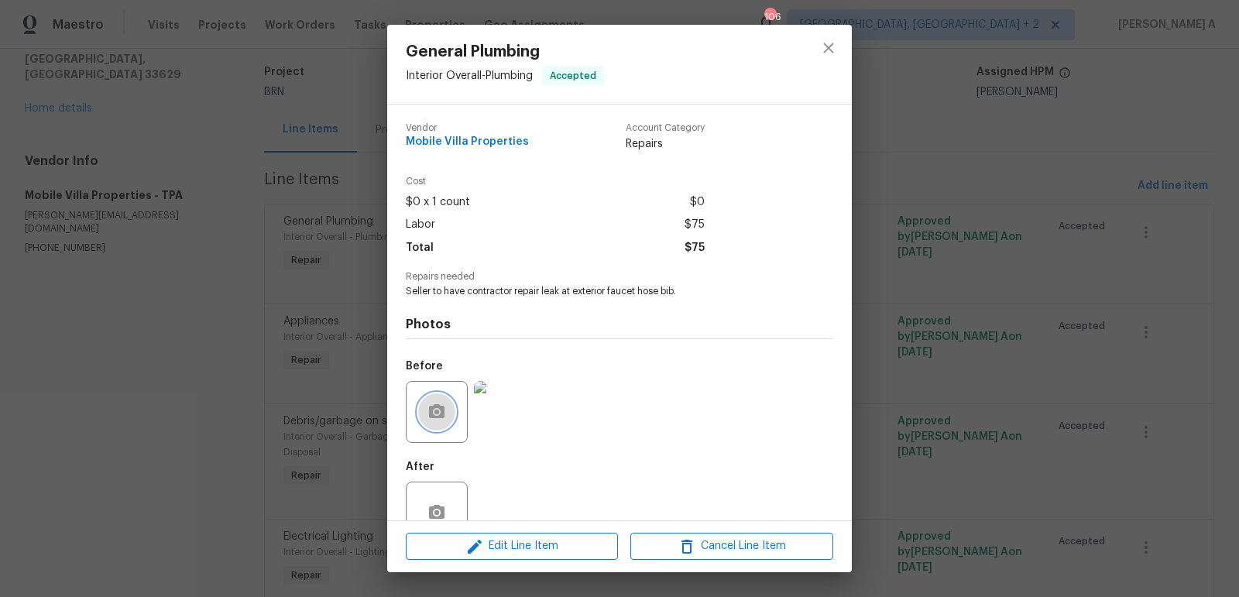
click at [425, 423] on button "button" at bounding box center [436, 411] width 37 height 37
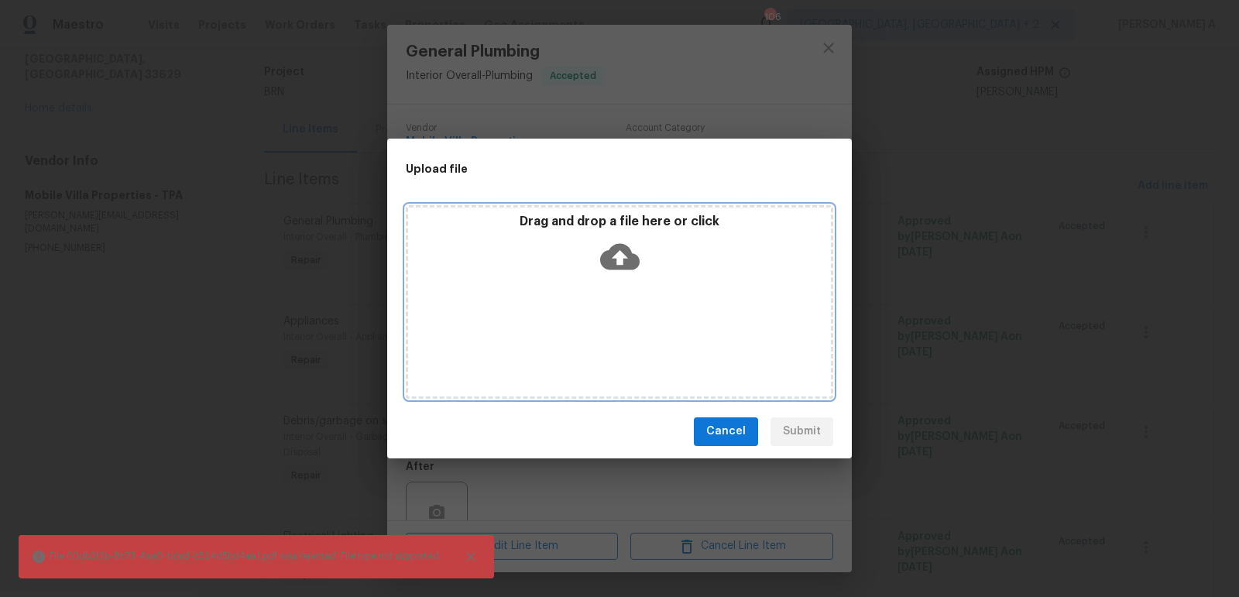
click at [623, 279] on div "Drag and drop a file here or click" at bounding box center [619, 302] width 427 height 194
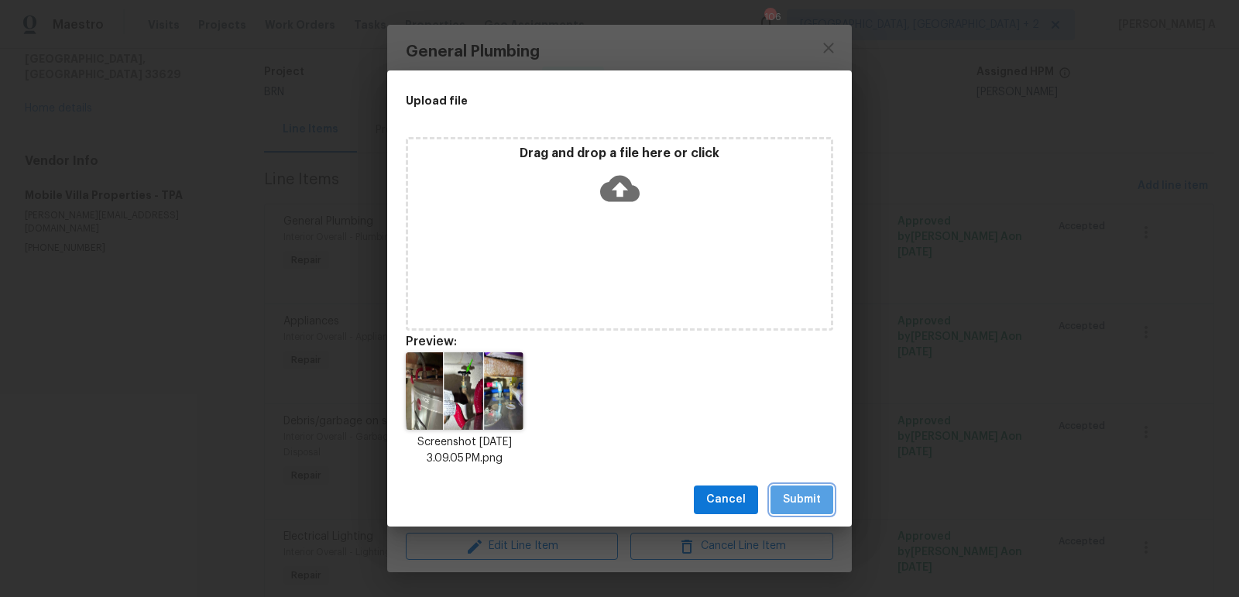
click at [818, 509] on button "Submit" at bounding box center [801, 499] width 63 height 29
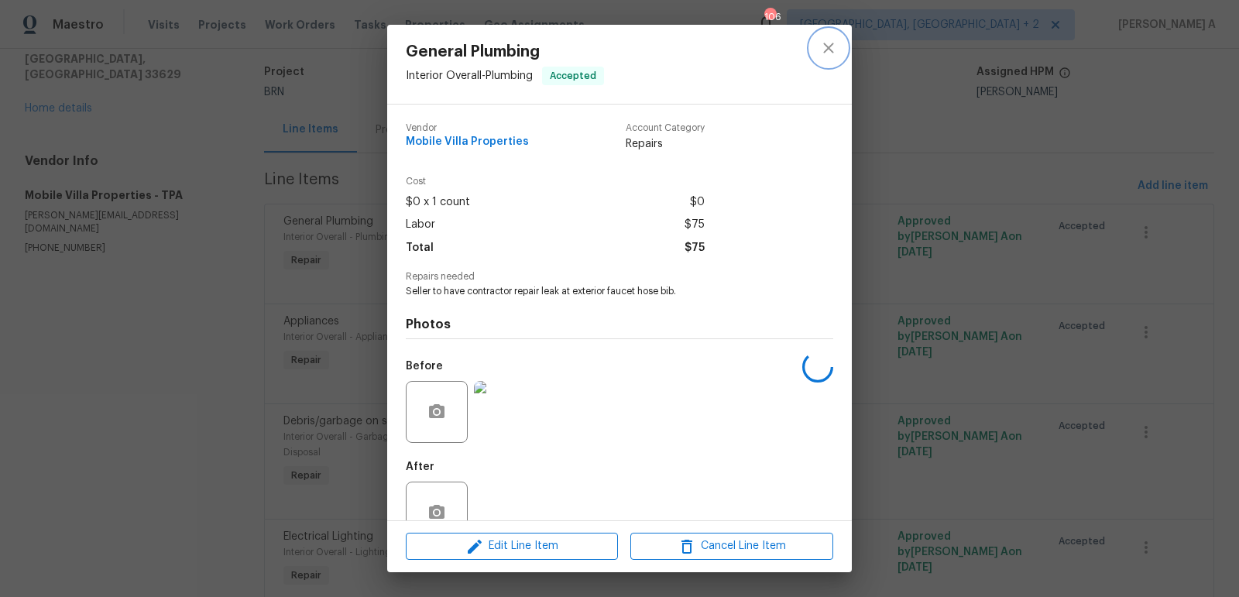
click at [825, 50] on icon "close" at bounding box center [828, 48] width 10 height 10
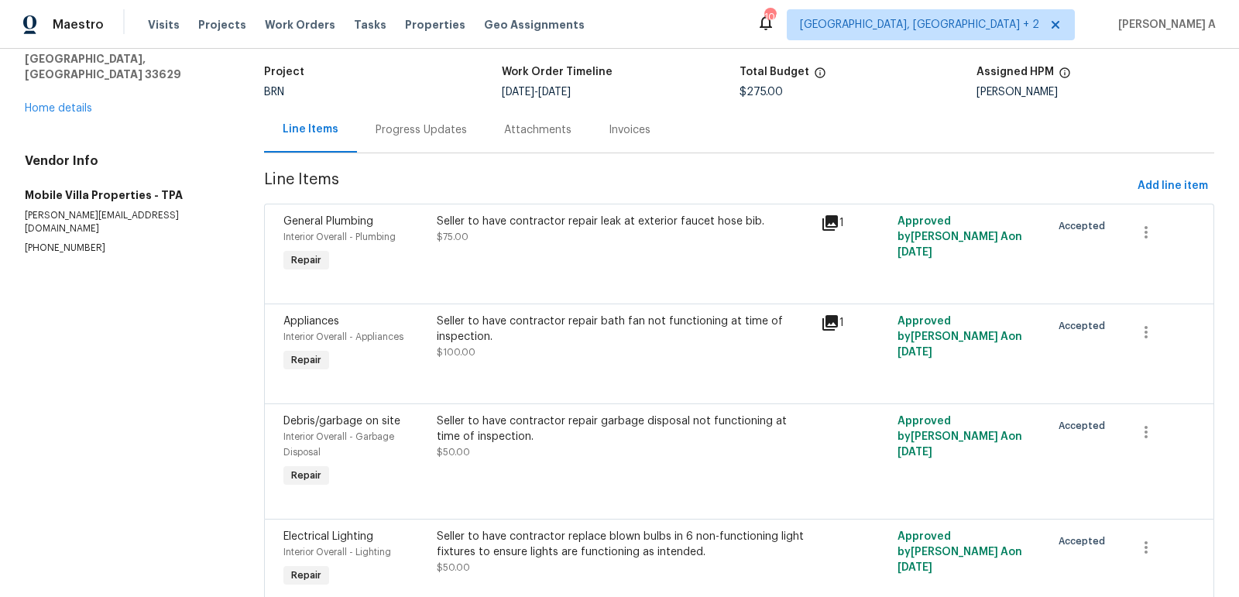
click at [403, 128] on div "Progress Updates" at bounding box center [420, 129] width 91 height 15
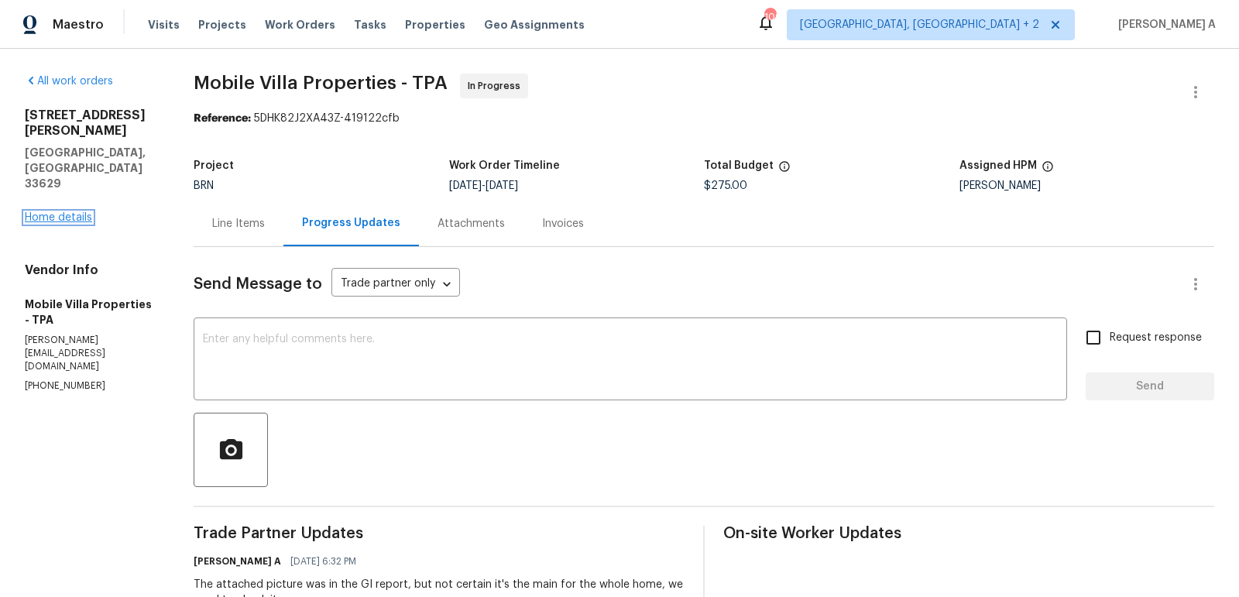
click at [83, 212] on link "Home details" at bounding box center [58, 217] width 67 height 11
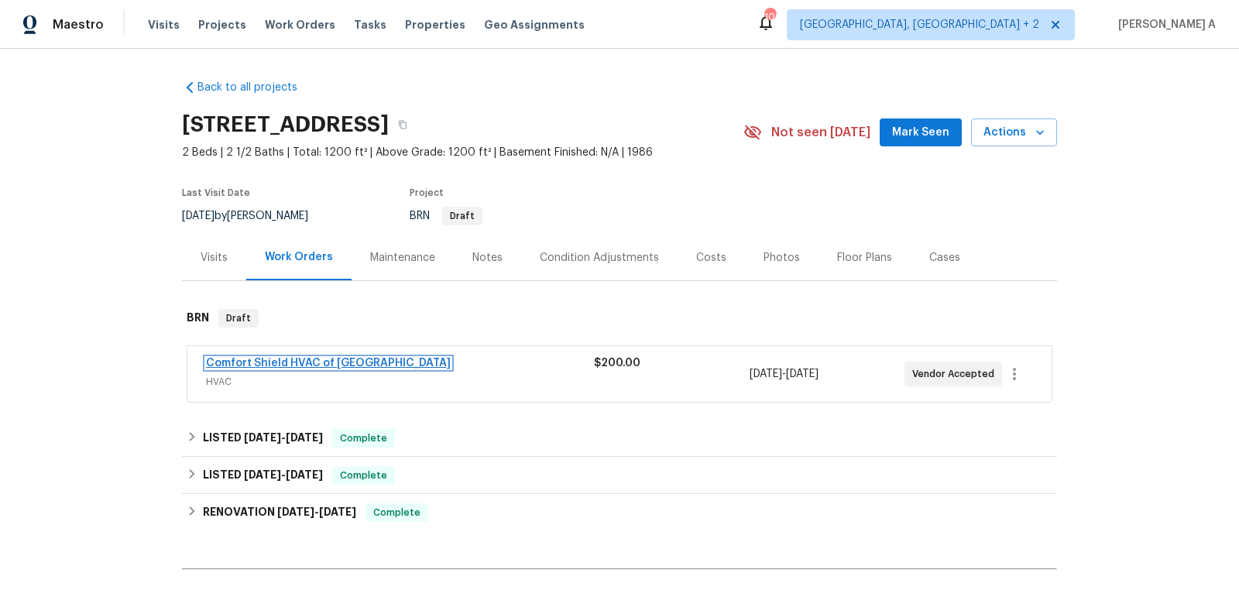
click at [312, 363] on link "Comfort Shield HVAC of [GEOGRAPHIC_DATA]" at bounding box center [328, 363] width 245 height 11
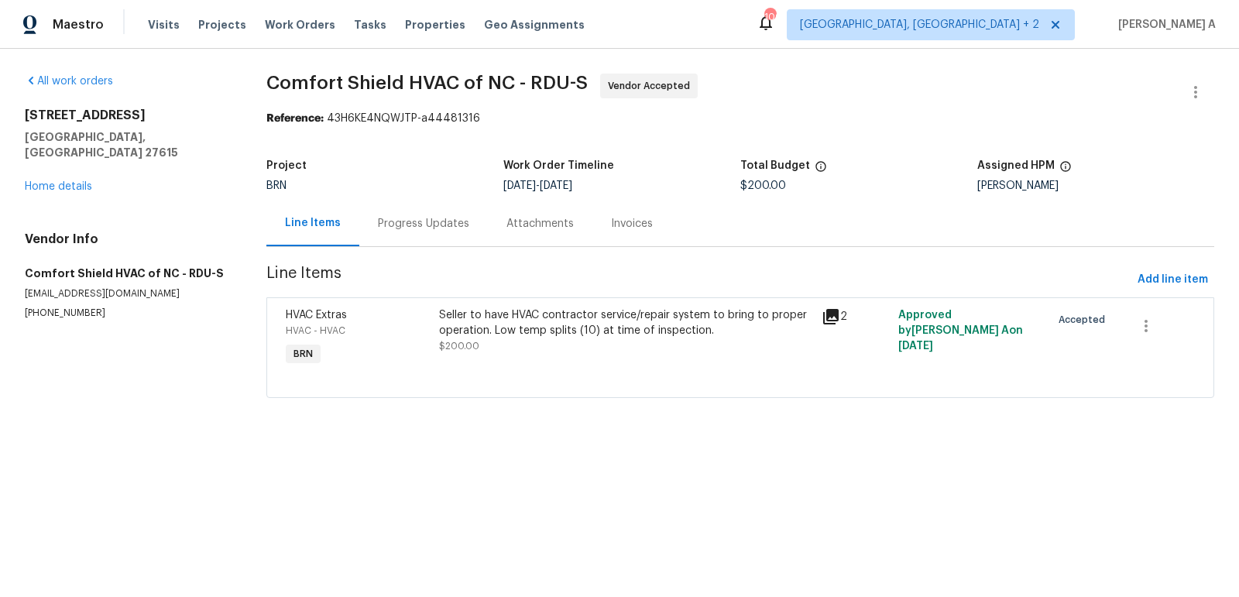
click at [404, 218] on div "Progress Updates" at bounding box center [423, 223] width 91 height 15
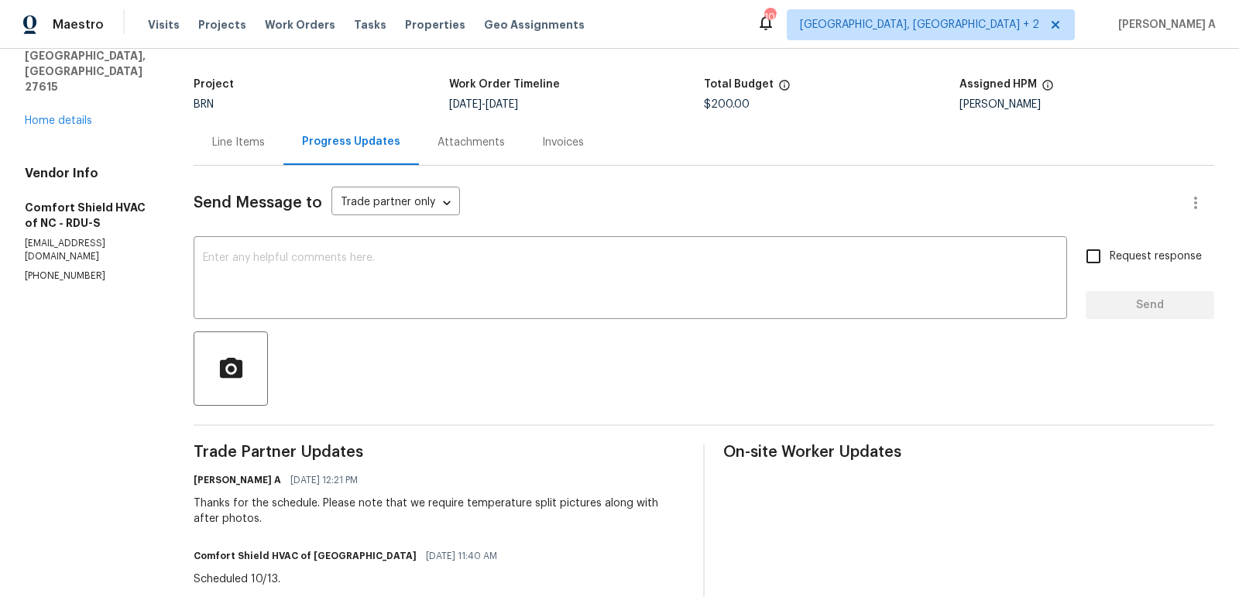
scroll to position [87, 0]
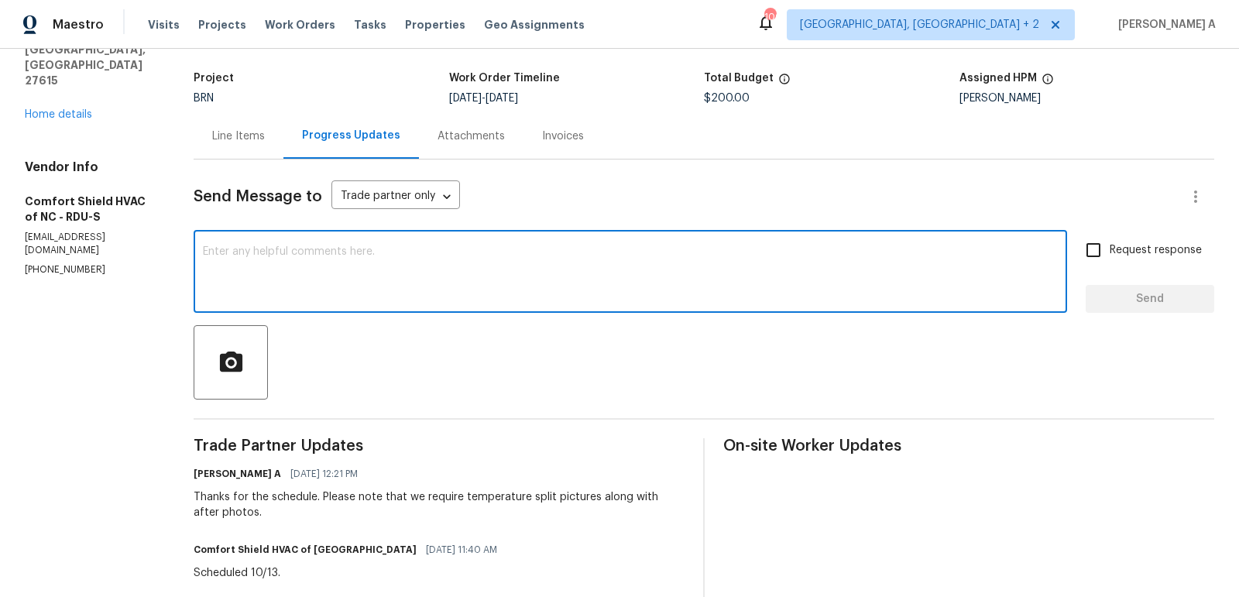
click at [368, 290] on textarea at bounding box center [630, 273] width 855 height 54
type textarea "Hi, May I know the status of the repairs?"
click at [1098, 248] on input "Request response" at bounding box center [1093, 250] width 33 height 33
checkbox input "true"
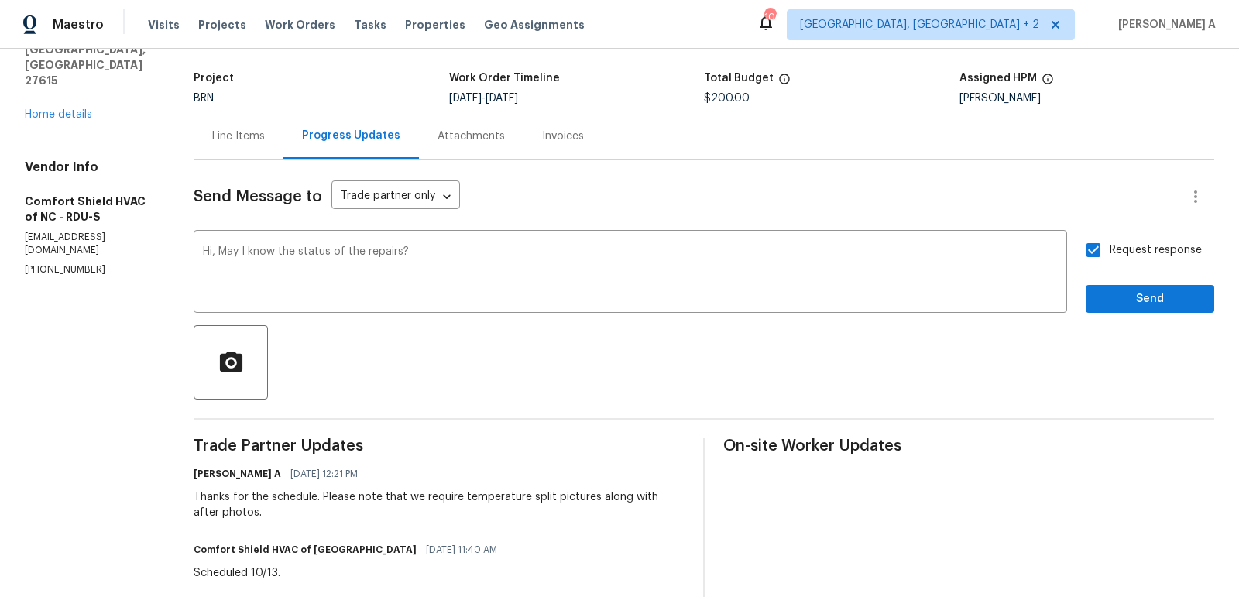
click at [1135, 332] on div at bounding box center [704, 362] width 1020 height 74
click at [1143, 305] on span "Send" at bounding box center [1150, 299] width 104 height 19
